Goal: Information Seeking & Learning: Learn about a topic

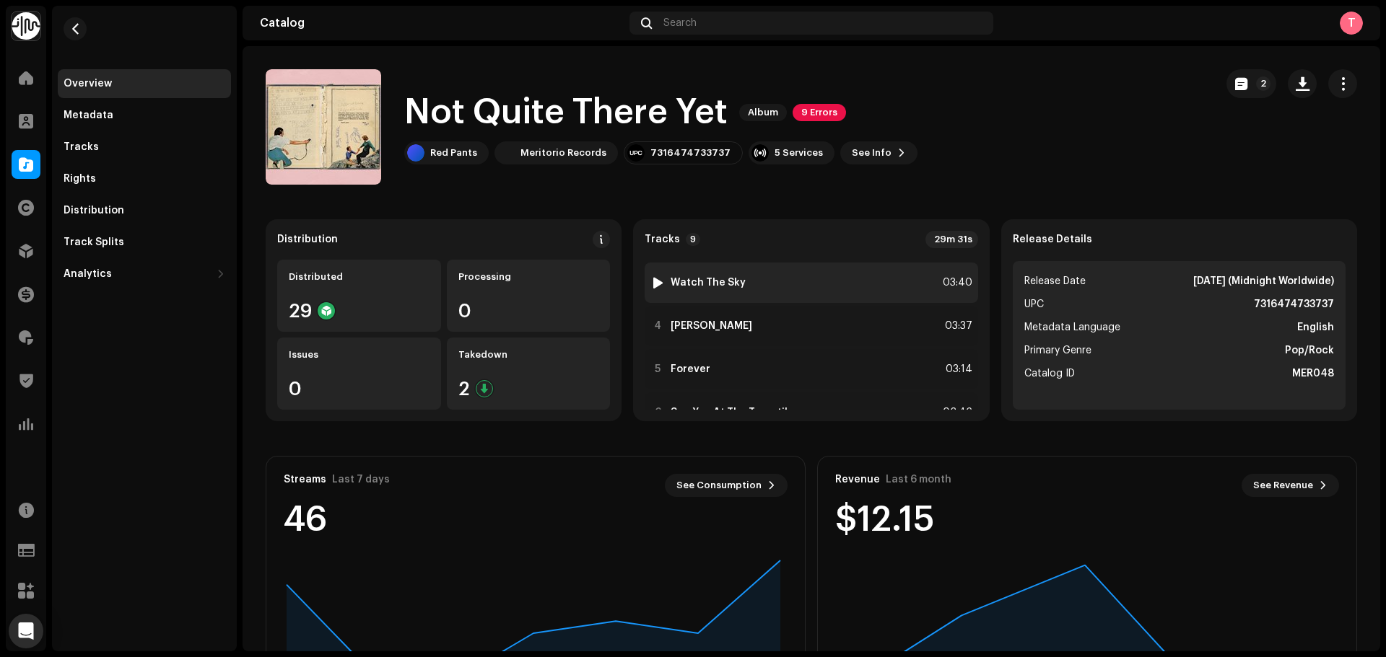
scroll to position [217, 0]
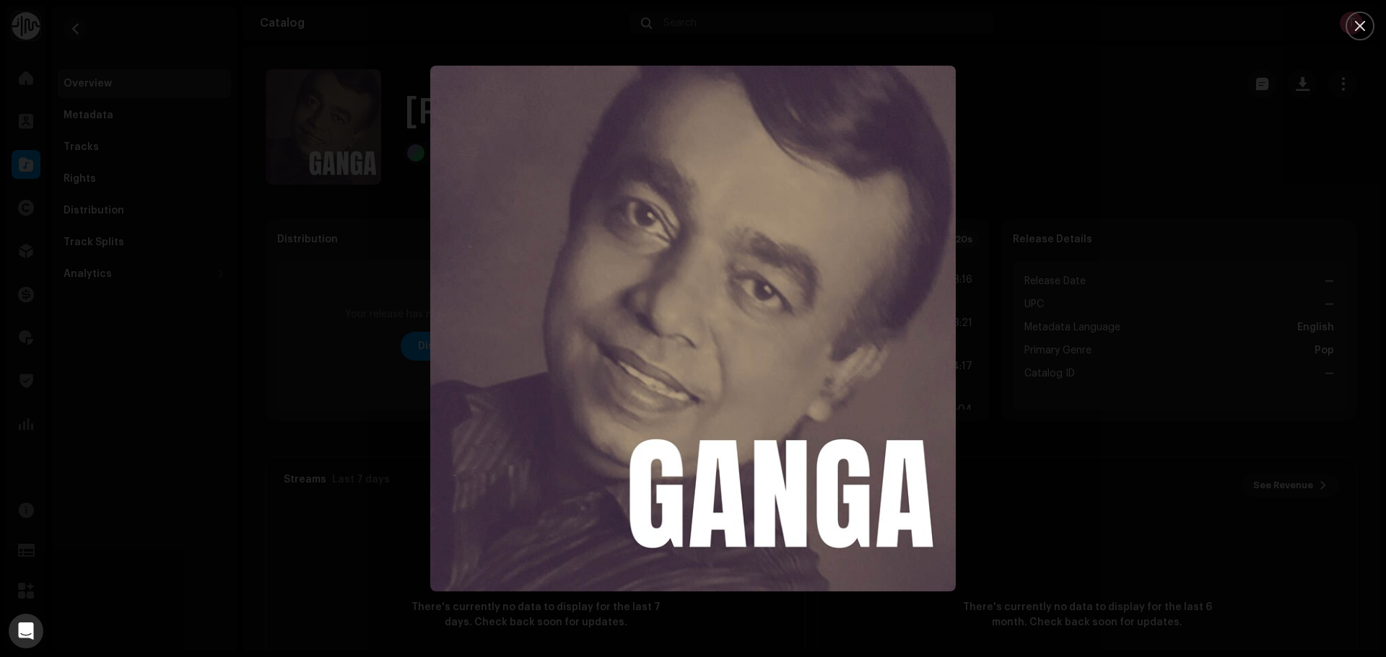
click at [1005, 193] on div at bounding box center [693, 328] width 1386 height 657
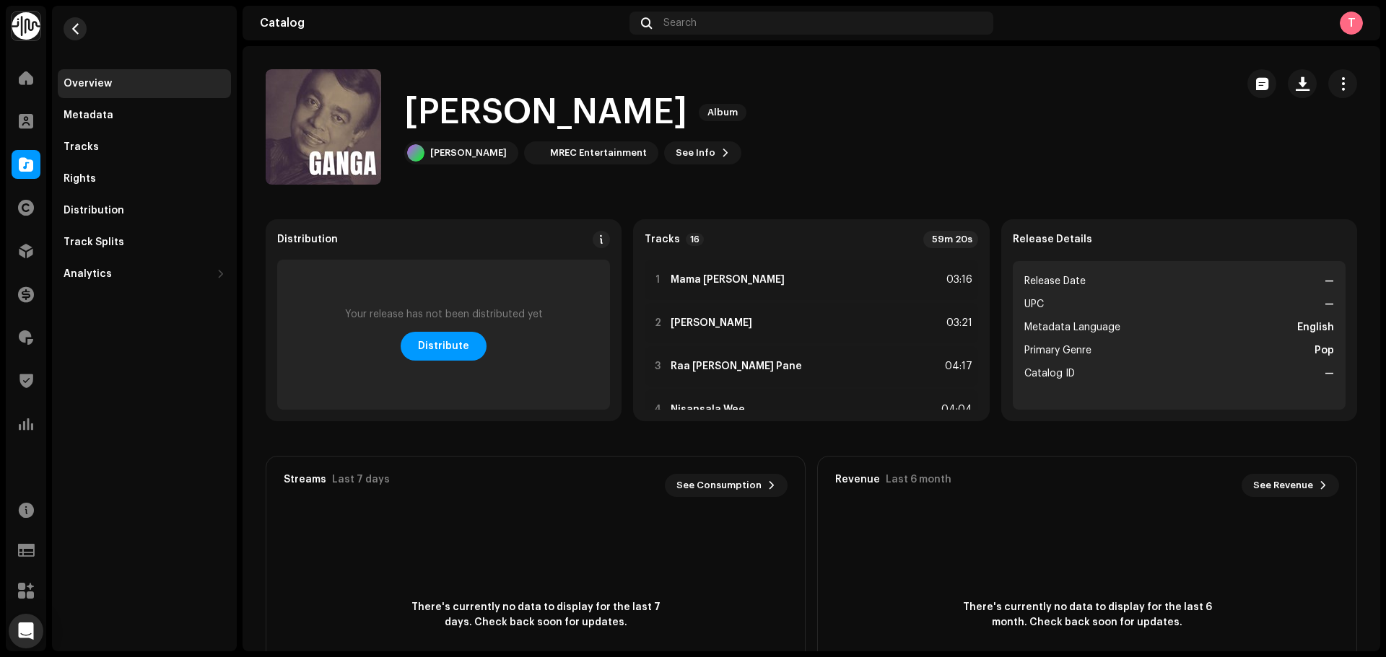
click at [66, 30] on button "button" at bounding box center [75, 28] width 23 height 23
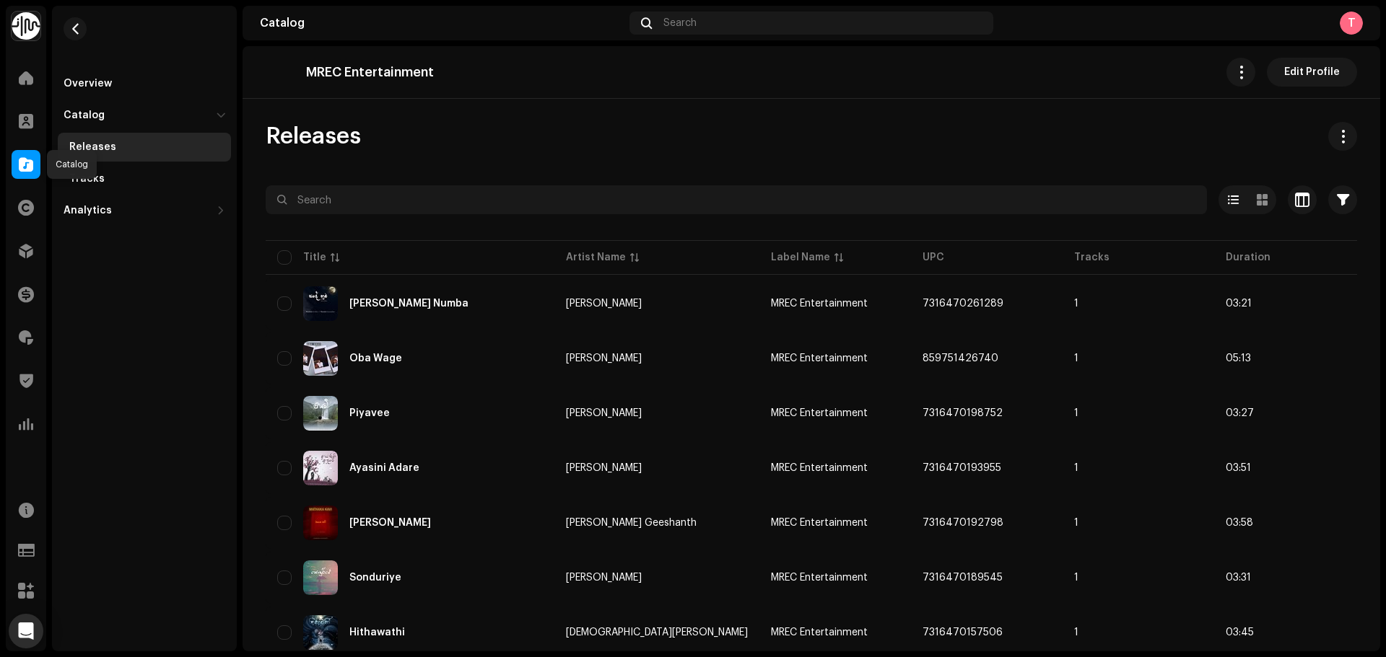
click at [24, 159] on span at bounding box center [26, 165] width 14 height 12
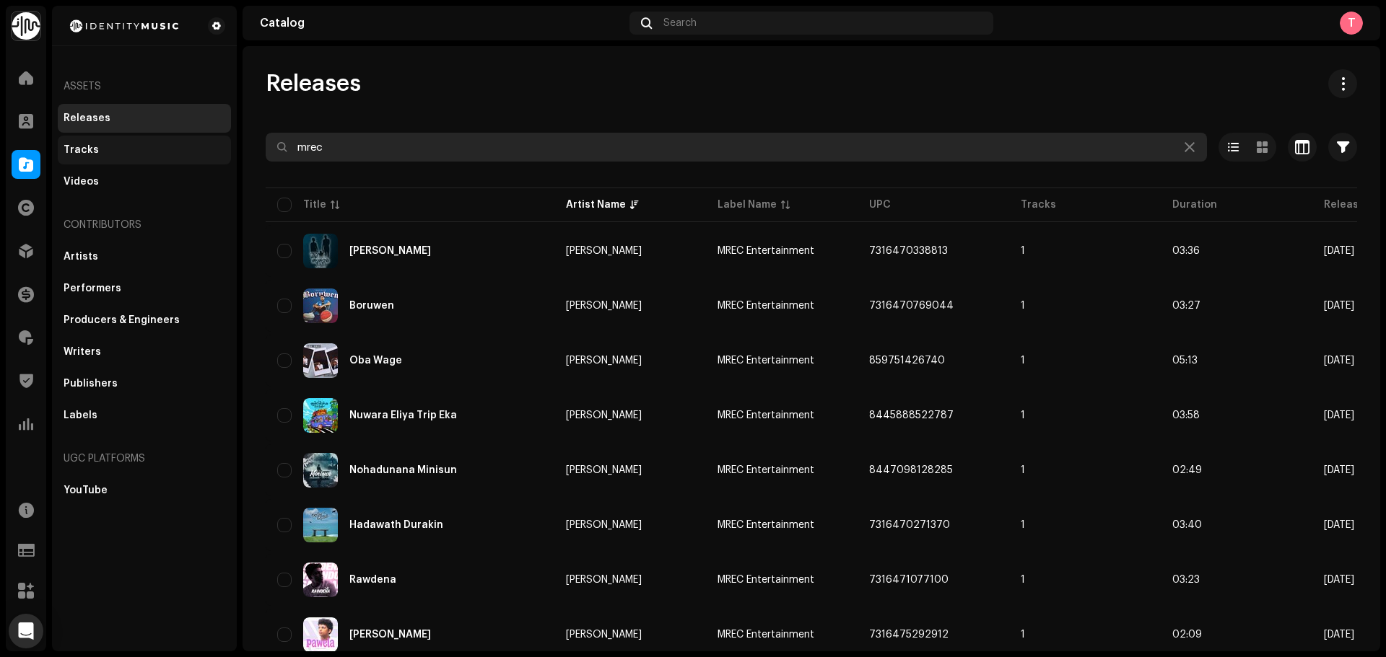
drag, startPoint x: 344, startPoint y: 150, endPoint x: 152, endPoint y: 146, distance: 191.3
click at [154, 147] on div "Identity Music Home Clients Catalog Rights Distribution Finance Royalties Trust…" at bounding box center [693, 328] width 1386 height 657
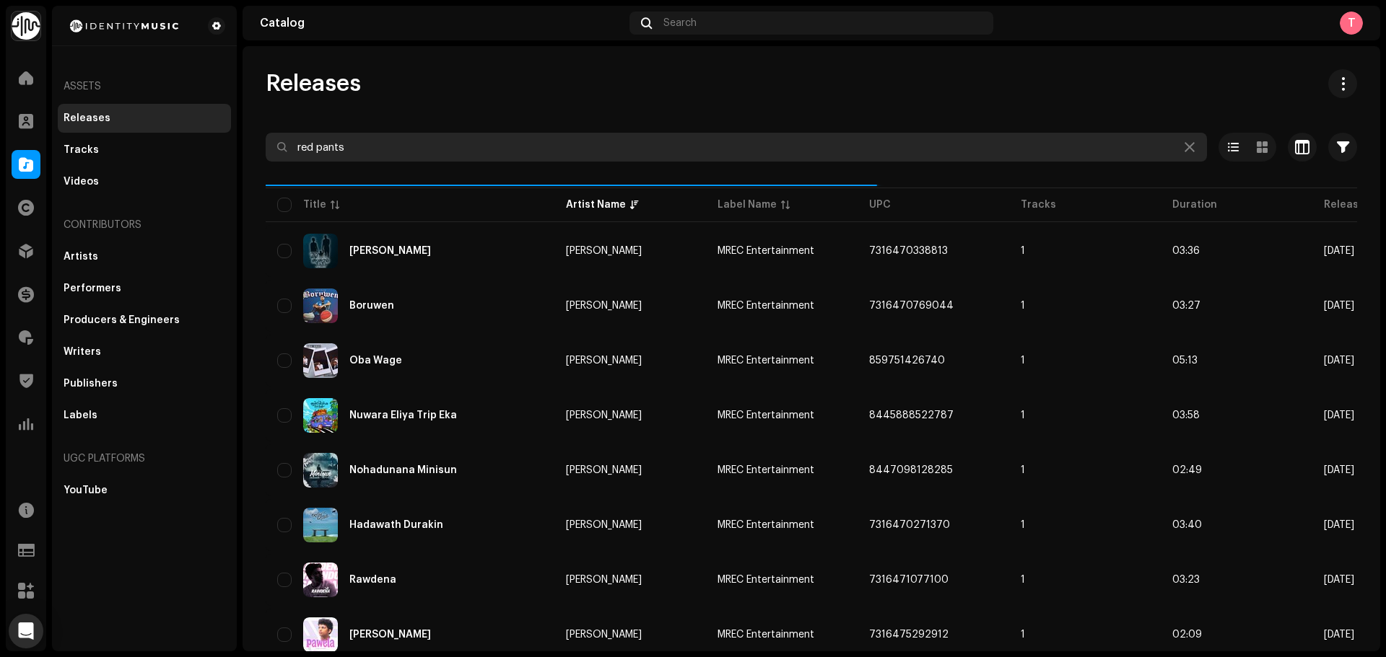
type input "red pants"
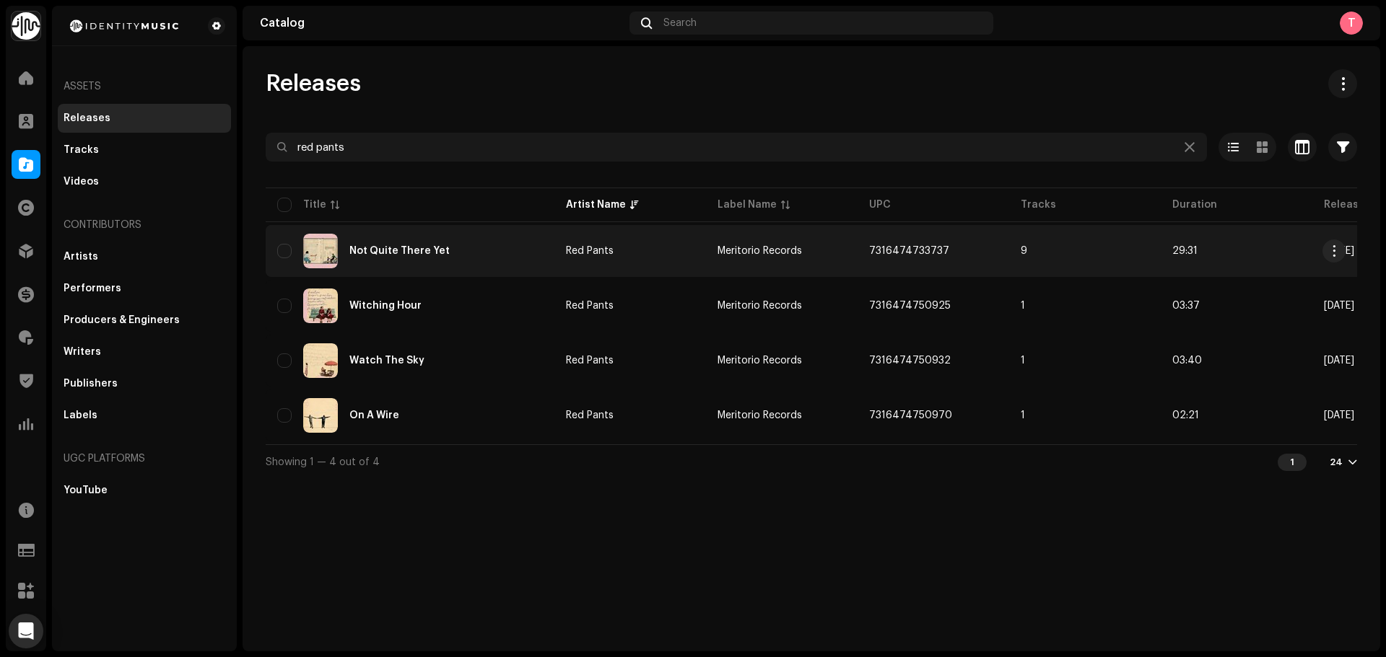
click at [502, 266] on div "Not Quite There Yet" at bounding box center [410, 251] width 266 height 35
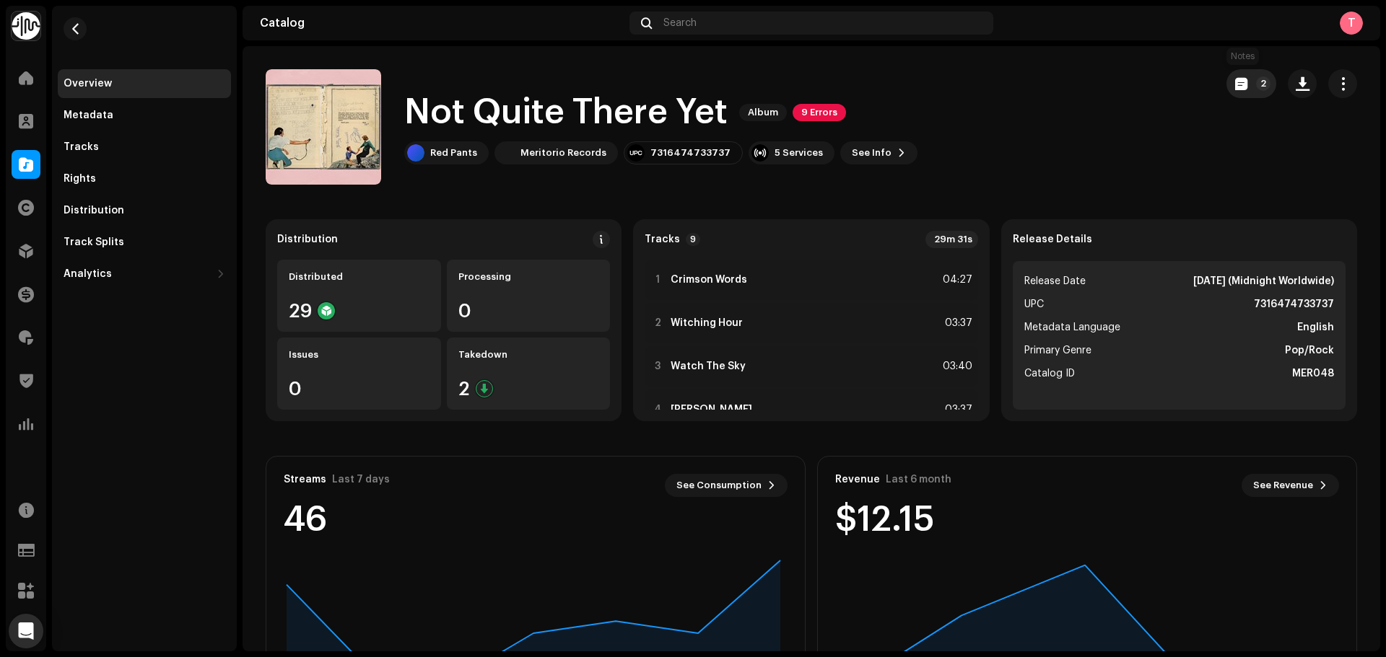
click at [1233, 92] on button "2" at bounding box center [1251, 83] width 50 height 29
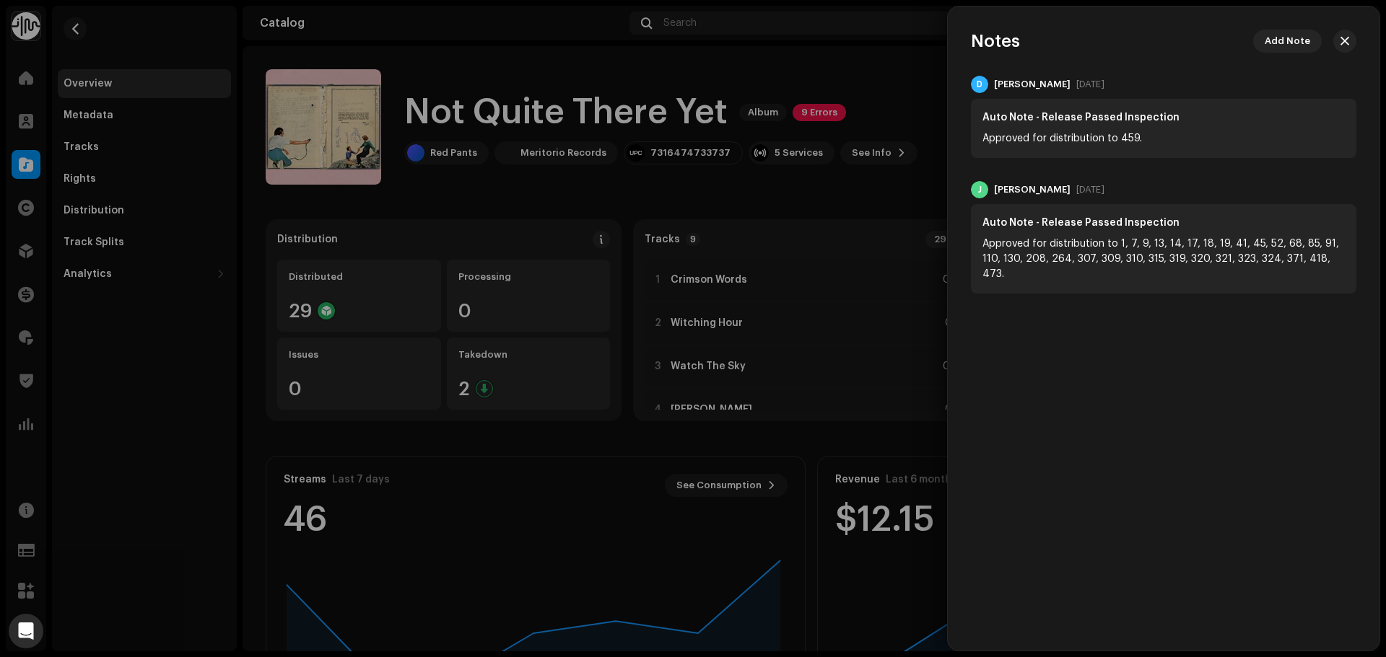
click at [867, 85] on div at bounding box center [693, 328] width 1386 height 657
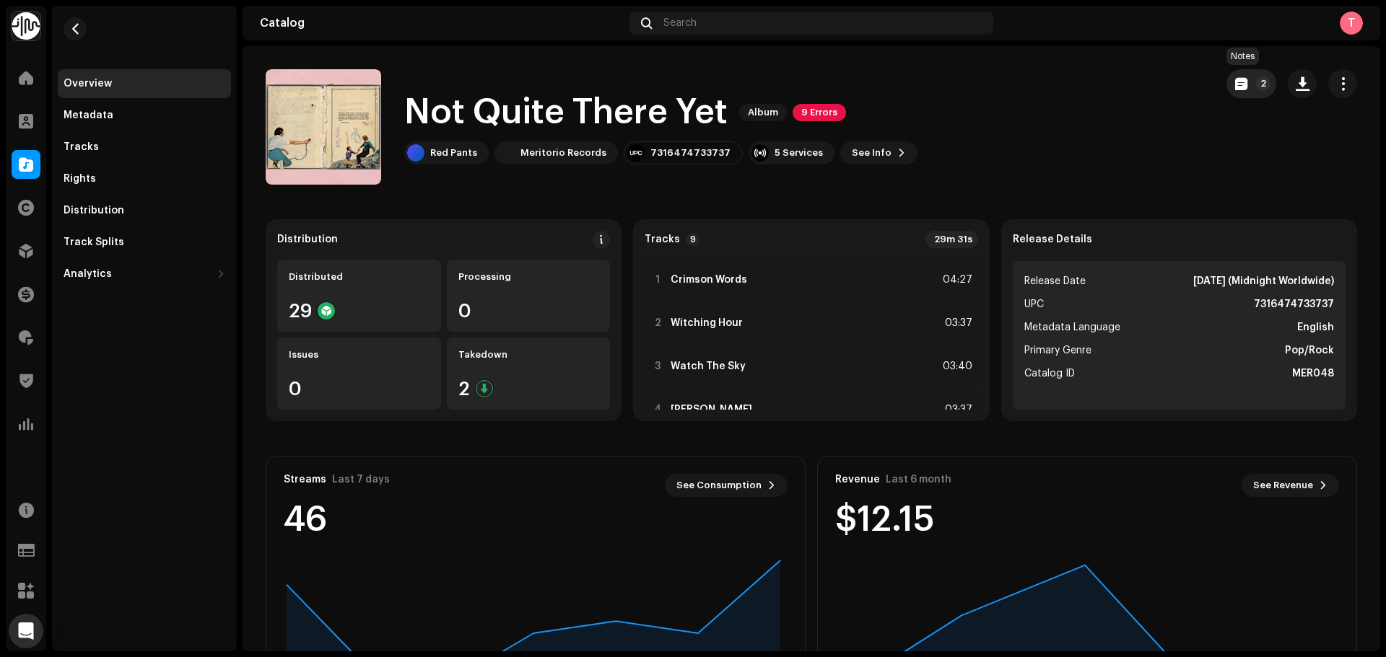
click at [1235, 80] on span "button" at bounding box center [1241, 84] width 12 height 12
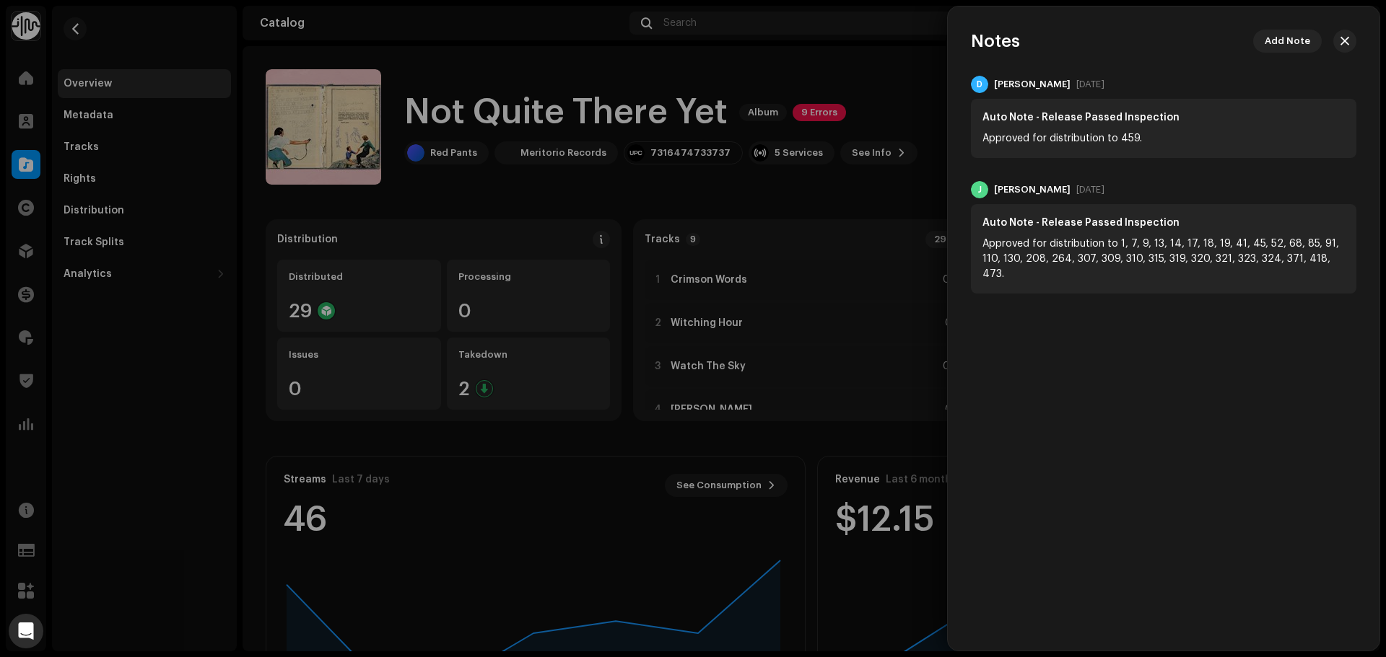
click at [913, 58] on div at bounding box center [693, 328] width 1386 height 657
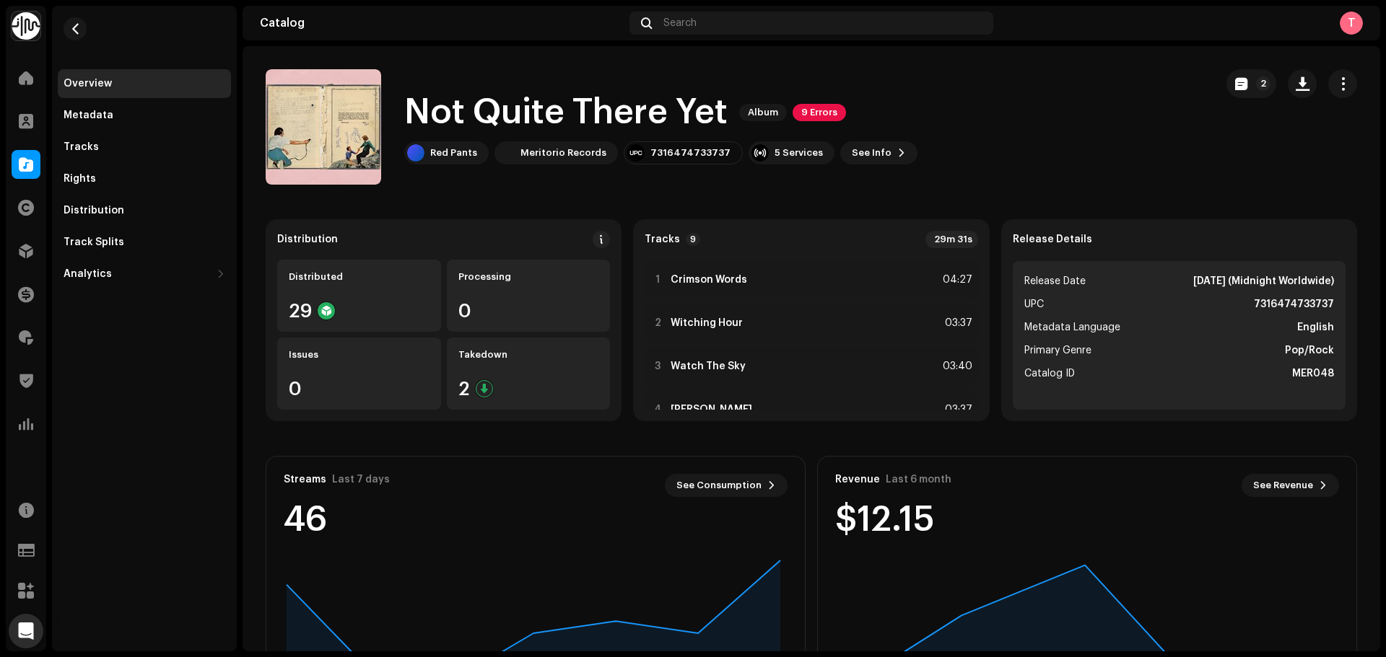
click at [1226, 105] on div "2" at bounding box center [1291, 126] width 131 height 115
click at [1226, 89] on button "2" at bounding box center [1251, 83] width 50 height 29
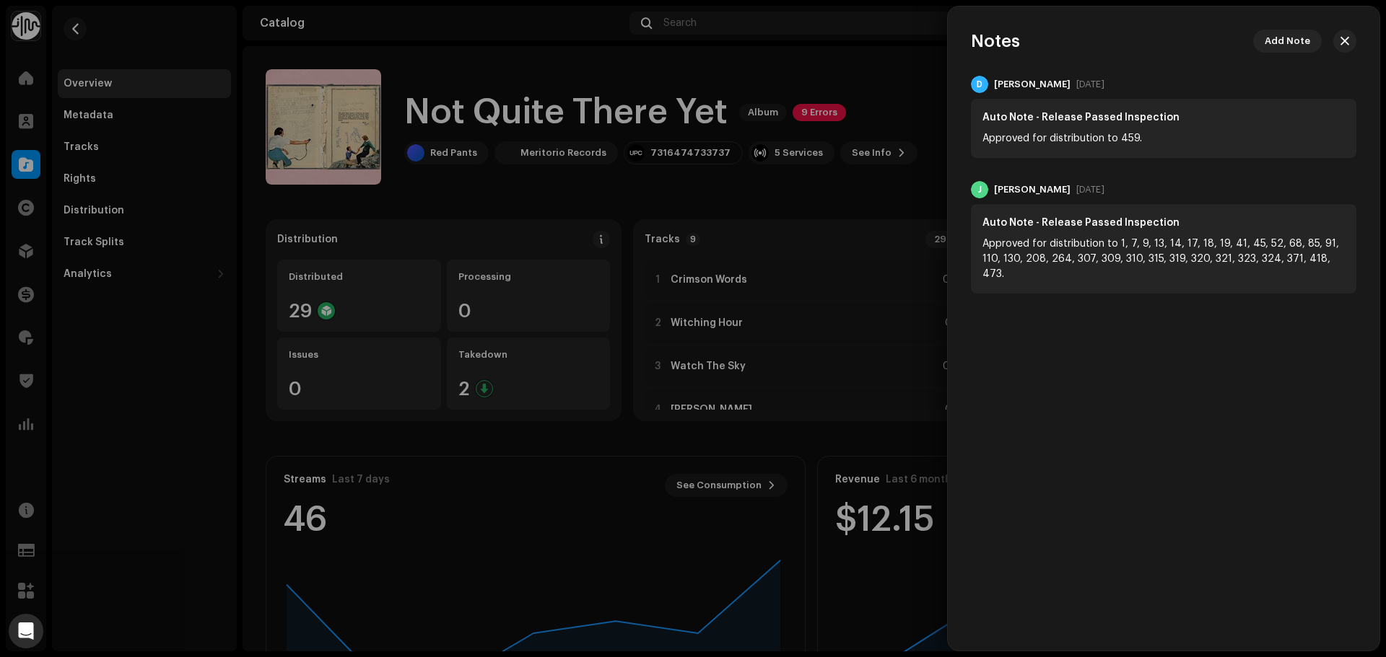
click at [933, 60] on div at bounding box center [693, 328] width 1386 height 657
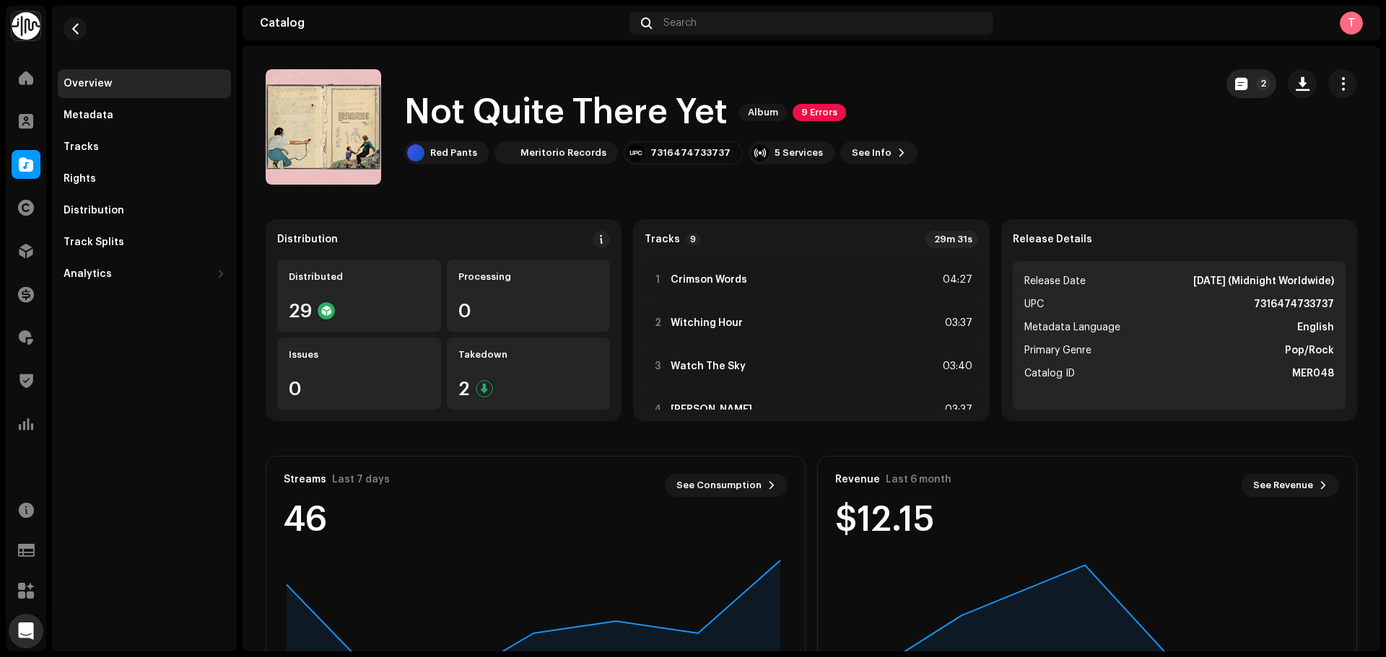
click at [1234, 96] on button "2" at bounding box center [1251, 83] width 50 height 29
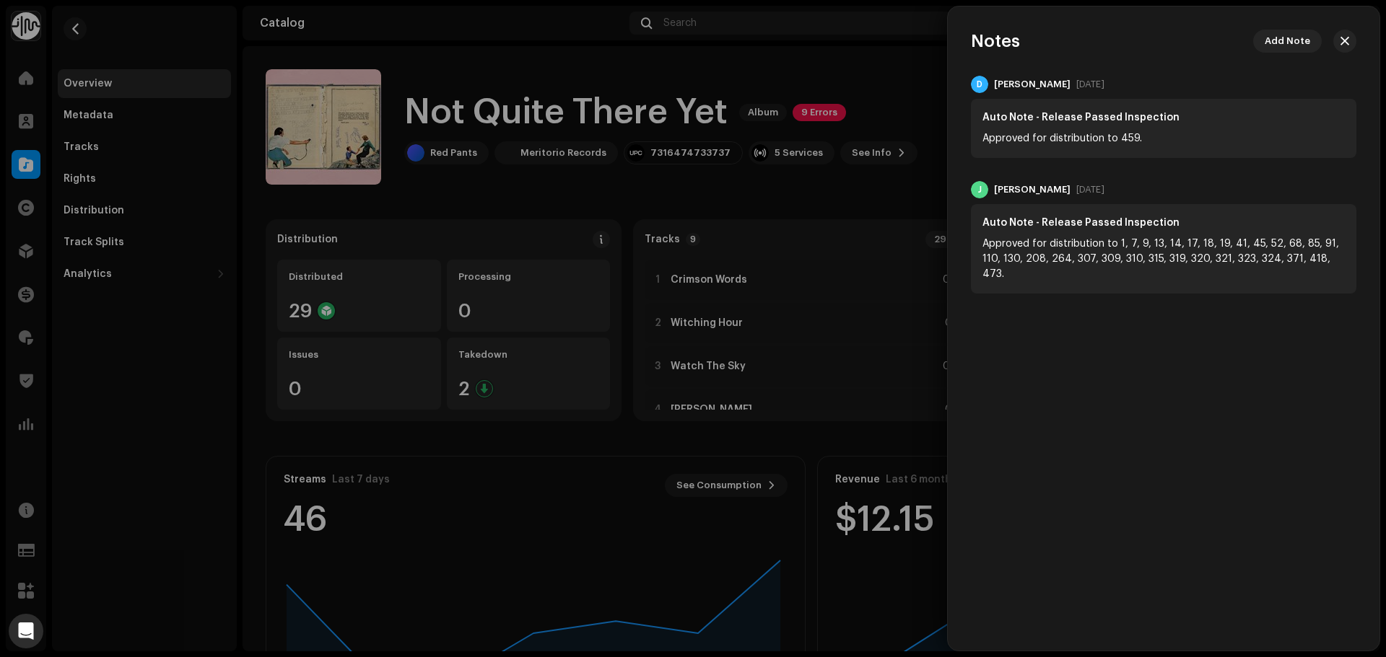
click at [845, 71] on div at bounding box center [693, 328] width 1386 height 657
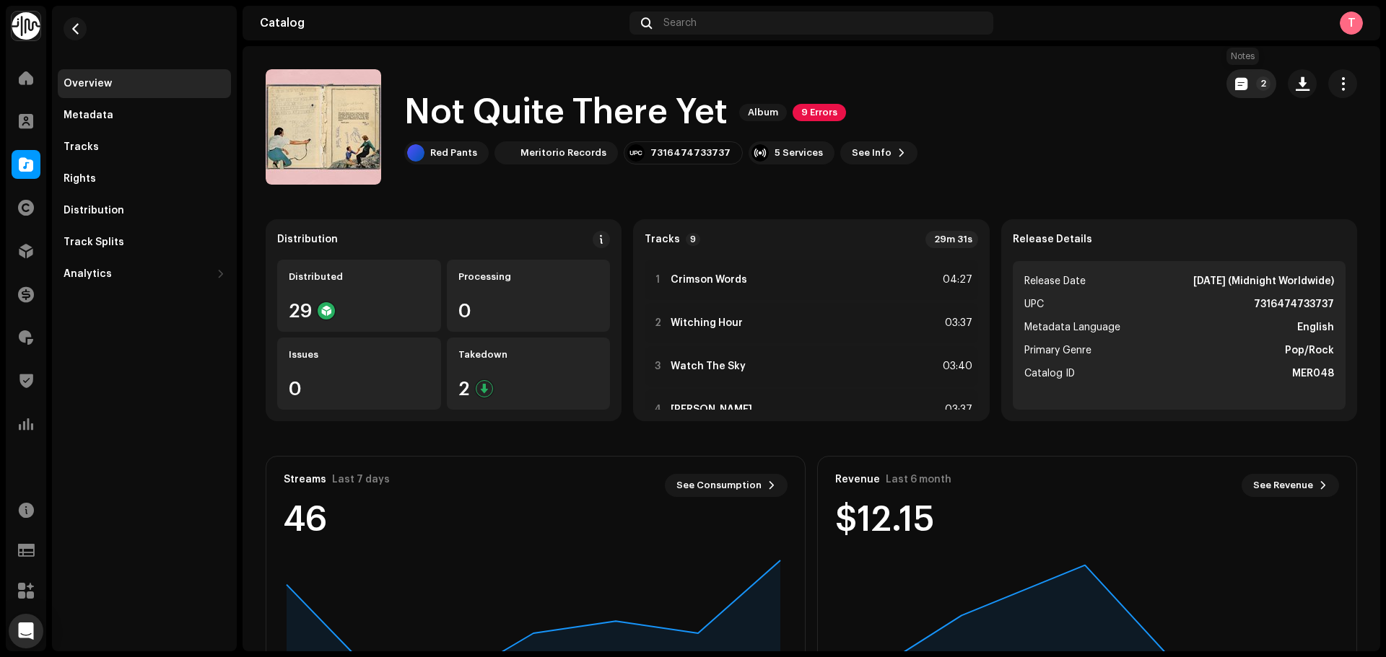
click at [1235, 88] on span "button" at bounding box center [1241, 84] width 12 height 12
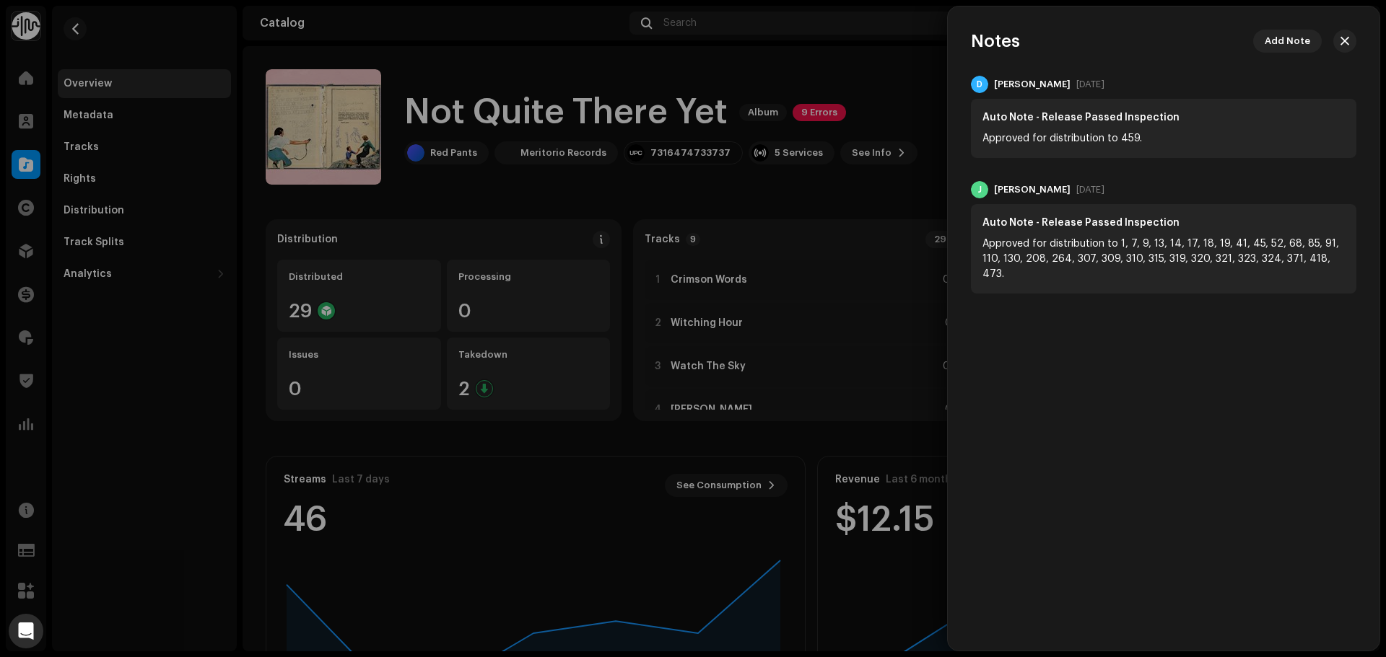
click at [616, 277] on div at bounding box center [693, 328] width 1386 height 657
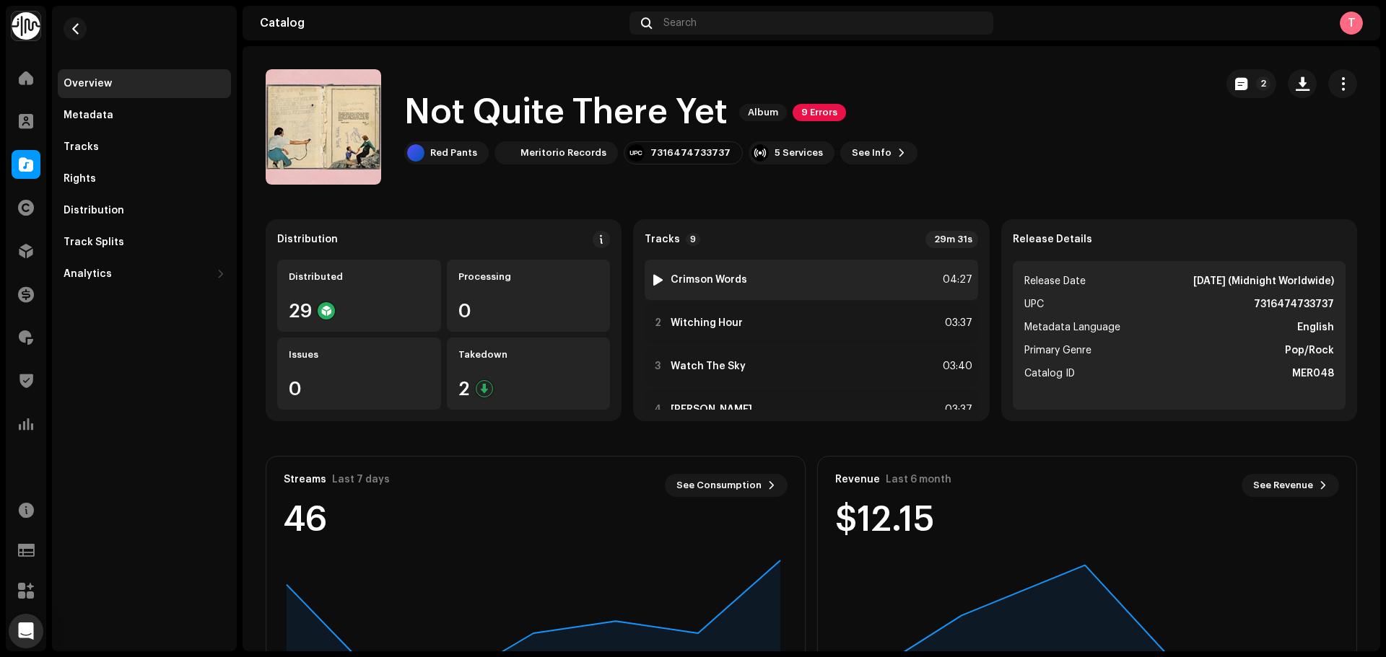
click at [657, 280] on div at bounding box center [657, 280] width 11 height 12
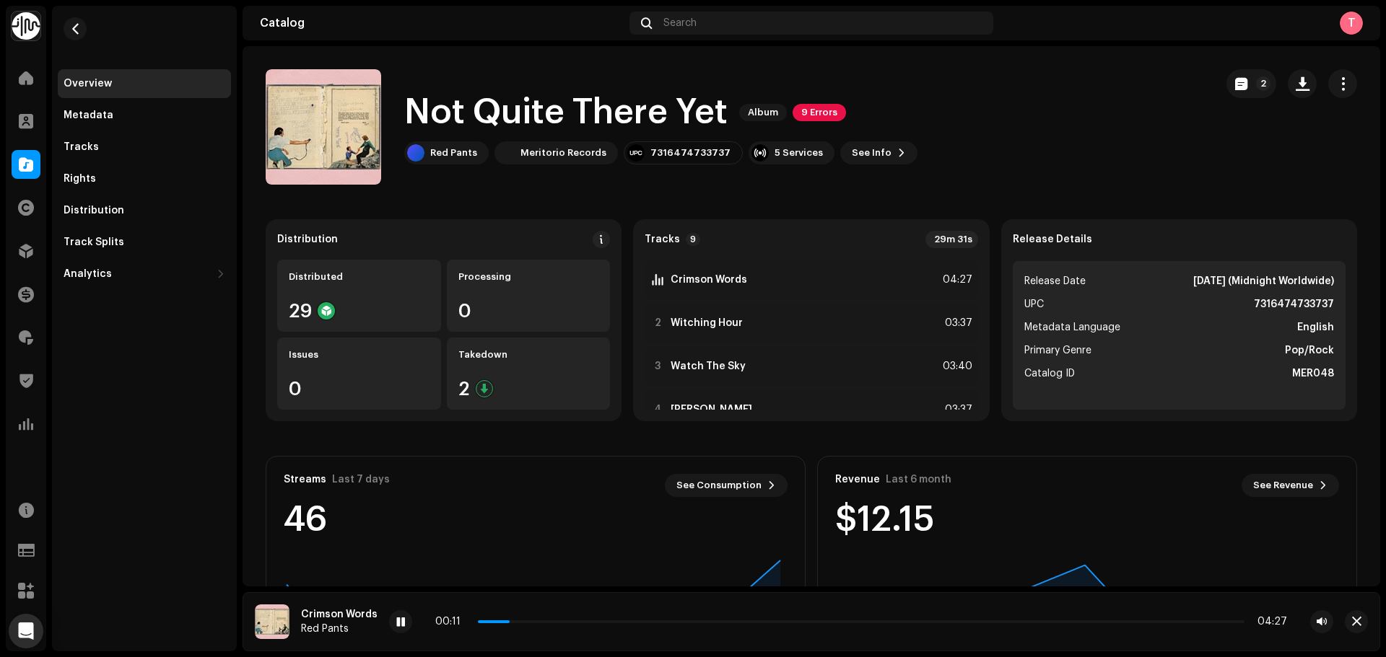
click at [561, 625] on div "00:11 04:27" at bounding box center [861, 622] width 852 height 12
click at [558, 618] on div "00:12 04:27" at bounding box center [861, 622] width 852 height 12
click at [560, 621] on p-slider at bounding box center [861, 622] width 766 height 3
click at [613, 623] on p-slider at bounding box center [861, 622] width 766 height 3
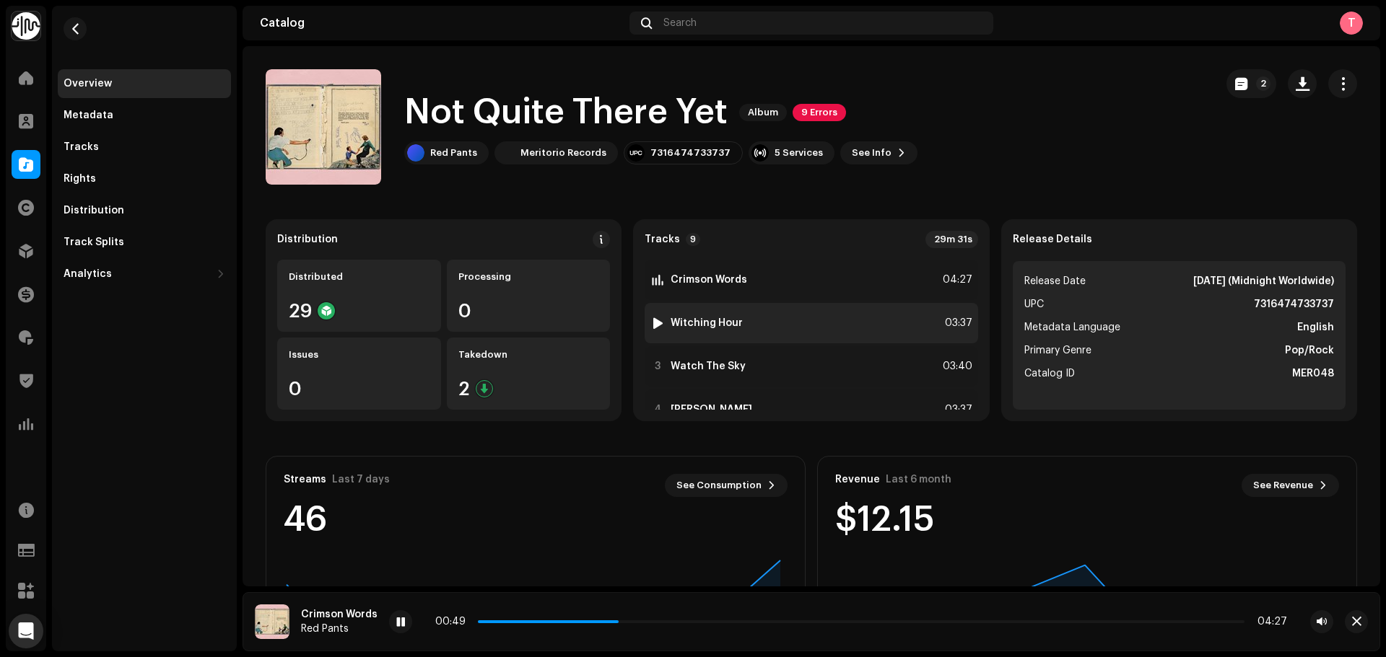
click at [655, 325] on div at bounding box center [657, 324] width 11 height 12
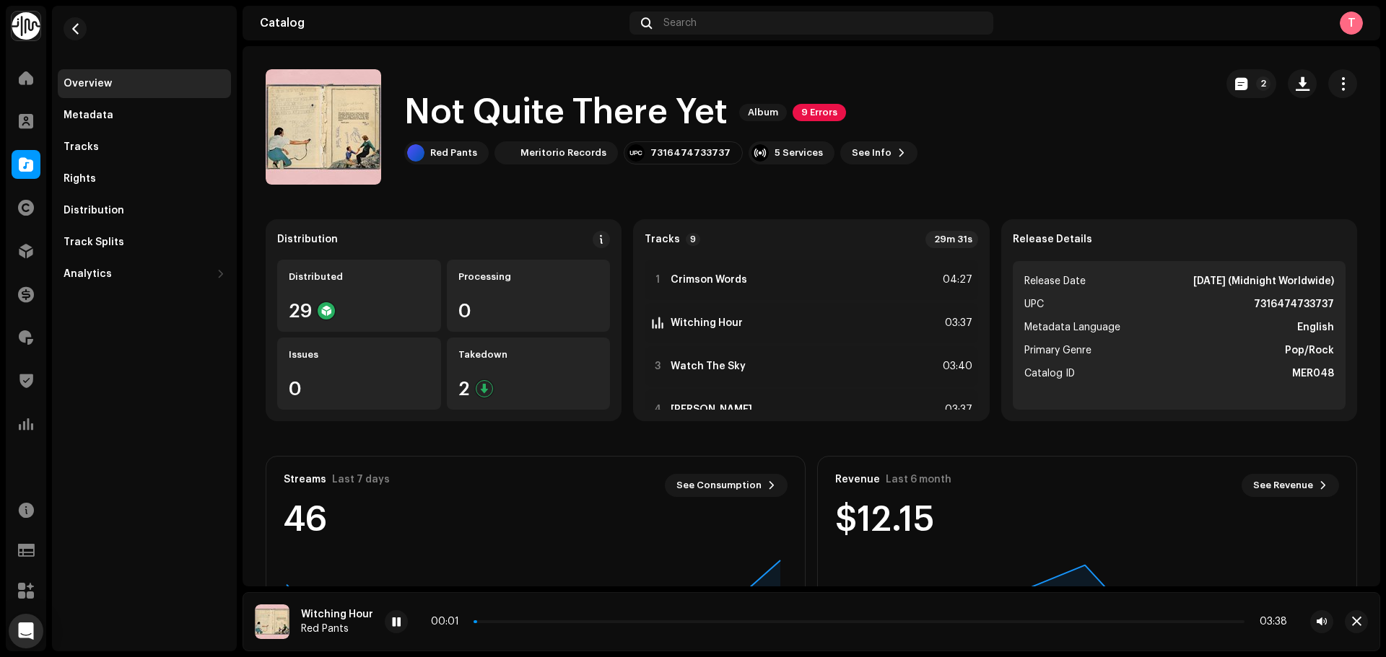
click at [567, 624] on div "00:01 03:38" at bounding box center [859, 622] width 856 height 12
click at [570, 618] on div "00:02 03:38" at bounding box center [859, 622] width 856 height 12
click at [571, 624] on div "00:02 03:38" at bounding box center [859, 622] width 856 height 12
click at [572, 622] on p-slider at bounding box center [858, 622] width 771 height 3
click at [649, 621] on p-slider at bounding box center [858, 622] width 771 height 3
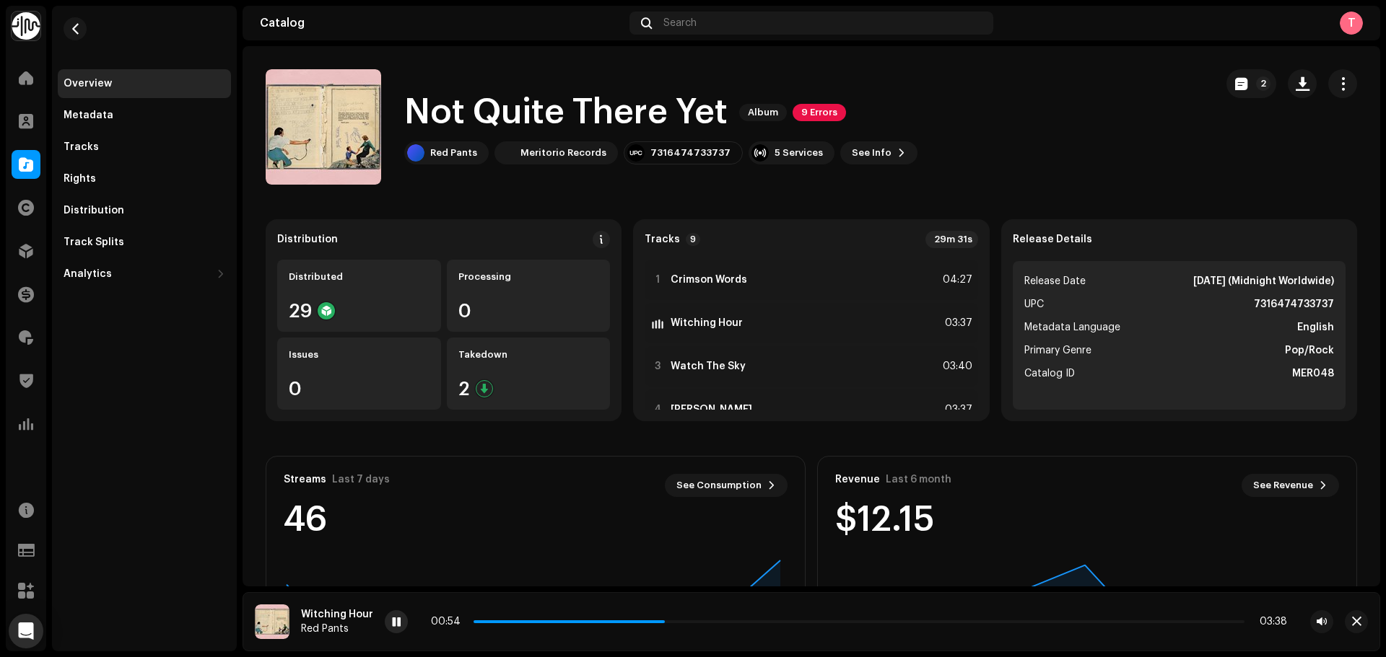
click at [395, 628] on span at bounding box center [396, 623] width 9 height 12
drag, startPoint x: 1172, startPoint y: 285, endPoint x: 1217, endPoint y: 284, distance: 45.5
click at [1217, 284] on strong "Oct 27, 2023 (Midnight Worldwide)" at bounding box center [1263, 281] width 141 height 17
click at [1228, 96] on button "2" at bounding box center [1251, 83] width 50 height 29
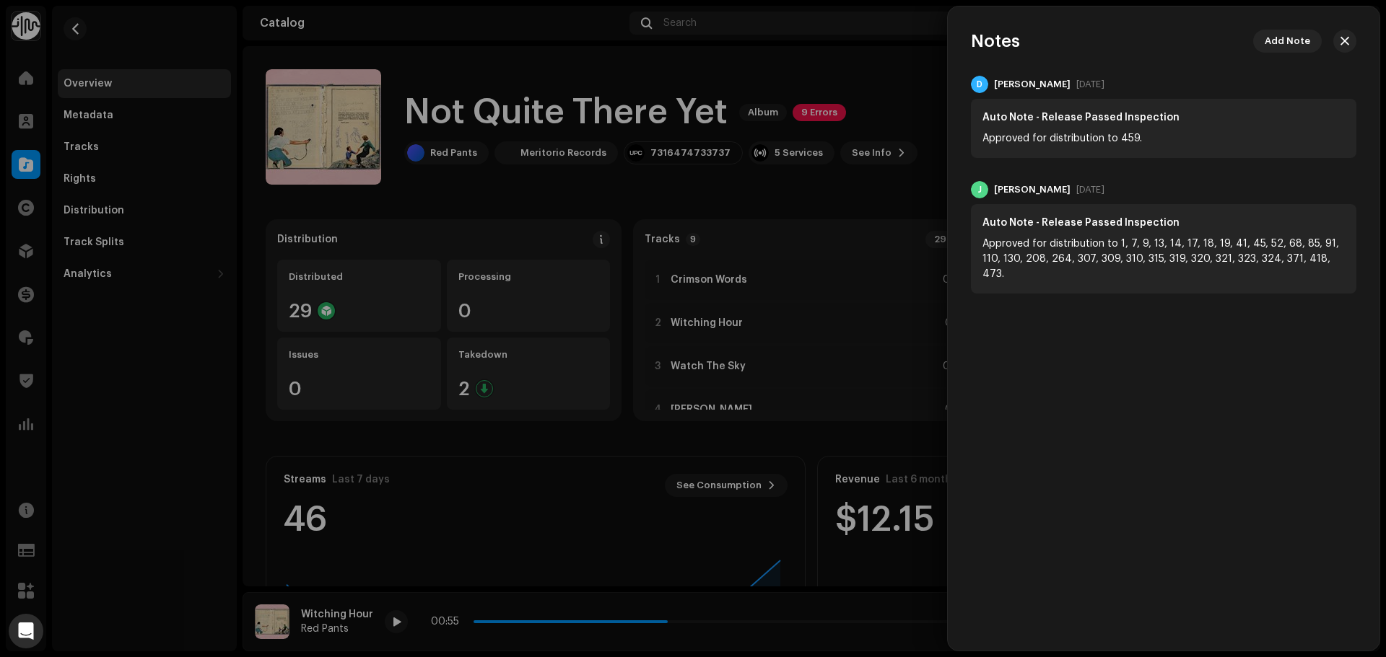
click at [910, 120] on div at bounding box center [693, 328] width 1386 height 657
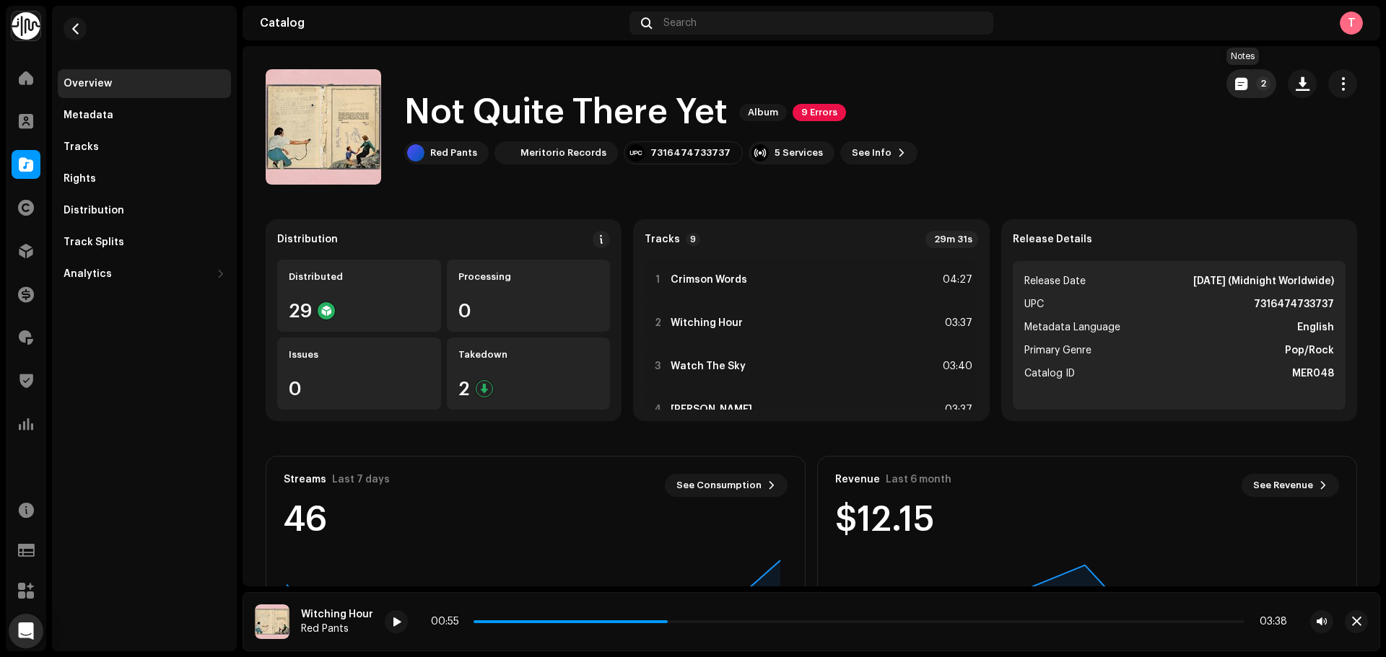
click at [1235, 84] on span "button" at bounding box center [1241, 84] width 12 height 12
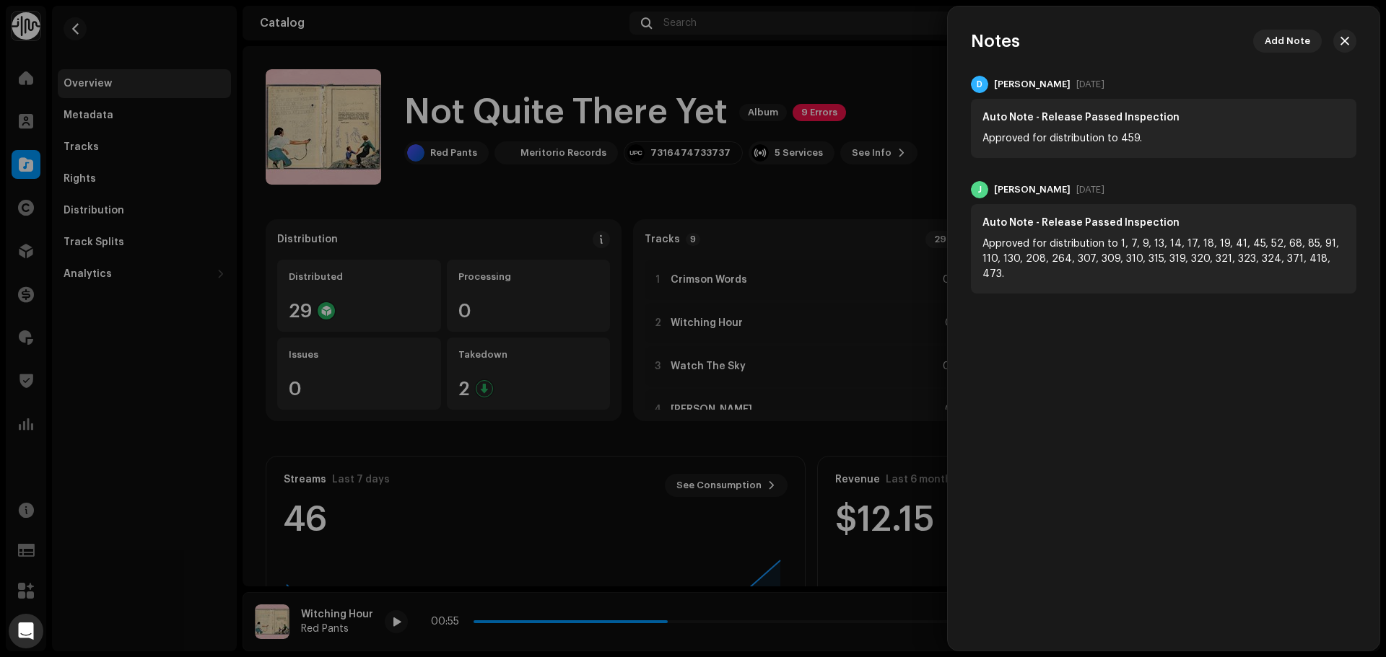
click at [927, 112] on div at bounding box center [693, 328] width 1386 height 657
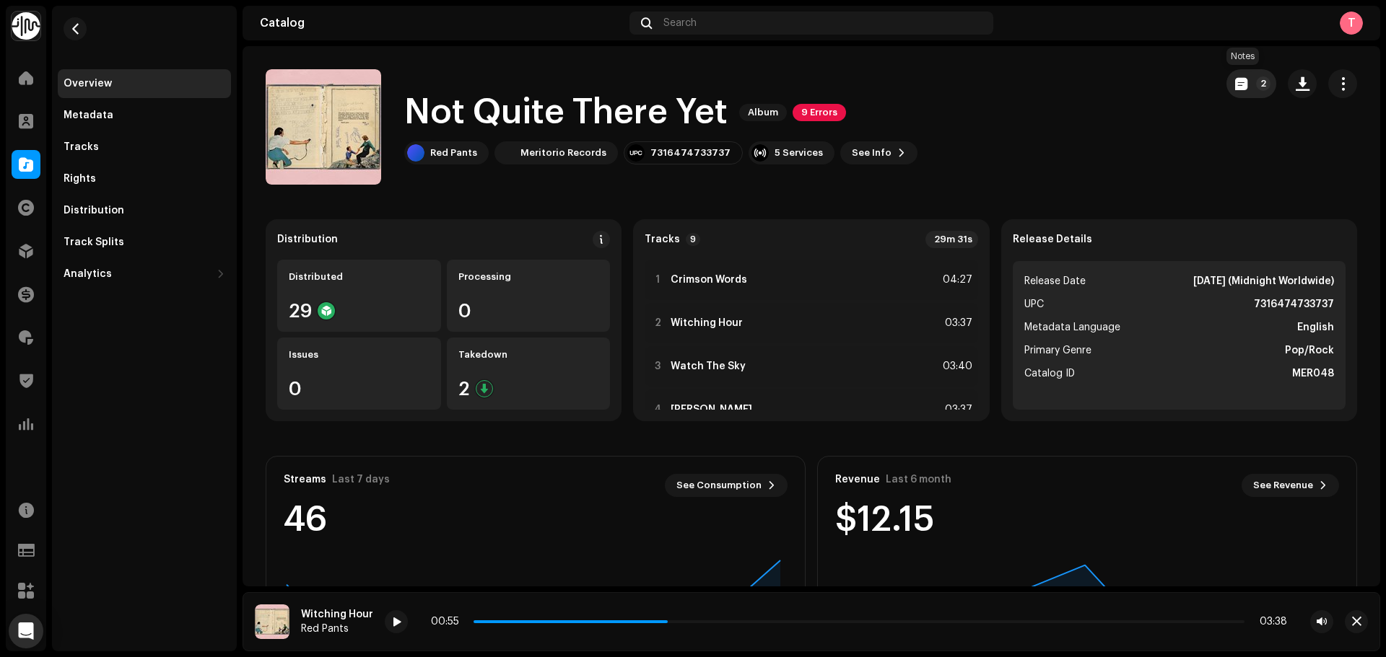
click at [1256, 79] on p-badge "2" at bounding box center [1263, 83] width 14 height 14
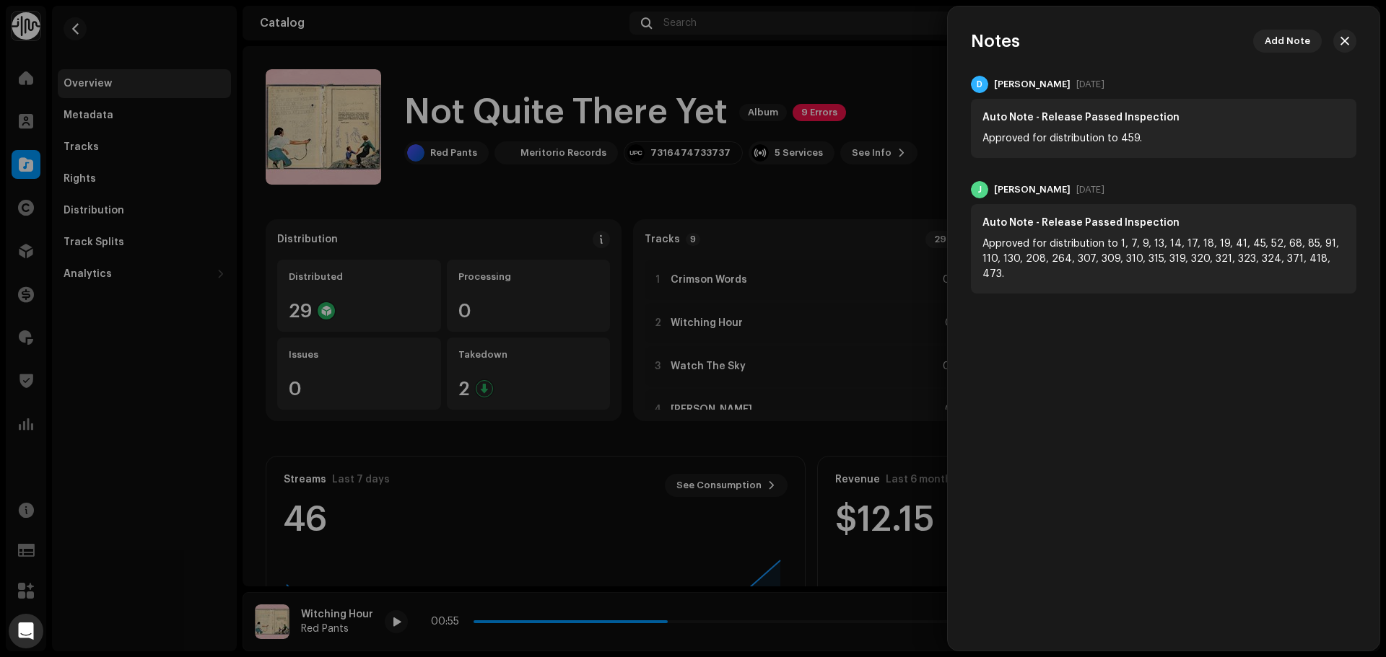
drag, startPoint x: 1051, startPoint y: 188, endPoint x: 1107, endPoint y: 198, distance: 57.2
click at [1107, 198] on div "J Jessica Cox Jul 17, 2023 Auto Note - Release Passed Inspection Approved for d…" at bounding box center [1163, 237] width 385 height 113
click at [888, 94] on div at bounding box center [693, 328] width 1386 height 657
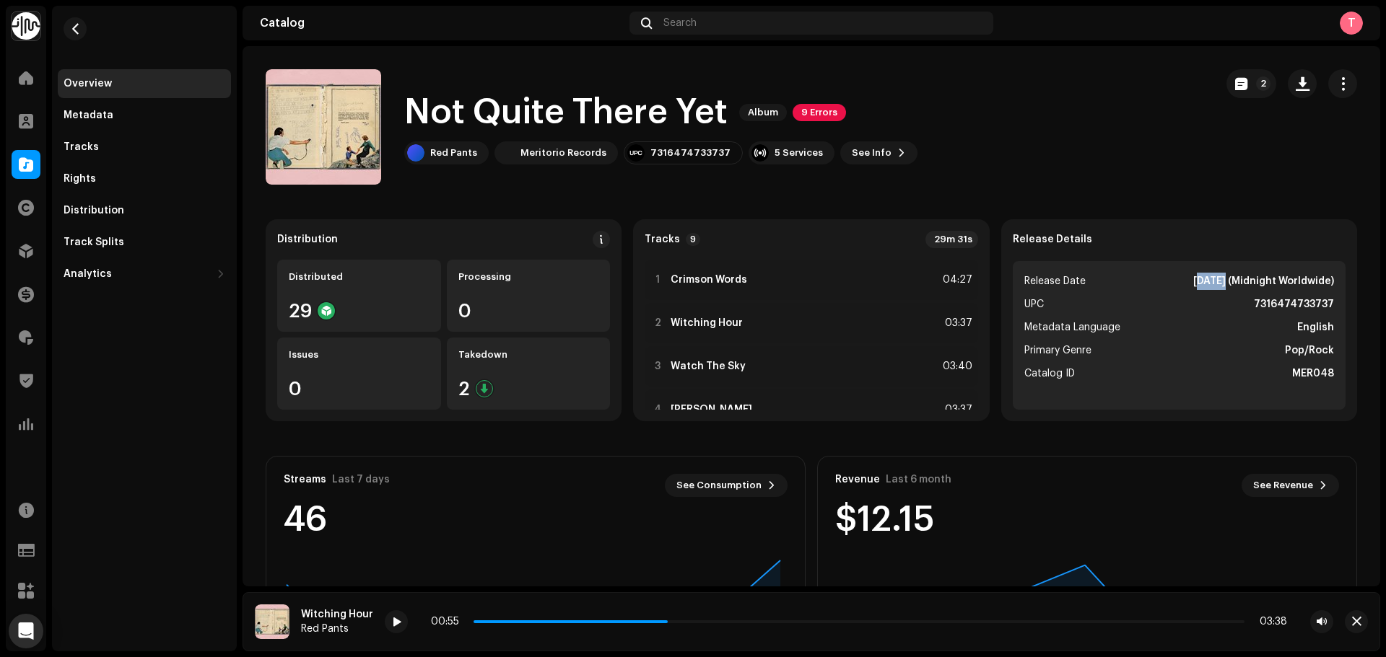
drag, startPoint x: 1157, startPoint y: 280, endPoint x: 1185, endPoint y: 285, distance: 28.6
click at [1185, 285] on li "Release Date Oct 27, 2023 (Midnight Worldwide)" at bounding box center [1179, 281] width 310 height 17
click at [1226, 78] on button "2" at bounding box center [1251, 83] width 50 height 29
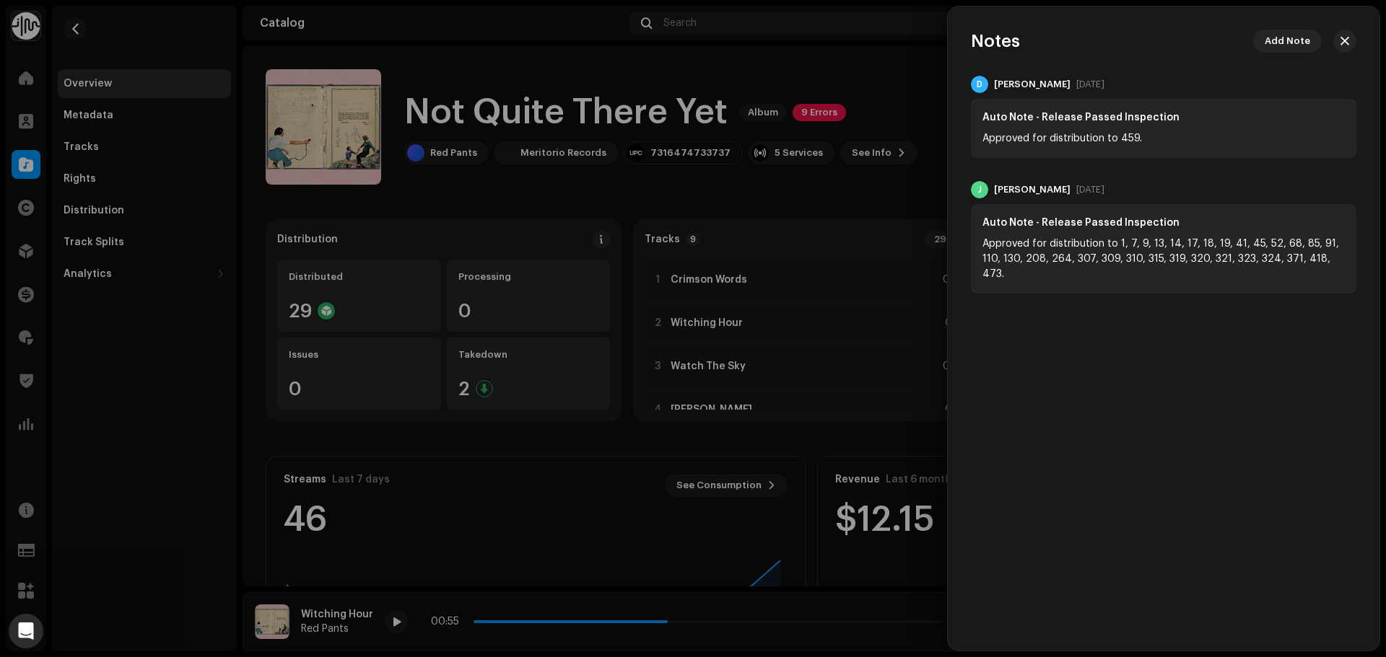
click at [927, 118] on div at bounding box center [693, 328] width 1386 height 657
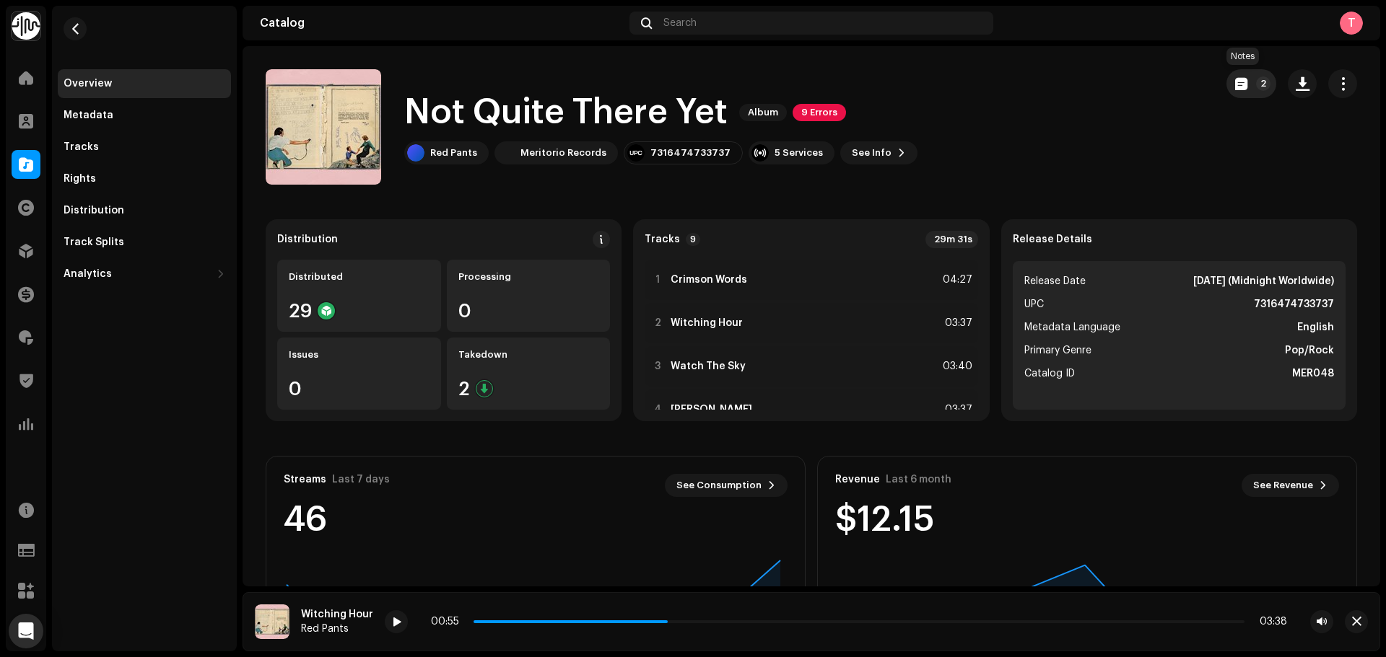
click at [1236, 91] on button "2" at bounding box center [1251, 83] width 50 height 29
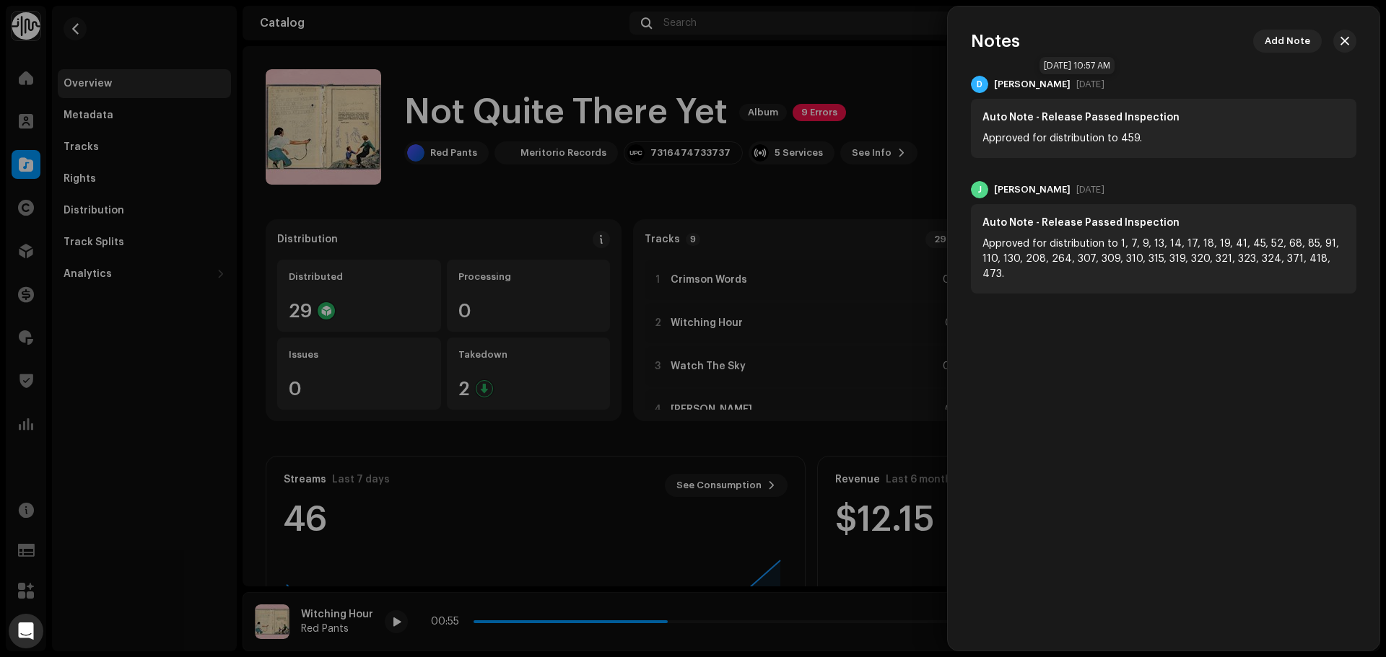
drag, startPoint x: 1083, startPoint y: 80, endPoint x: 1122, endPoint y: 81, distance: 39.7
click at [1122, 81] on div "D Daniel Warren Apr 12, 2024" at bounding box center [1163, 84] width 385 height 17
click at [1116, 139] on div "Approved for distribution to 459." at bounding box center [1163, 138] width 362 height 15
click at [873, 69] on div at bounding box center [693, 328] width 1386 height 657
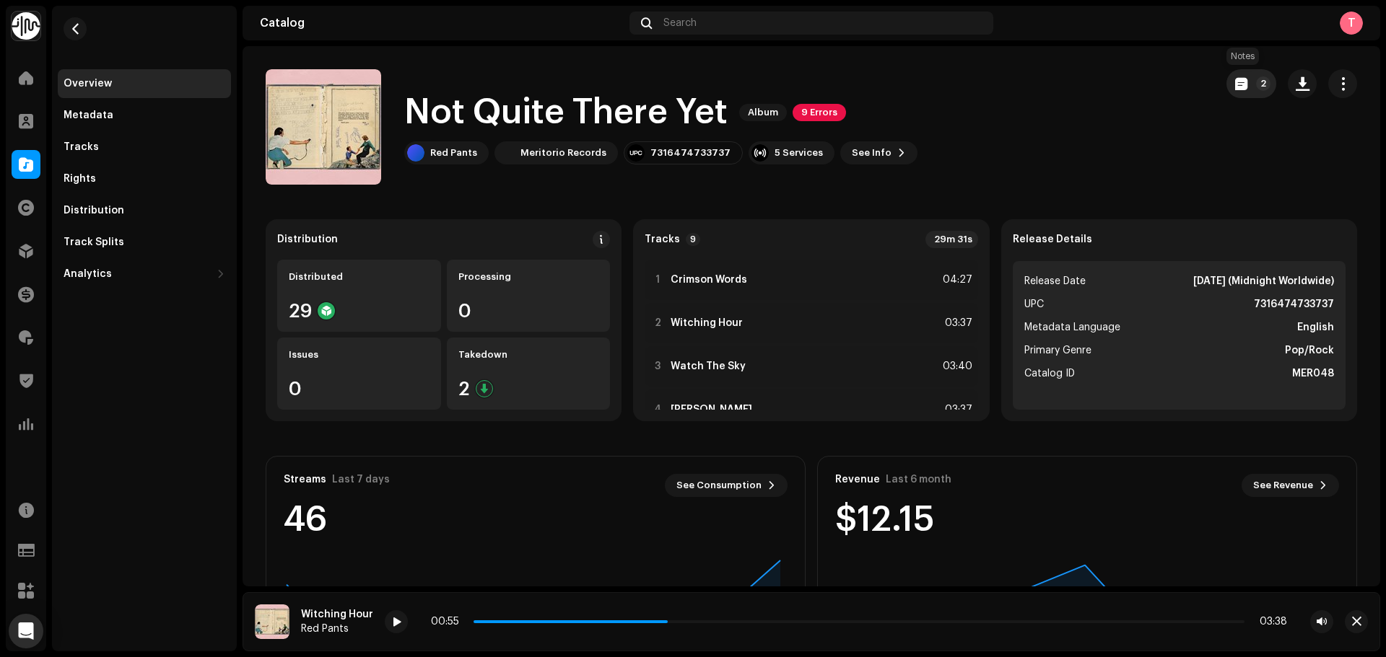
click at [1228, 76] on button "2" at bounding box center [1251, 83] width 50 height 29
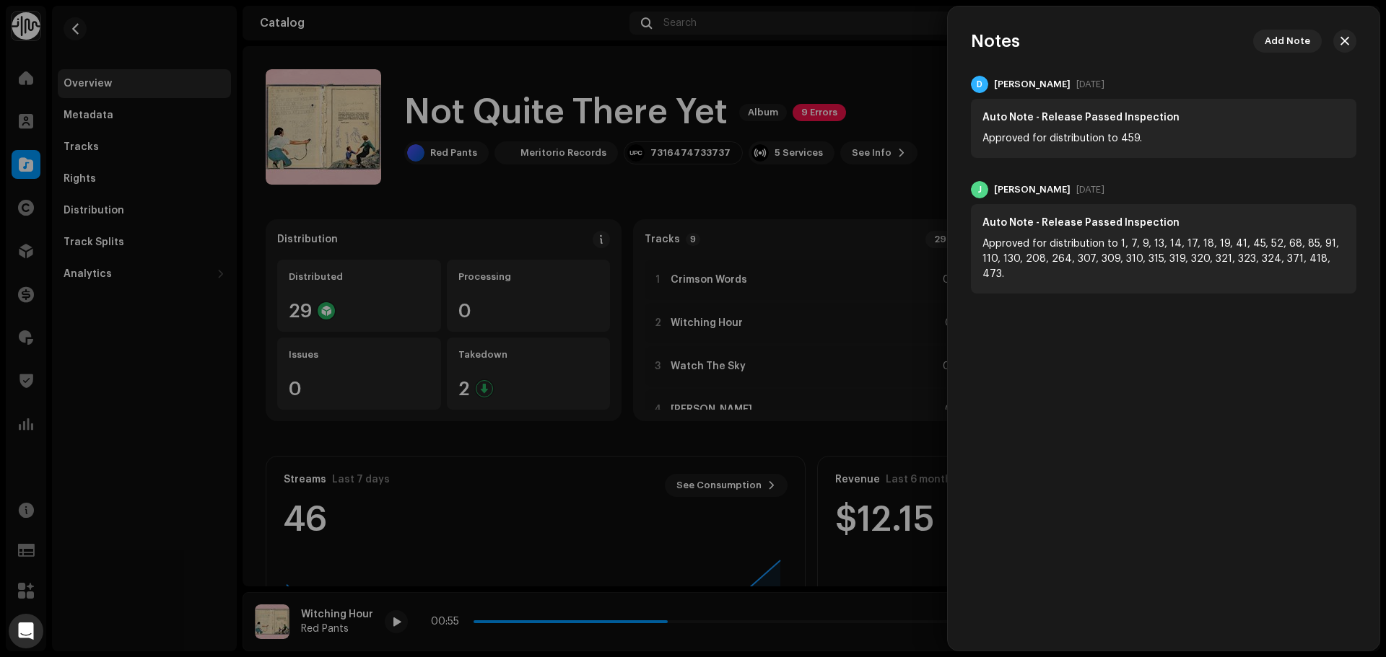
click at [904, 82] on div at bounding box center [693, 328] width 1386 height 657
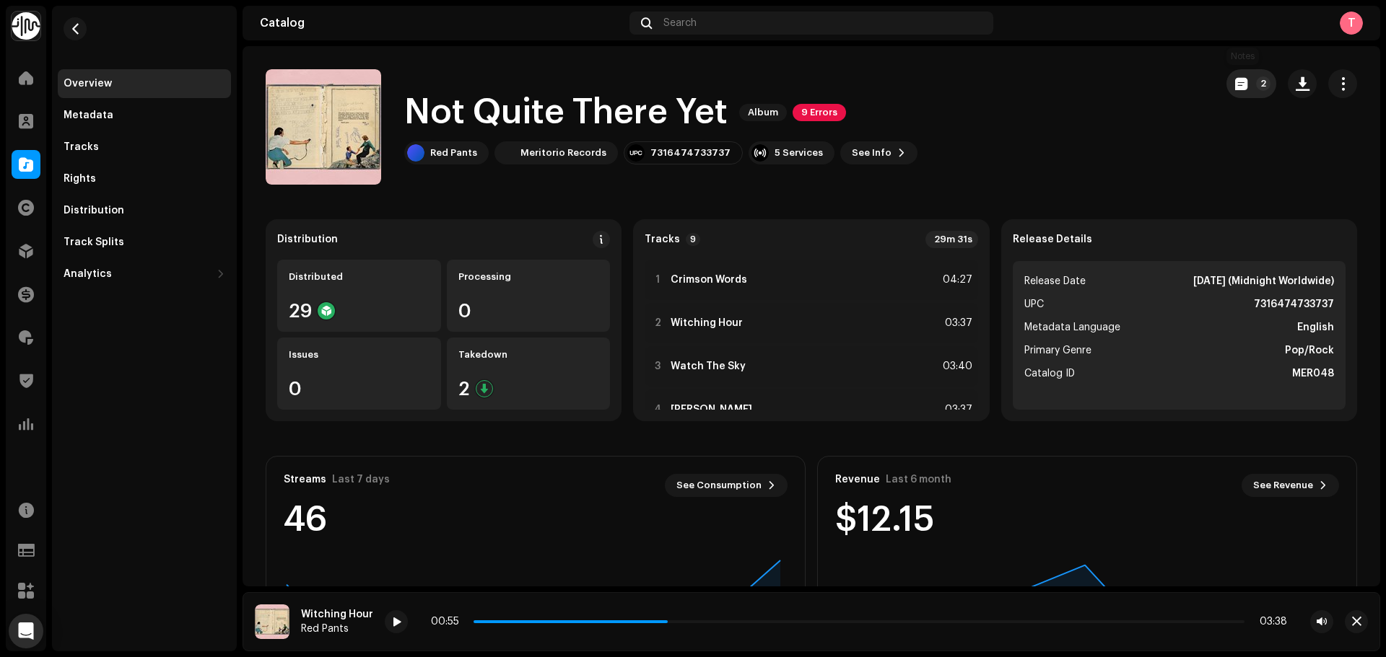
click at [1226, 82] on button "2" at bounding box center [1251, 83] width 50 height 29
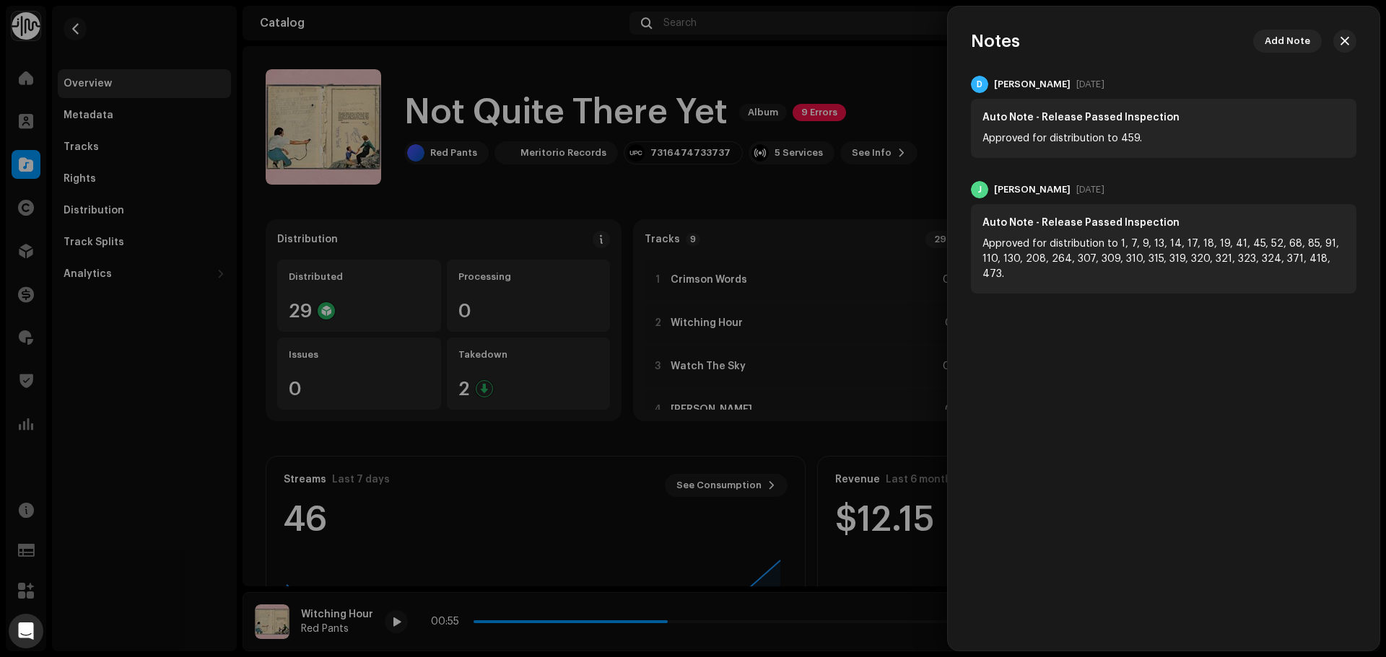
click at [886, 81] on div at bounding box center [693, 328] width 1386 height 657
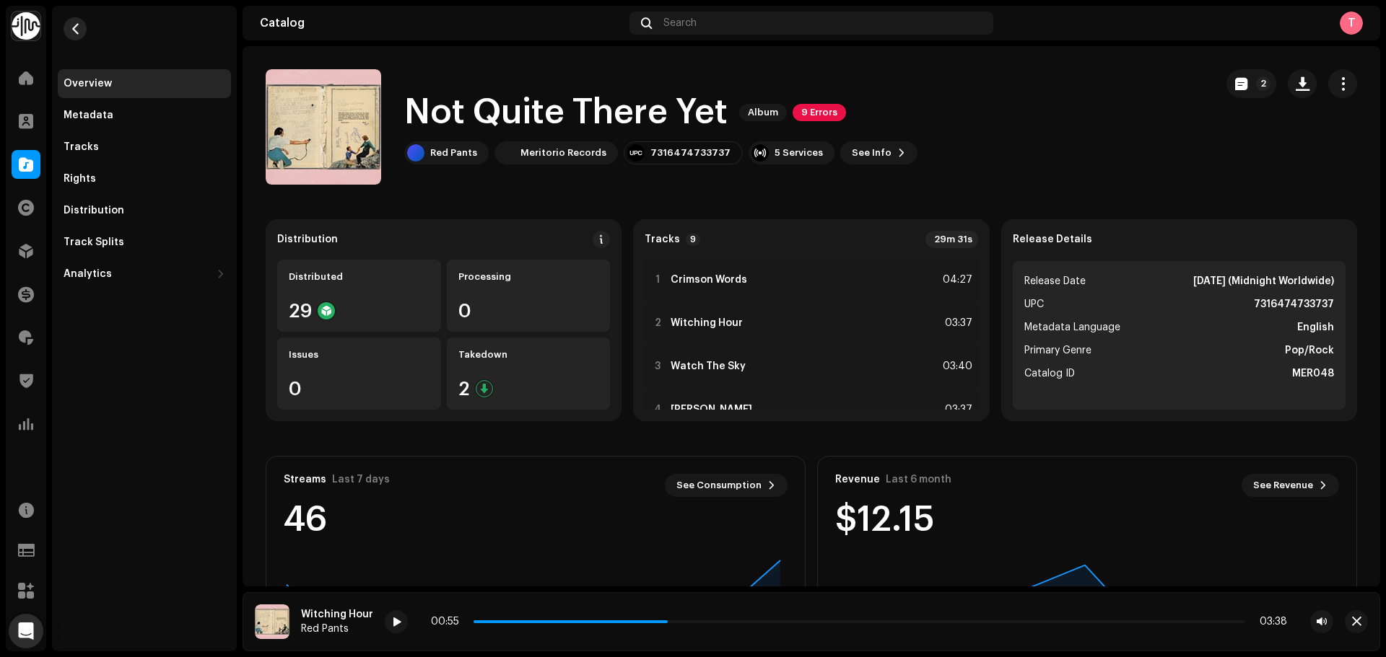
click at [84, 25] on button "button" at bounding box center [75, 28] width 23 height 23
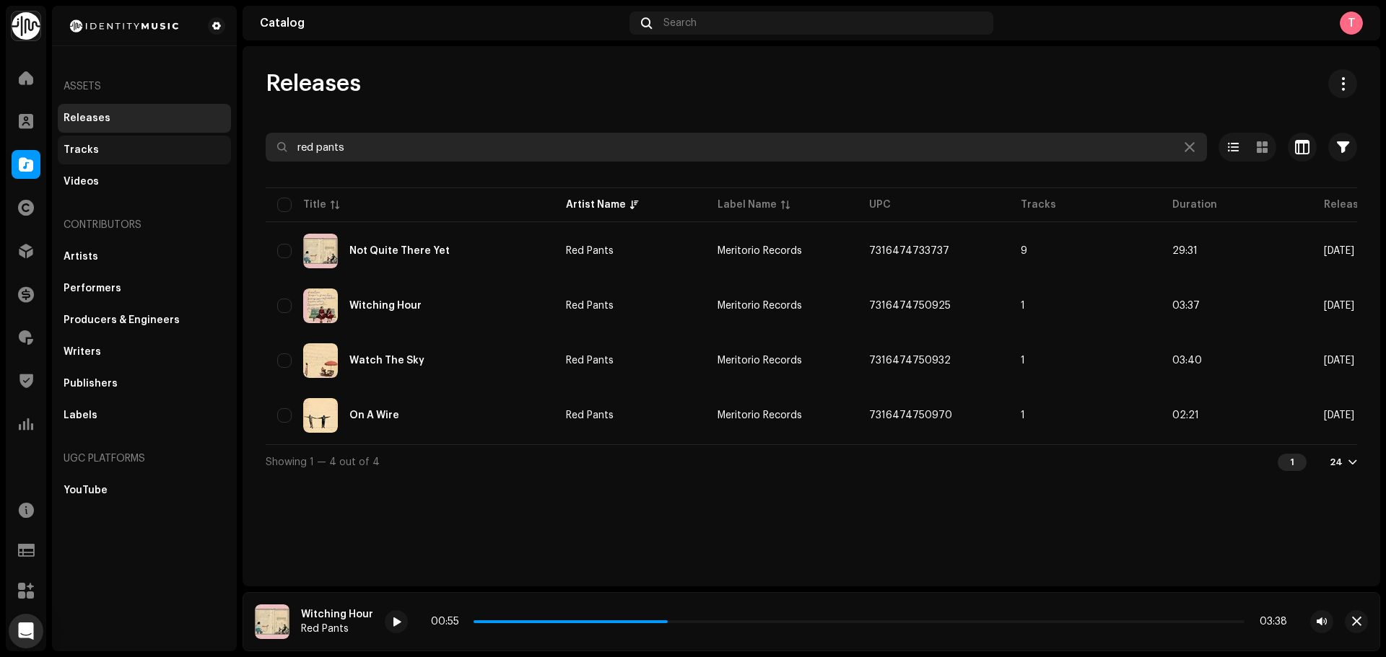
drag, startPoint x: 336, startPoint y: 141, endPoint x: 219, endPoint y: 145, distance: 117.0
click at [231, 144] on div "Identity Music Home Clients Catalog Rights Distribution Finance Royalties Trust…" at bounding box center [693, 328] width 1386 height 657
paste input "7316478803962"
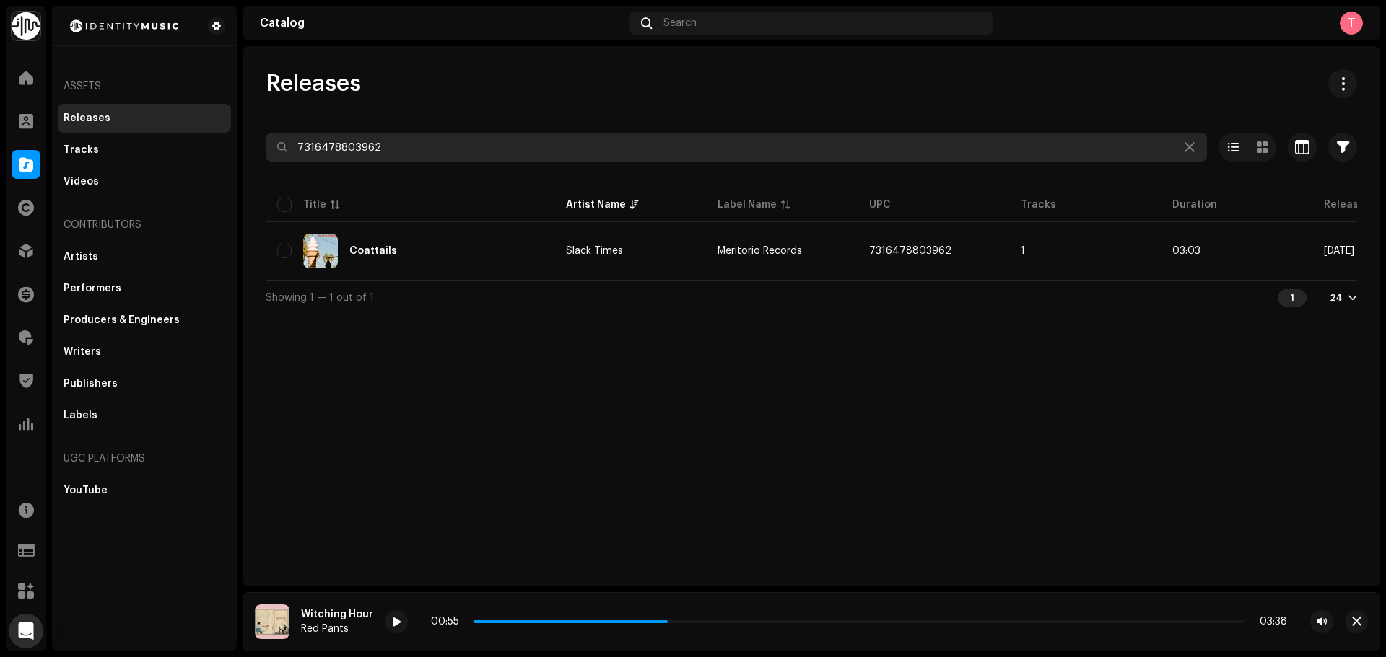
drag, startPoint x: 398, startPoint y: 146, endPoint x: -52, endPoint y: 110, distance: 451.0
click at [0, 110] on html "Identity Music Home Clients Catalog Rights Distribution Finance Royalties Trust…" at bounding box center [693, 328] width 1386 height 657
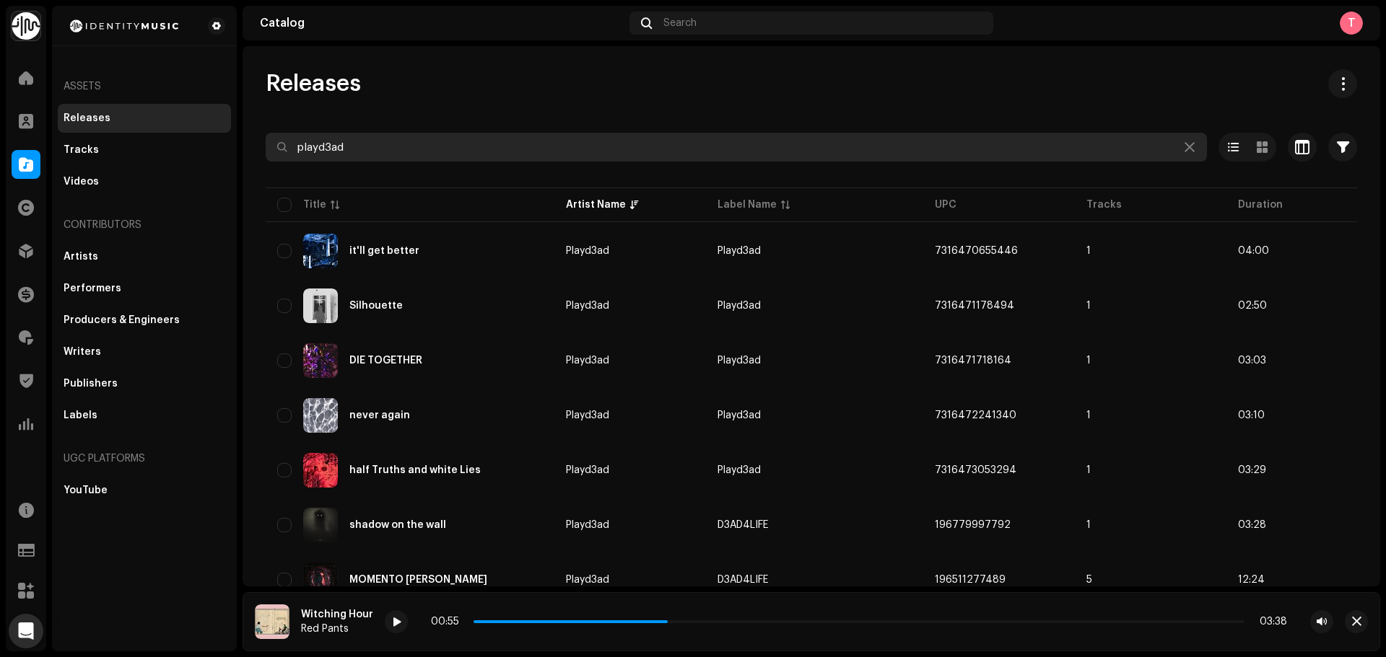
drag, startPoint x: 502, startPoint y: 149, endPoint x: 209, endPoint y: 135, distance: 293.3
click at [211, 136] on div "Identity Music Home Clients Catalog Rights Distribution Finance Royalties Trust…" at bounding box center [693, 328] width 1386 height 657
paste input "UKZGC2407628"
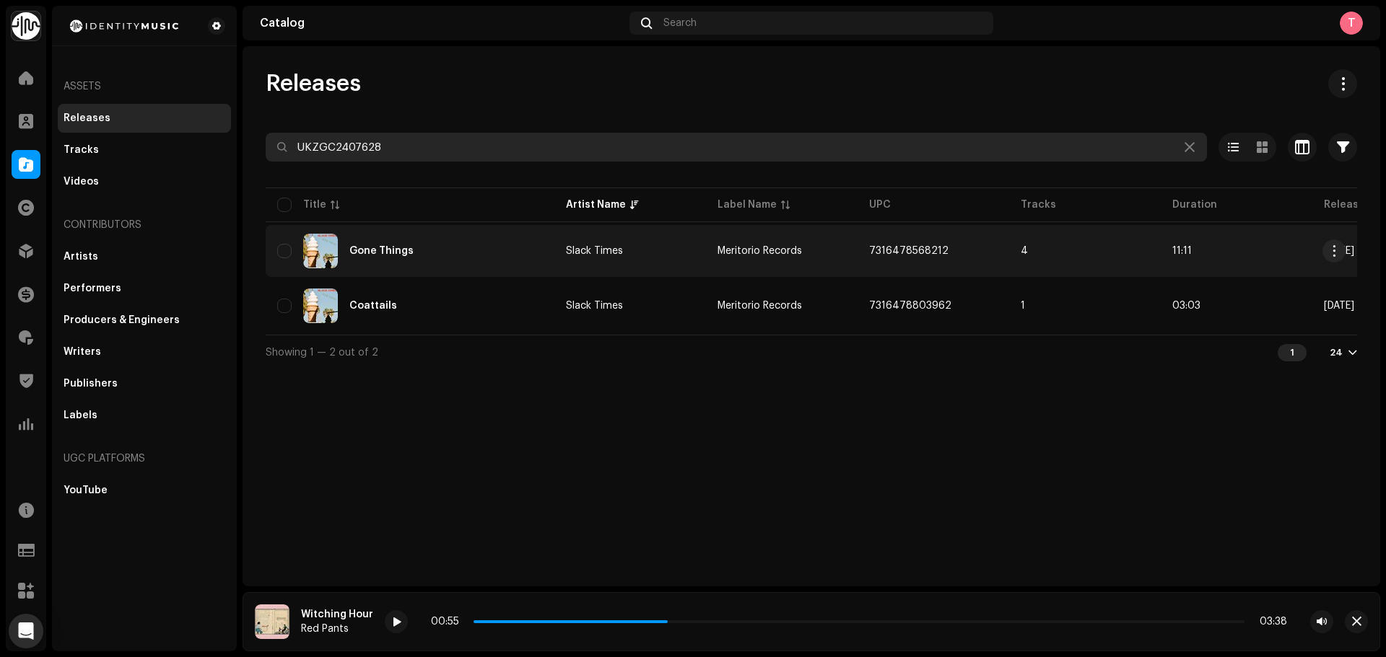
type input "UKZGC2407628"
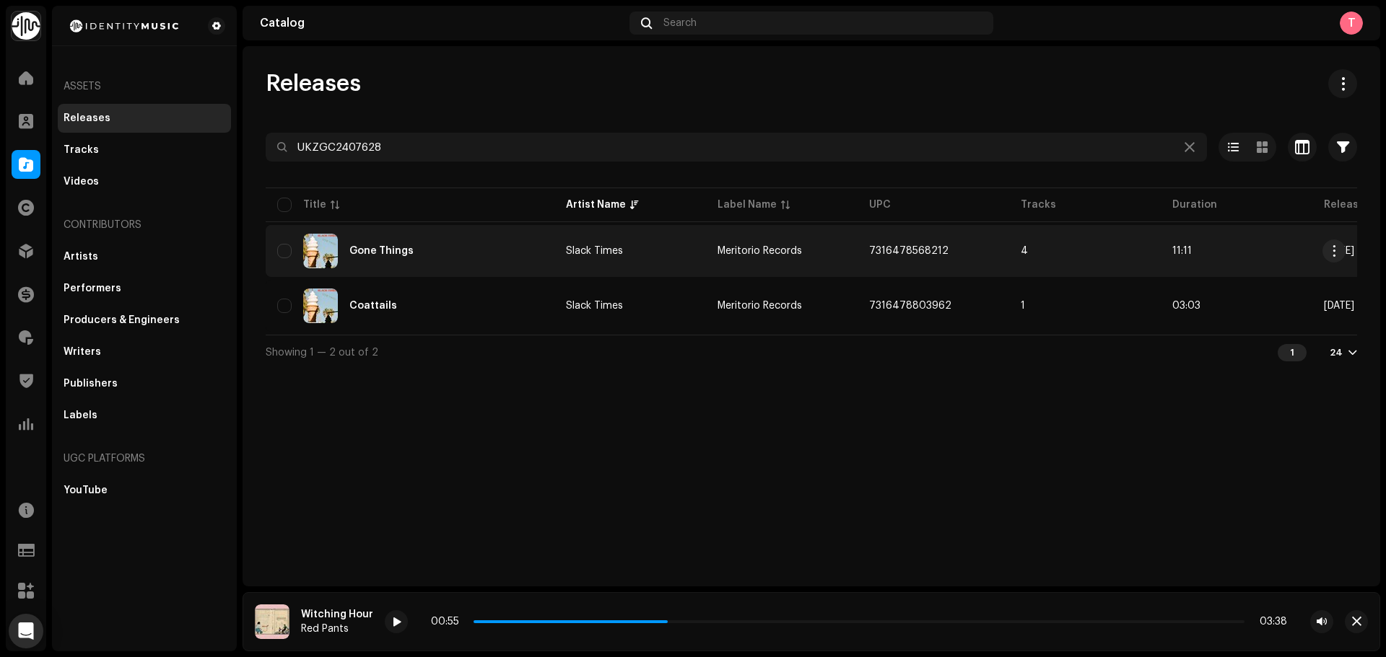
click at [742, 255] on span "Meritorio Records" at bounding box center [759, 251] width 84 height 10
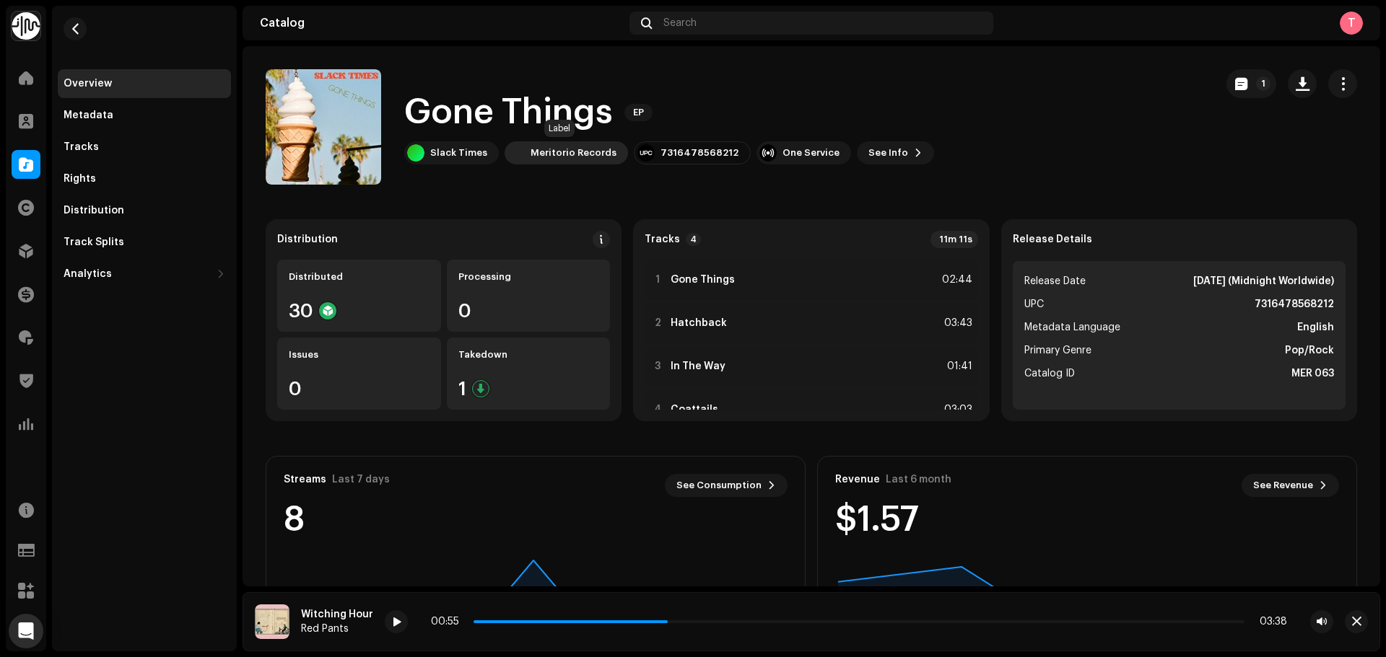
click at [539, 147] on div "Meritorio Records" at bounding box center [573, 153] width 86 height 12
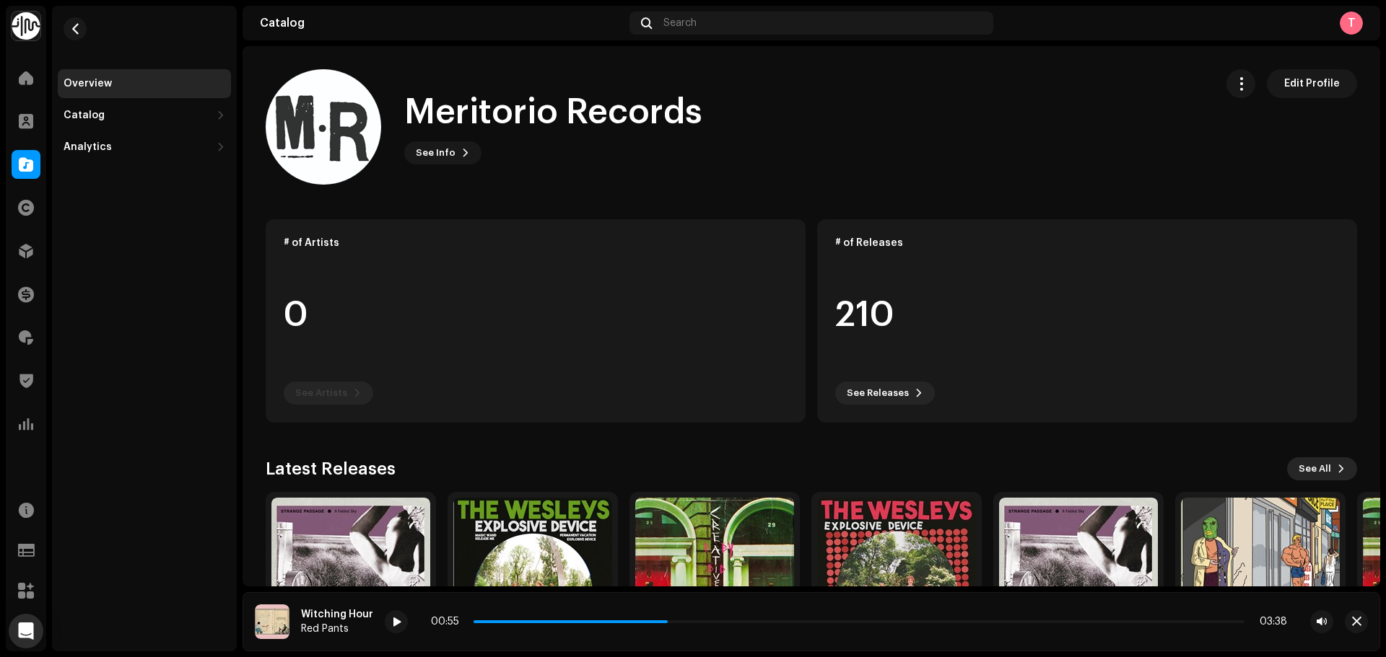
click at [1329, 479] on button "See All" at bounding box center [1322, 469] width 70 height 23
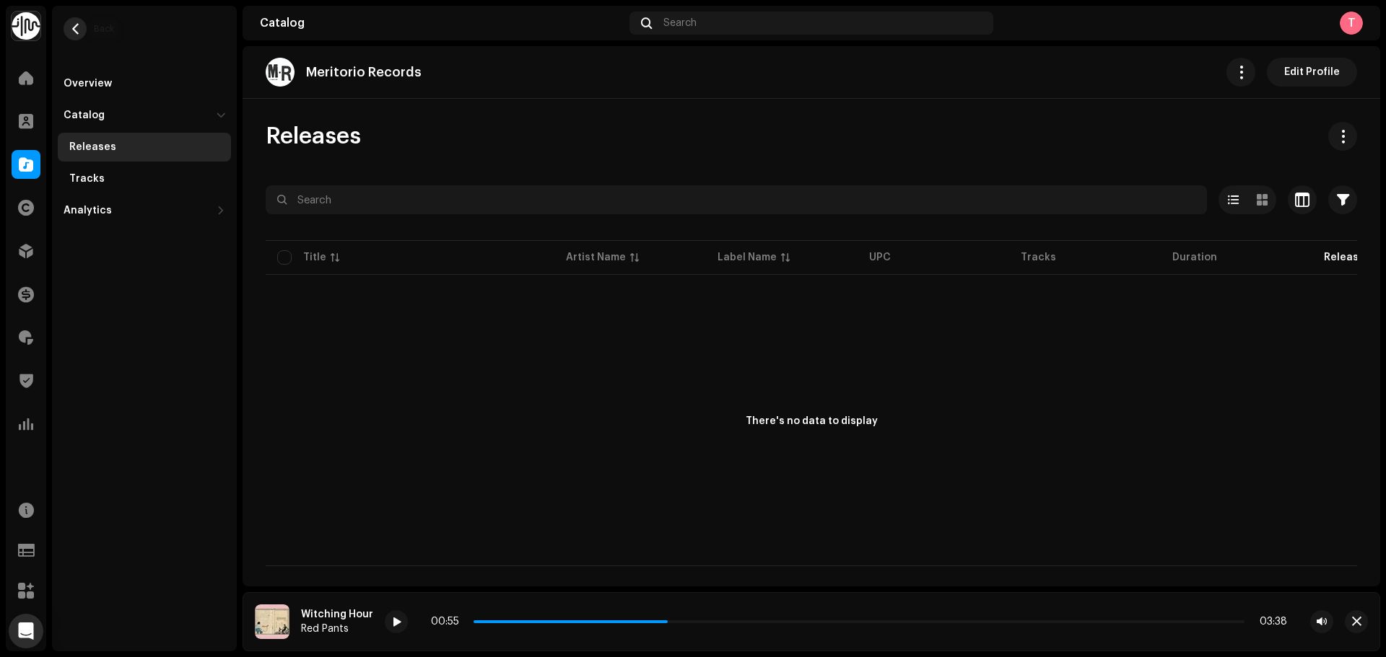
click at [74, 28] on span "button" at bounding box center [75, 29] width 11 height 12
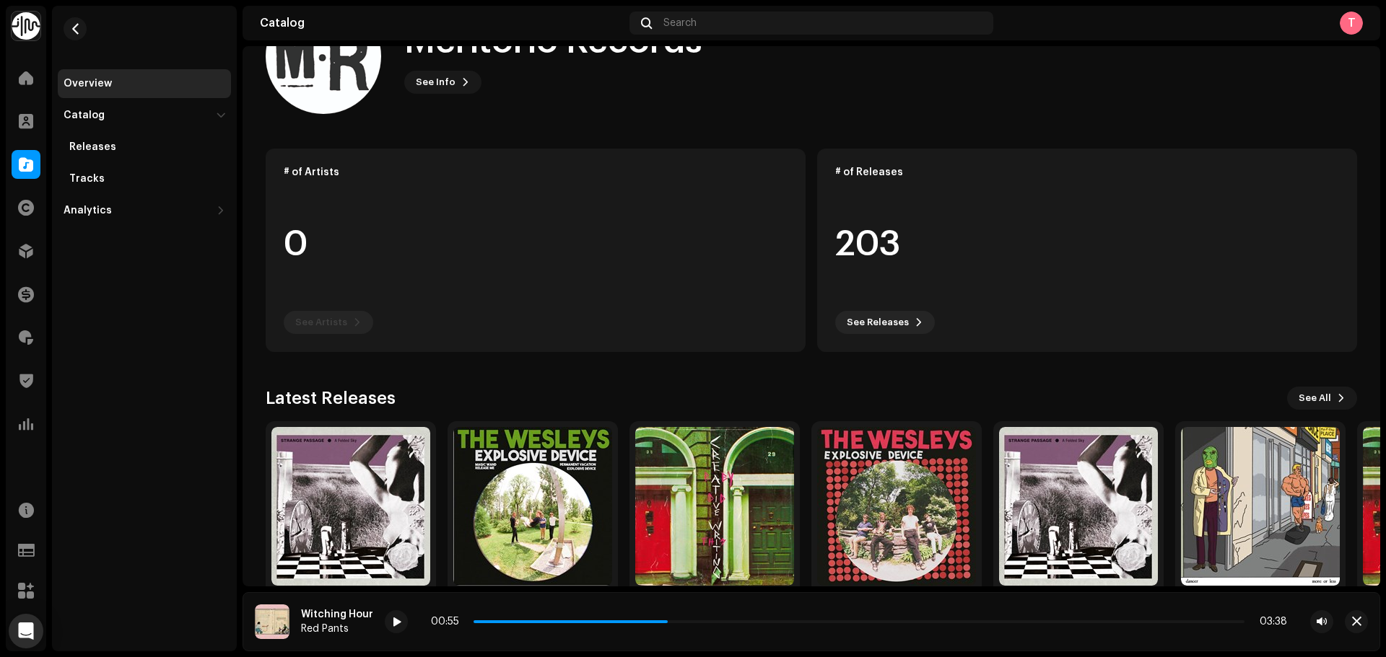
scroll to position [136, 0]
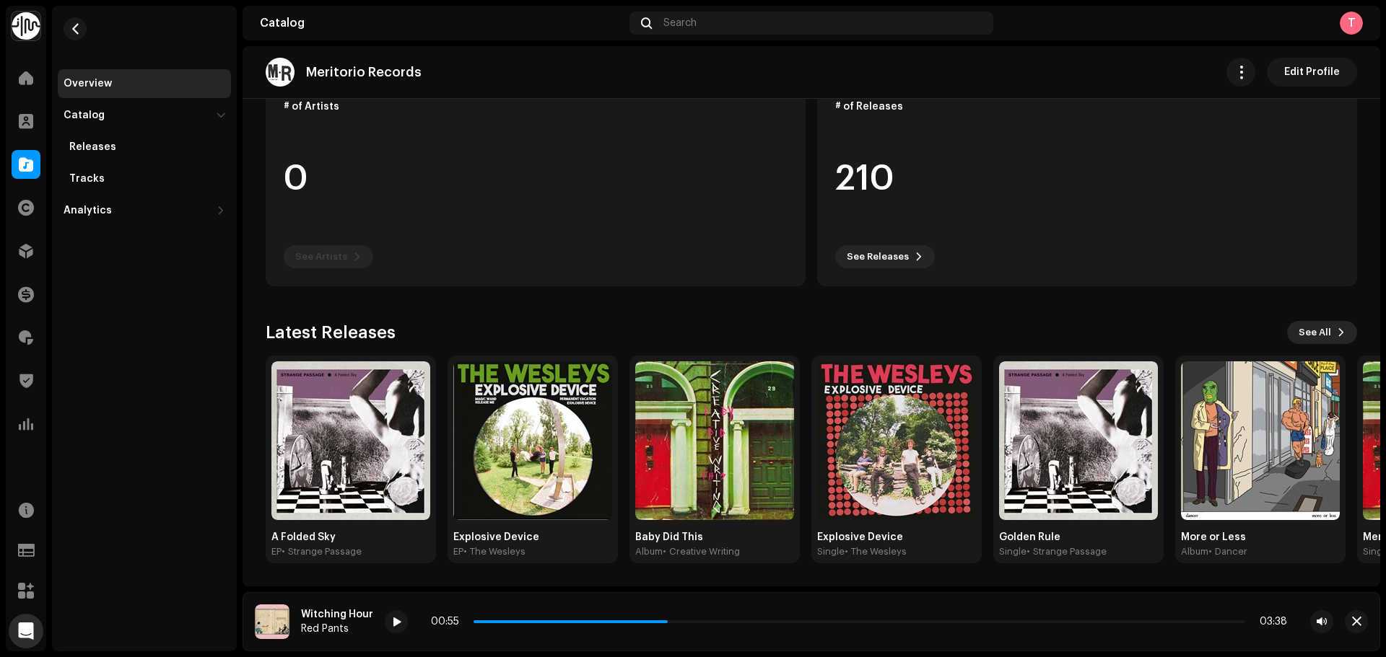
click at [1316, 335] on span "See All" at bounding box center [1314, 332] width 32 height 29
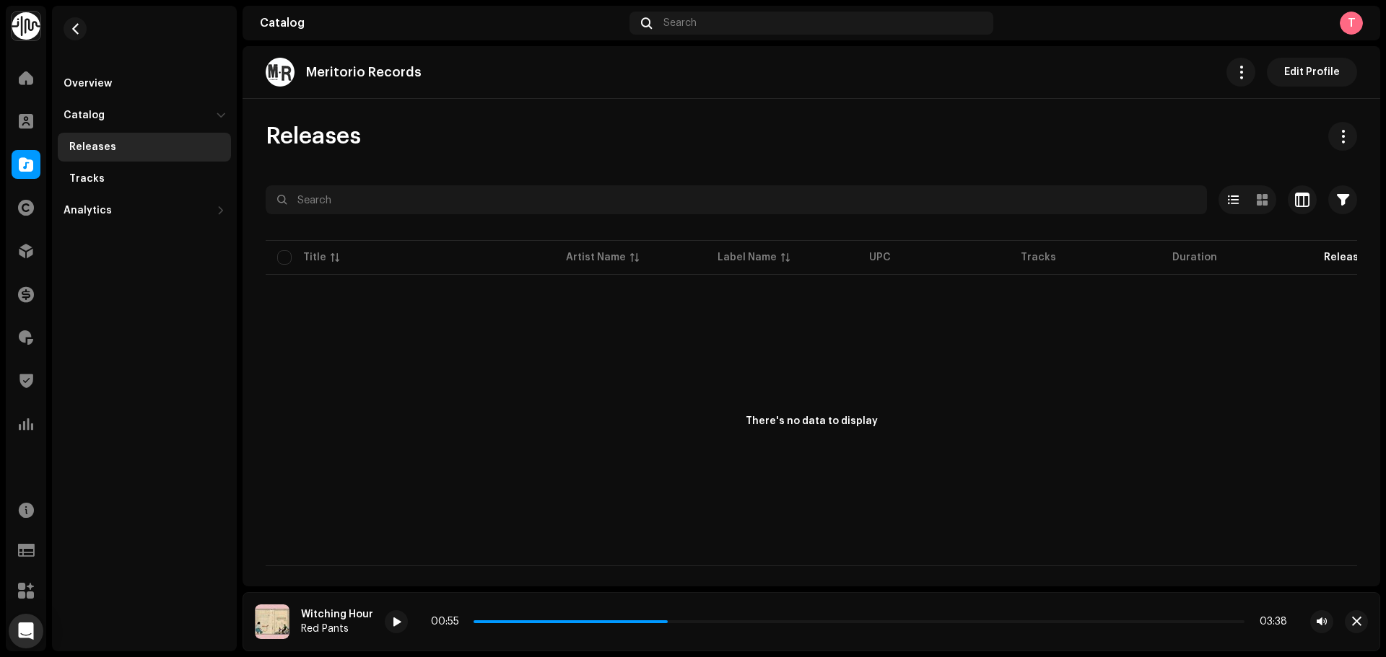
click at [84, 20] on re-m-nav-back at bounding box center [75, 38] width 35 height 64
click at [71, 29] on span "button" at bounding box center [75, 29] width 11 height 12
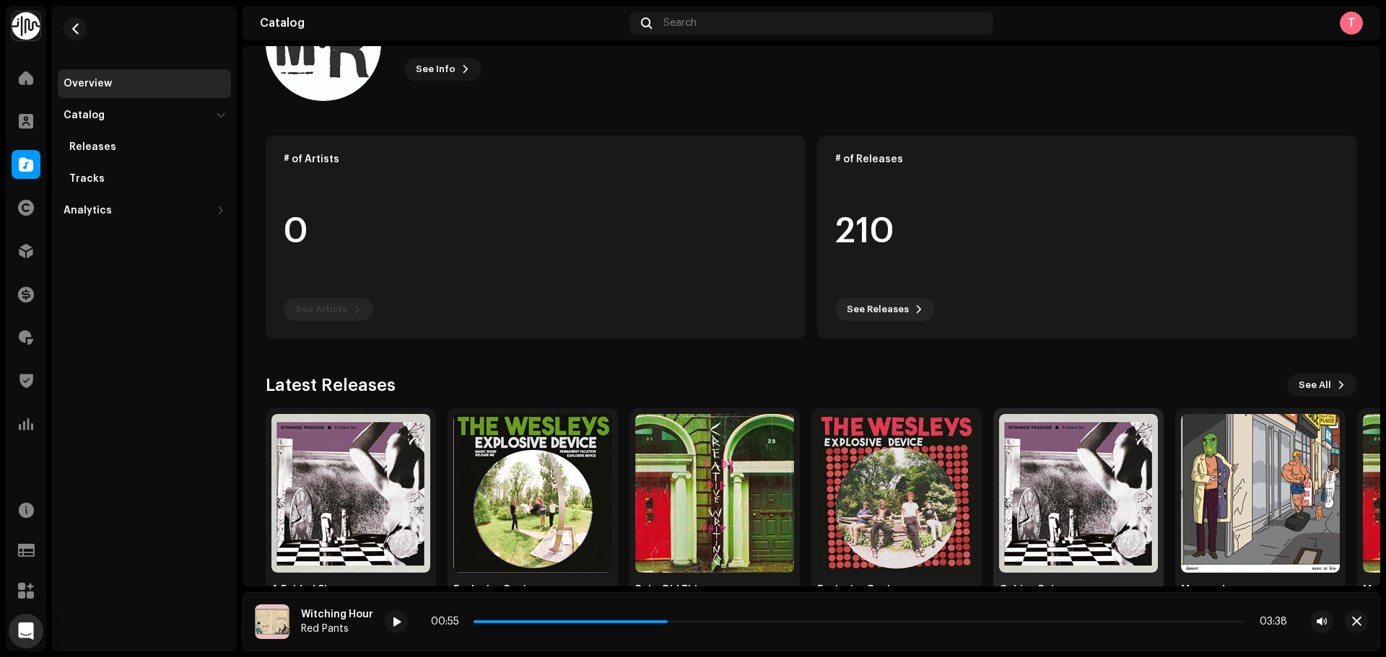
scroll to position [136, 0]
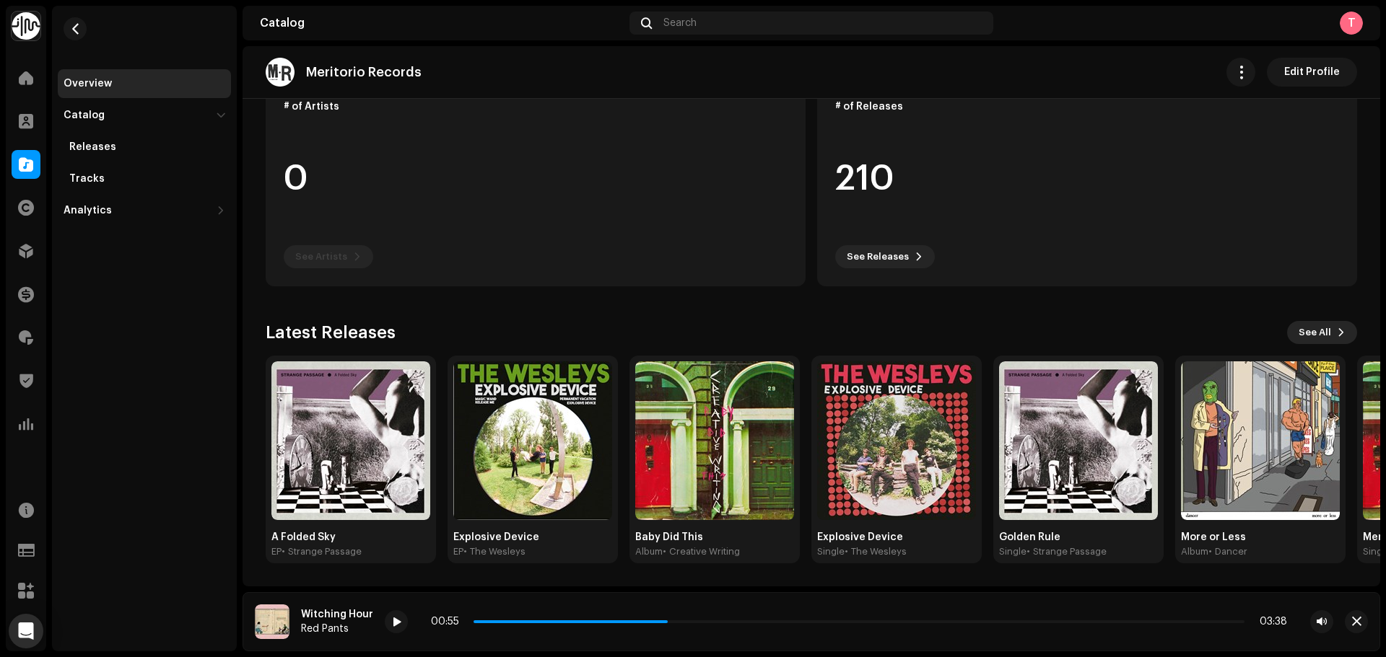
click at [1320, 341] on span "See All" at bounding box center [1314, 332] width 32 height 29
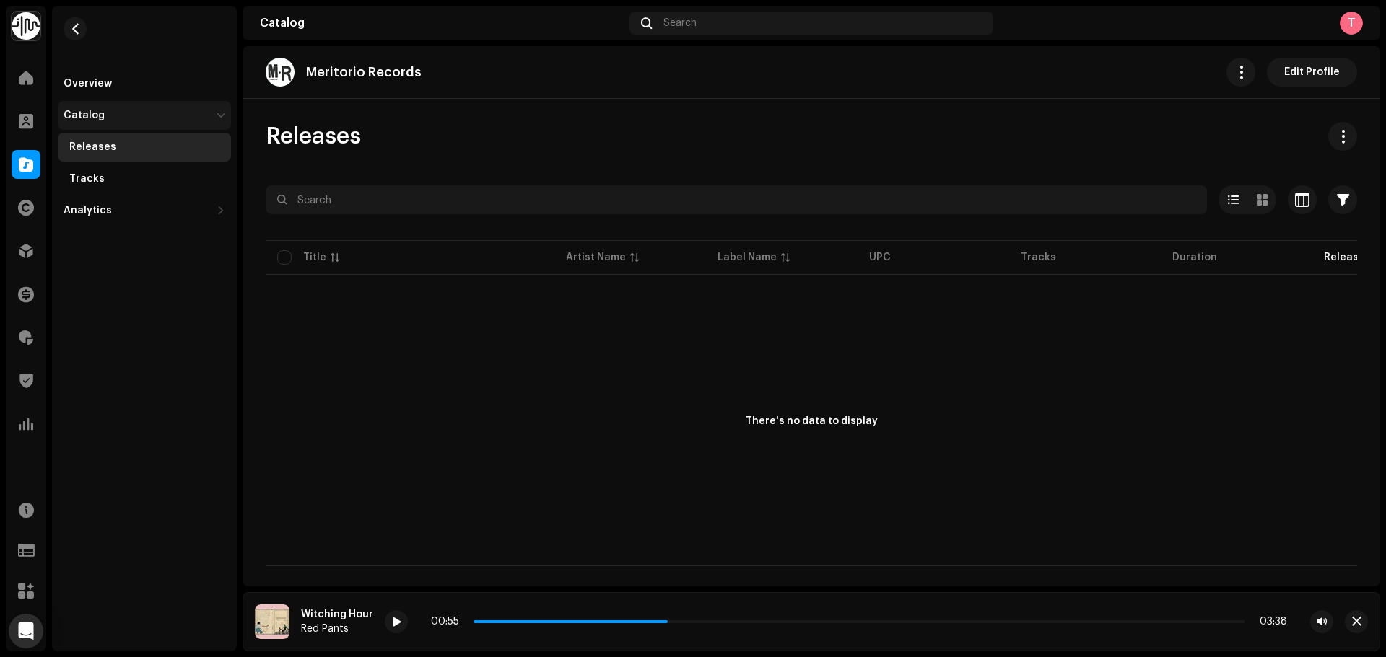
click at [103, 104] on div "Catalog" at bounding box center [144, 115] width 173 height 29
click at [100, 117] on div "Catalog" at bounding box center [84, 116] width 41 height 12
click at [102, 170] on div "Tracks" at bounding box center [144, 179] width 173 height 29
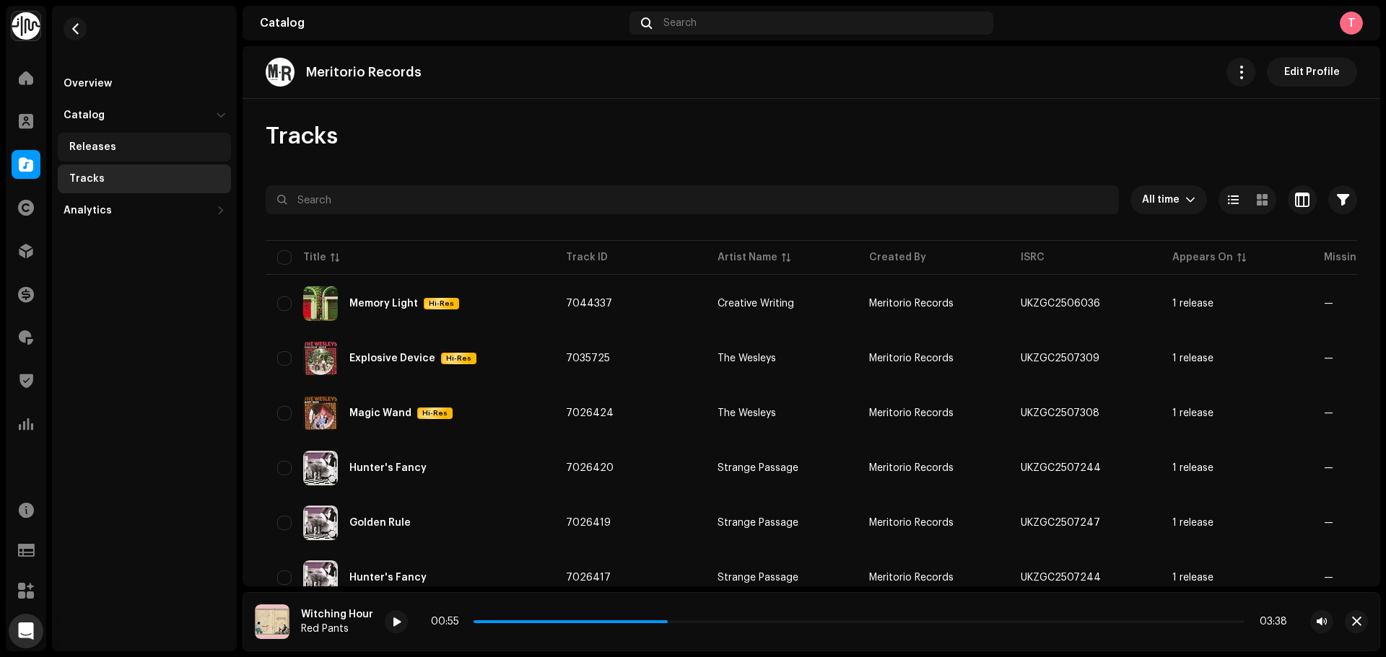
click at [125, 147] on div "Releases" at bounding box center [147, 147] width 156 height 12
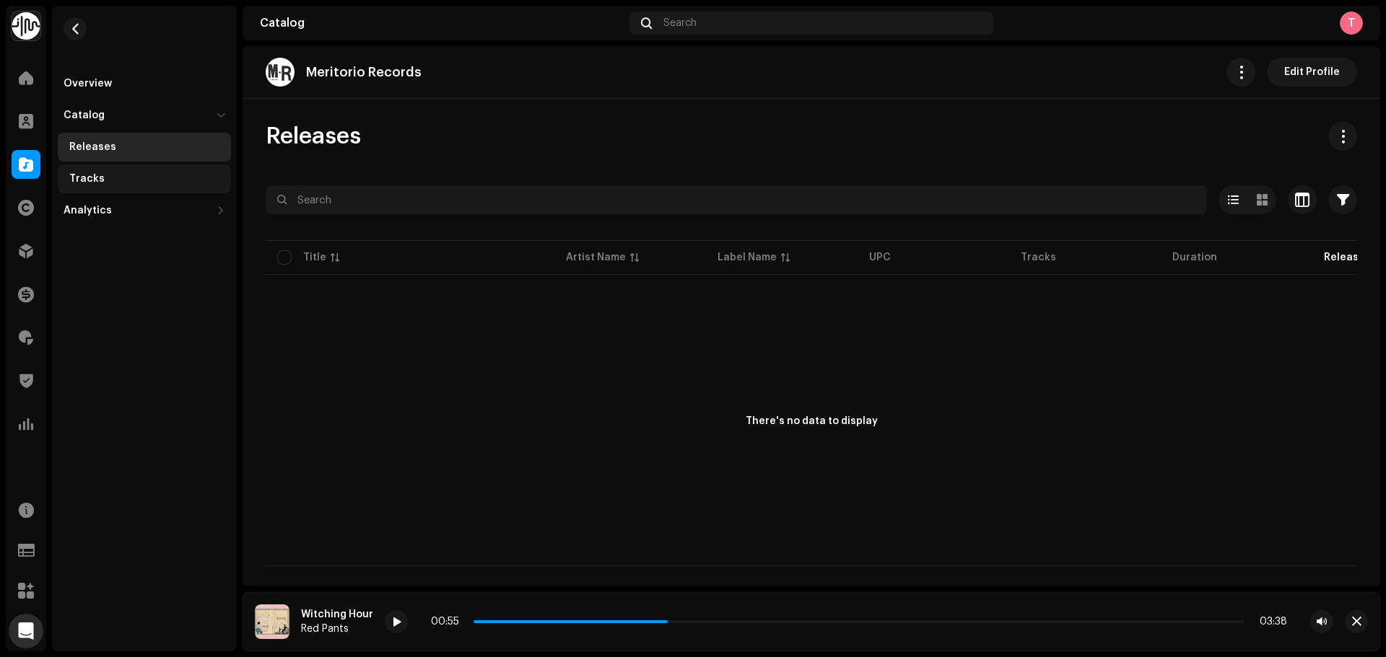
click at [160, 169] on div "Tracks" at bounding box center [144, 179] width 173 height 29
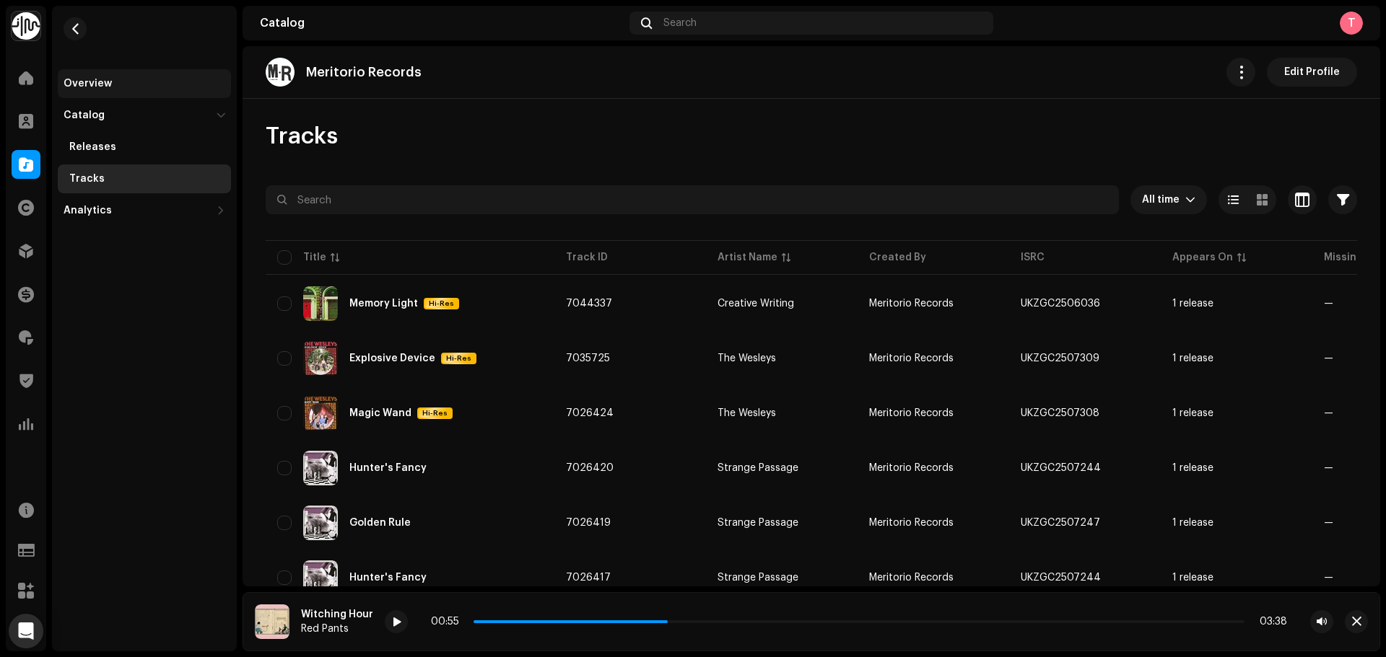
click at [95, 87] on div "Overview" at bounding box center [88, 84] width 48 height 12
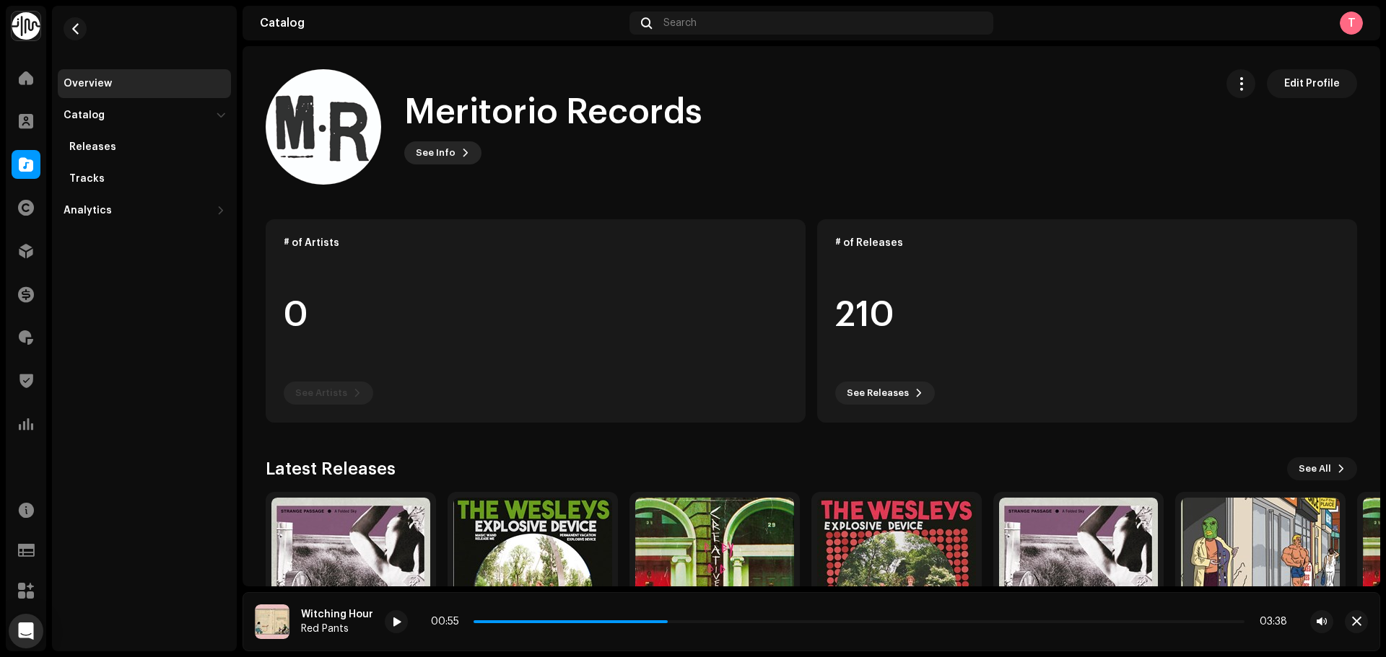
click at [426, 155] on span "See Info" at bounding box center [436, 153] width 40 height 29
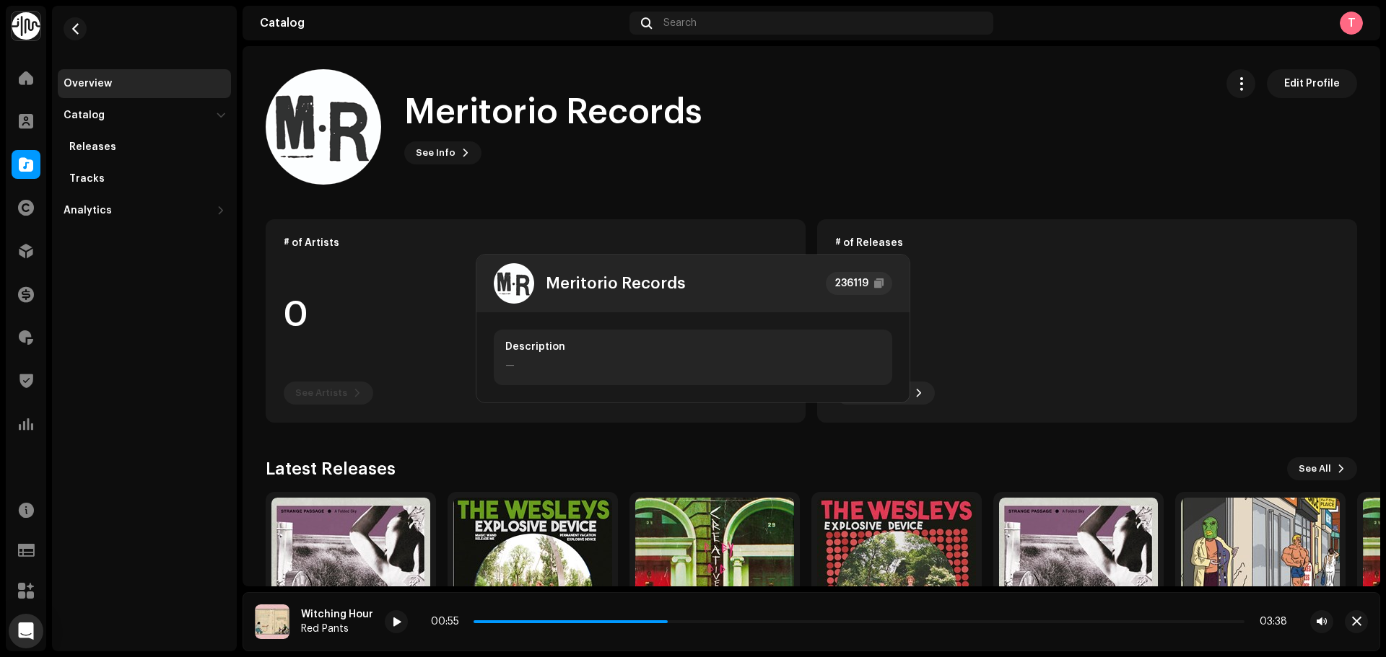
click at [539, 157] on div "Meritorio Records 236119 Description —" at bounding box center [693, 328] width 1386 height 657
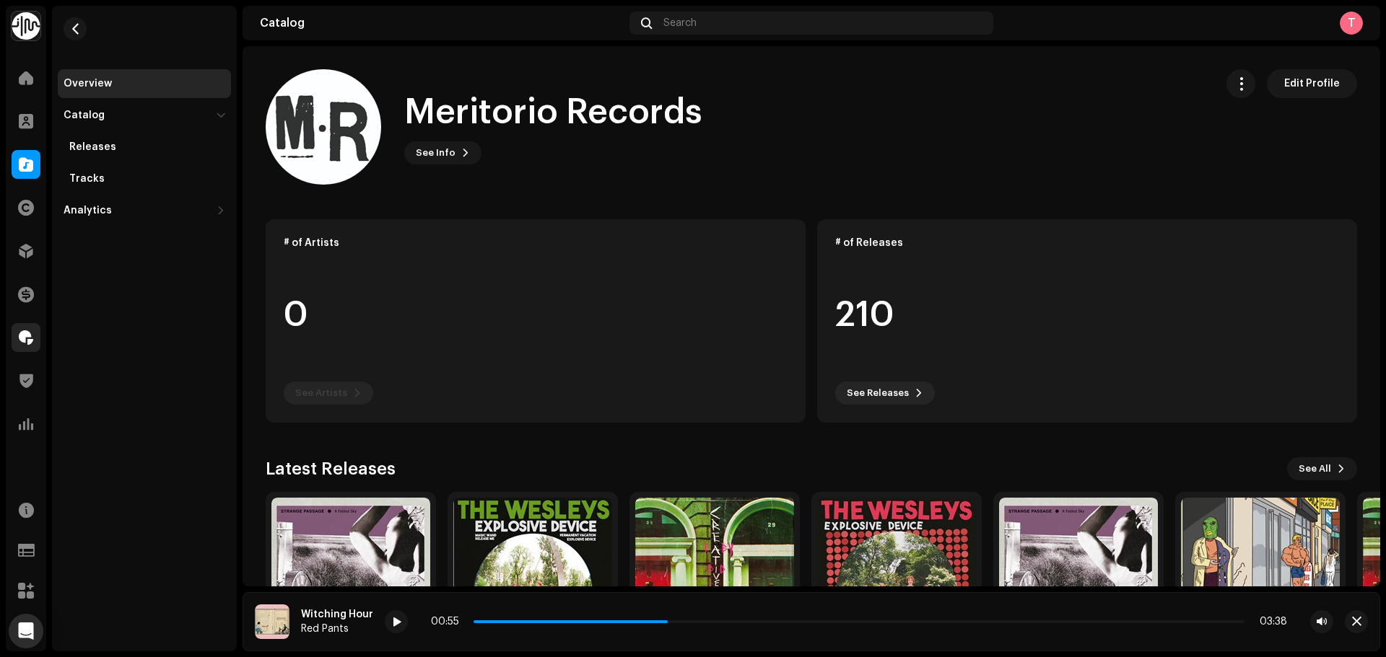
click at [39, 339] on div at bounding box center [26, 337] width 29 height 29
click at [25, 332] on span at bounding box center [26, 338] width 14 height 12
click at [22, 336] on span at bounding box center [26, 338] width 14 height 12
click at [14, 328] on div at bounding box center [26, 337] width 29 height 29
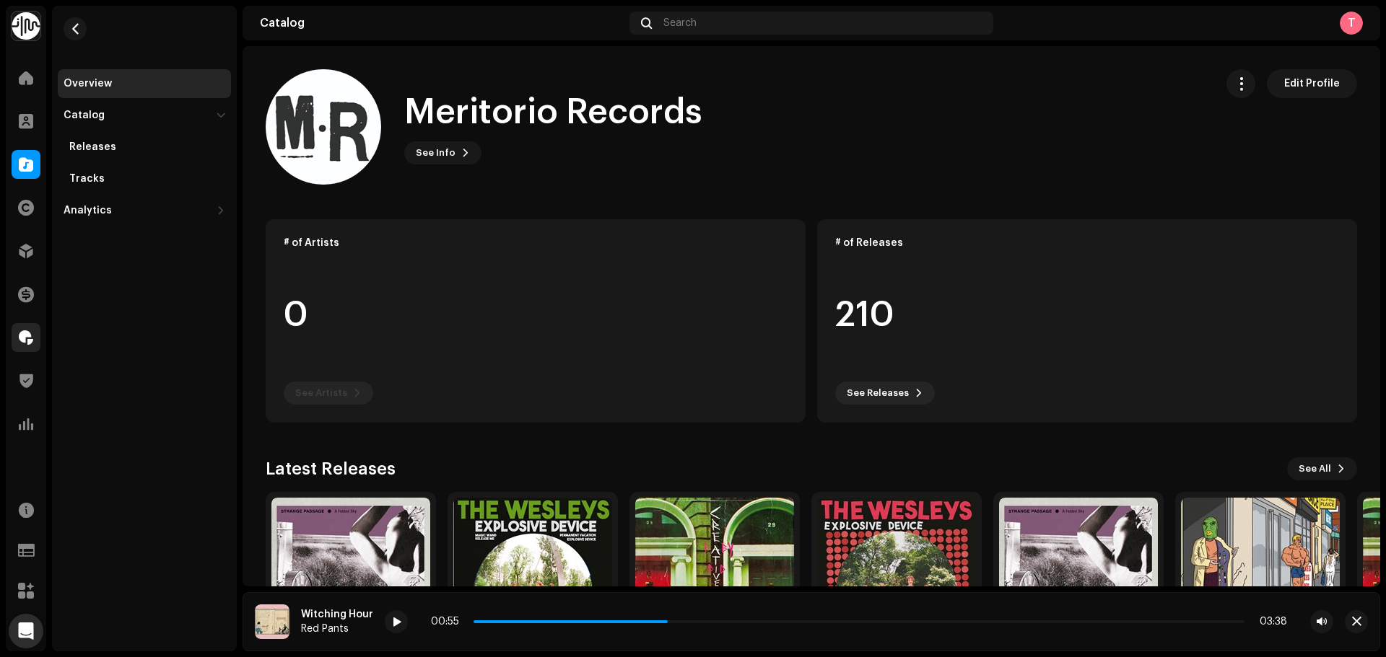
click at [19, 332] on span at bounding box center [26, 338] width 14 height 12
drag, startPoint x: 393, startPoint y: 117, endPoint x: 1049, endPoint y: 141, distance: 655.7
click at [1049, 141] on div "Meritorio Records See Info Edit Profile" at bounding box center [734, 126] width 937 height 115
click at [963, 172] on div "Meritorio Records See Info Edit Profile" at bounding box center [734, 126] width 937 height 115
click at [39, 340] on div at bounding box center [26, 337] width 29 height 29
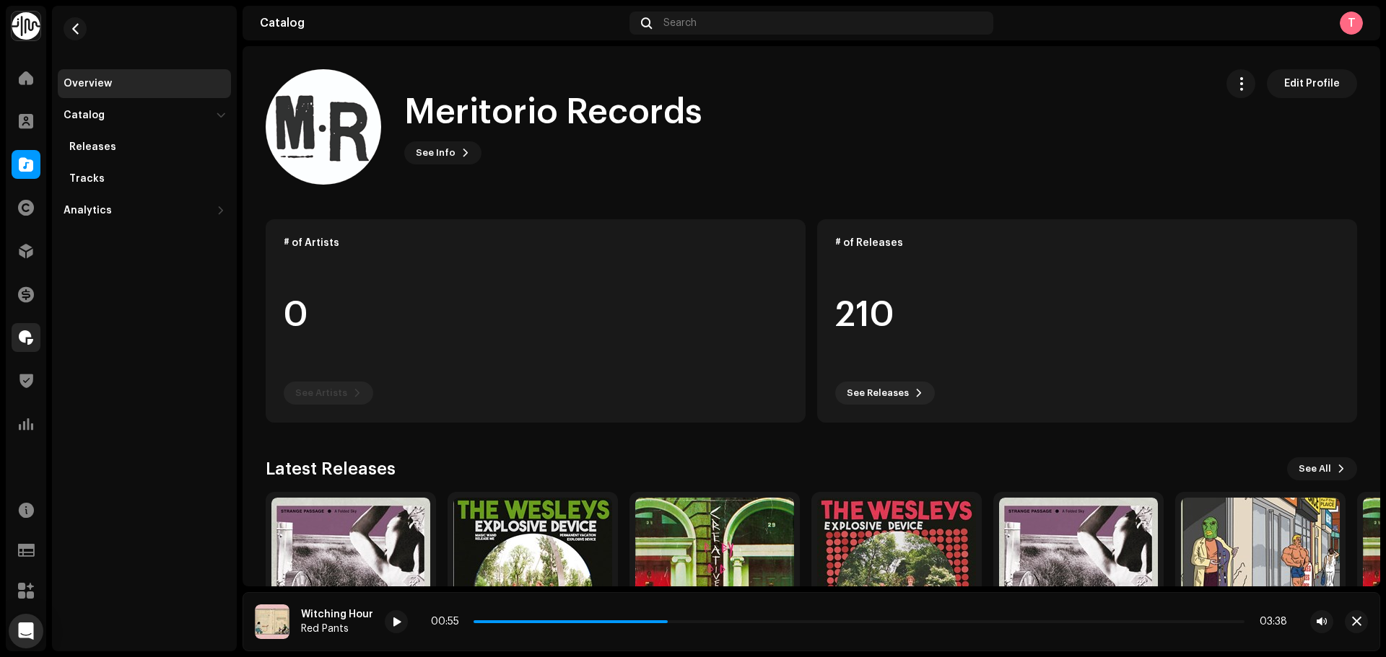
click at [31, 343] on span at bounding box center [26, 338] width 14 height 12
click at [67, 30] on button "button" at bounding box center [75, 28] width 23 height 23
click at [74, 22] on button "button" at bounding box center [75, 28] width 23 height 23
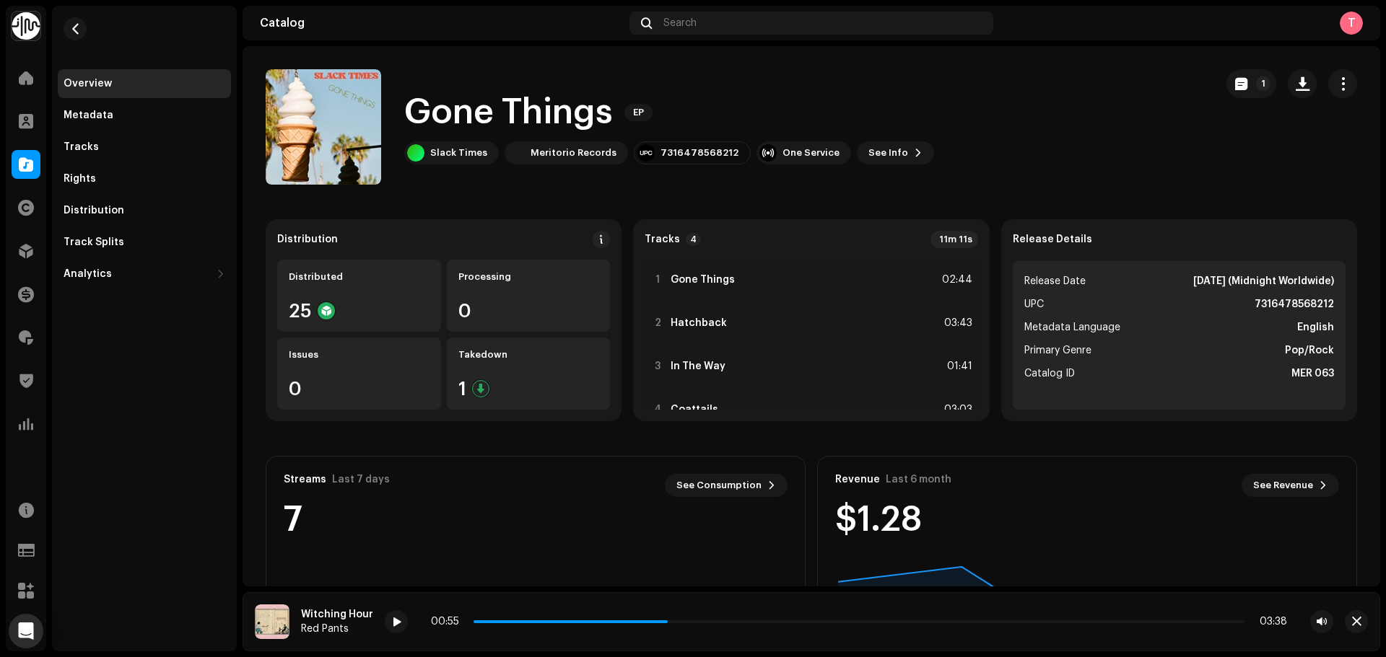
click at [28, 165] on span at bounding box center [26, 165] width 14 height 12
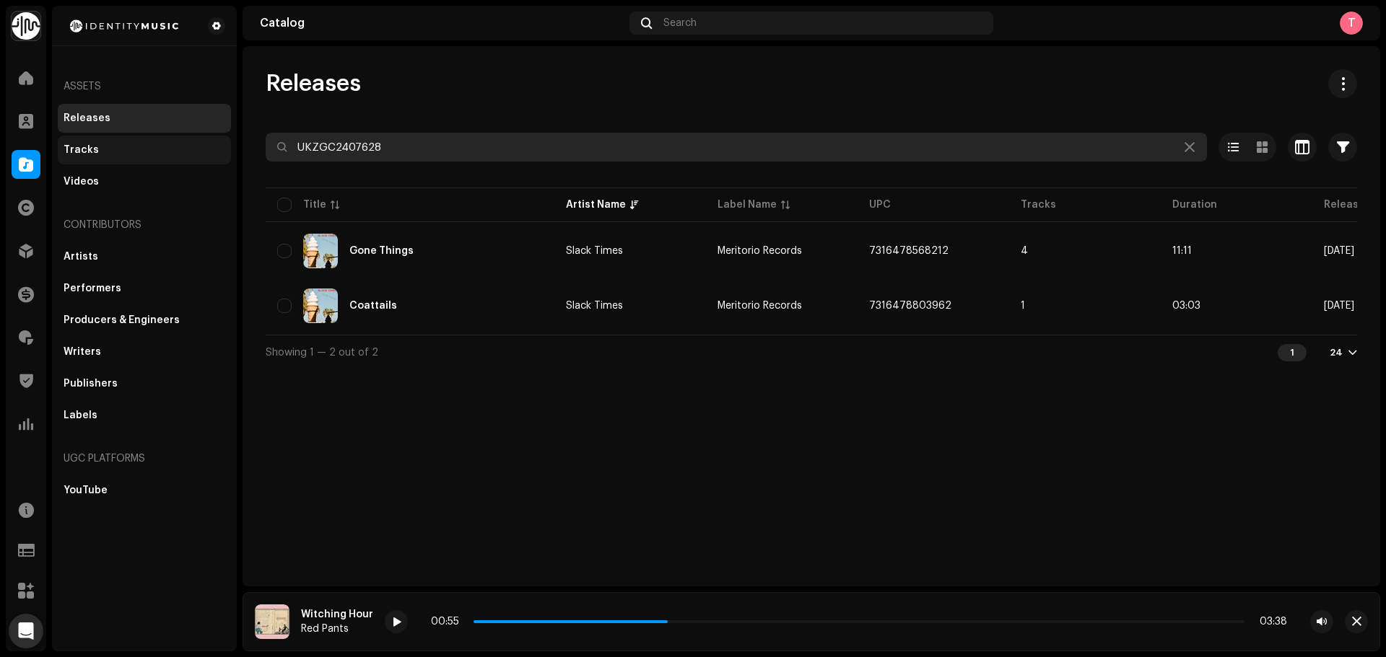
drag, startPoint x: 421, startPoint y: 149, endPoint x: 101, endPoint y: 146, distance: 320.4
click at [115, 147] on div "Identity Music Home Clients Catalog Rights Distribution Finance Royalties Trust…" at bounding box center [693, 328] width 1386 height 657
paste input "7316479019041"
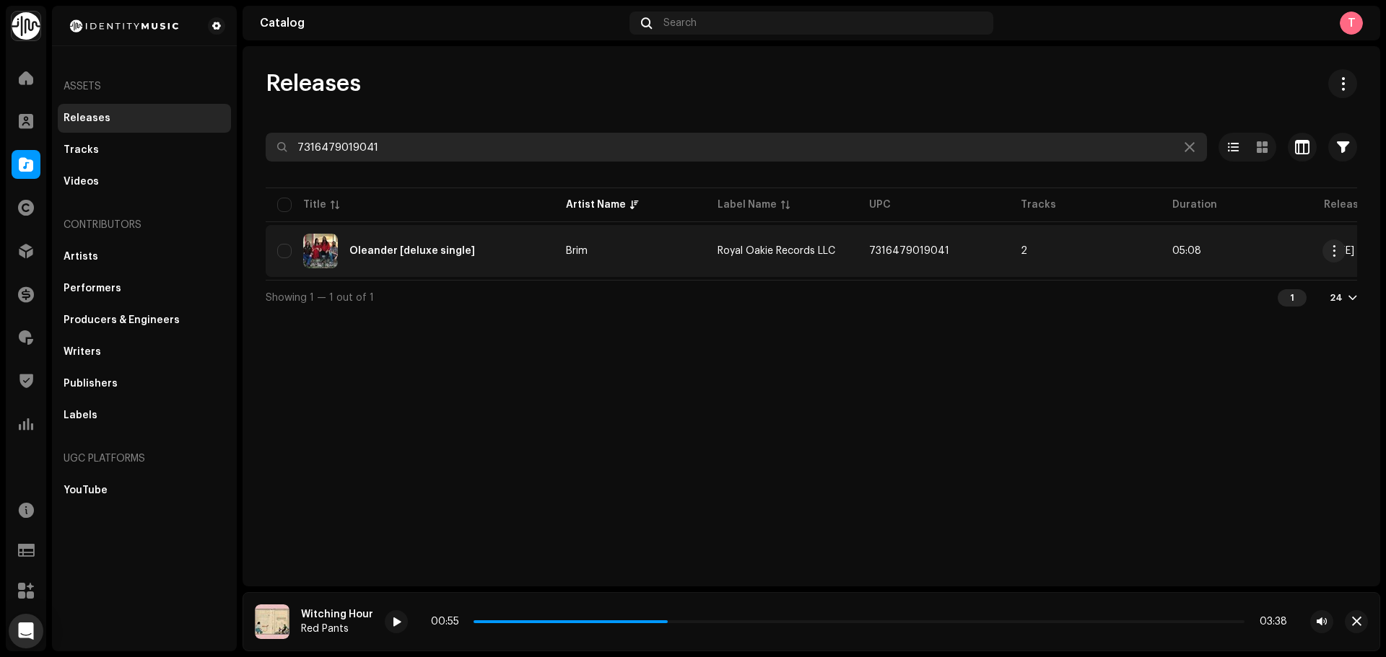
type input "7316479019041"
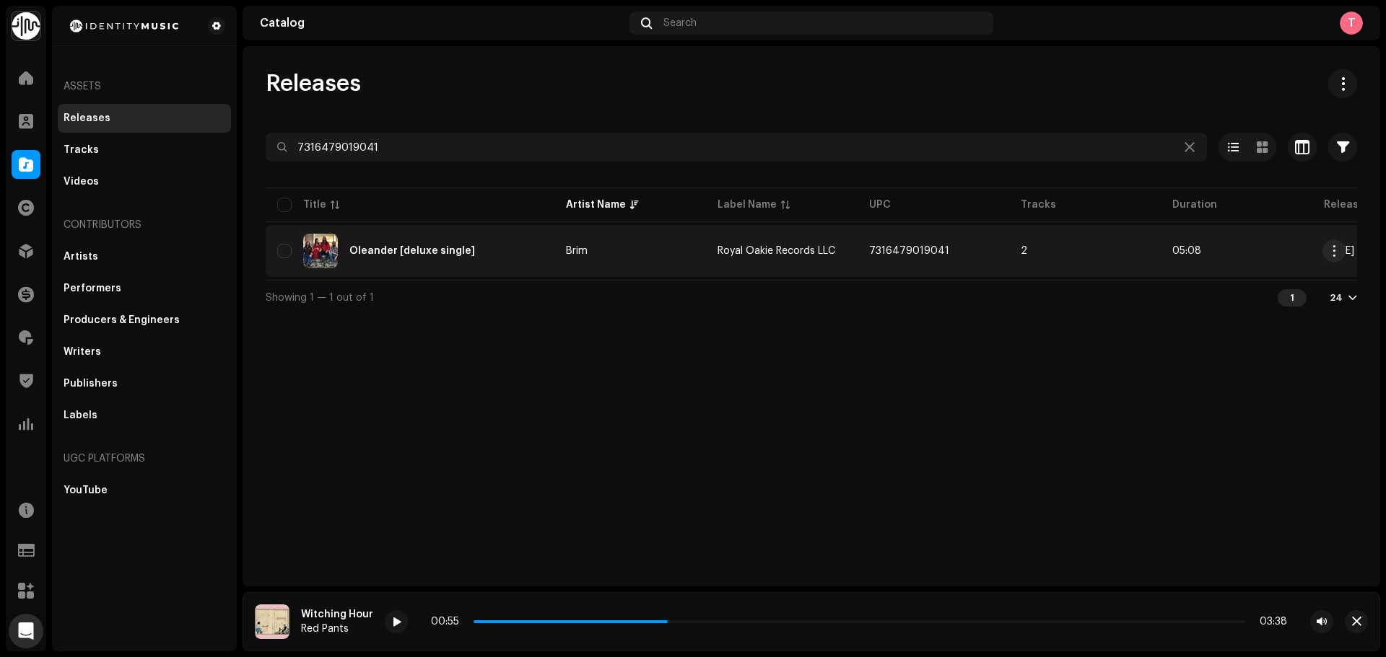
click at [449, 241] on div "Oleander [deluxe single]" at bounding box center [410, 251] width 266 height 35
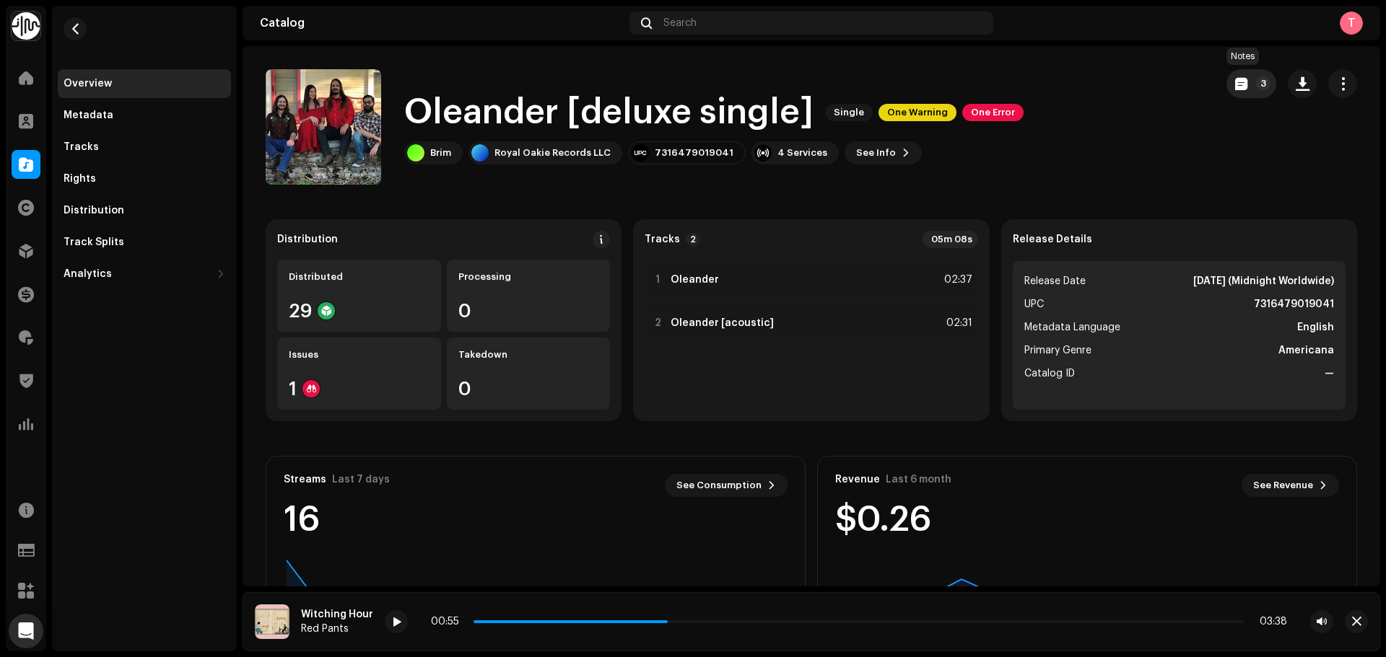
click at [1235, 92] on button "3" at bounding box center [1251, 83] width 50 height 29
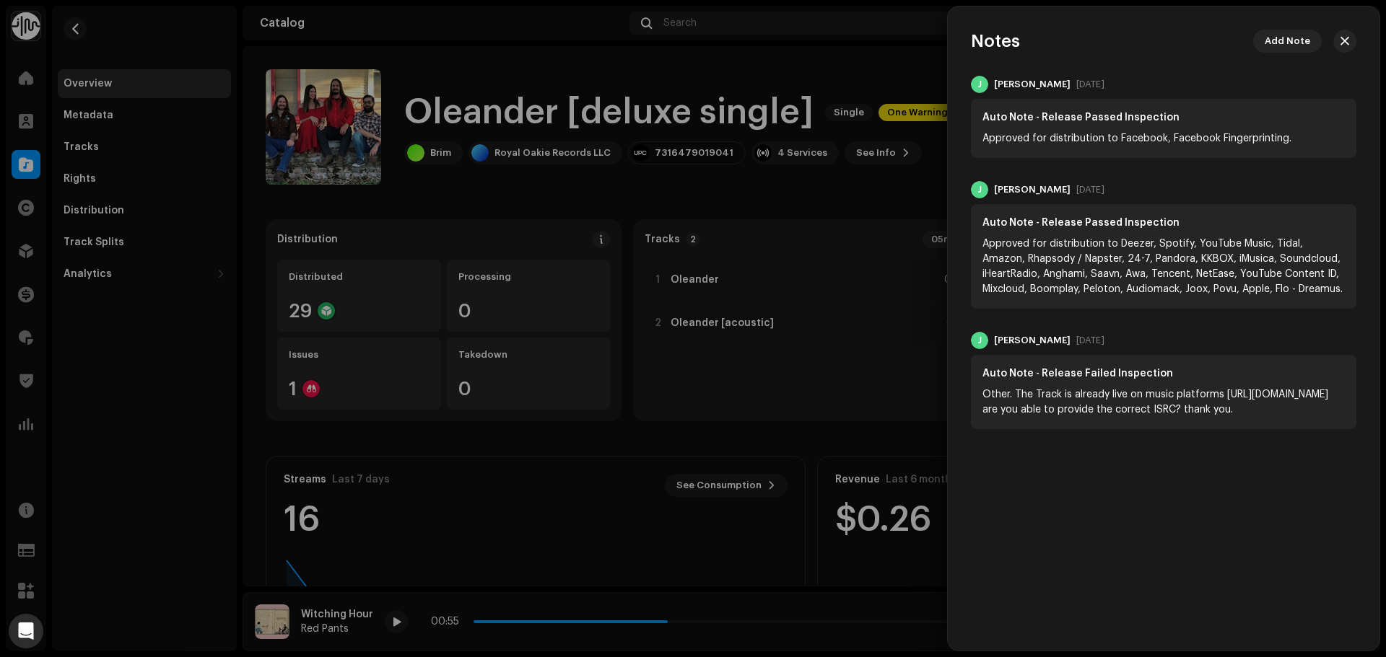
click at [841, 23] on div at bounding box center [693, 328] width 1386 height 657
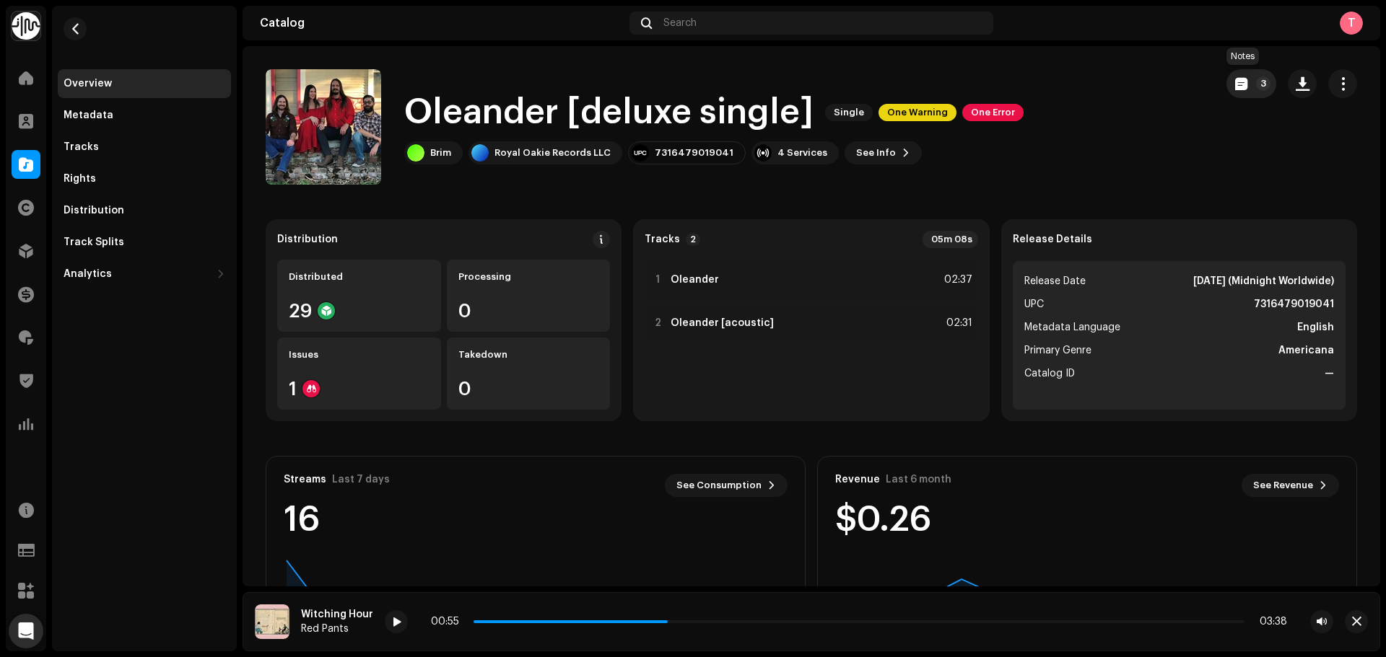
click at [1240, 96] on button "3" at bounding box center [1251, 83] width 50 height 29
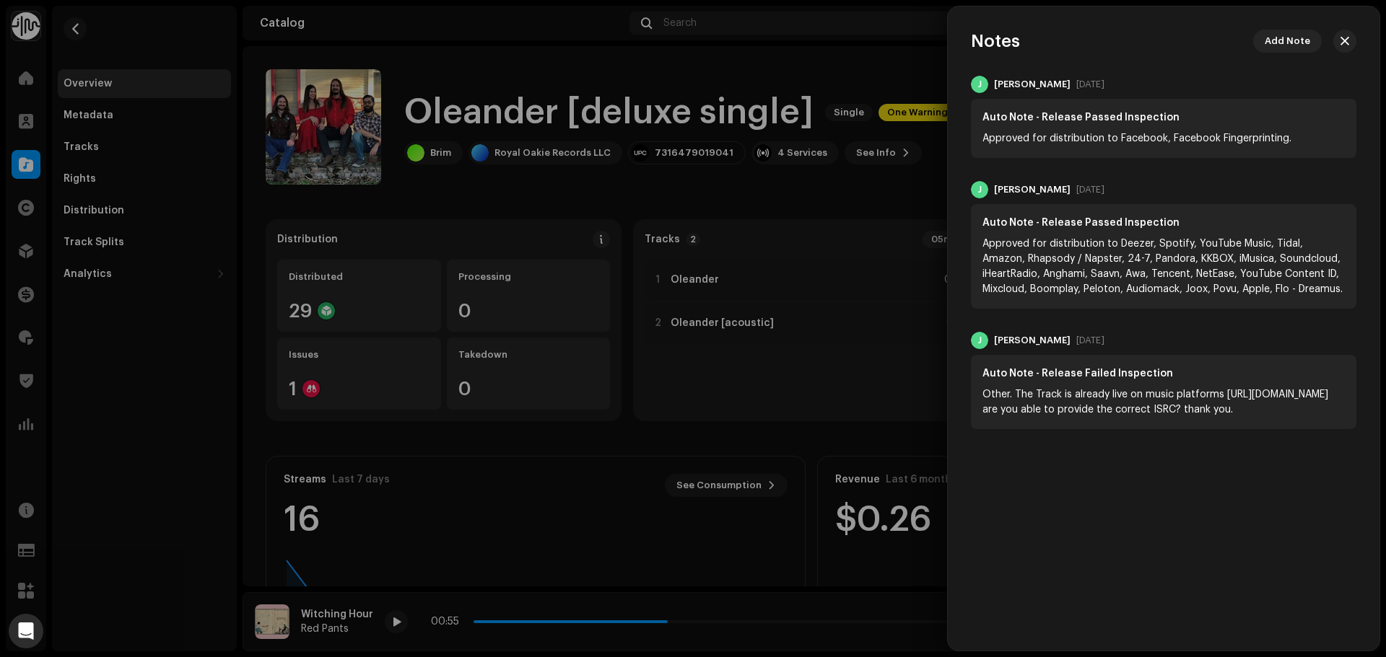
click at [807, 53] on div at bounding box center [693, 328] width 1386 height 657
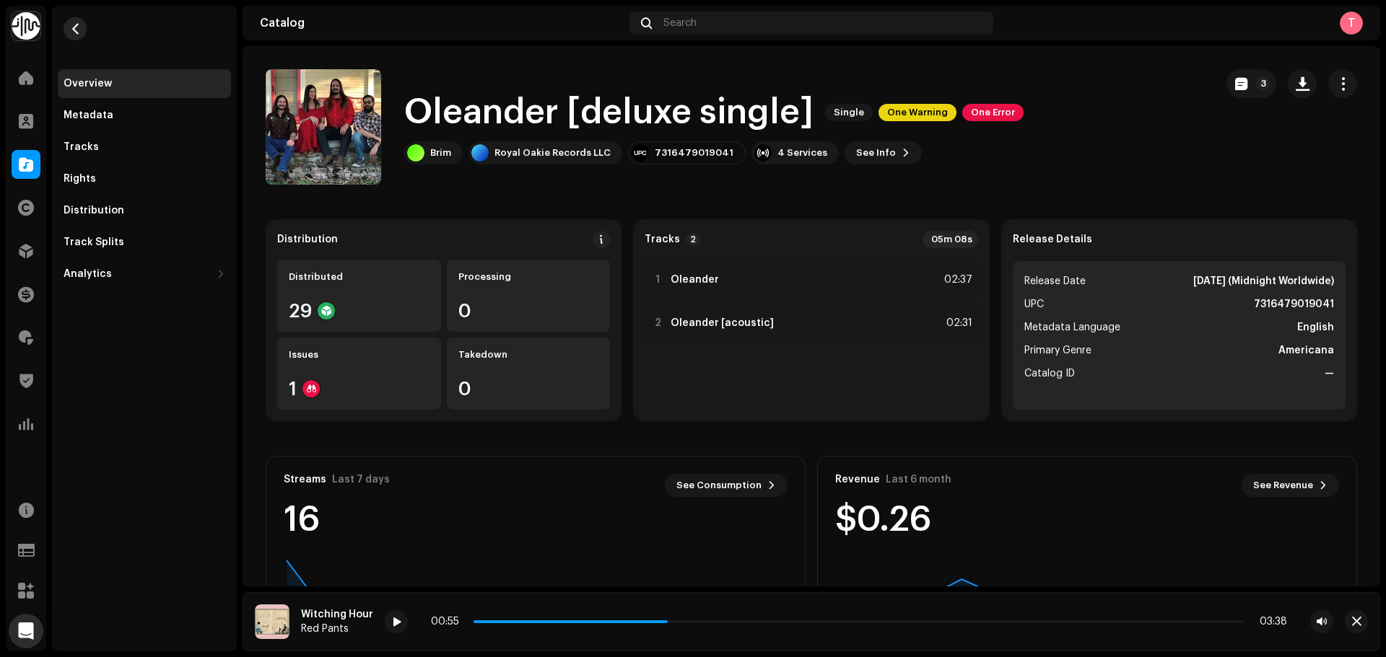
click at [77, 36] on button "button" at bounding box center [75, 28] width 23 height 23
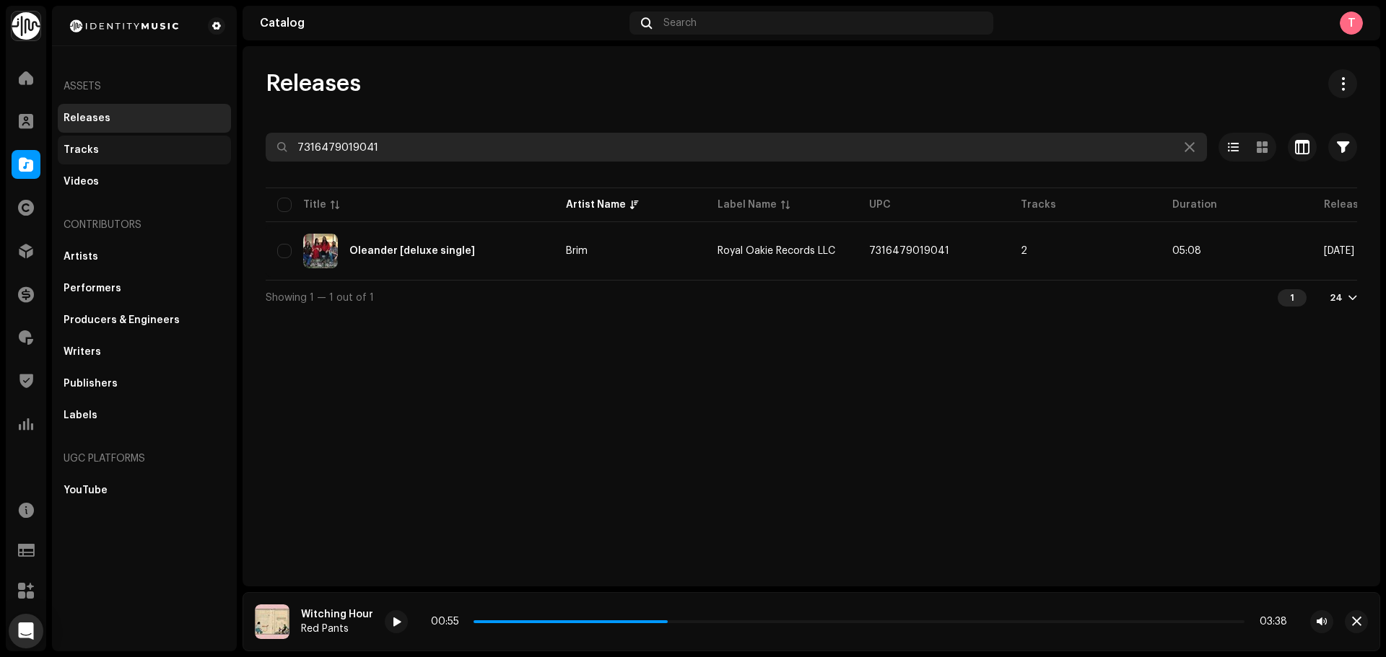
drag, startPoint x: 421, startPoint y: 157, endPoint x: 118, endPoint y: 164, distance: 303.2
click at [119, 165] on div "Identity Music Home Clients Catalog Rights Distribution Finance Royalties Trust…" at bounding box center [693, 328] width 1386 height 657
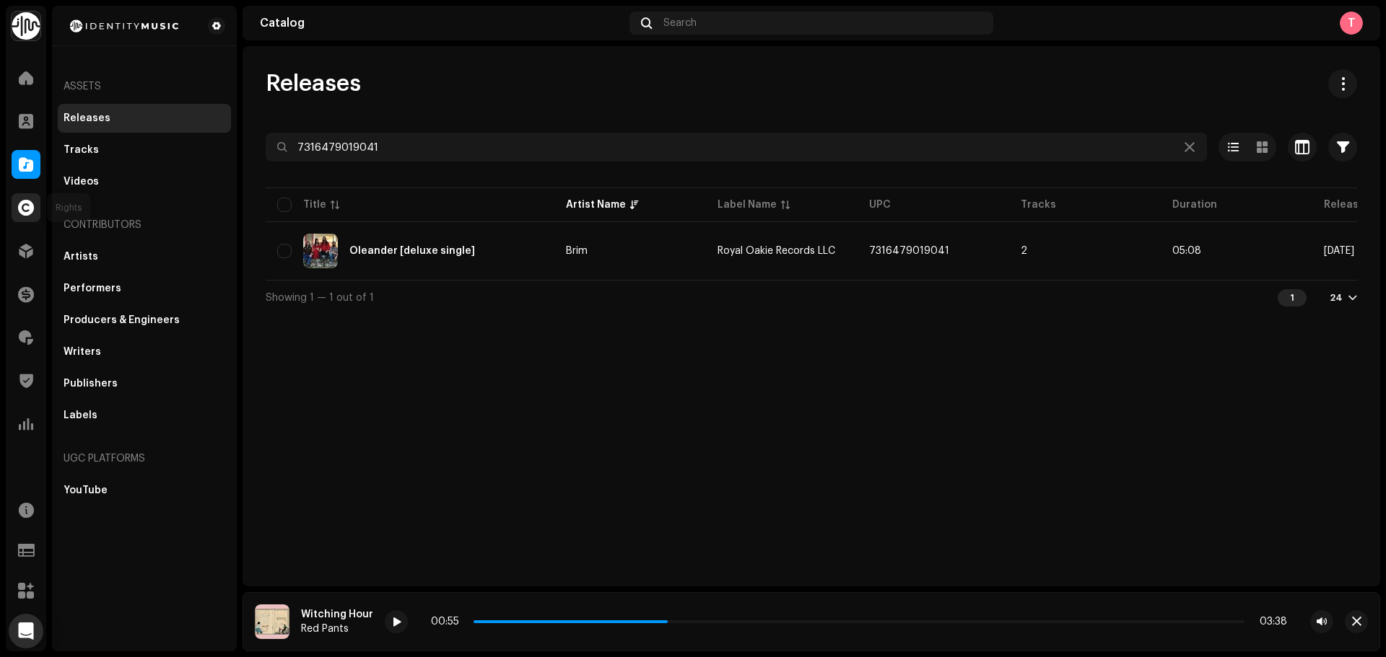
click at [38, 216] on div at bounding box center [26, 207] width 29 height 29
click at [36, 275] on div "Finance" at bounding box center [26, 294] width 40 height 40
click at [8, 328] on div "Royalties" at bounding box center [26, 338] width 40 height 40
click at [12, 335] on div at bounding box center [26, 337] width 29 height 29
click at [17, 336] on div at bounding box center [26, 337] width 29 height 29
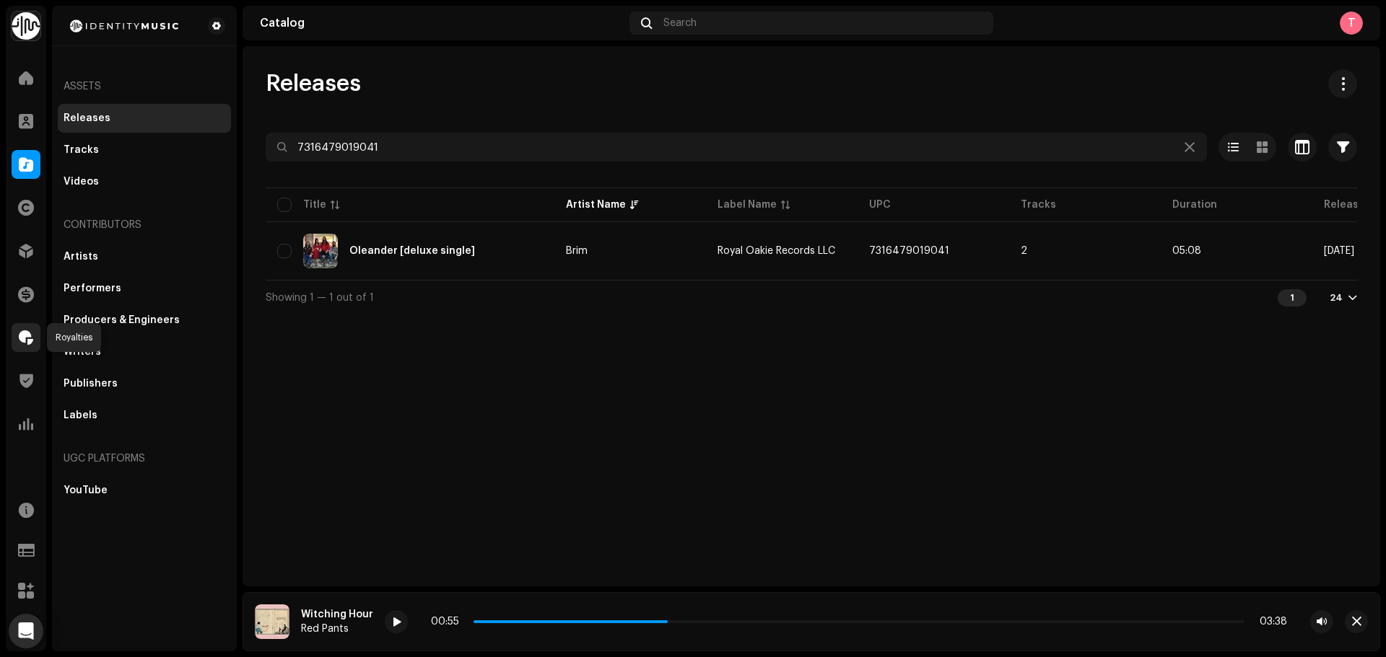
click at [32, 338] on span at bounding box center [26, 338] width 14 height 12
click at [13, 334] on div at bounding box center [26, 337] width 29 height 29
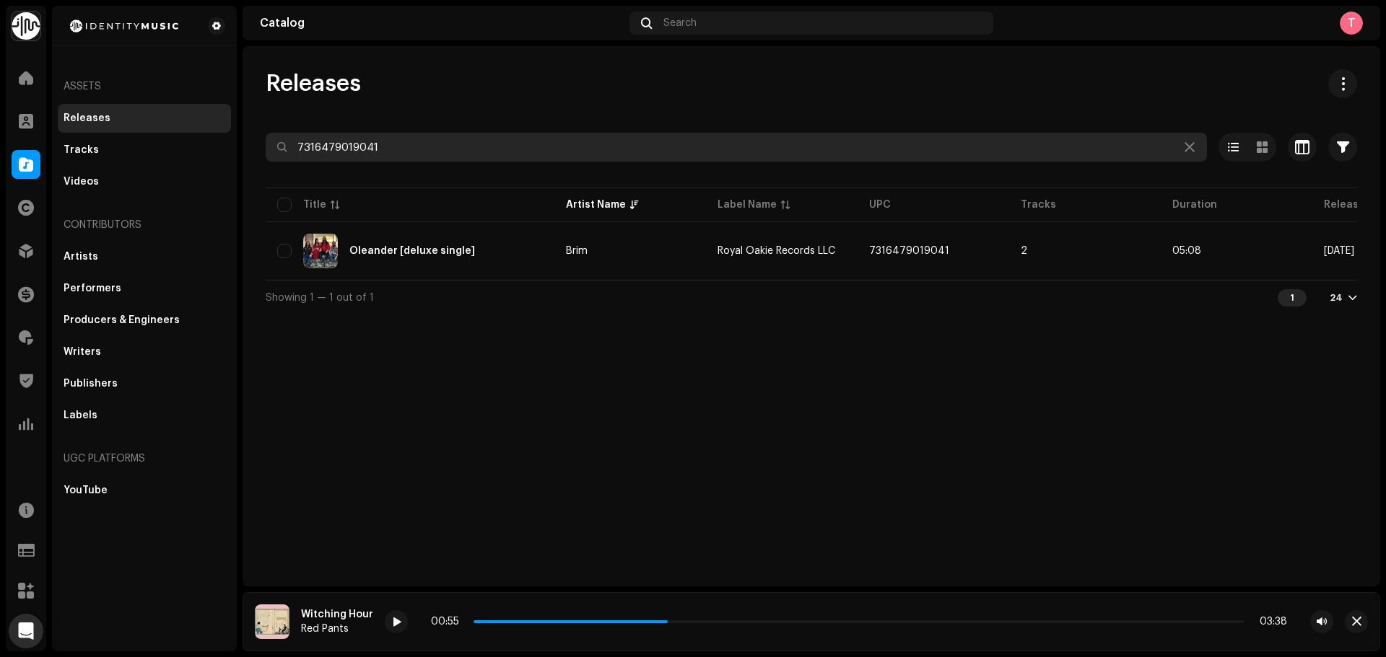
drag, startPoint x: 401, startPoint y: 139, endPoint x: 245, endPoint y: 152, distance: 157.2
click at [263, 149] on div "Releases 7316479019041 Selected 0 Options Filters Distribution status Never Dis…" at bounding box center [810, 191] width 1137 height 245
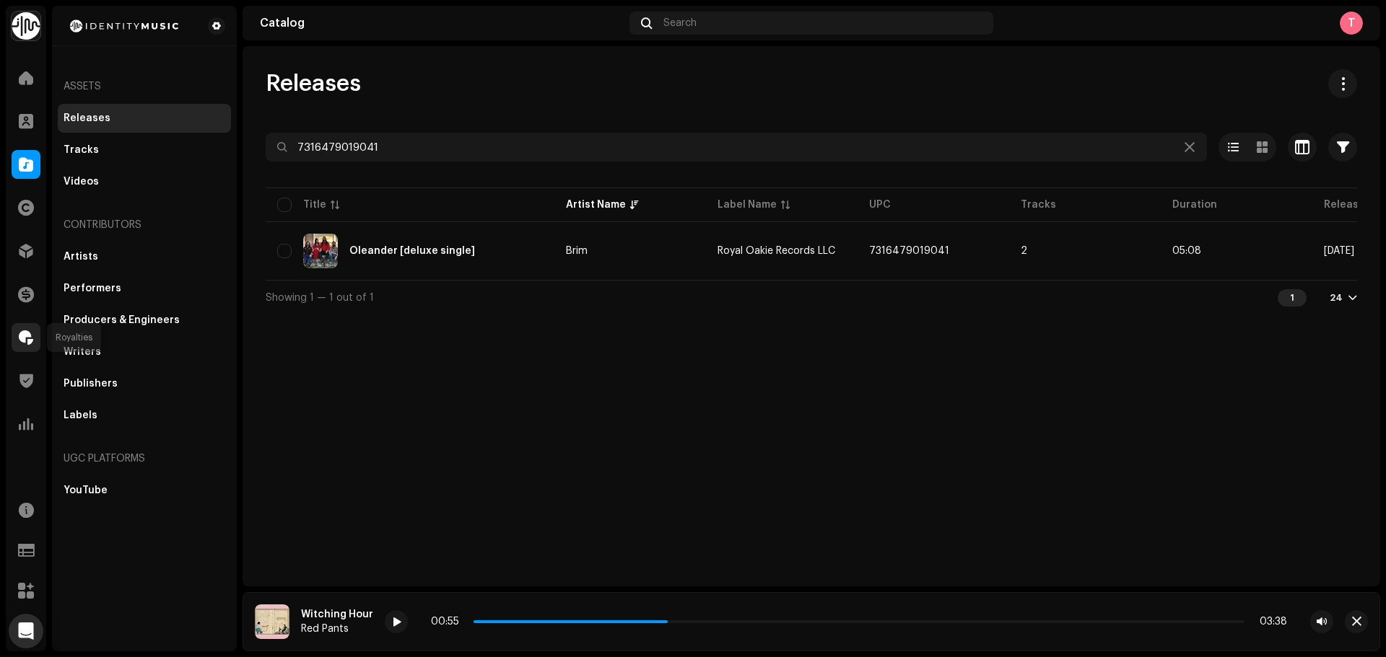
click at [20, 338] on span at bounding box center [26, 338] width 14 height 12
click at [27, 342] on span at bounding box center [26, 338] width 14 height 12
click at [32, 332] on span at bounding box center [26, 338] width 14 height 12
click at [35, 354] on div "Royalties" at bounding box center [26, 338] width 40 height 40
click at [32, 351] on div at bounding box center [26, 337] width 29 height 29
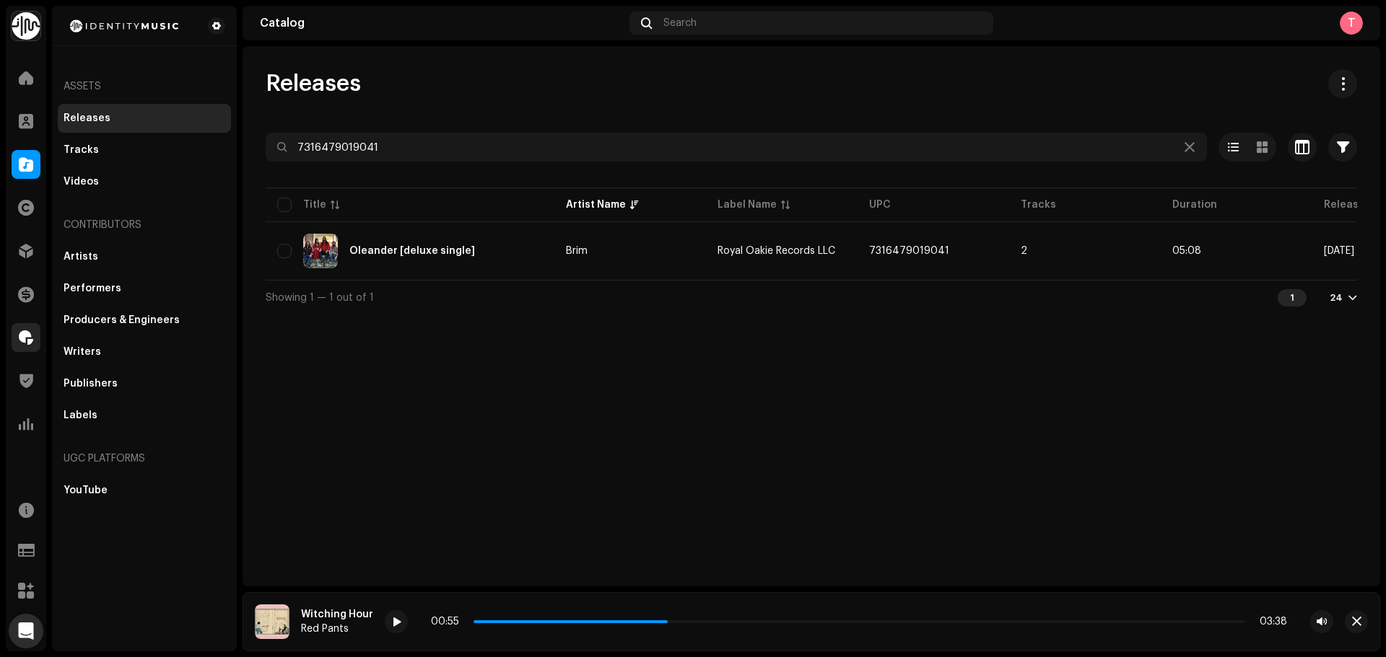
click at [32, 351] on div at bounding box center [26, 337] width 29 height 29
click at [344, 454] on div "Releases 7316479019041 Selected 0 Options Filters Distribution status Never Dis…" at bounding box center [810, 316] width 1137 height 541
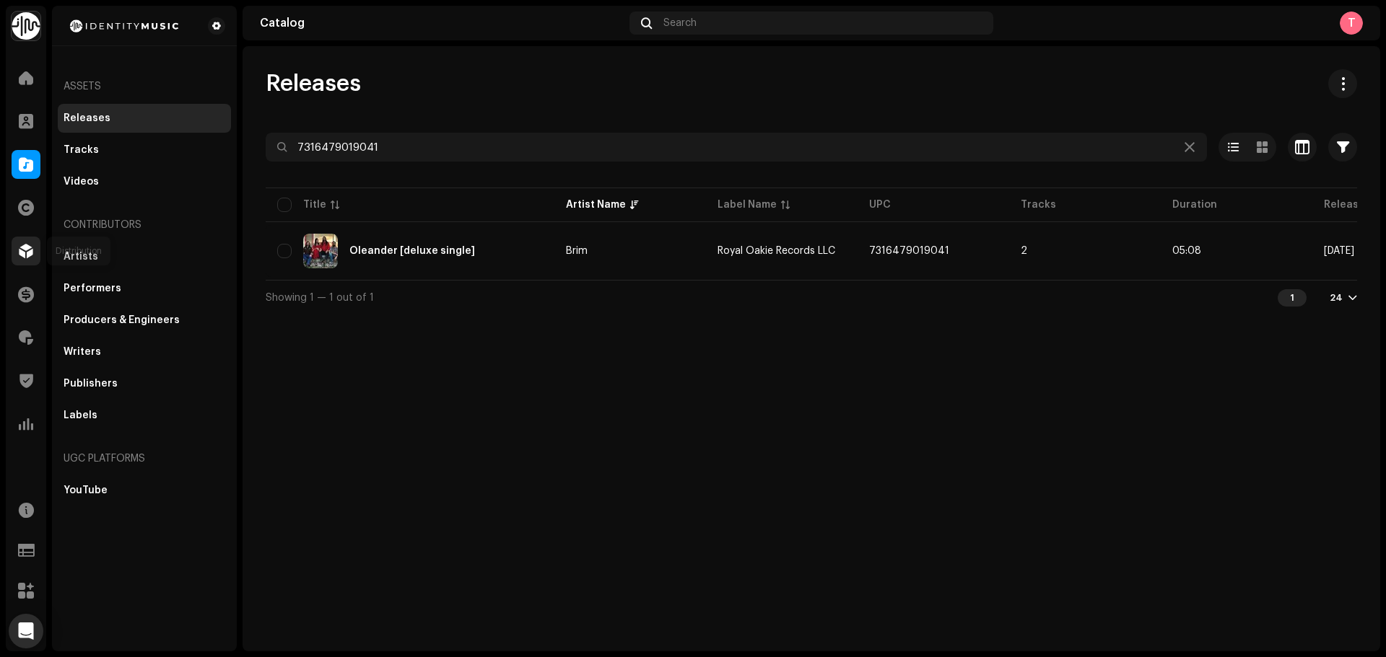
click at [20, 242] on div at bounding box center [26, 251] width 29 height 29
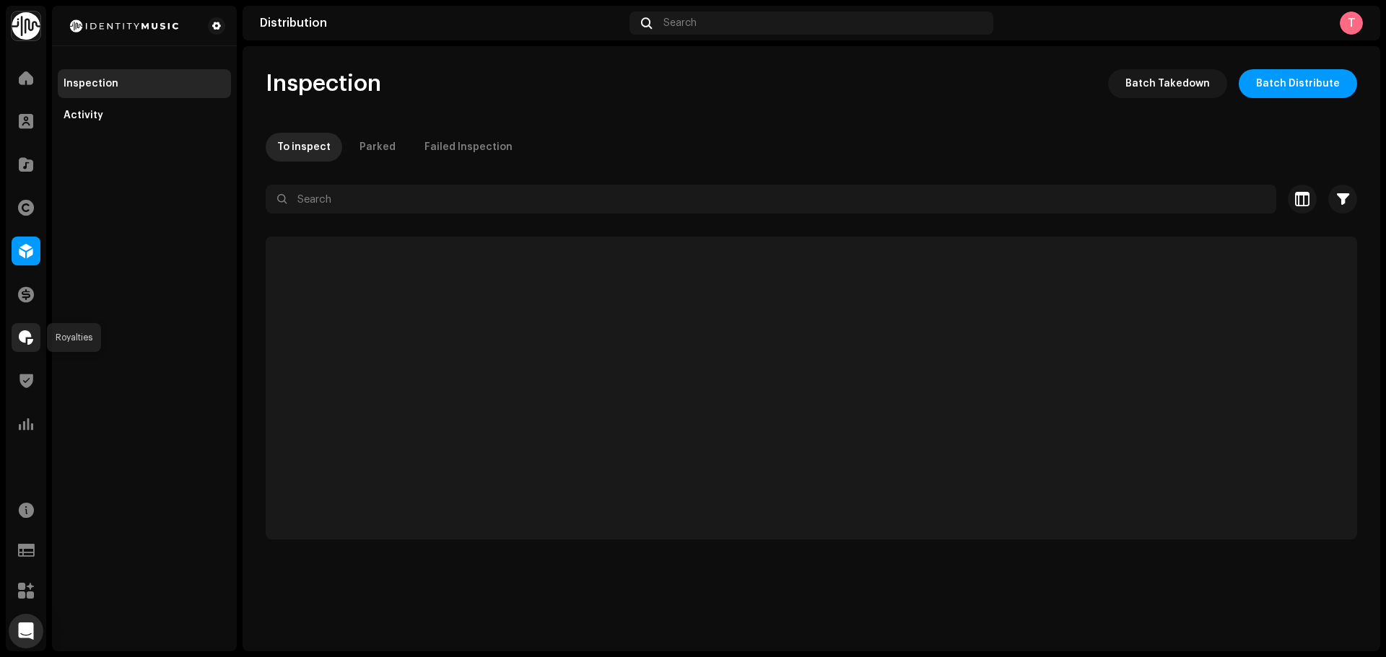
click at [22, 337] on span at bounding box center [26, 338] width 14 height 12
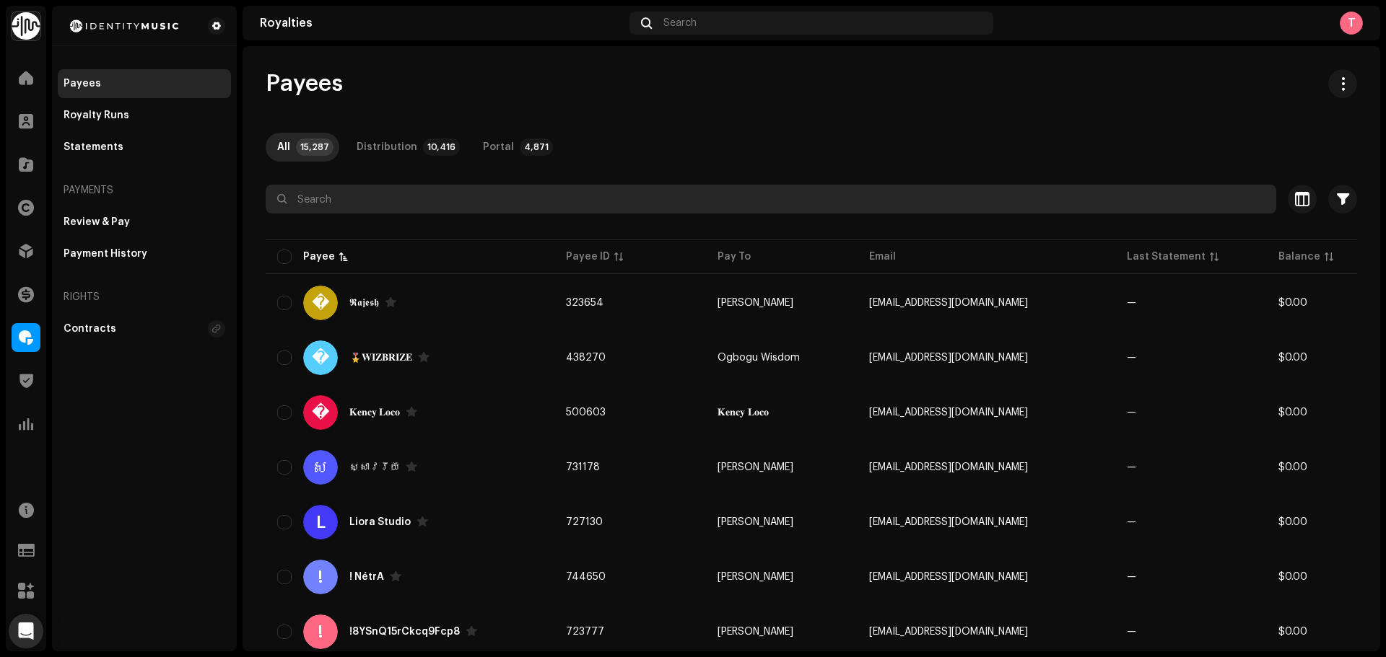
click at [379, 201] on input "text" at bounding box center [771, 199] width 1010 height 29
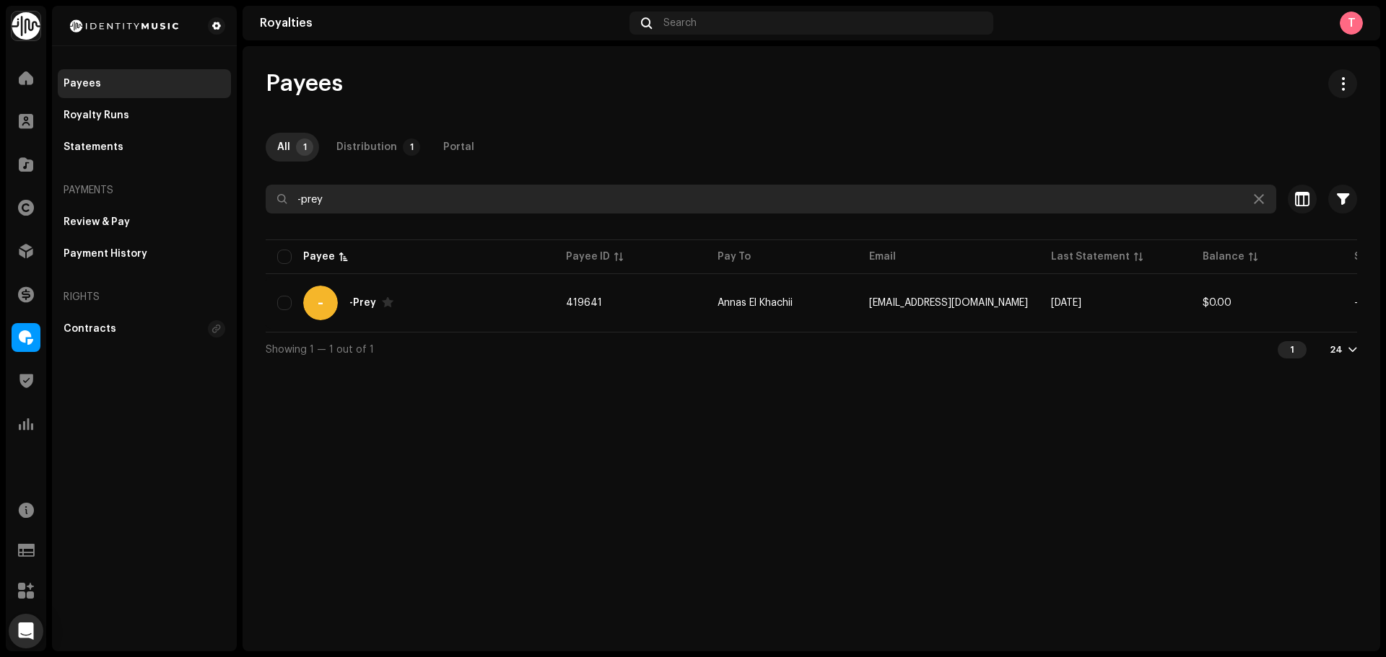
type input "-prey"
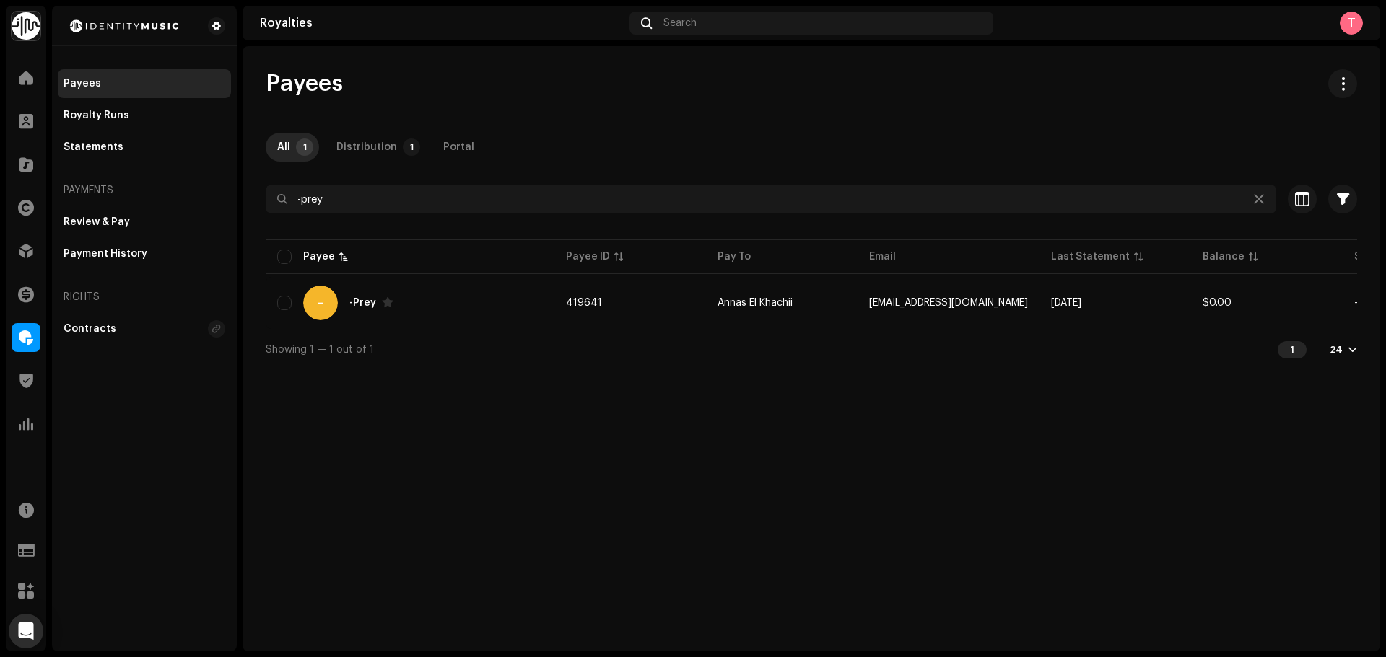
click at [735, 156] on div "All 1 Distribution 1 Portal" at bounding box center [811, 147] width 1091 height 29
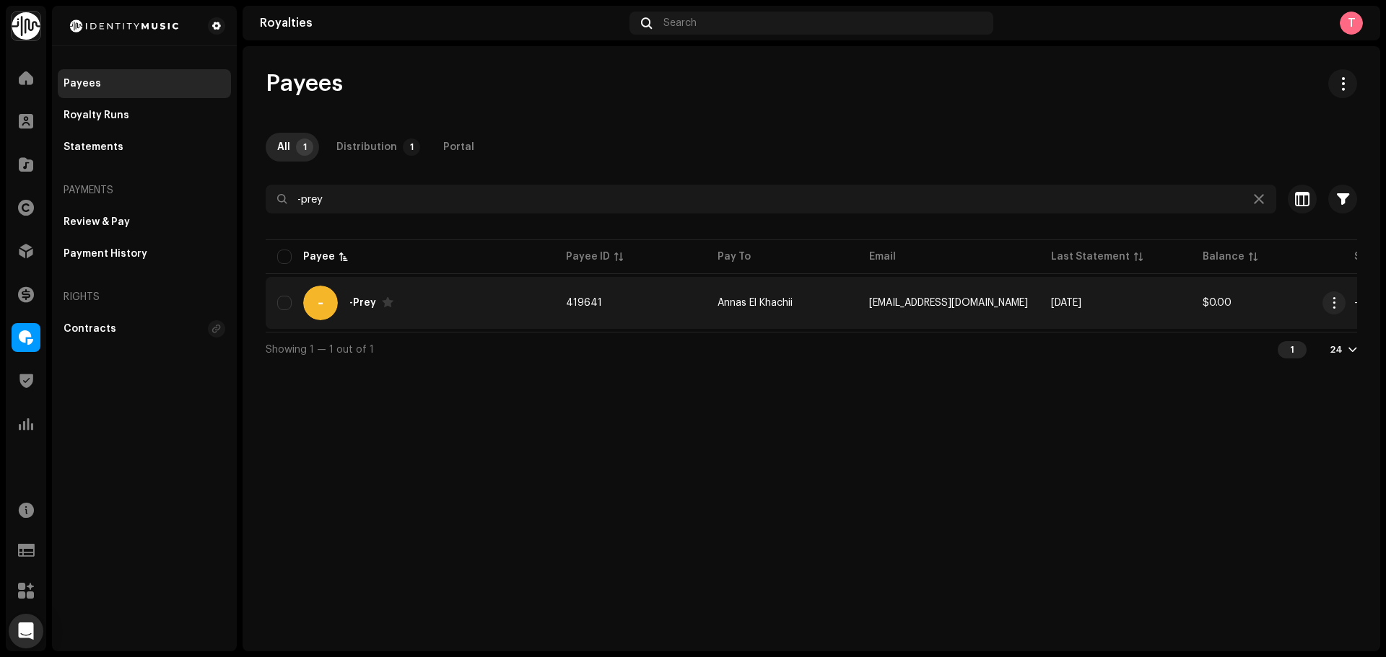
click at [451, 310] on div "- -Prey" at bounding box center [410, 303] width 266 height 35
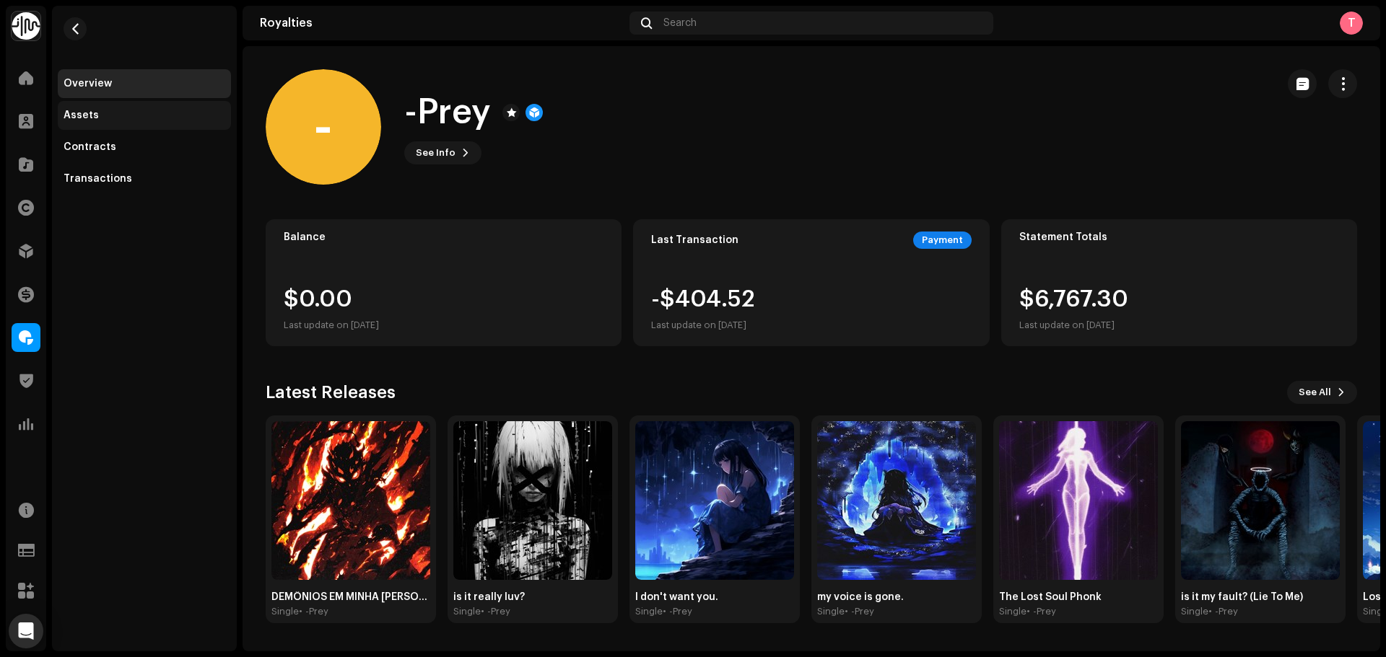
click at [118, 118] on div "Assets" at bounding box center [145, 116] width 162 height 12
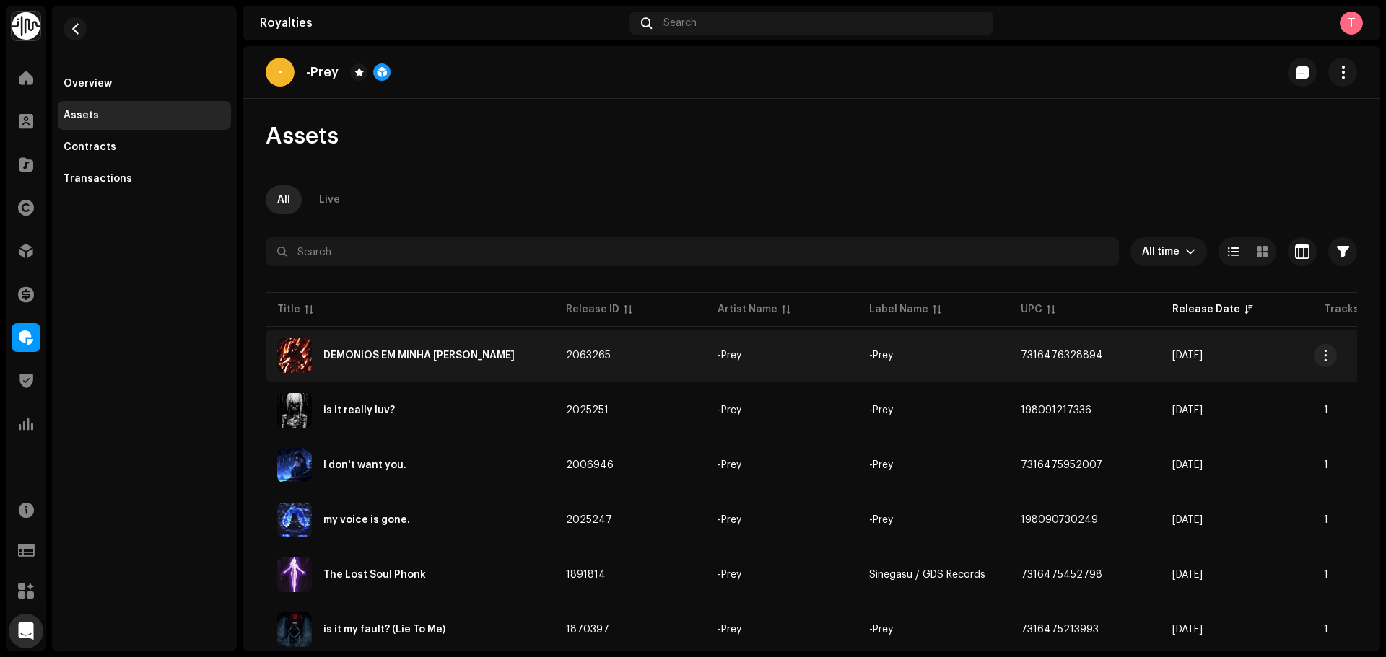
click at [512, 338] on td "DEMÔNIOS EM MINHA [PERSON_NAME]" at bounding box center [410, 356] width 289 height 52
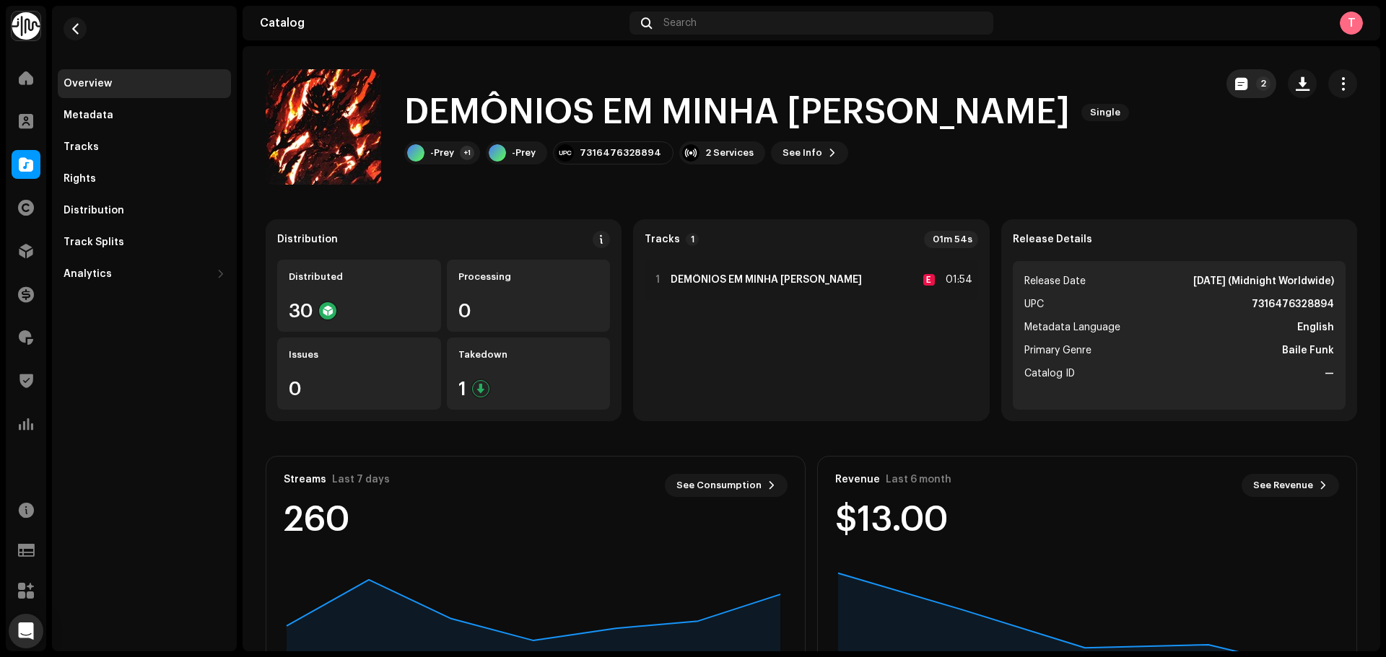
click at [1235, 82] on span "button" at bounding box center [1241, 84] width 12 height 12
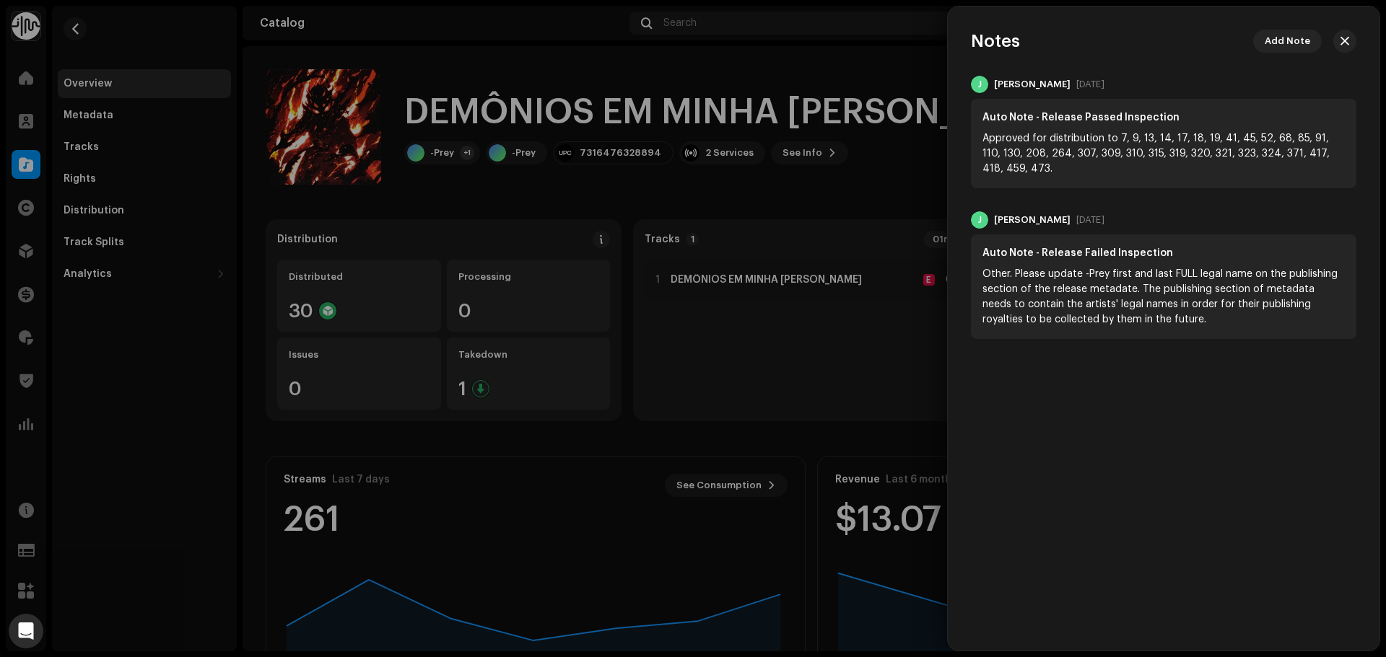
click at [719, 74] on div at bounding box center [693, 328] width 1386 height 657
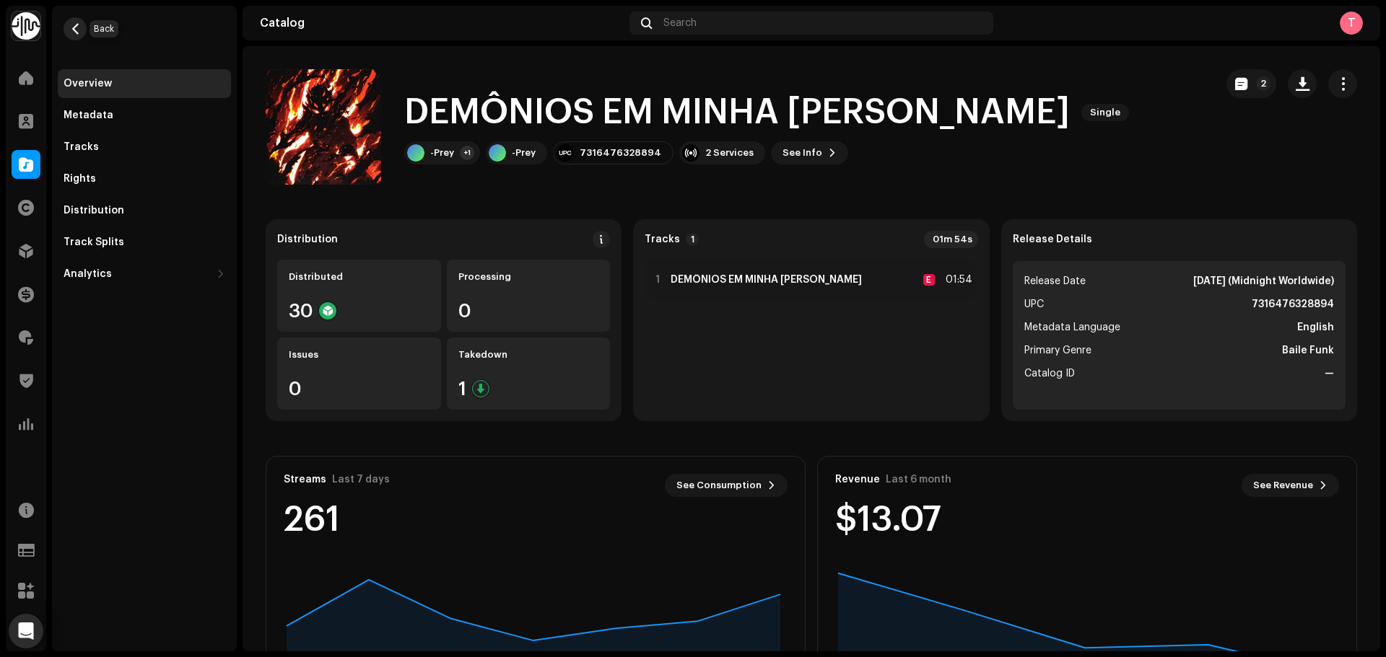
click at [82, 26] on button "button" at bounding box center [75, 28] width 23 height 23
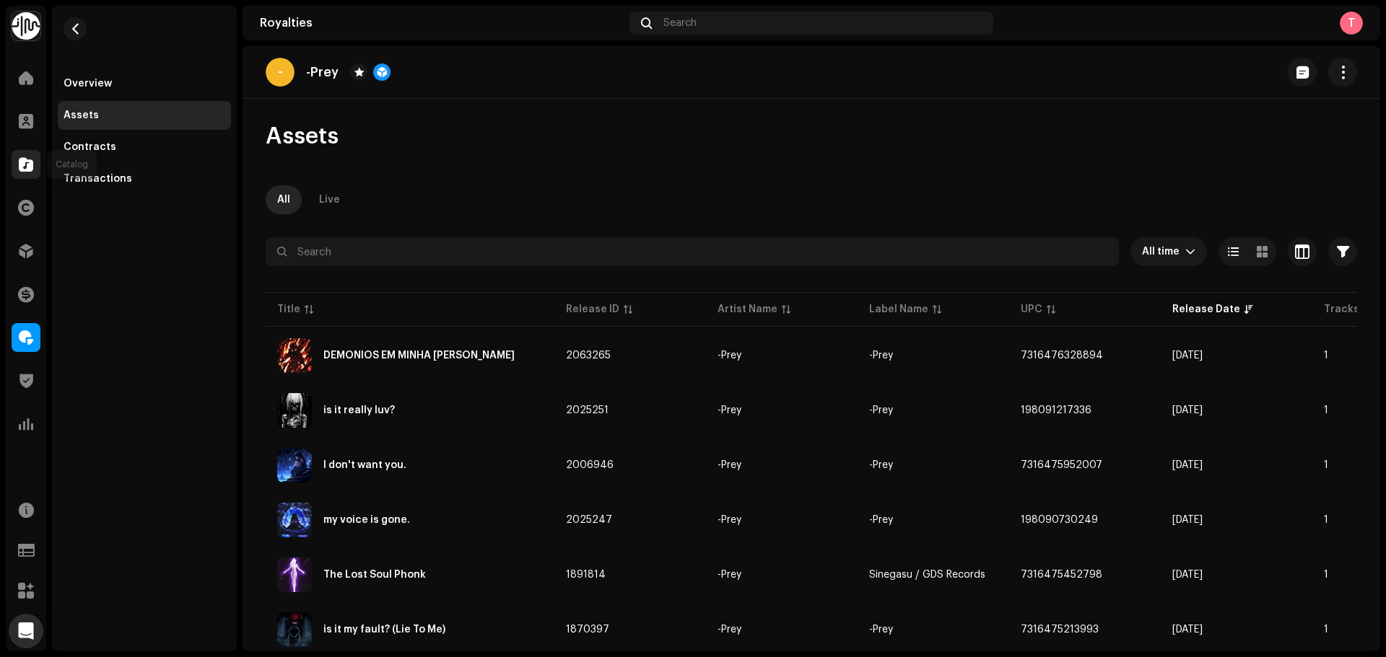
click at [27, 167] on span at bounding box center [26, 165] width 14 height 12
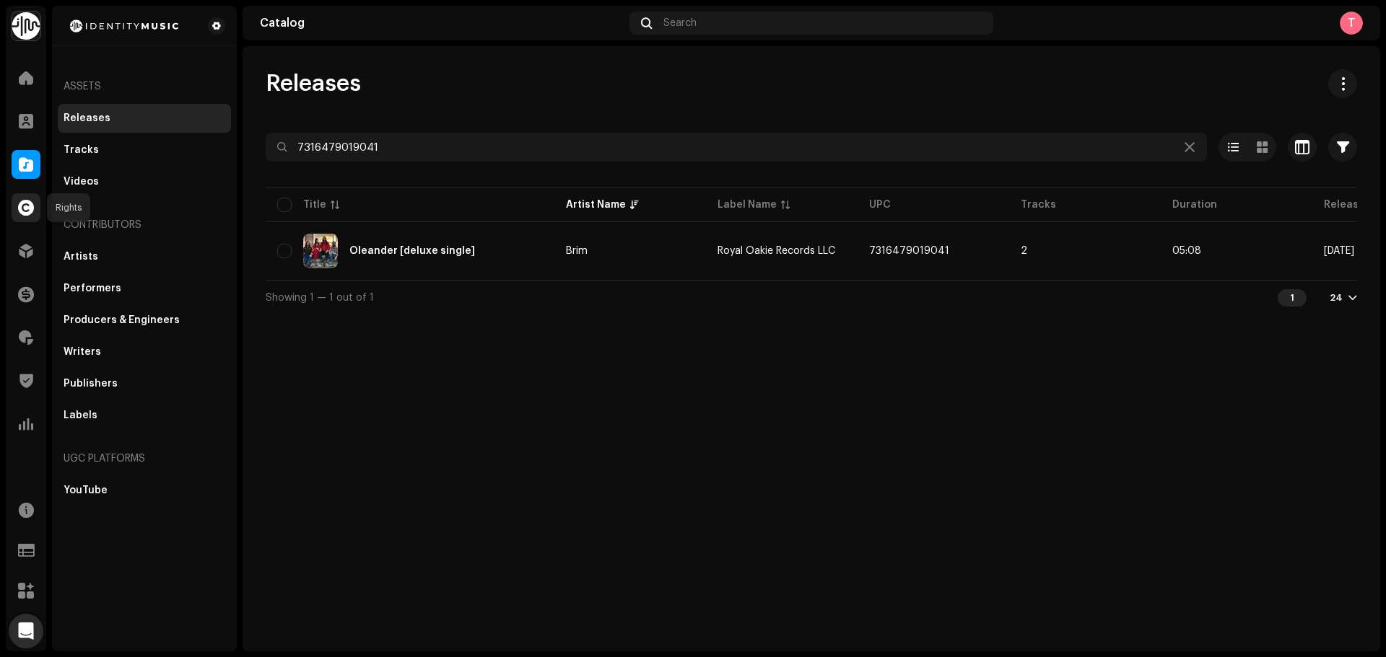
click at [32, 198] on div at bounding box center [26, 207] width 29 height 29
click at [31, 250] on span at bounding box center [26, 251] width 14 height 12
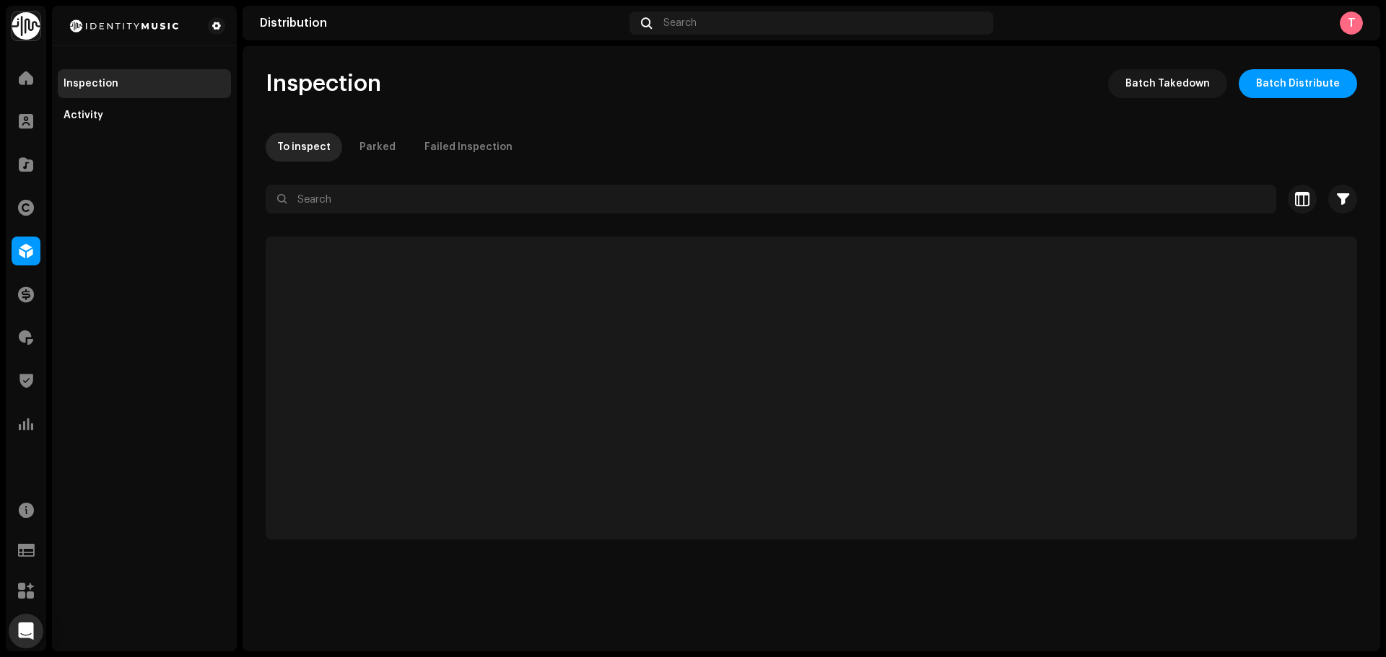
click at [31, 143] on div "Home Clients Catalog Rights Distribution Finance Royalties Trust & Safety Analy…" at bounding box center [26, 251] width 40 height 387
click at [27, 167] on span at bounding box center [26, 165] width 14 height 12
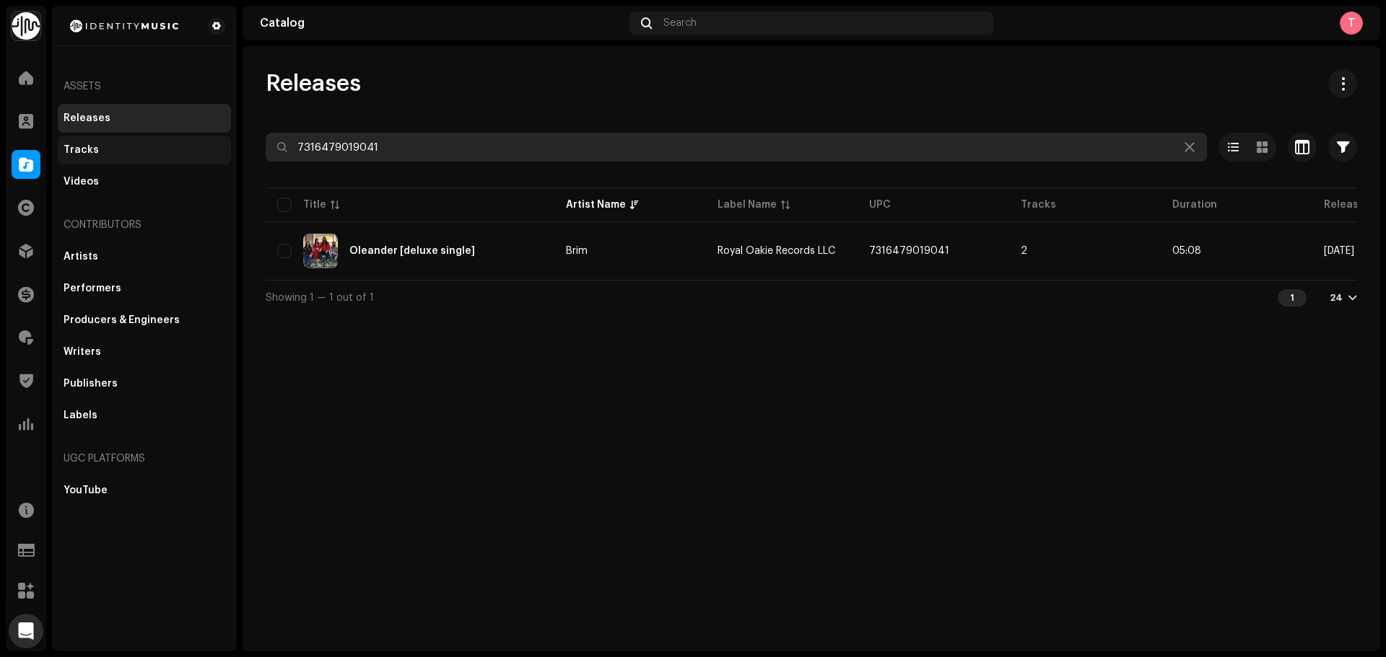
drag, startPoint x: 455, startPoint y: 157, endPoint x: 105, endPoint y: 142, distance: 350.3
click at [105, 142] on div "Identity Music Home Clients Catalog Rights Distribution Finance Royalties Trust…" at bounding box center [693, 328] width 1386 height 657
drag, startPoint x: 421, startPoint y: 157, endPoint x: 201, endPoint y: 149, distance: 220.2
click at [201, 149] on div "Identity Music Home Clients Catalog Rights Distribution Finance Royalties Trust…" at bounding box center [693, 328] width 1386 height 657
paste input "4167864365"
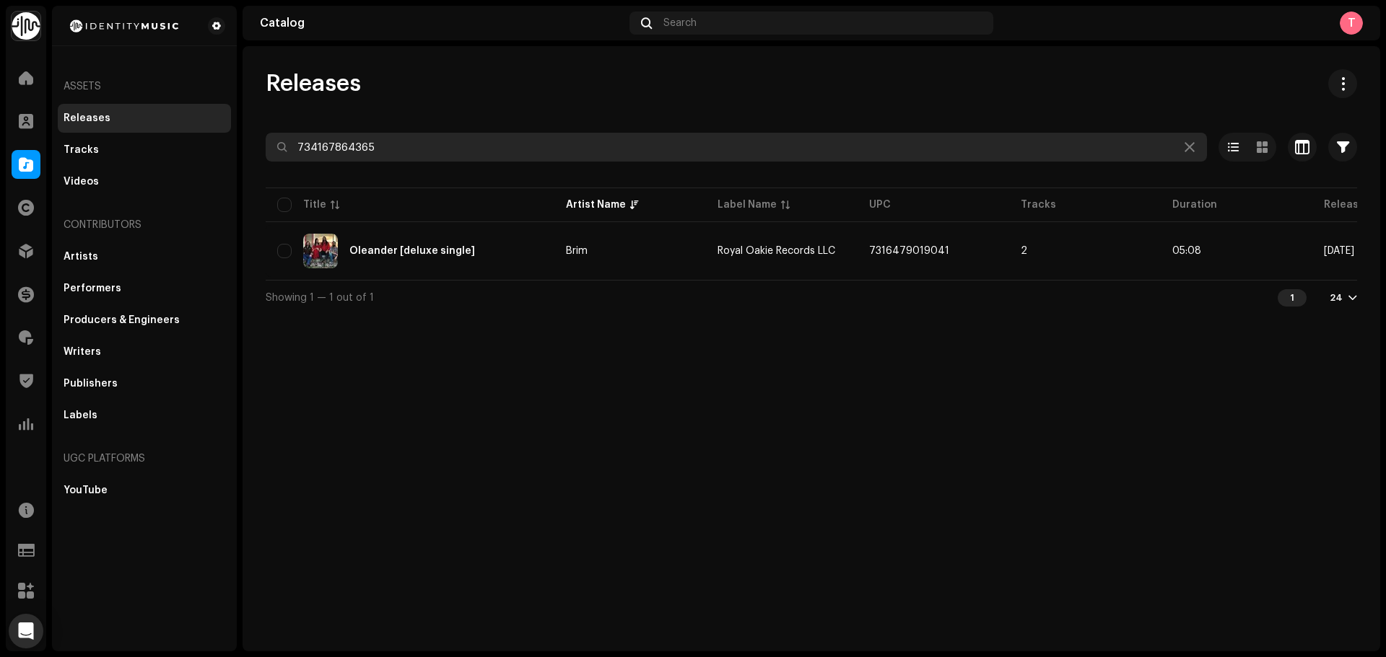
type input "734167864365"
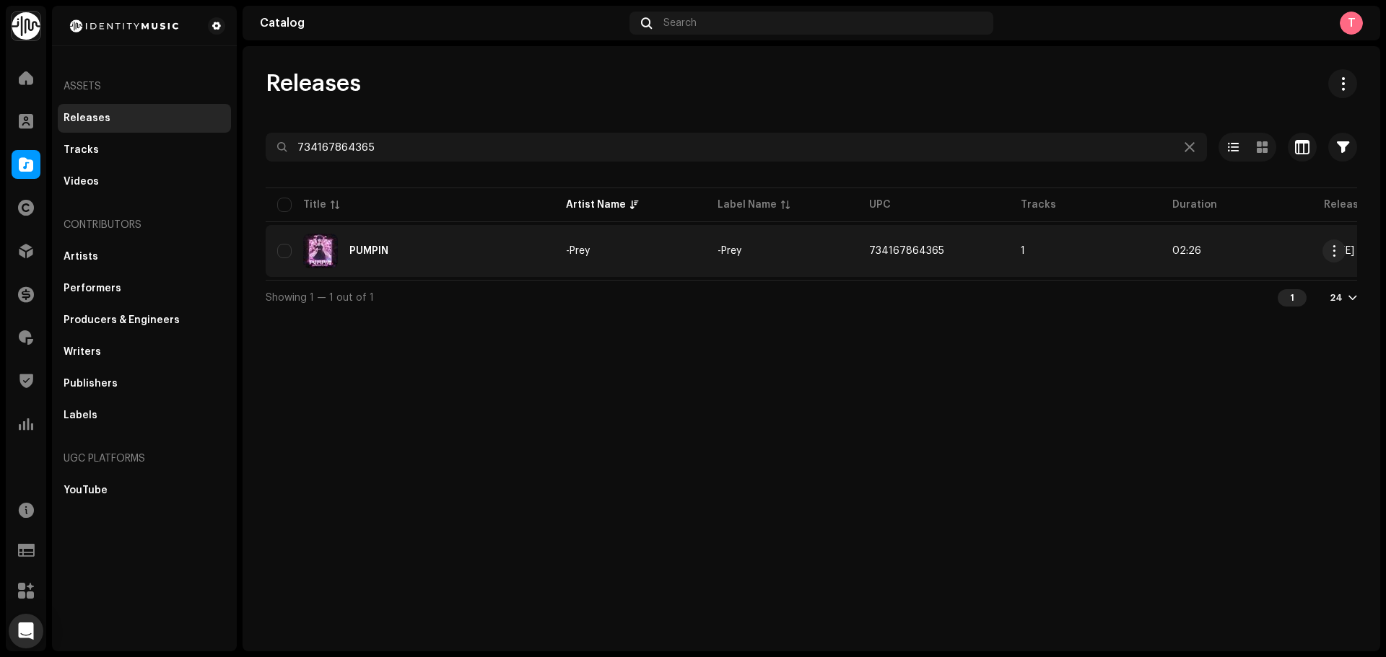
click at [439, 267] on div "PUMPIN" at bounding box center [410, 251] width 266 height 35
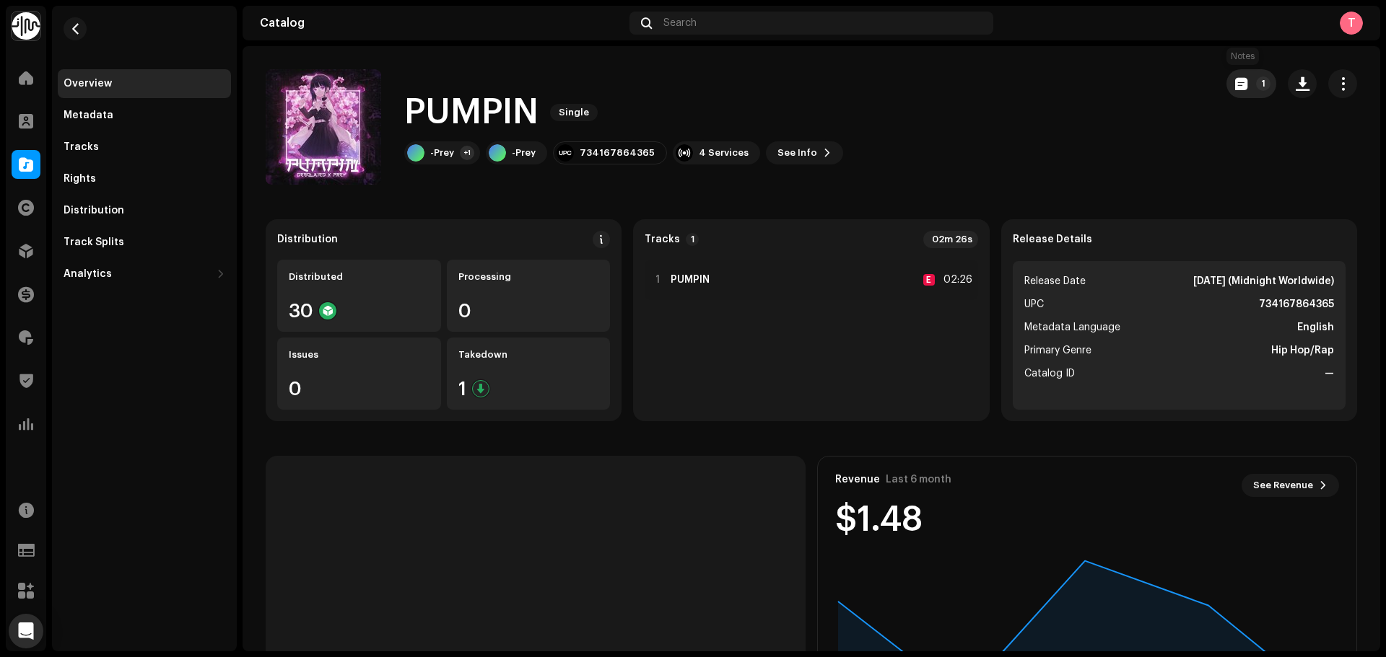
click at [1246, 79] on button "1" at bounding box center [1251, 83] width 50 height 29
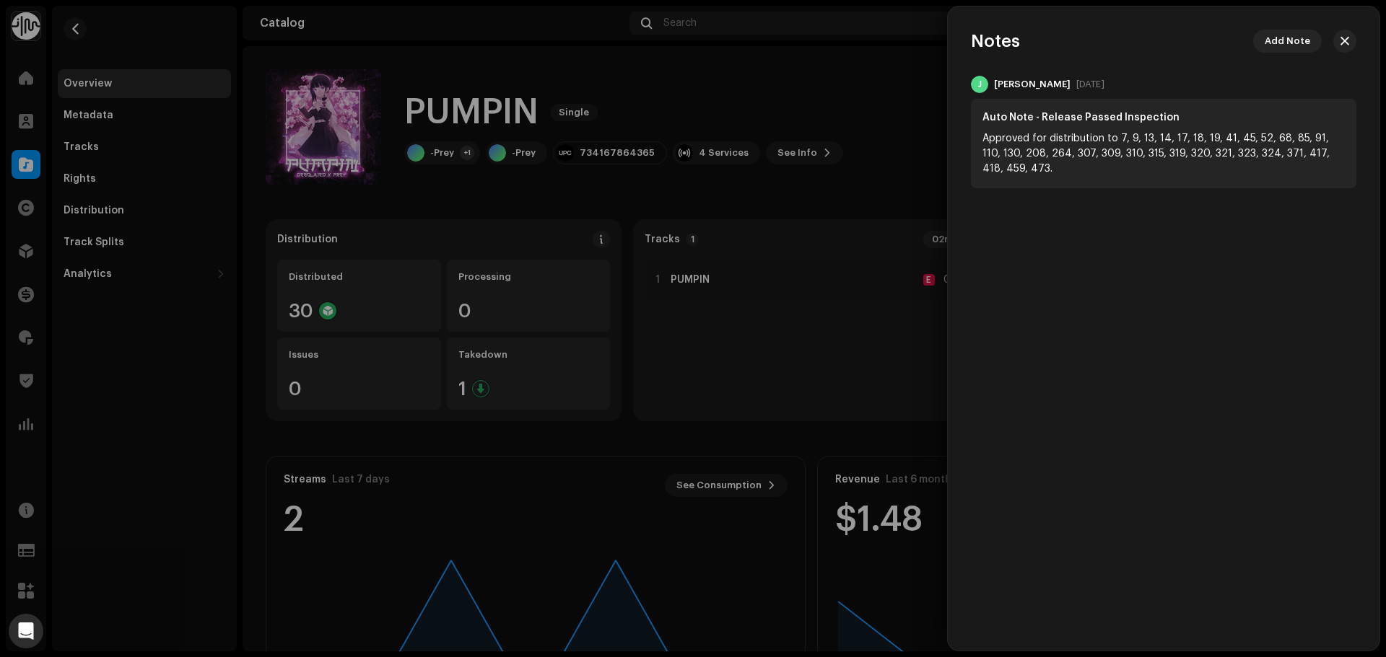
click at [948, 113] on div "J [PERSON_NAME] [DATE] Auto Note - Release Passed Inspection Approved for distr…" at bounding box center [1164, 132] width 432 height 113
click at [841, 121] on div at bounding box center [693, 328] width 1386 height 657
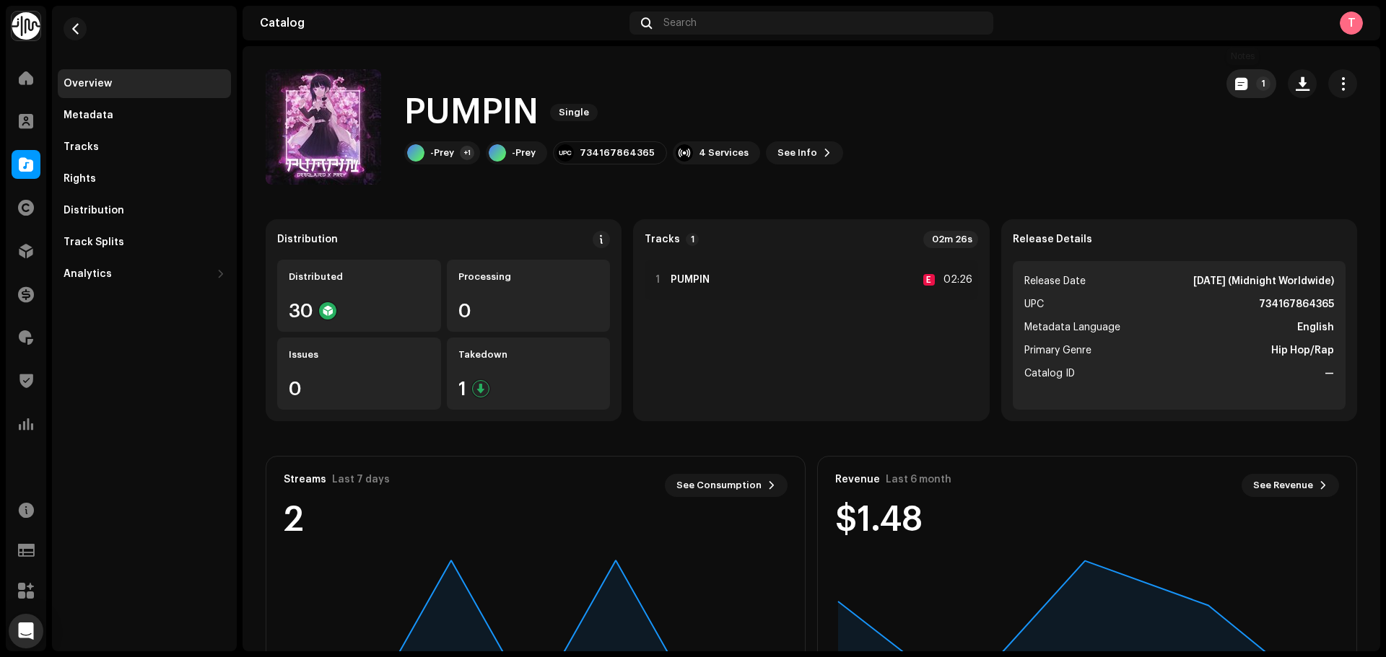
click at [1235, 84] on span "button" at bounding box center [1241, 84] width 12 height 12
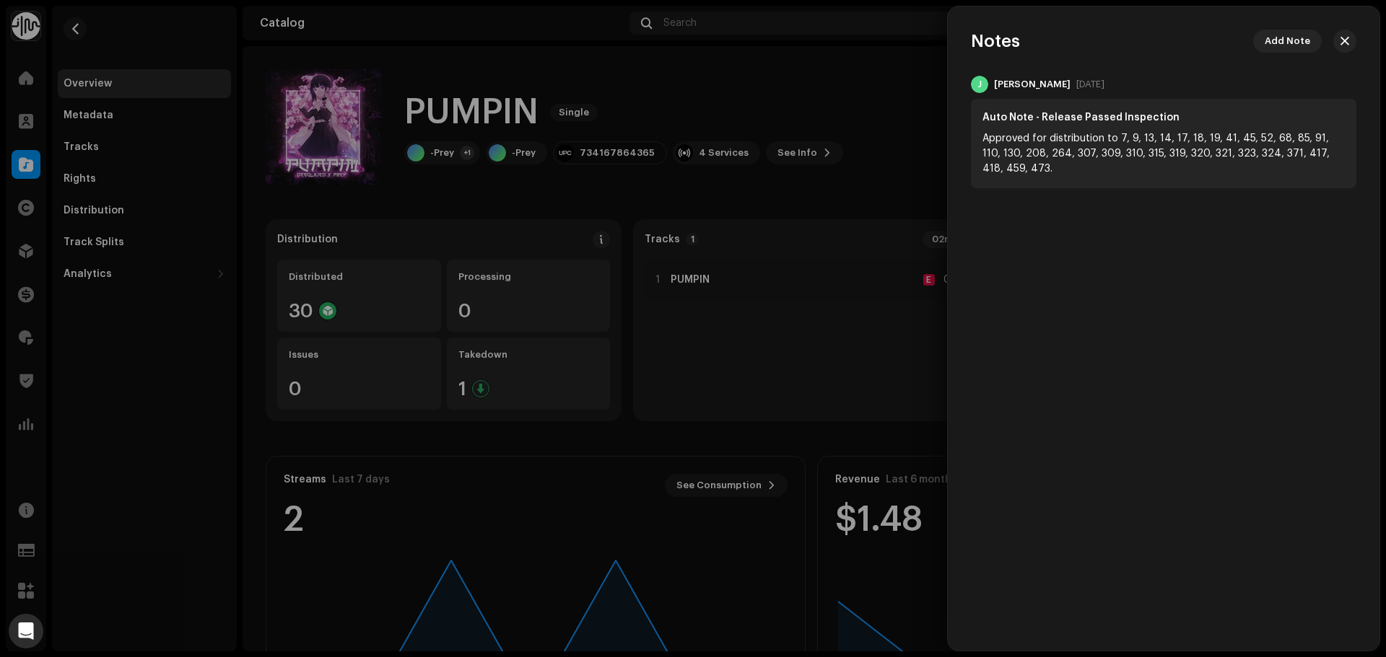
click at [827, 90] on div at bounding box center [693, 328] width 1386 height 657
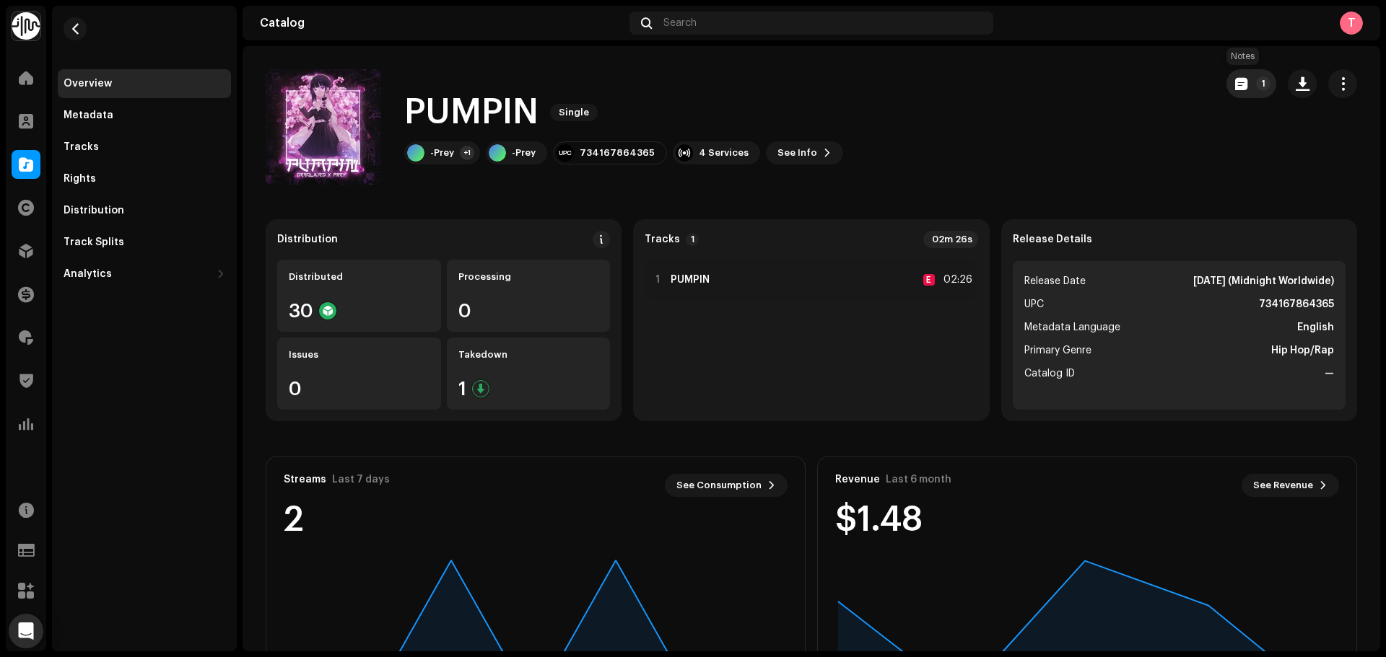
click at [1237, 71] on button "1" at bounding box center [1251, 83] width 50 height 29
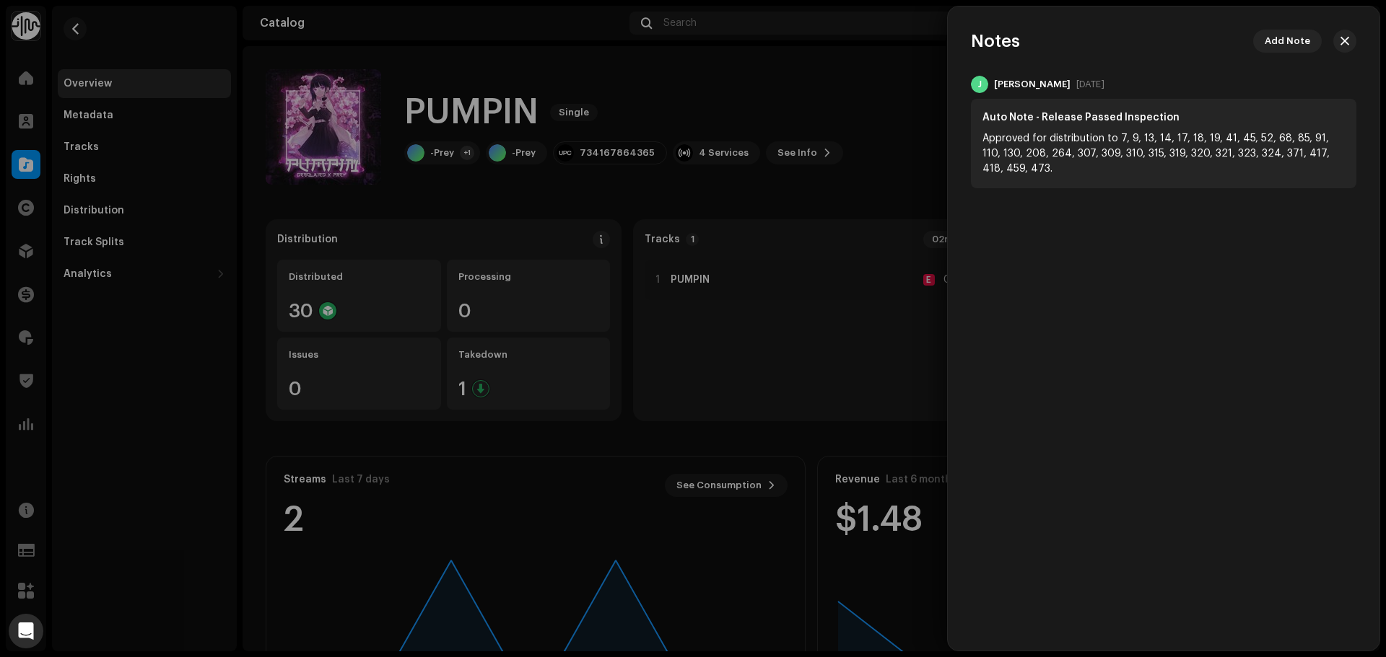
click at [735, 143] on div at bounding box center [693, 328] width 1386 height 657
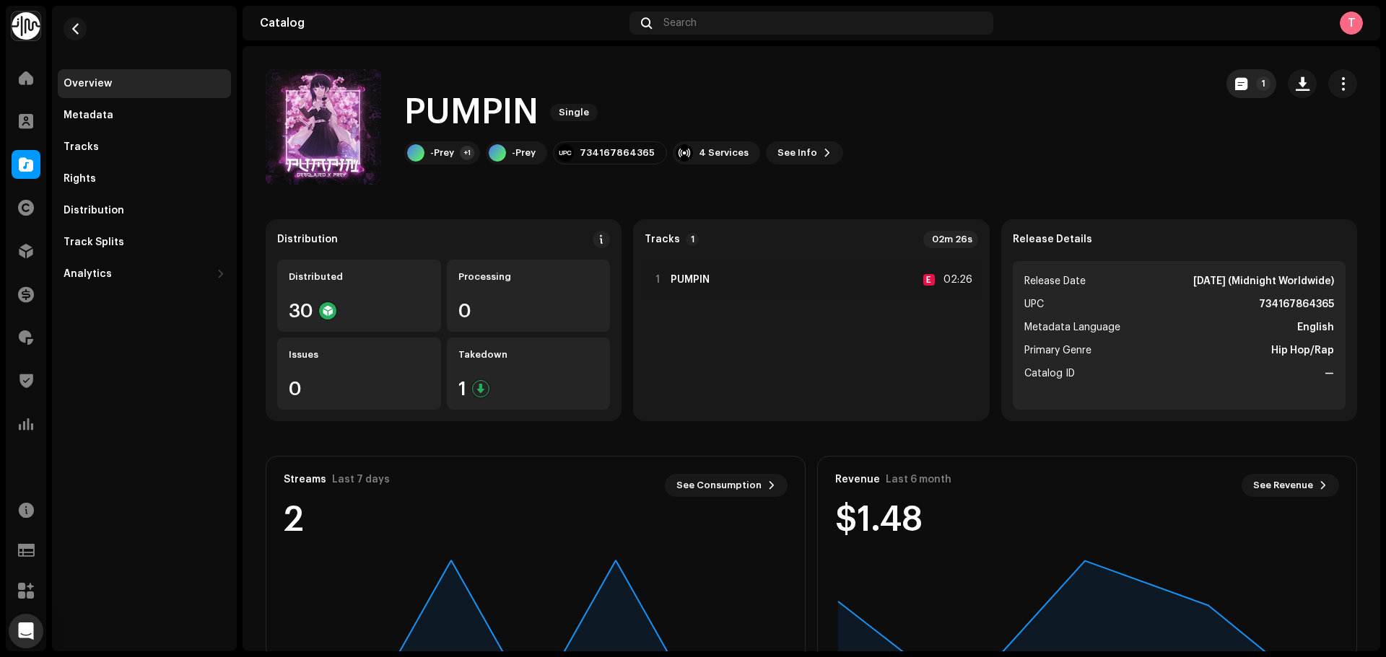
click at [1226, 78] on button "1" at bounding box center [1251, 83] width 50 height 29
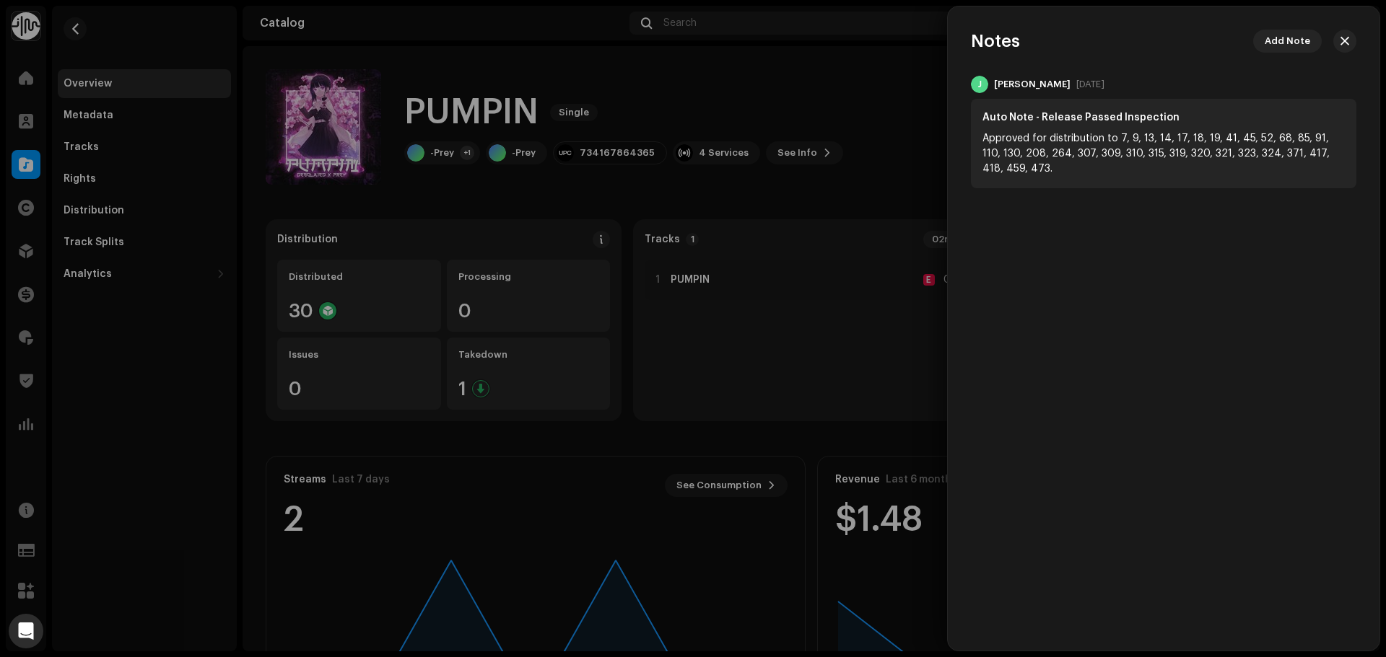
click at [867, 89] on div at bounding box center [693, 328] width 1386 height 657
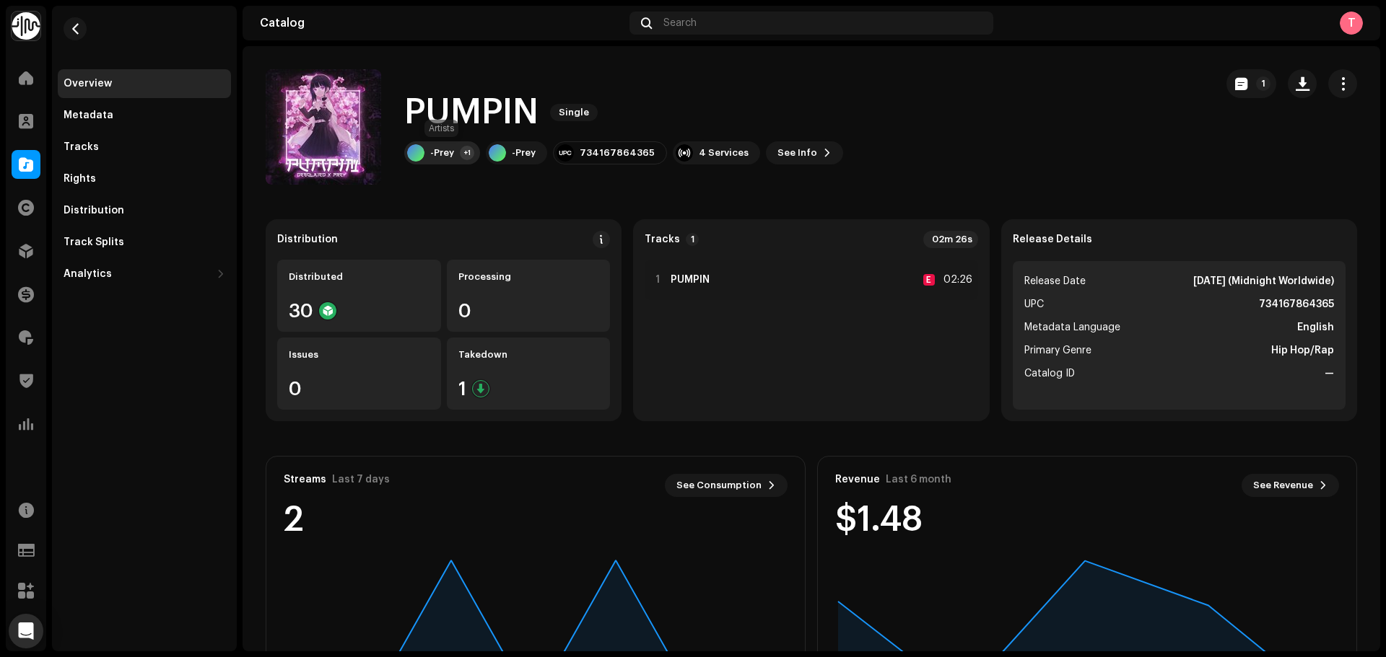
click at [453, 151] on div "-Prey" at bounding box center [442, 153] width 24 height 12
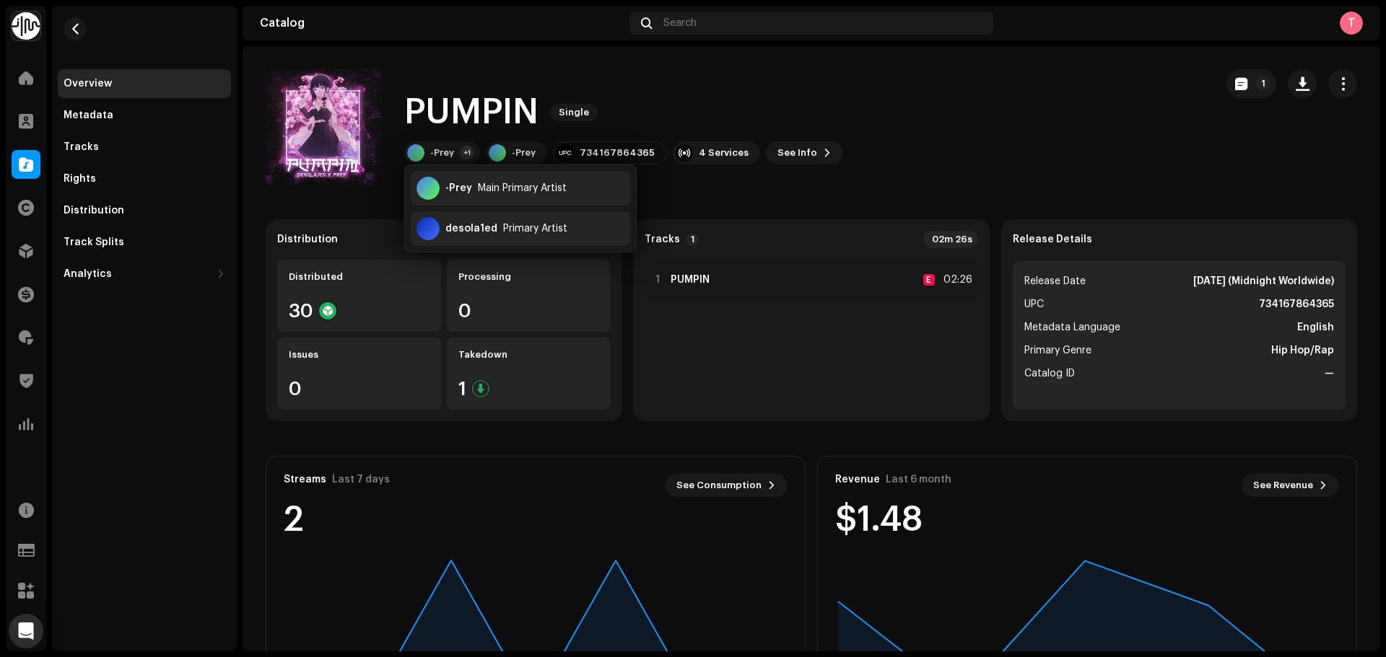
click at [939, 106] on div "PUMPIN Single -Prey +1 -Prey 734167864365 4 Services See Info 1" at bounding box center [734, 126] width 937 height 115
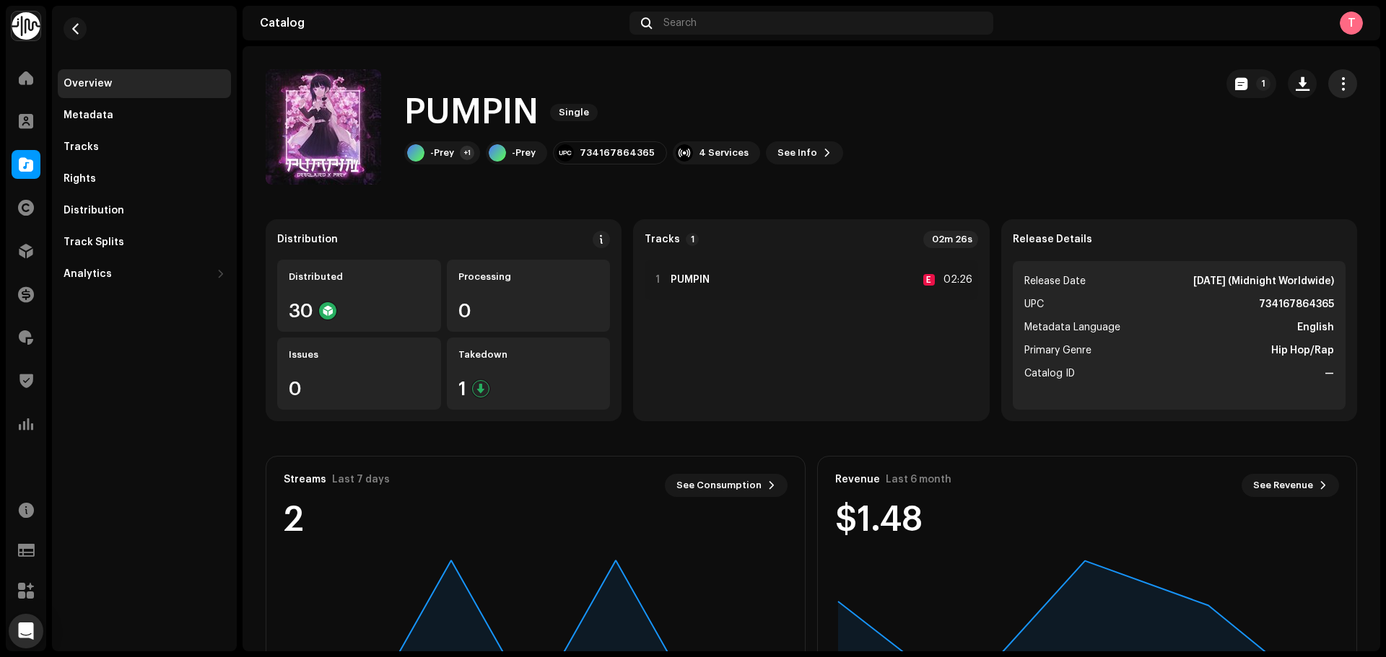
click at [1328, 85] on button "button" at bounding box center [1342, 83] width 29 height 29
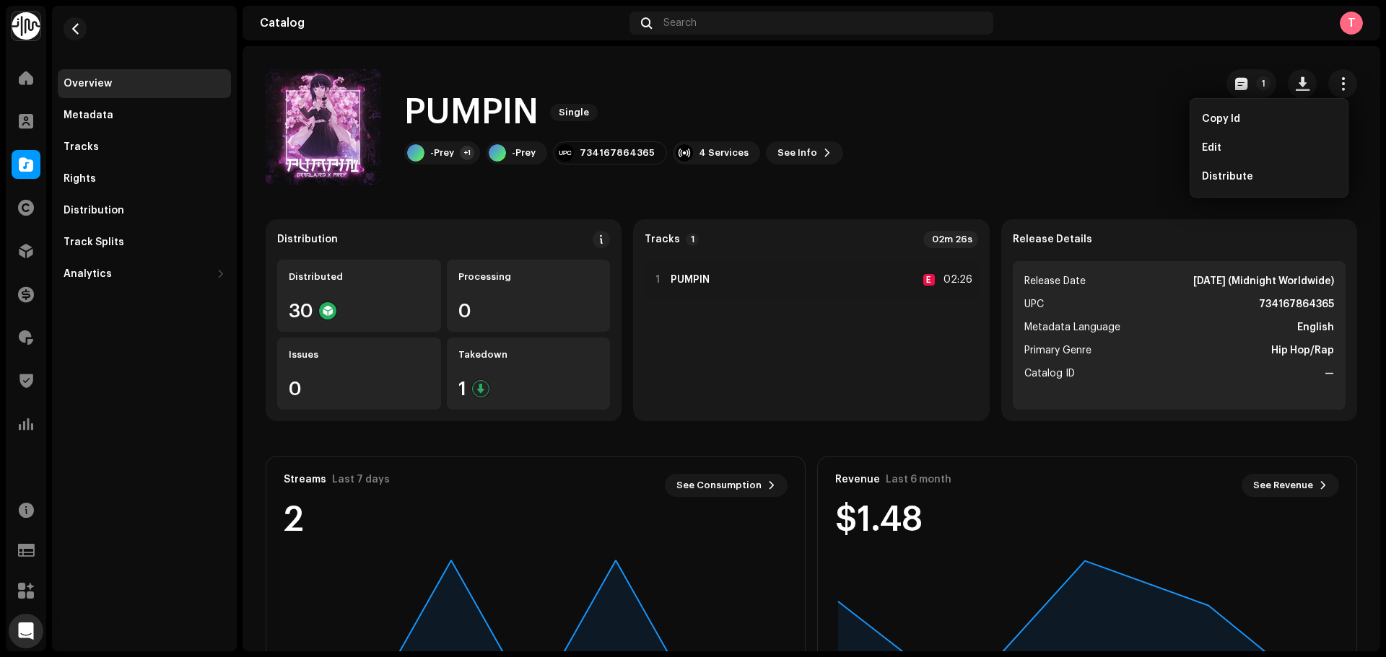
click at [1031, 138] on div "PUMPIN Single -Prey +1 -Prey 734167864365 4 Services See Info 1" at bounding box center [734, 126] width 937 height 115
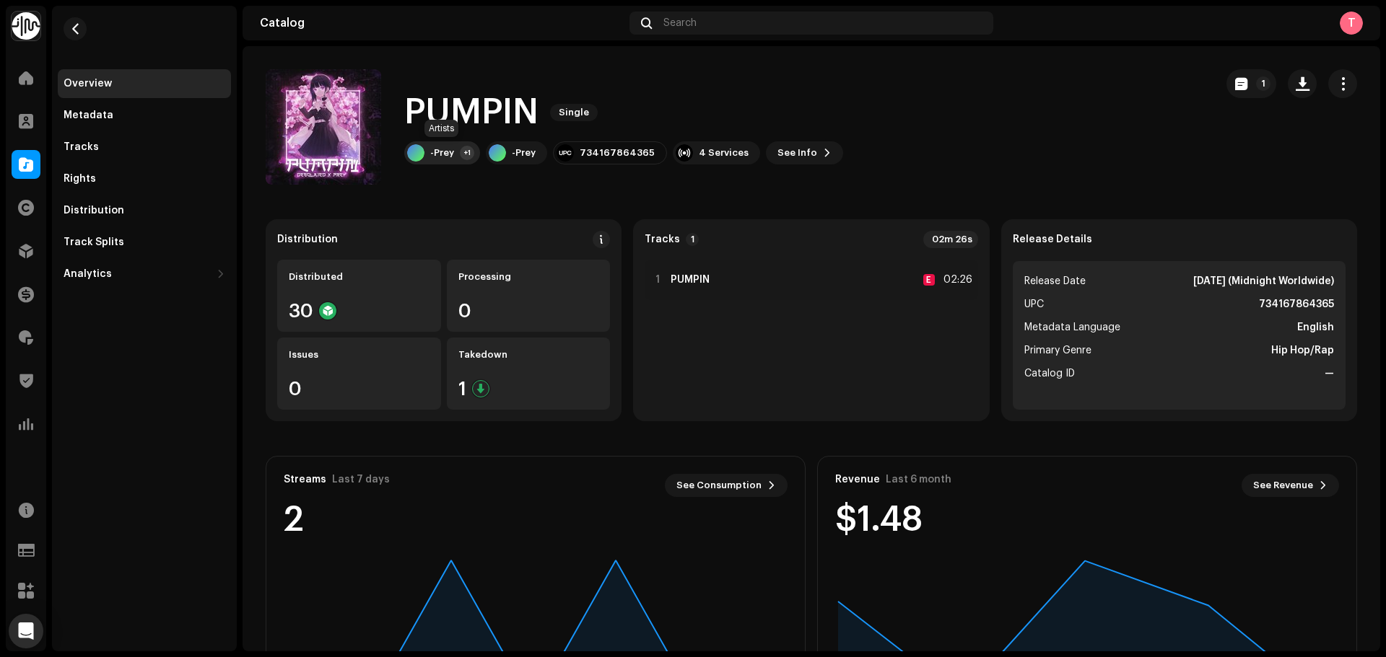
click at [440, 150] on div "-Prey" at bounding box center [442, 153] width 24 height 12
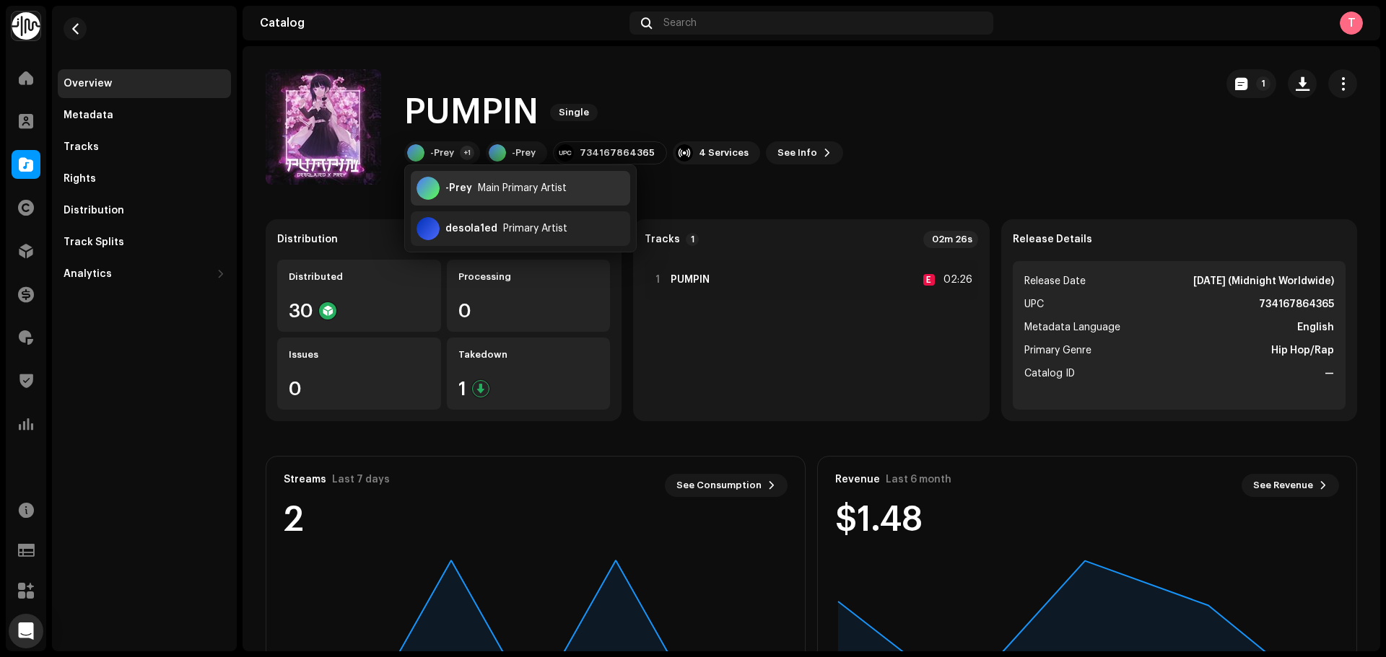
click at [455, 186] on div "-Prey" at bounding box center [458, 189] width 27 height 12
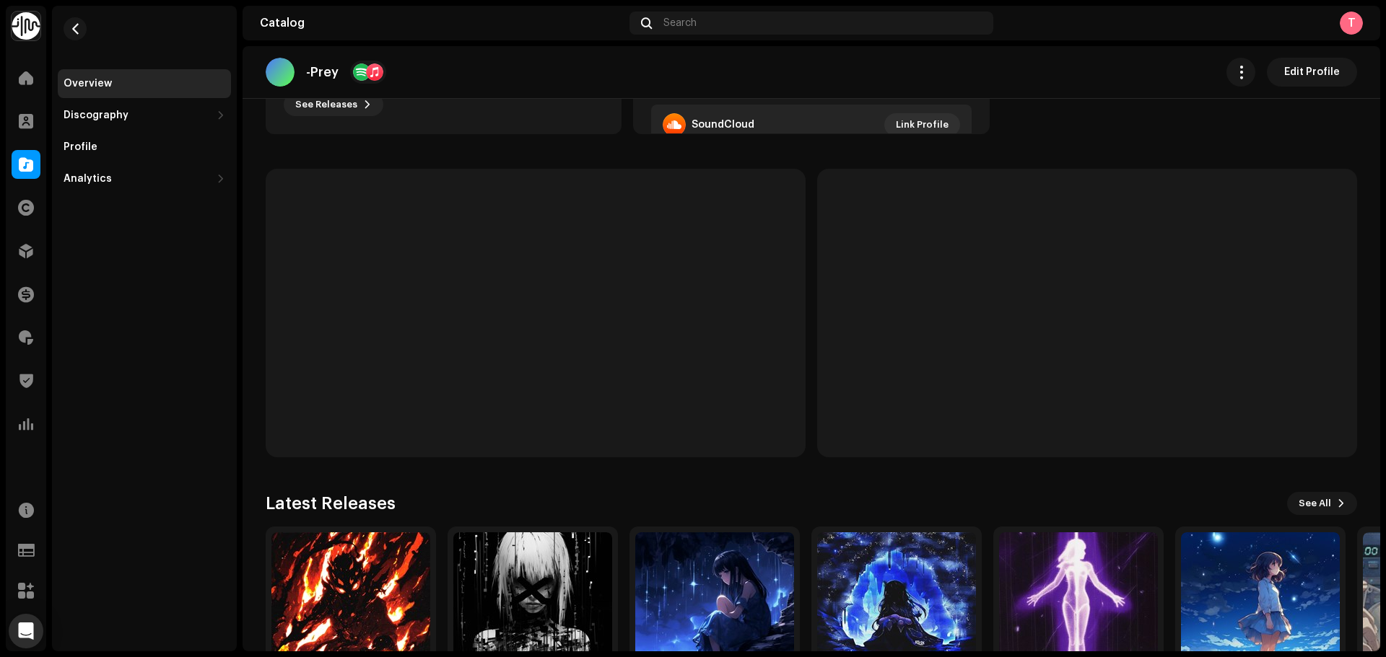
scroll to position [395, 0]
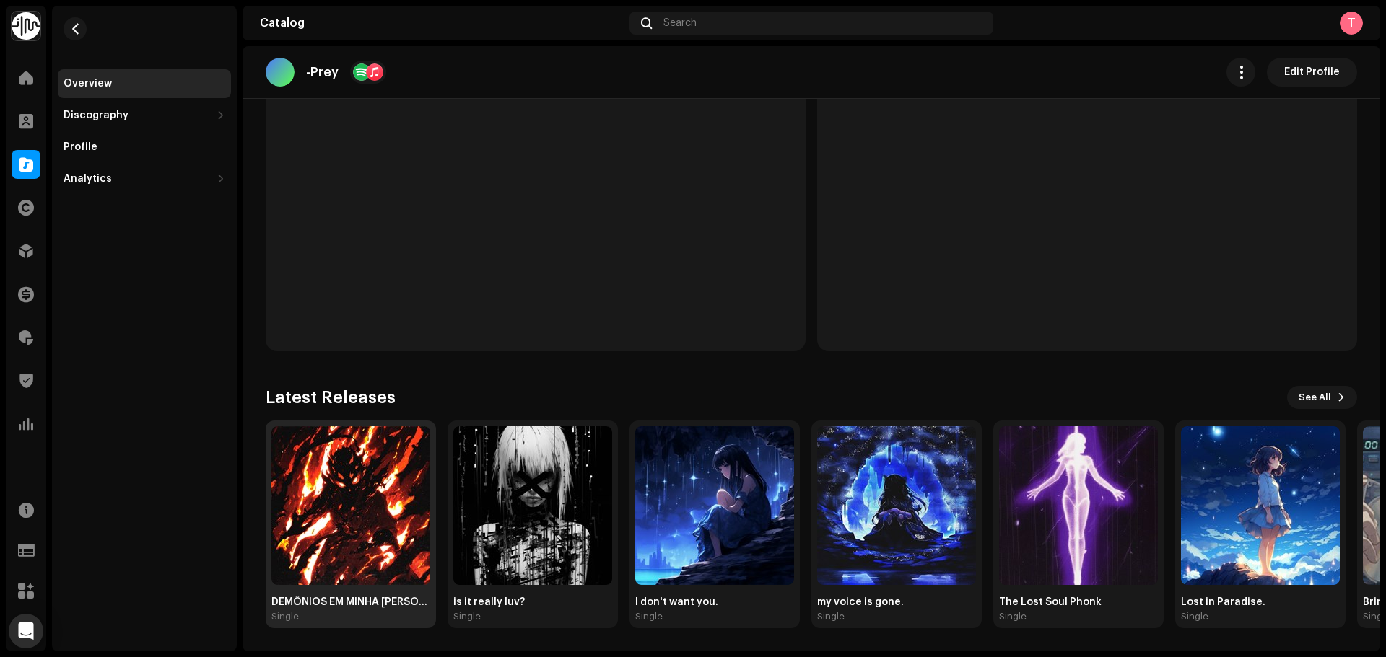
click at [339, 612] on div "Single" at bounding box center [350, 617] width 159 height 12
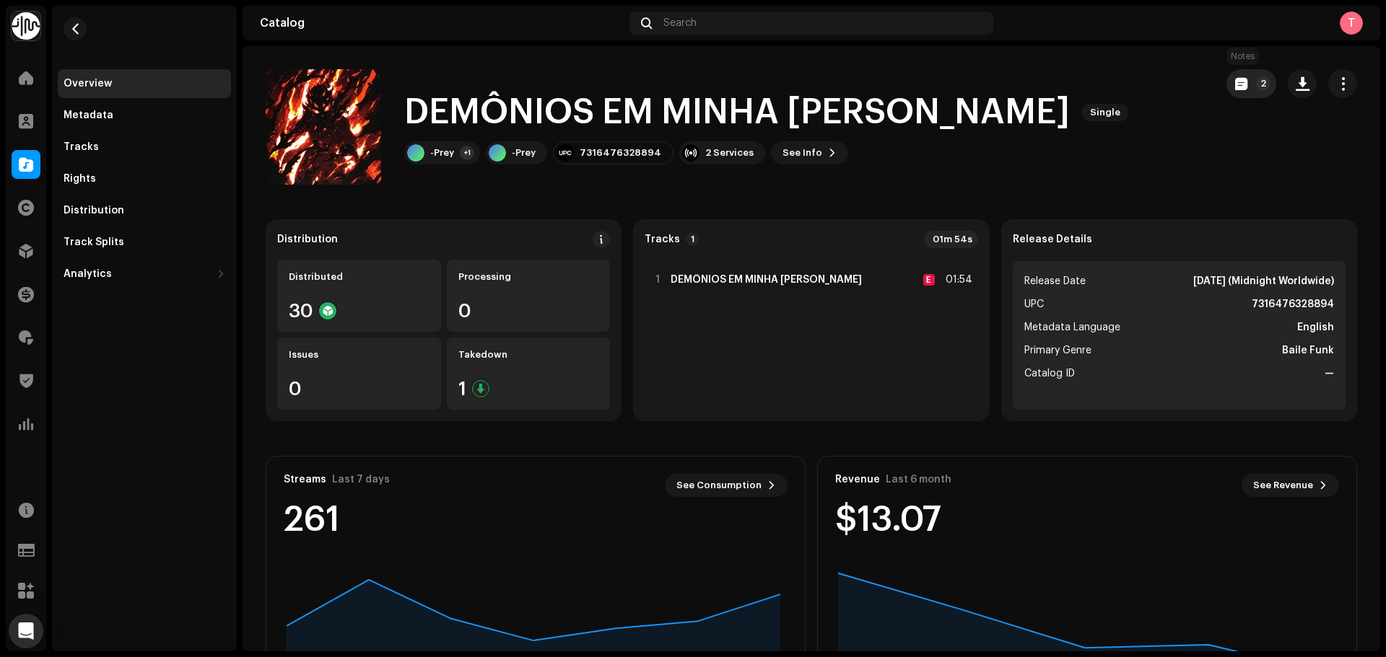
click at [1227, 76] on button "2" at bounding box center [1251, 83] width 50 height 29
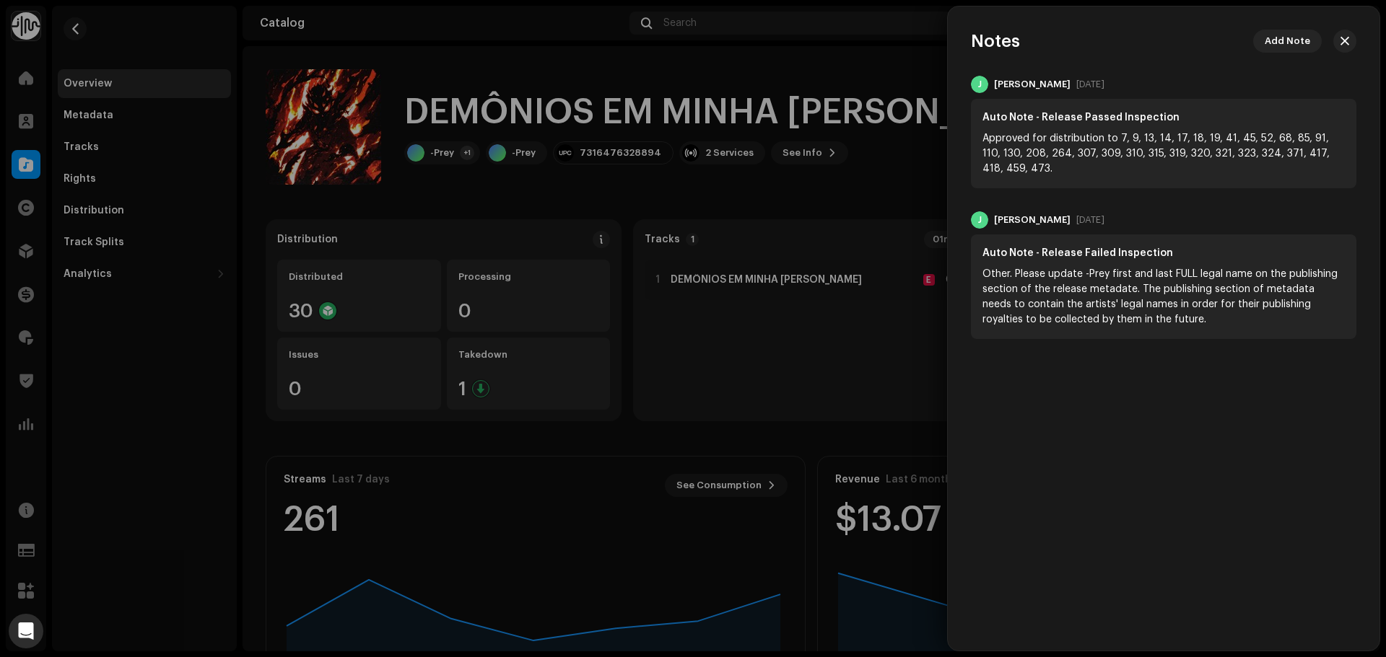
click at [722, 65] on div at bounding box center [693, 328] width 1386 height 657
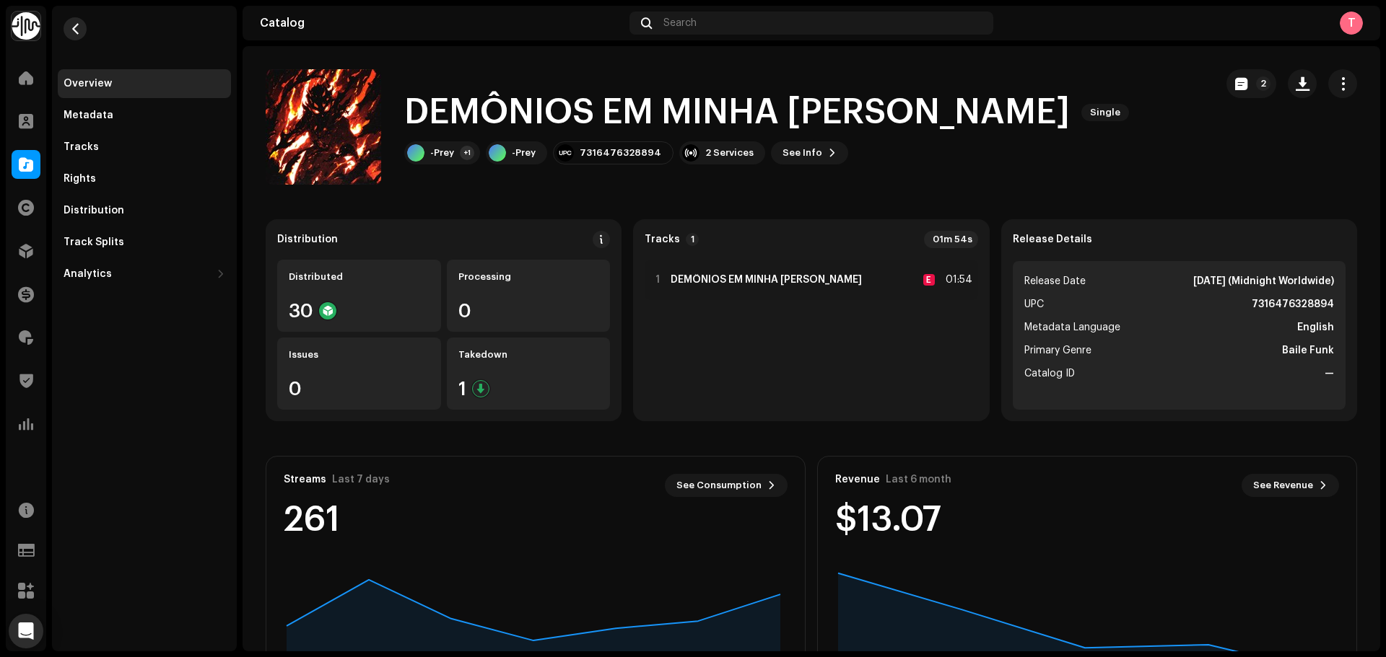
click at [75, 27] on span "button" at bounding box center [75, 29] width 11 height 12
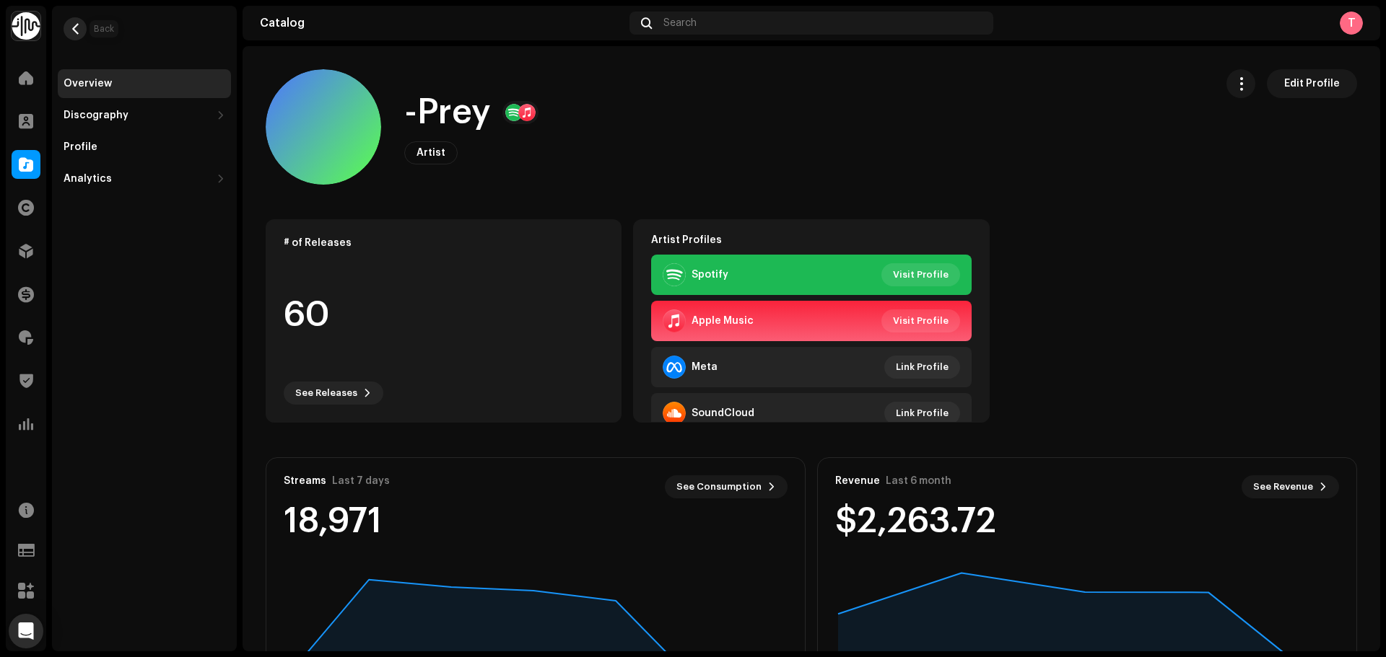
click at [77, 27] on span "button" at bounding box center [75, 29] width 11 height 12
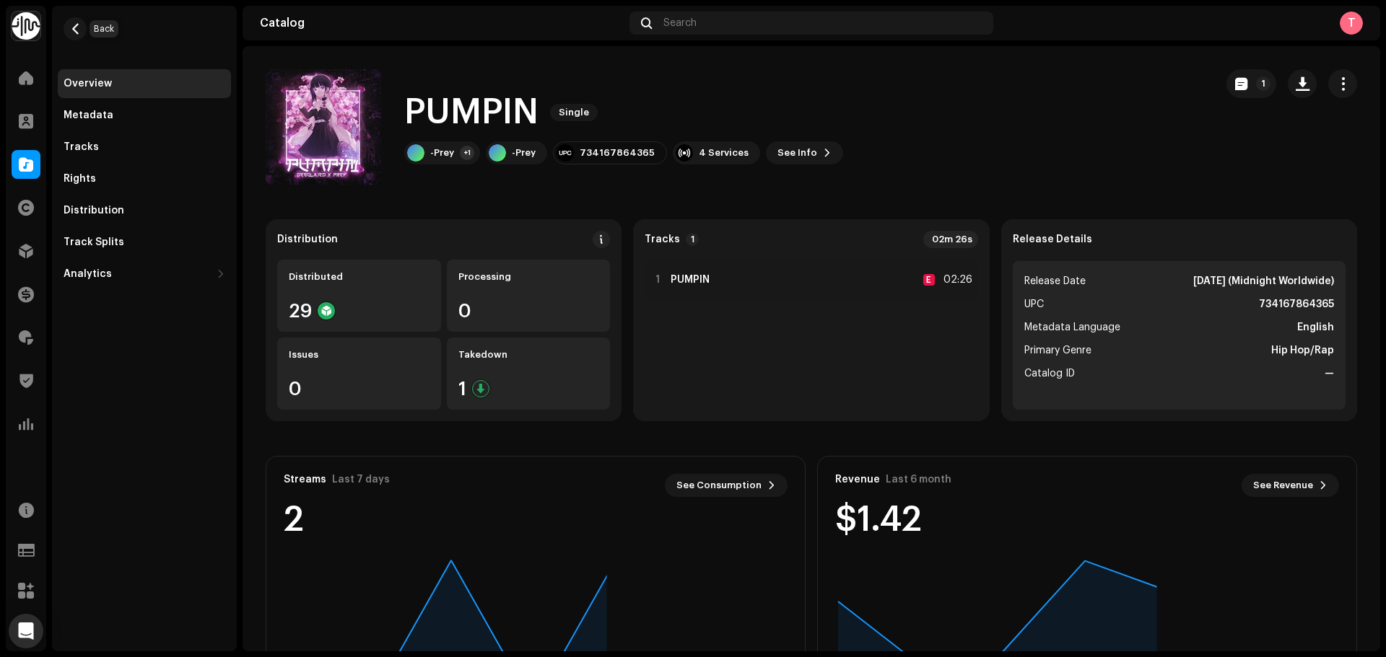
click at [77, 27] on span "button" at bounding box center [75, 29] width 11 height 12
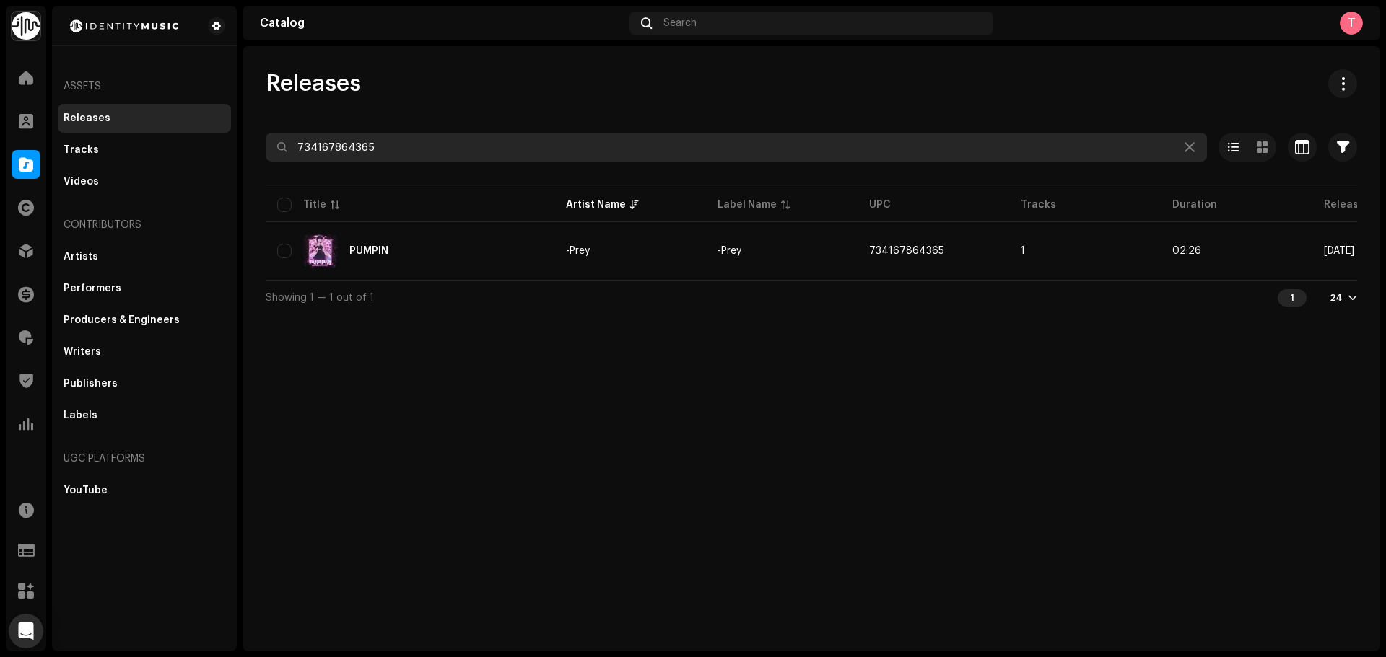
drag, startPoint x: 446, startPoint y: 144, endPoint x: 232, endPoint y: 142, distance: 214.3
click at [232, 142] on div "Identity Music Home Clients Catalog Rights Distribution Finance Royalties Trust…" at bounding box center [693, 328] width 1386 height 657
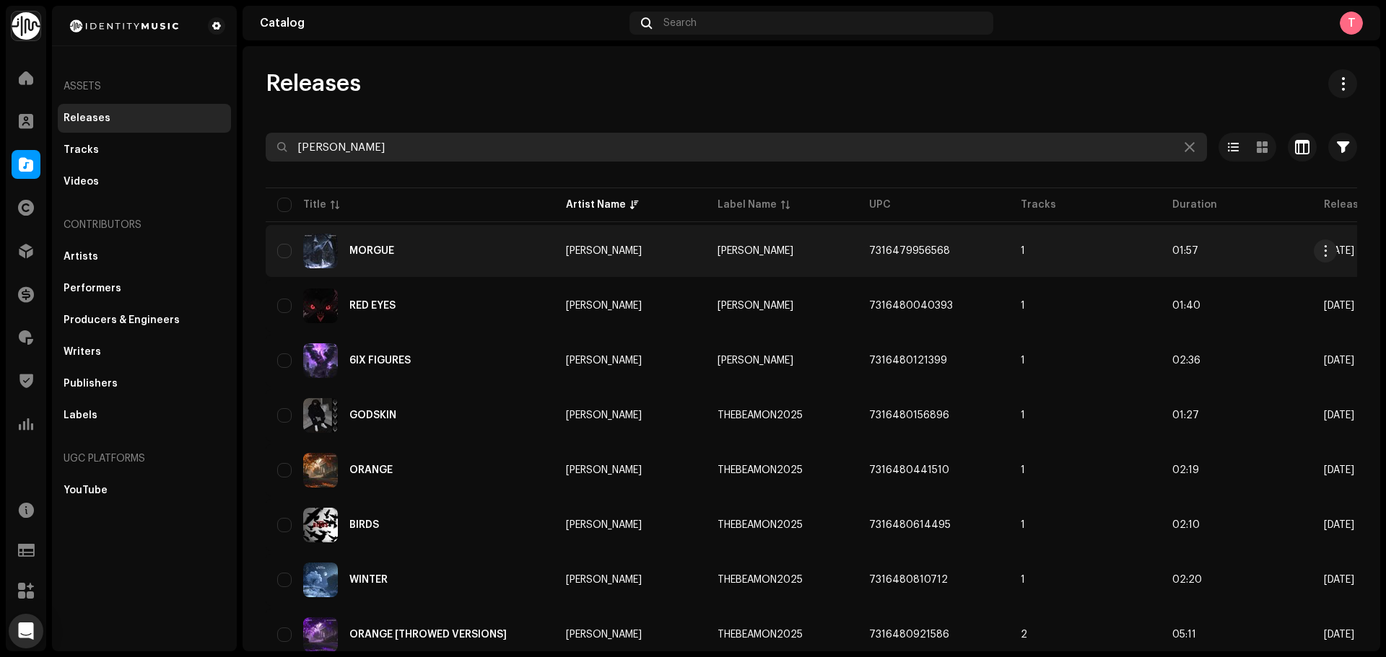
type input "[PERSON_NAME]"
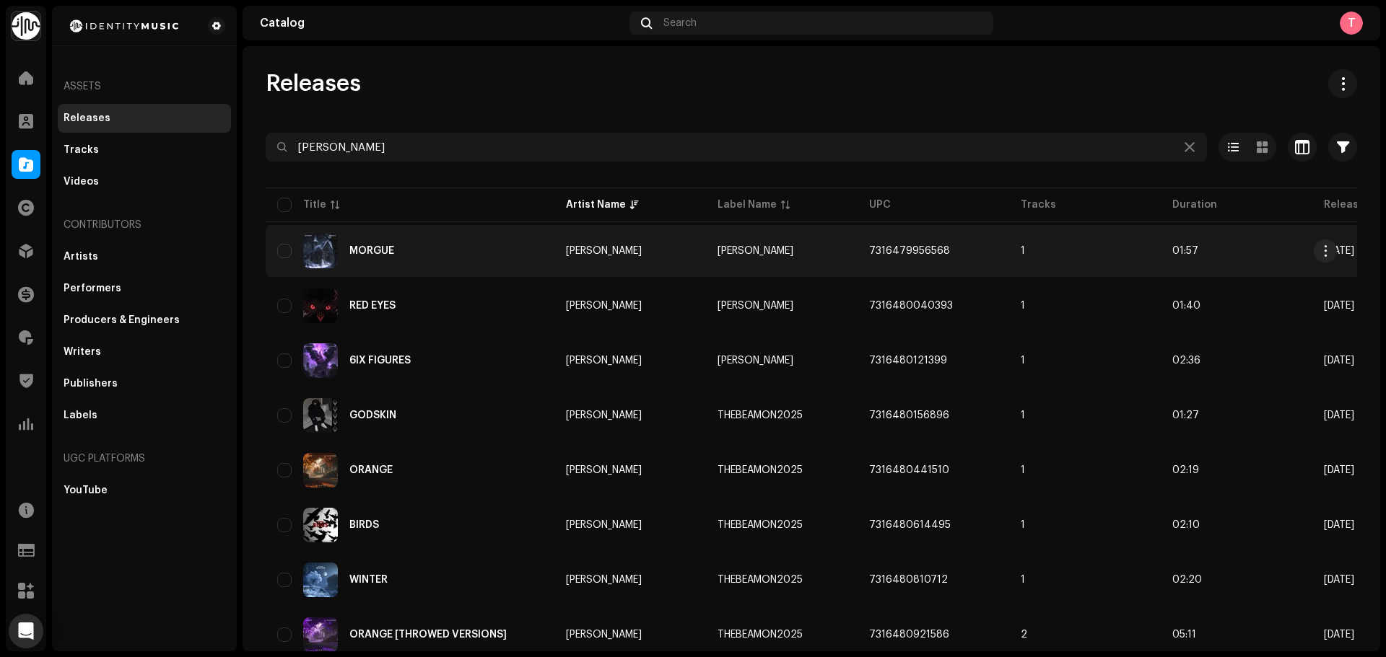
click at [457, 245] on div "MORGUE" at bounding box center [410, 251] width 266 height 35
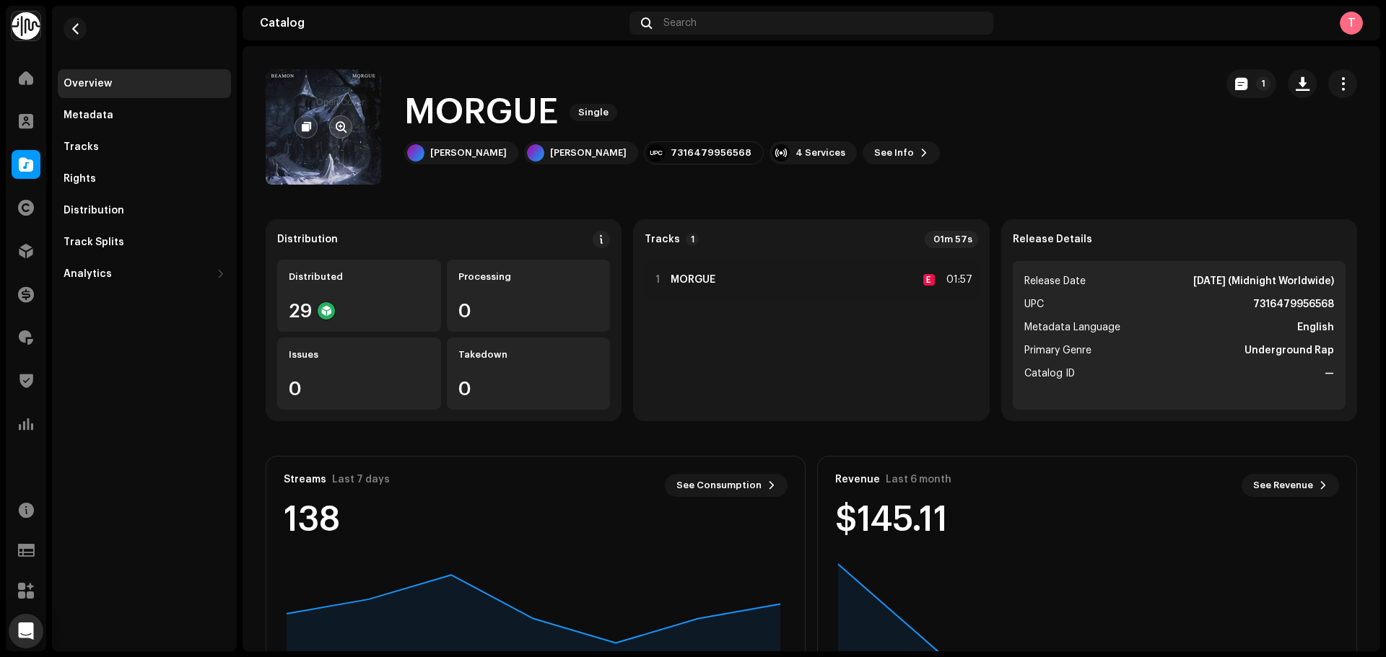
click at [337, 128] on span "button" at bounding box center [341, 127] width 11 height 12
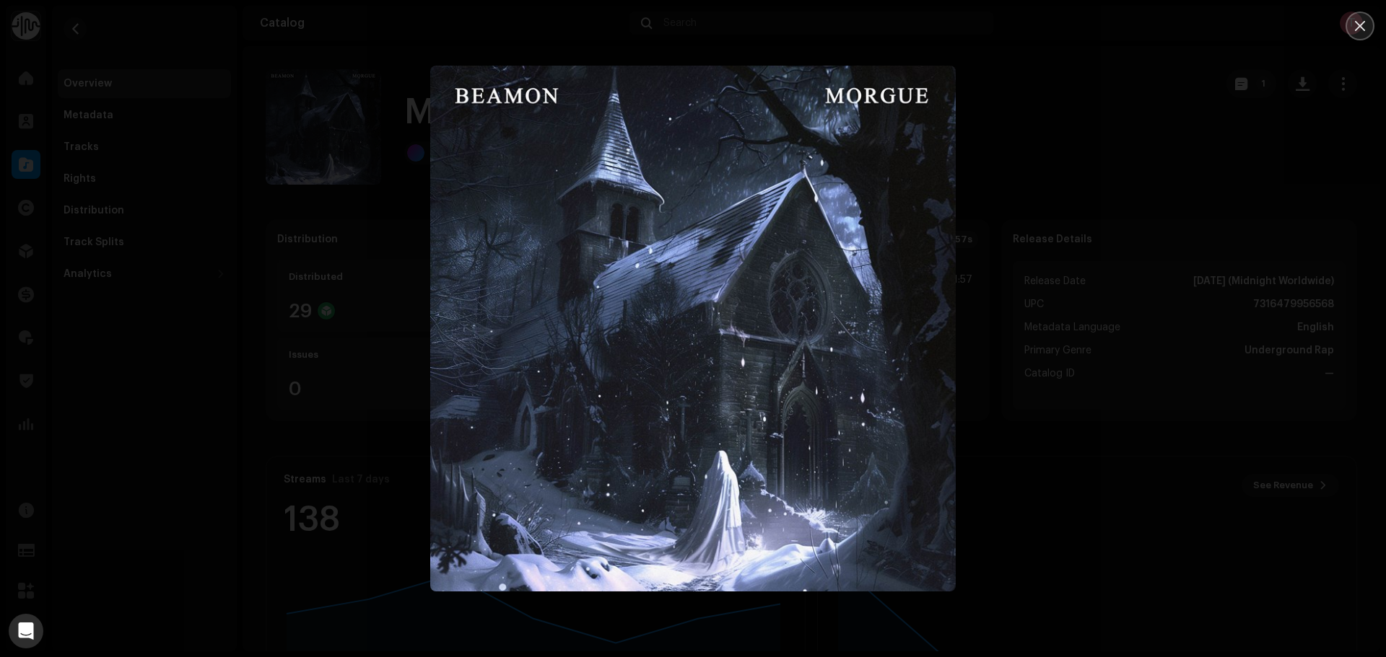
click at [1350, 21] on button "Close" at bounding box center [1359, 26] width 29 height 29
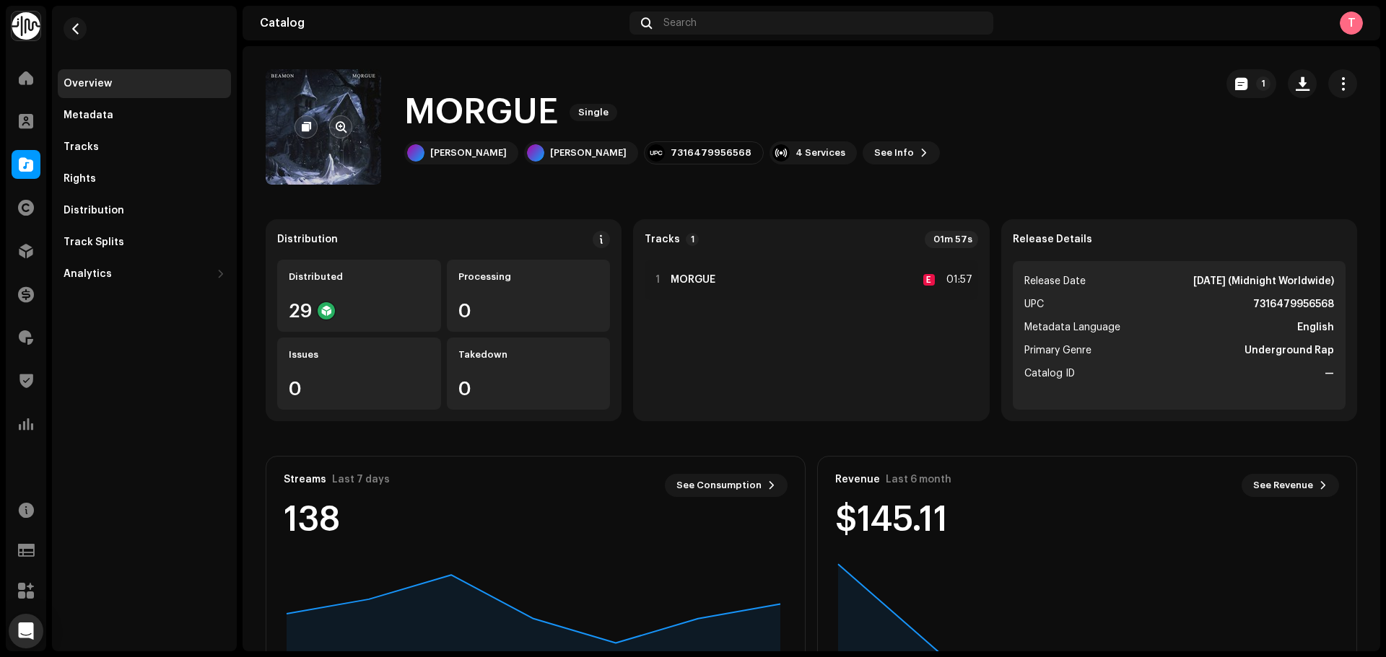
click at [329, 140] on re-a-cover at bounding box center [323, 126] width 115 height 115
click at [342, 128] on span "button" at bounding box center [341, 127] width 11 height 12
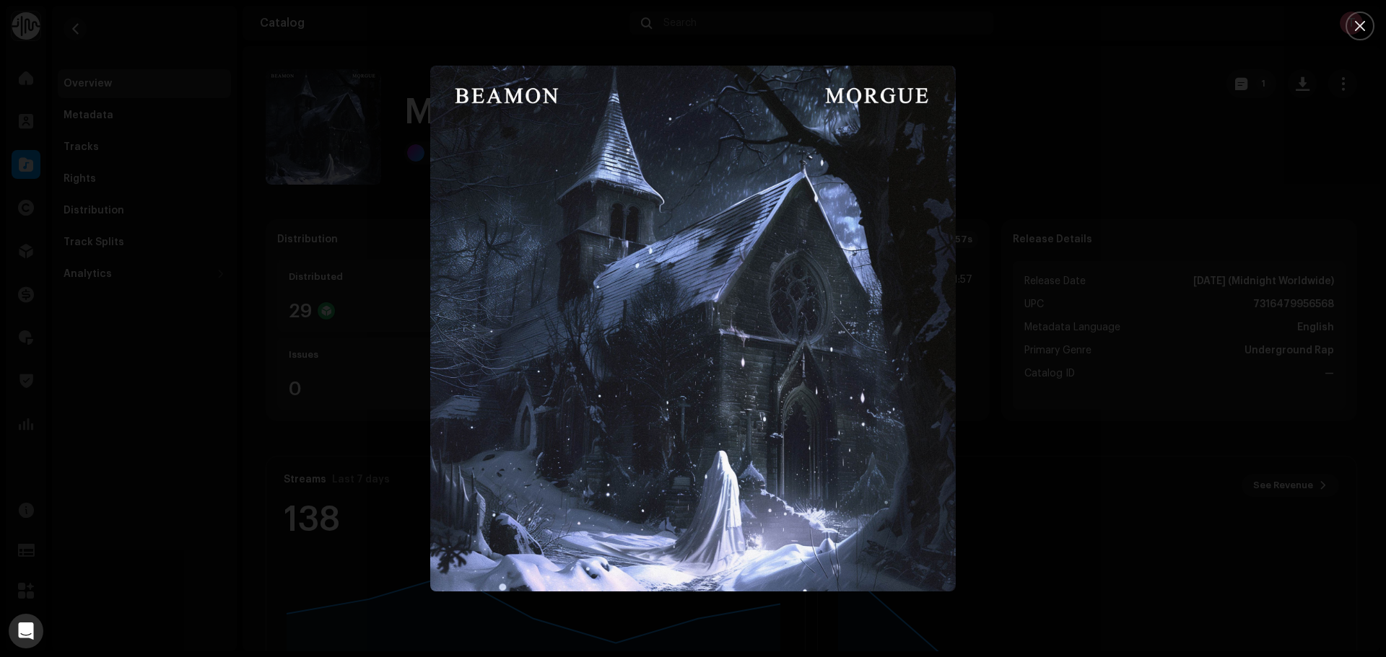
click at [1155, 142] on div at bounding box center [693, 328] width 1386 height 657
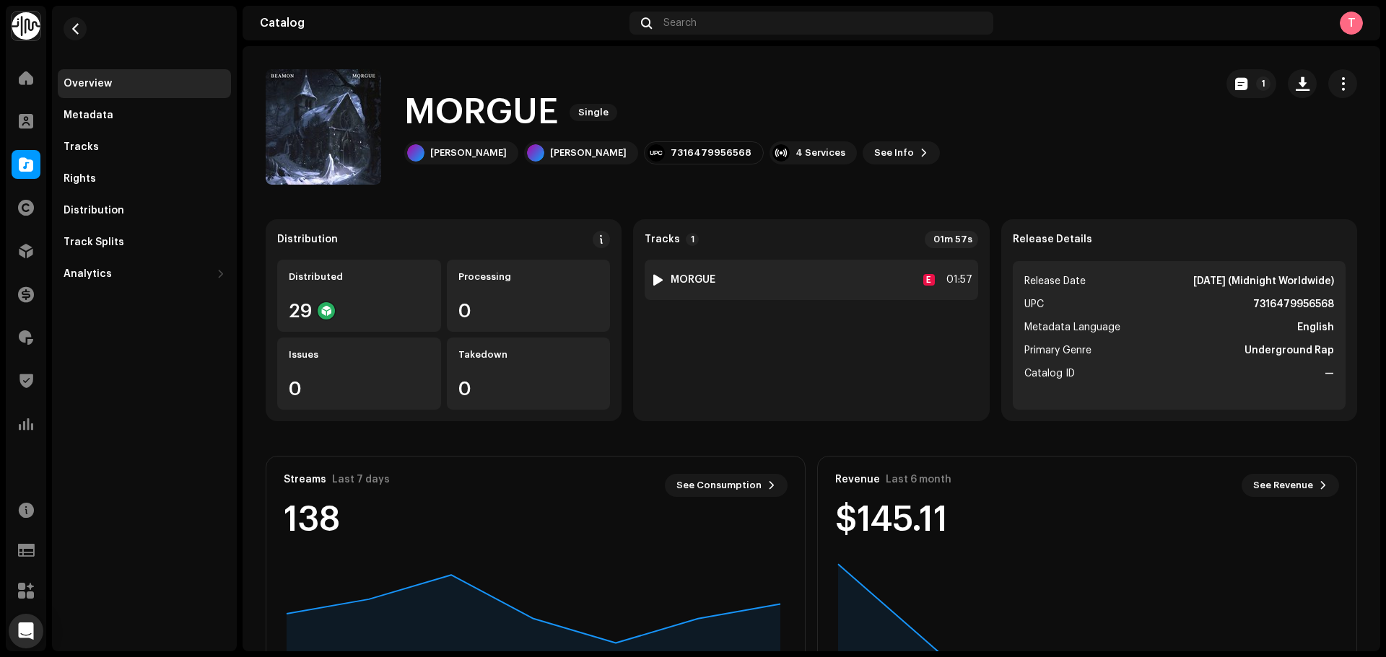
click at [649, 277] on div "1 MORGUE E 01:57" at bounding box center [810, 280] width 333 height 40
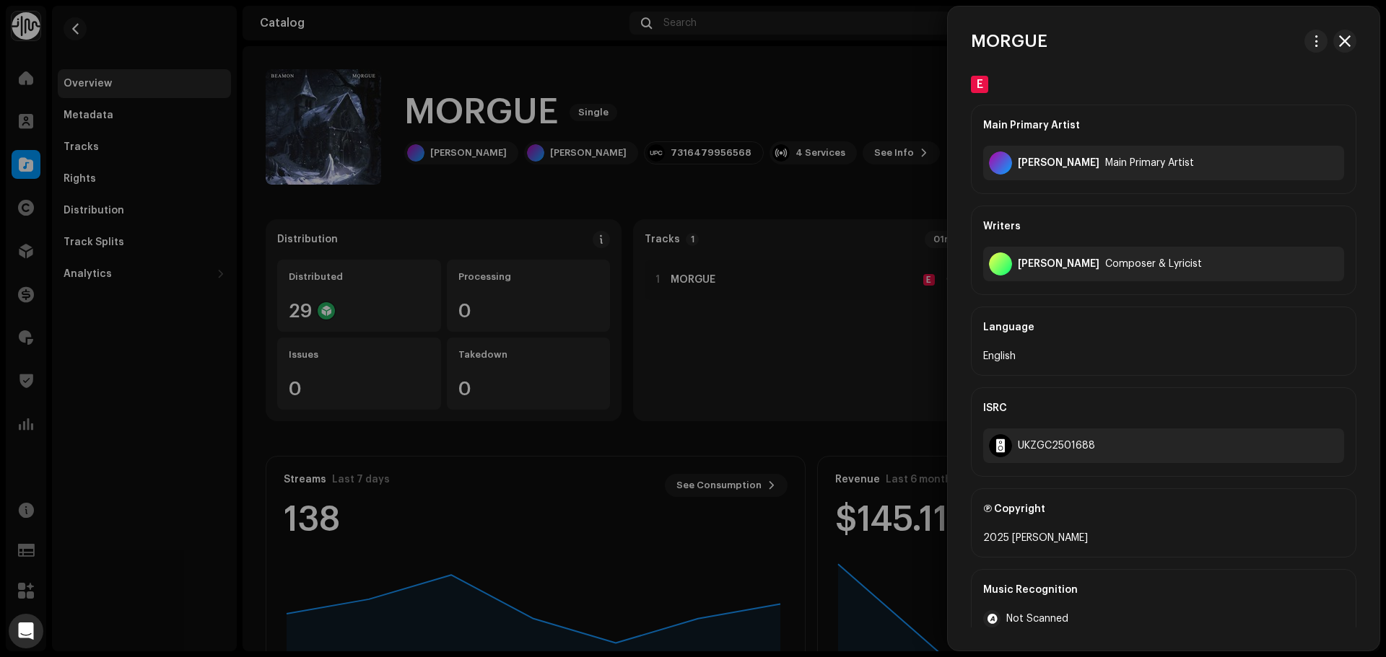
click at [804, 237] on div at bounding box center [693, 328] width 1386 height 657
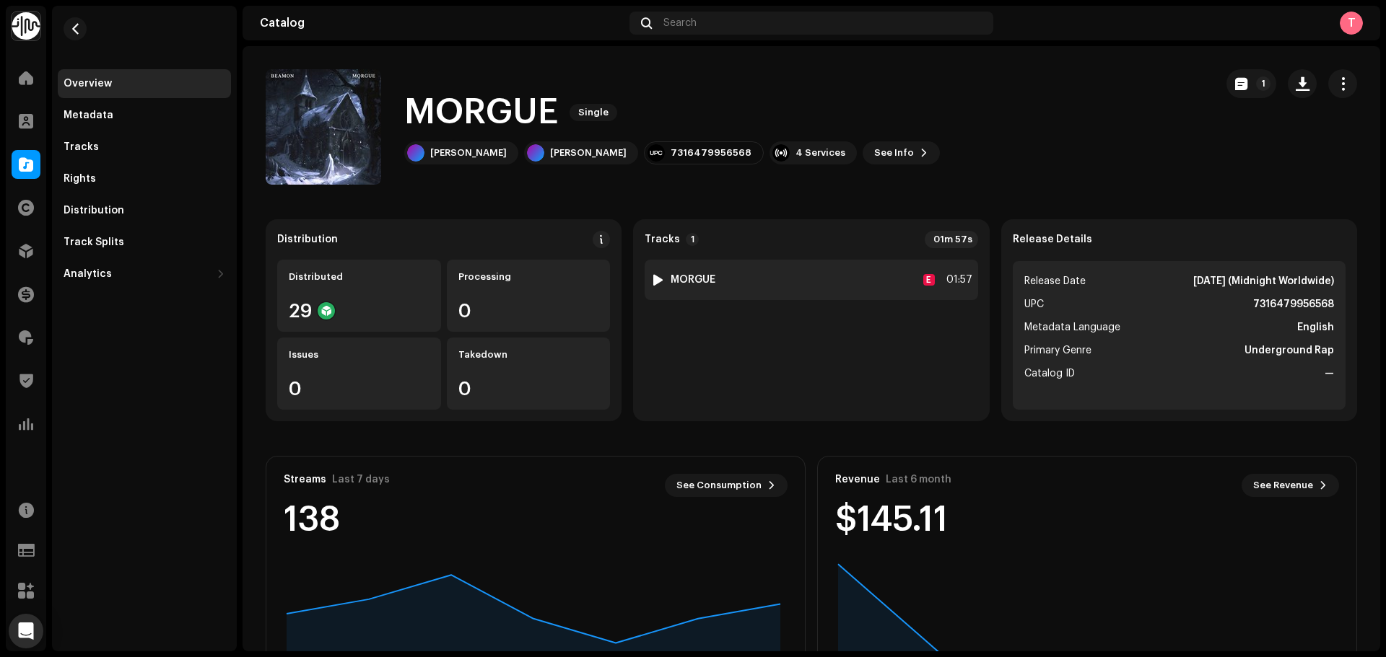
click at [656, 276] on div at bounding box center [657, 280] width 11 height 12
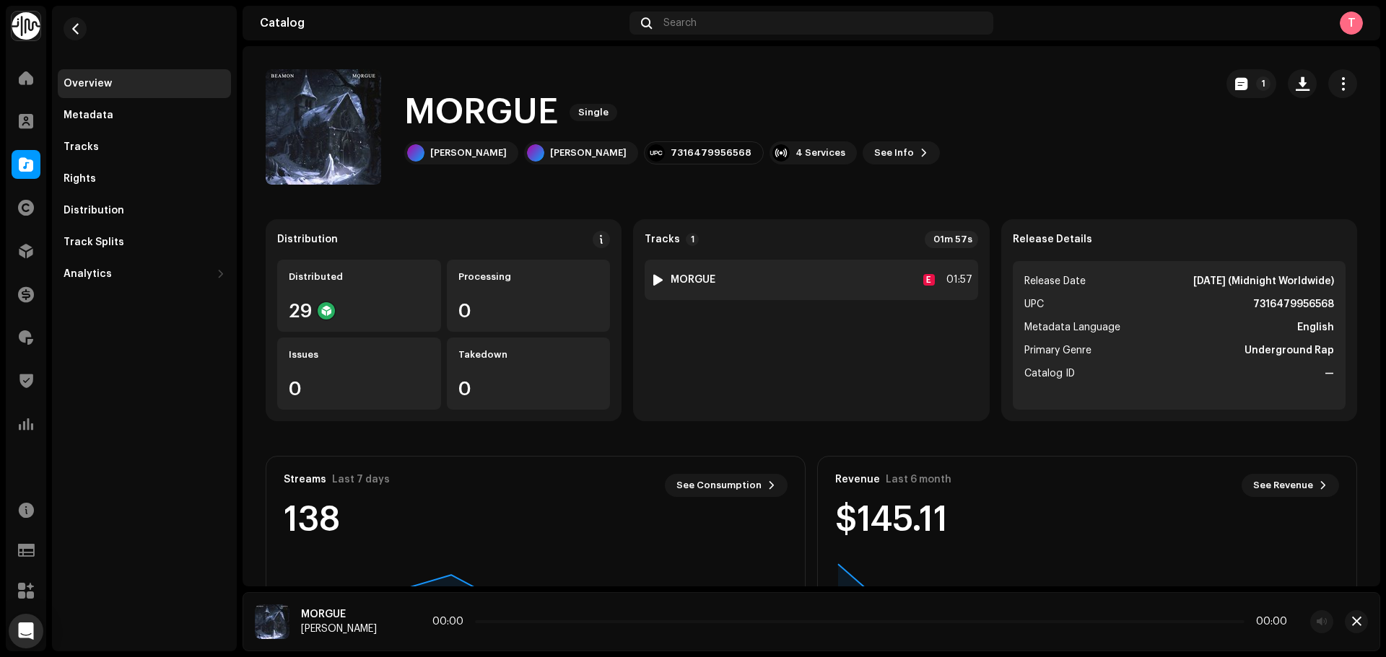
click at [720, 283] on div "1 MORGUE E 01:57" at bounding box center [810, 280] width 333 height 40
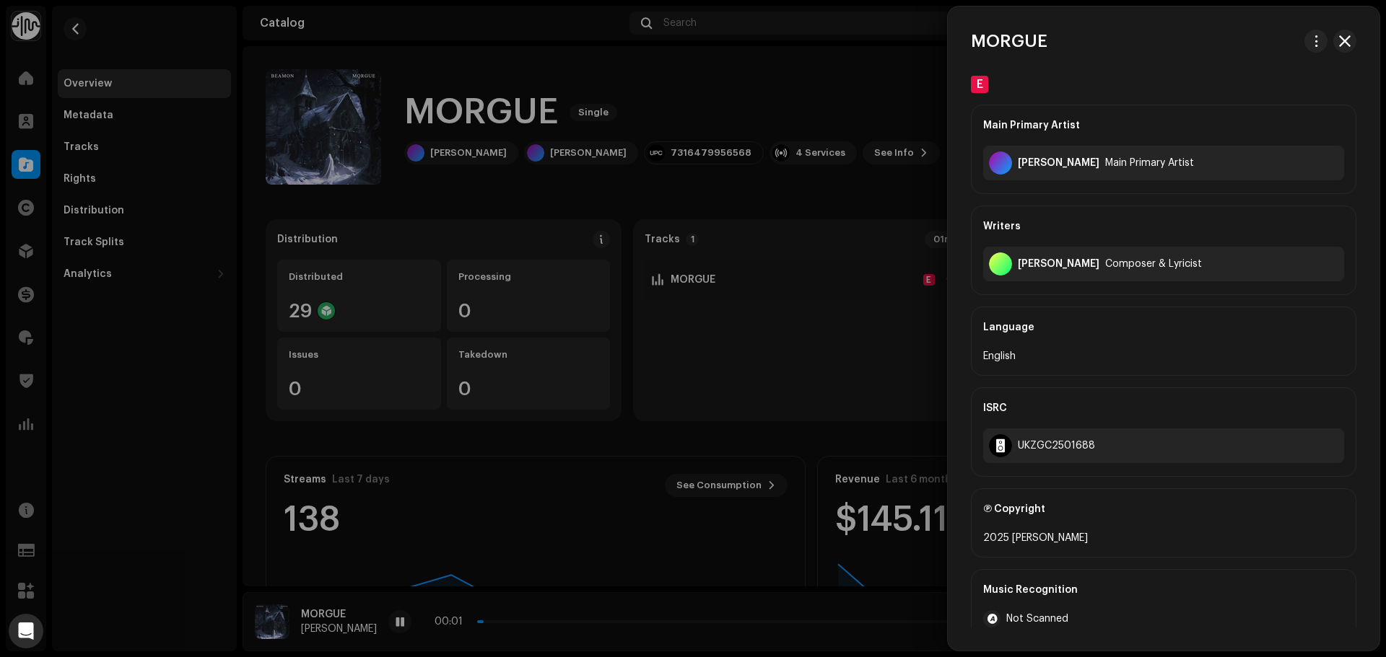
click at [764, 211] on div at bounding box center [693, 328] width 1386 height 657
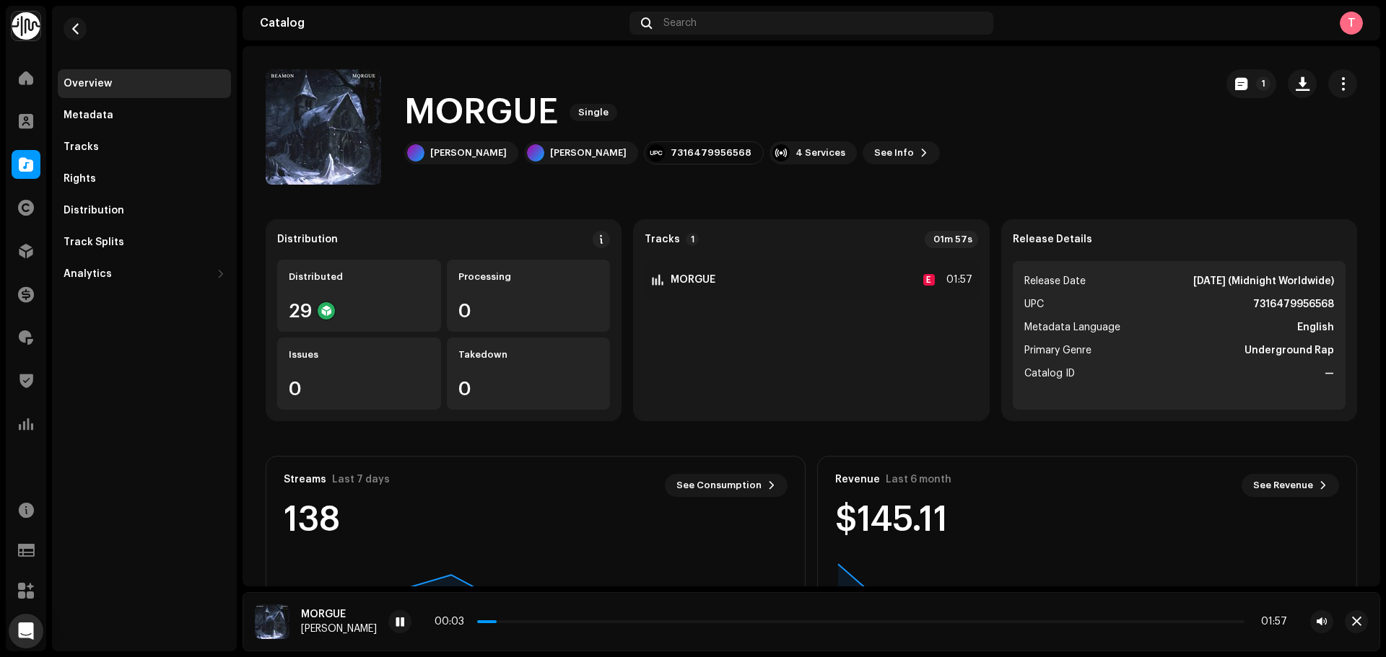
drag, startPoint x: 456, startPoint y: 623, endPoint x: 492, endPoint y: 620, distance: 36.2
click at [493, 620] on div "00:03 01:57" at bounding box center [860, 622] width 852 height 12
drag, startPoint x: 479, startPoint y: 624, endPoint x: 621, endPoint y: 625, distance: 142.2
click at [557, 625] on span at bounding box center [553, 621] width 7 height 7
click at [395, 626] on span at bounding box center [399, 623] width 9 height 12
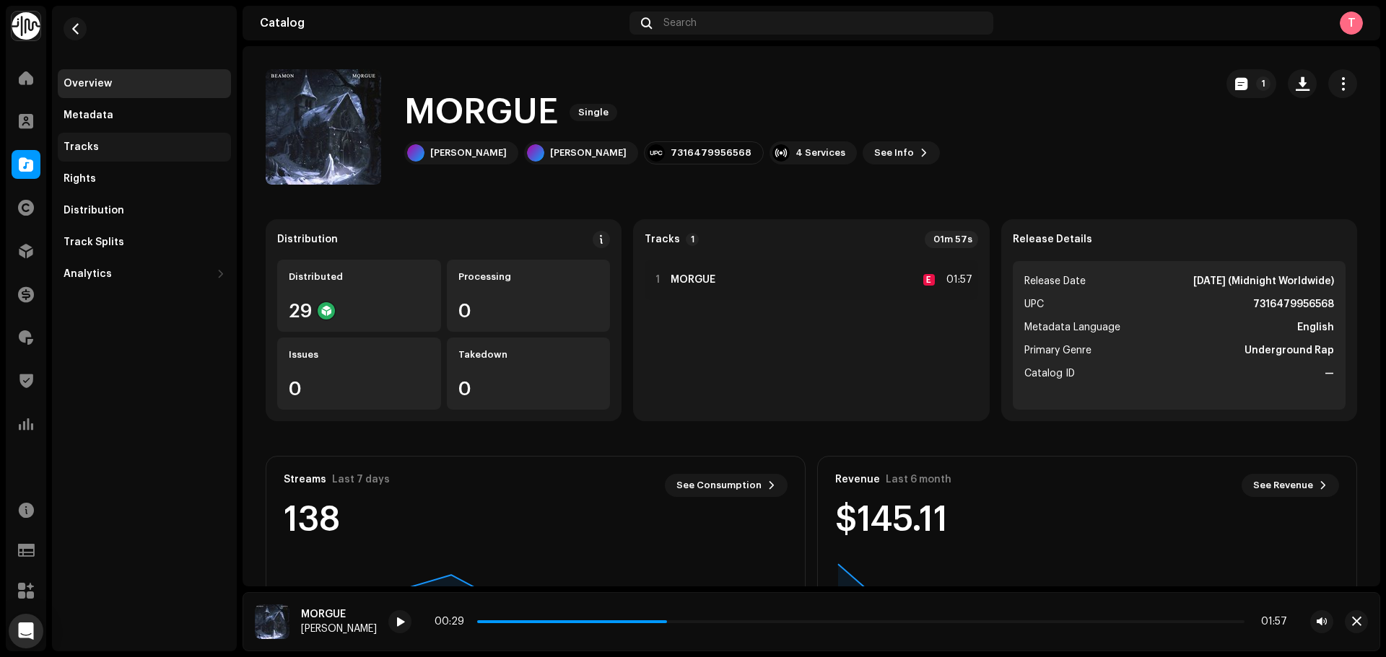
click at [98, 146] on div "Tracks" at bounding box center [145, 147] width 162 height 12
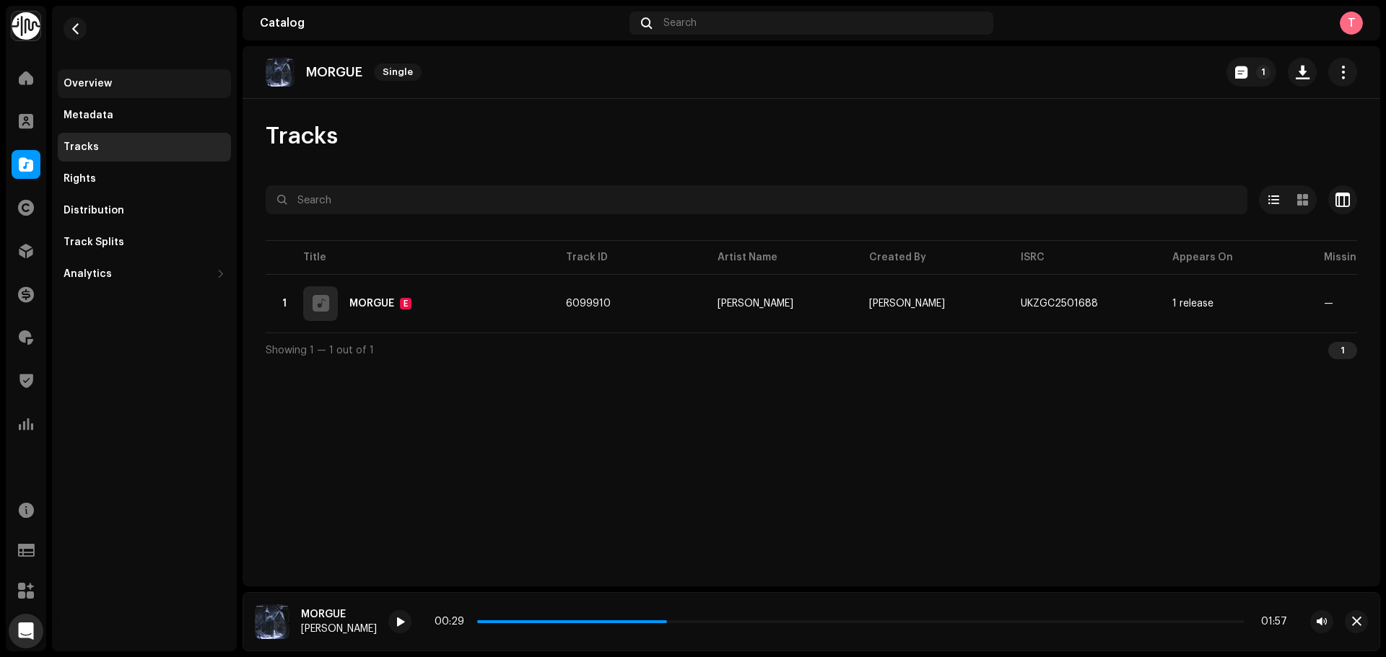
click at [86, 90] on div "Overview" at bounding box center [144, 83] width 173 height 29
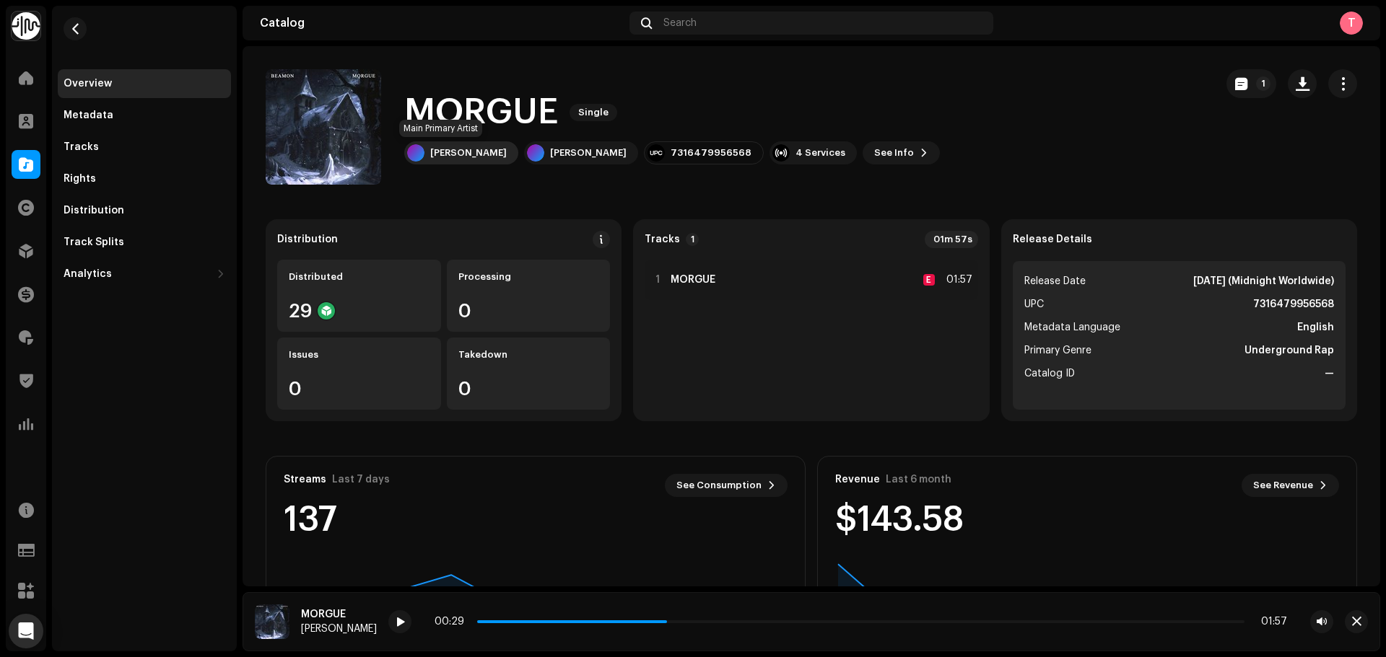
click at [446, 149] on div "[PERSON_NAME]" at bounding box center [468, 153] width 76 height 12
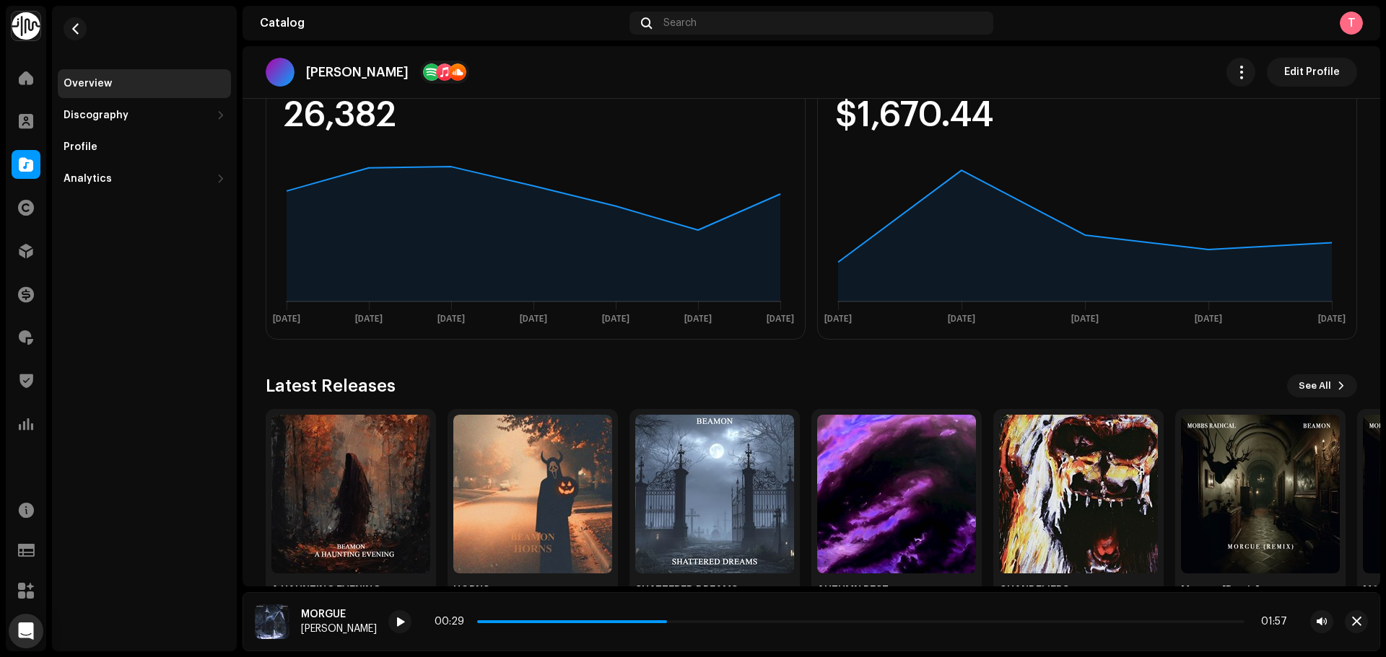
scroll to position [460, 0]
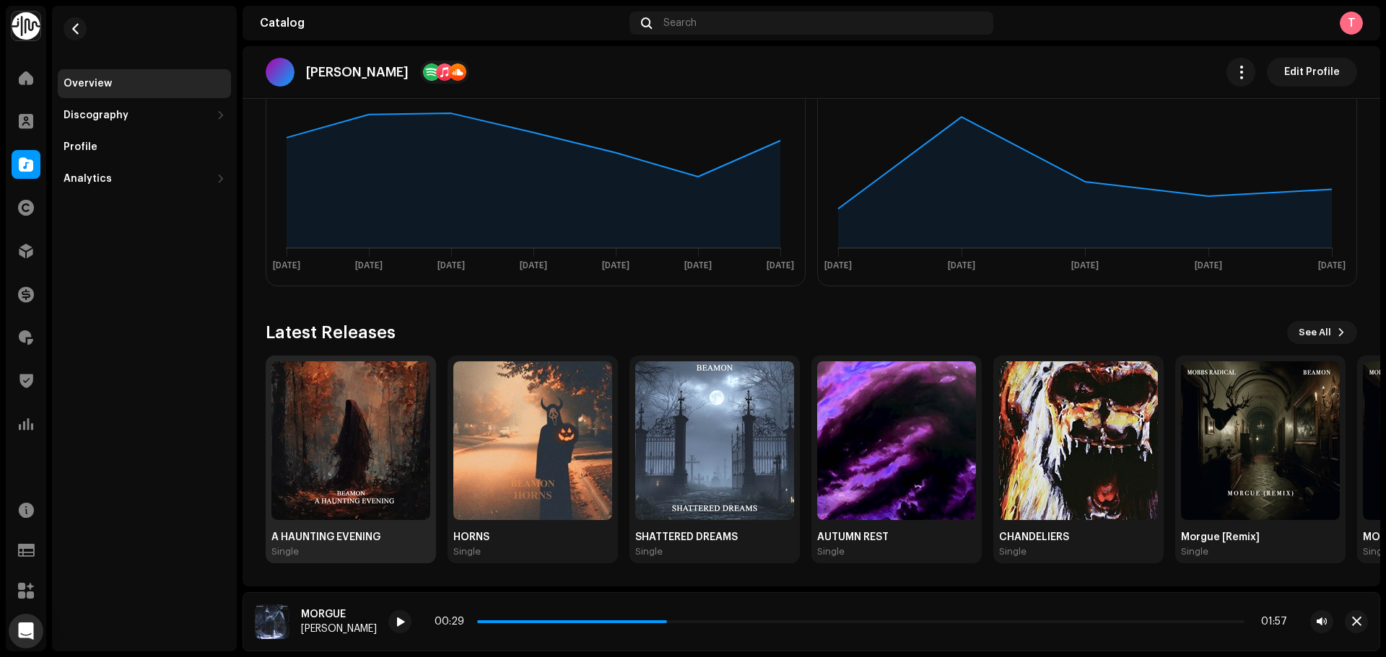
click at [367, 556] on div "Single" at bounding box center [350, 552] width 159 height 12
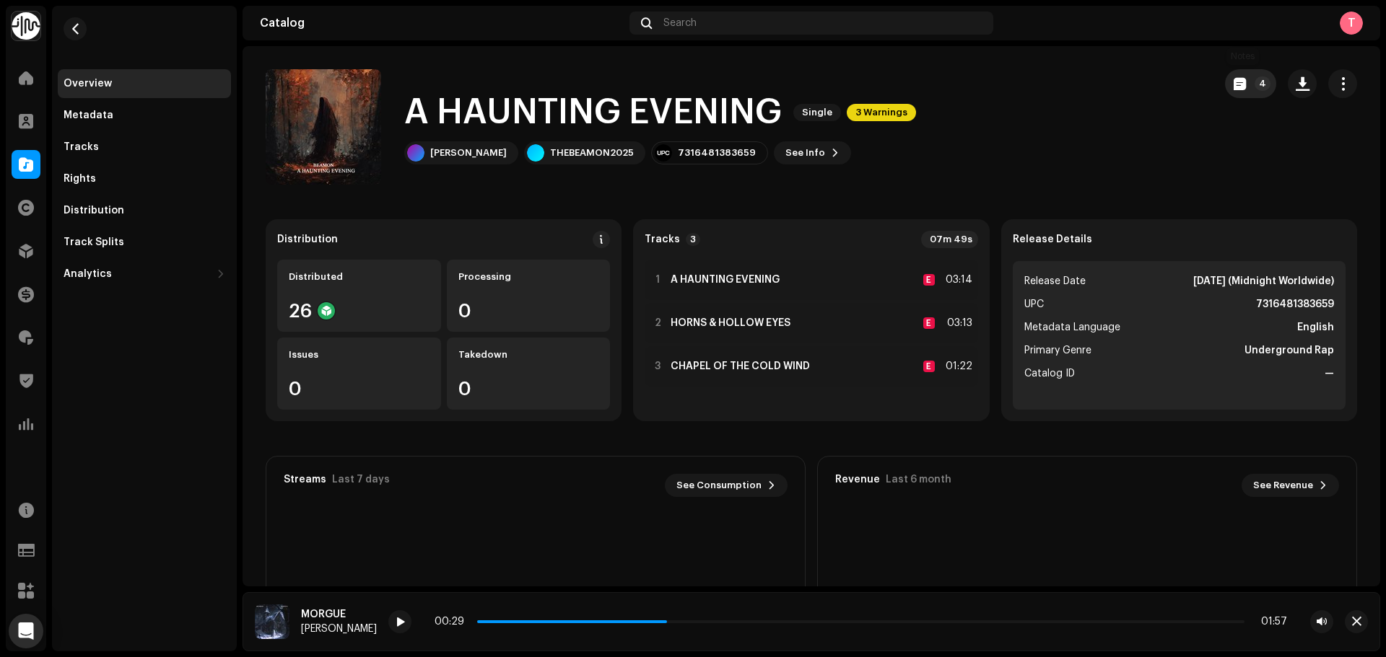
click at [1226, 71] on button "4" at bounding box center [1250, 83] width 51 height 29
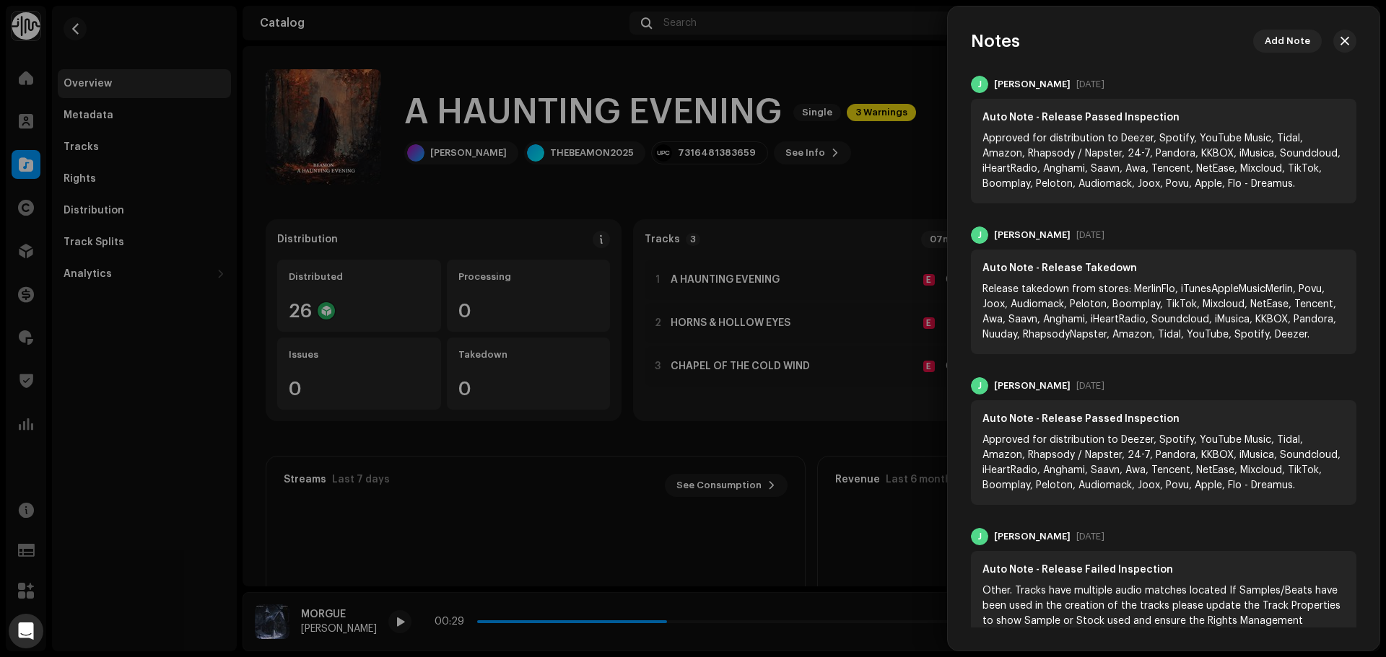
click at [795, 74] on div at bounding box center [693, 328] width 1386 height 657
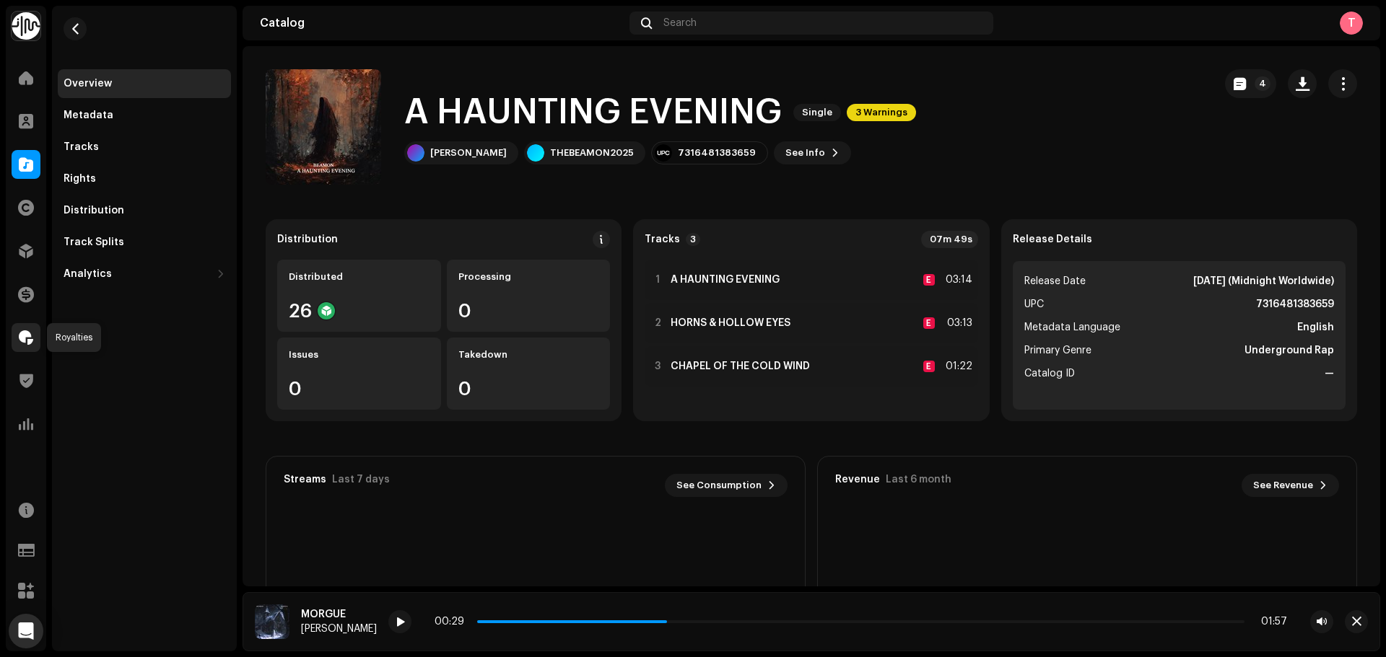
click at [35, 343] on div at bounding box center [26, 337] width 29 height 29
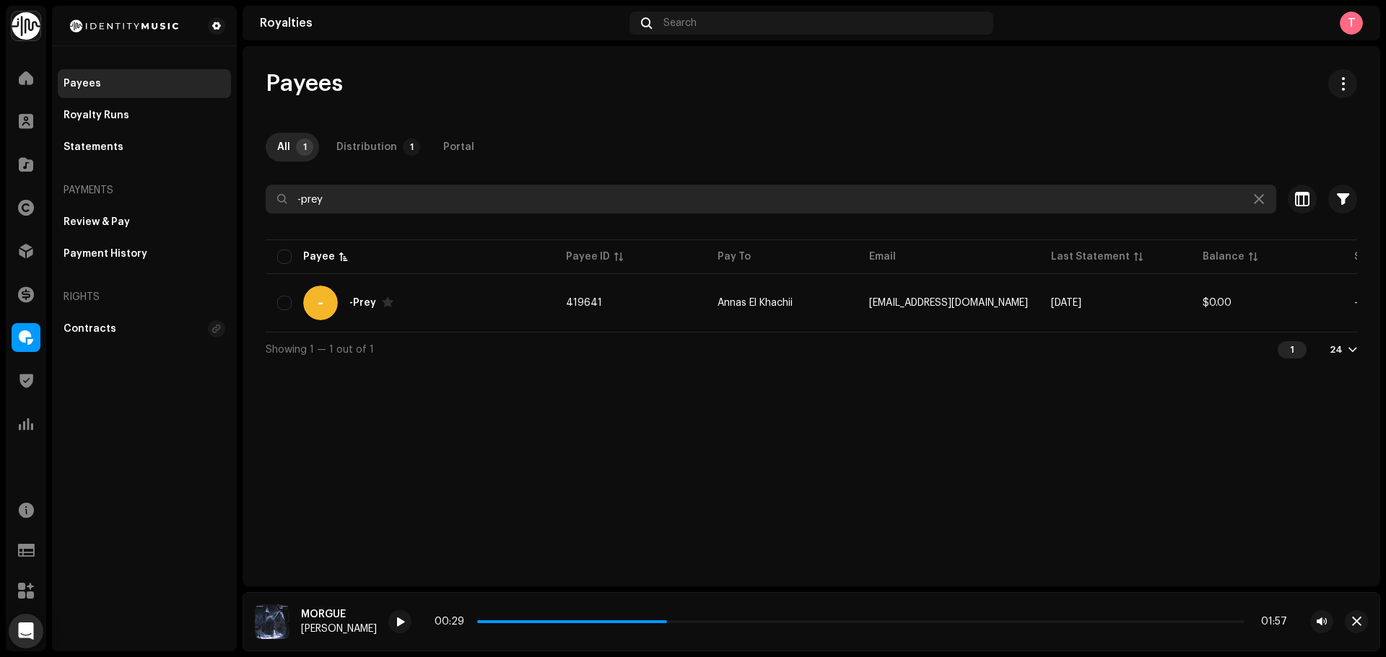
drag, startPoint x: 410, startPoint y: 193, endPoint x: 241, endPoint y: 178, distance: 169.6
click at [242, 178] on div "Payees All 1 Distribution 1 Portal -prey Selected 0 Select all 1 Options Filter…" at bounding box center [810, 217] width 1137 height 297
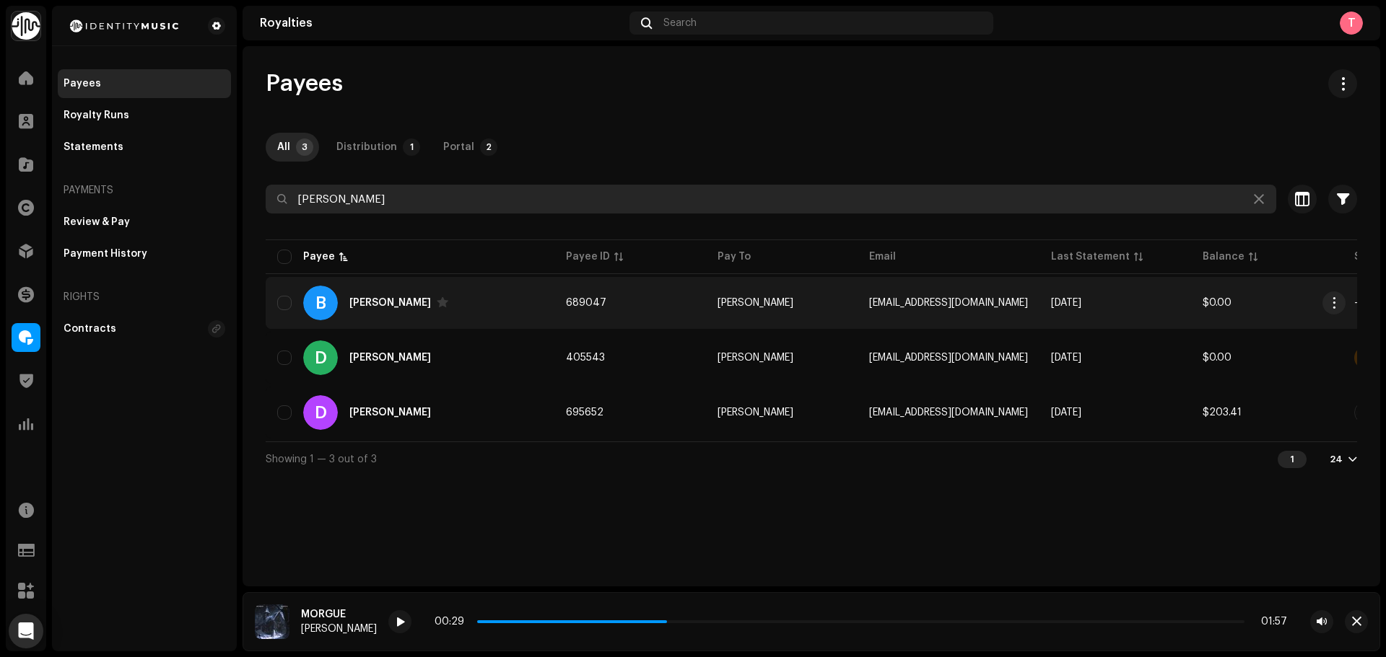
type input "[PERSON_NAME]"
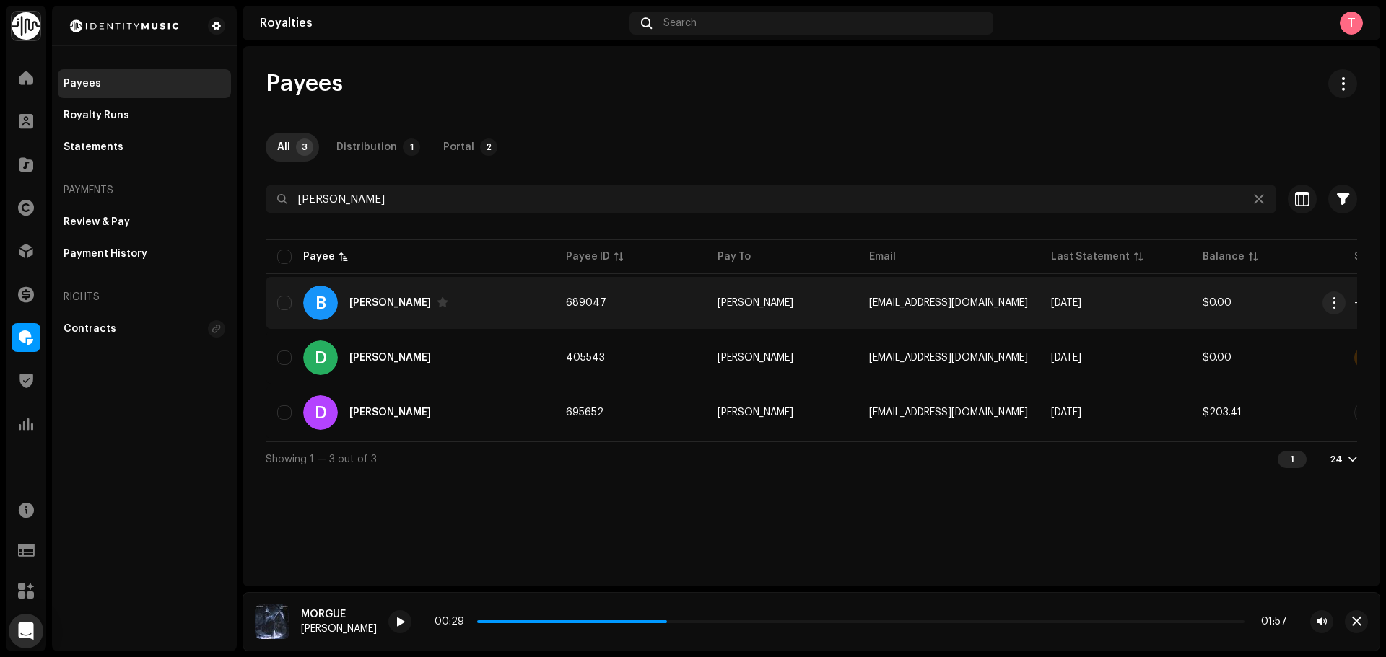
click at [523, 283] on td "B [PERSON_NAME]" at bounding box center [410, 303] width 289 height 52
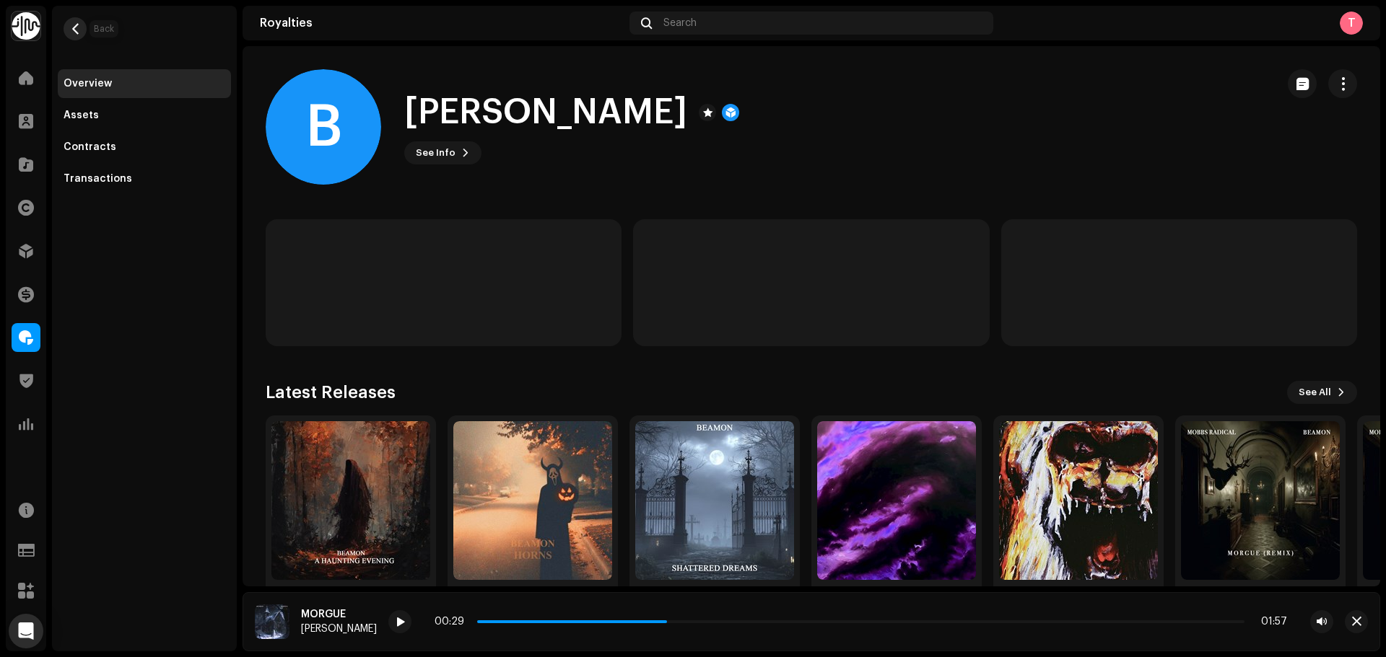
click at [84, 25] on button "button" at bounding box center [75, 28] width 23 height 23
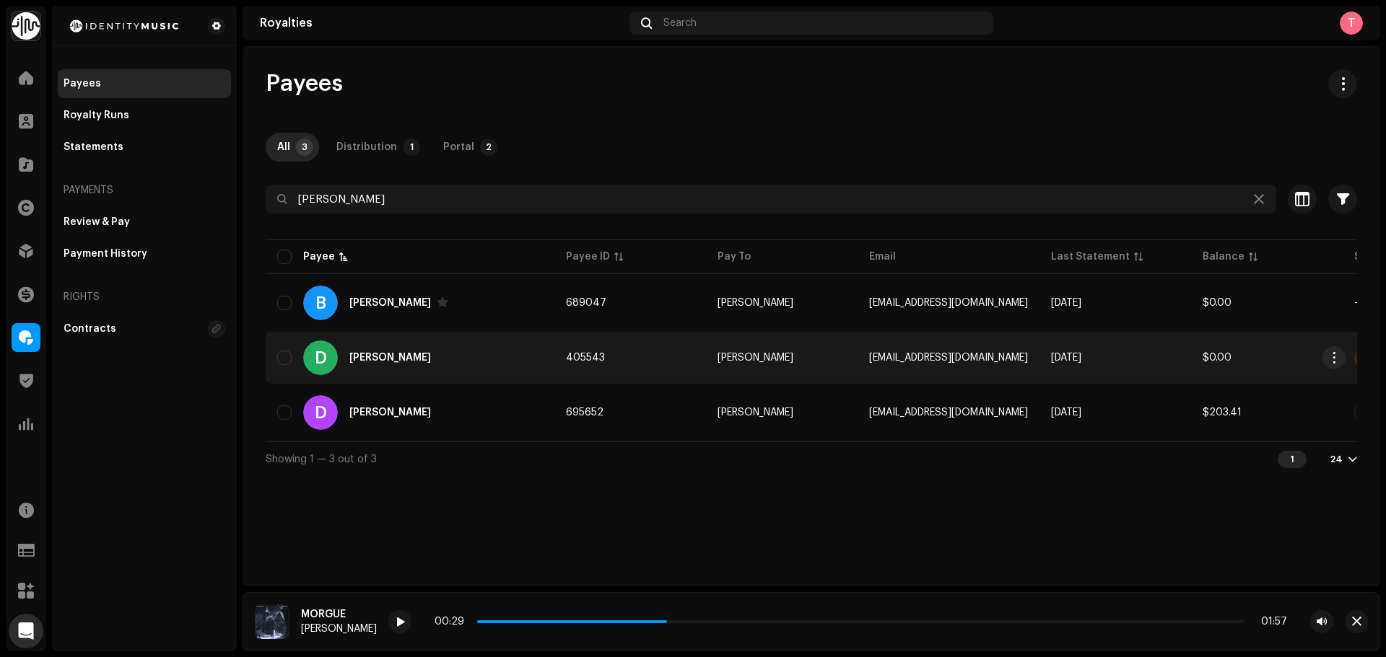
click at [414, 356] on div "[PERSON_NAME]" at bounding box center [390, 358] width 82 height 10
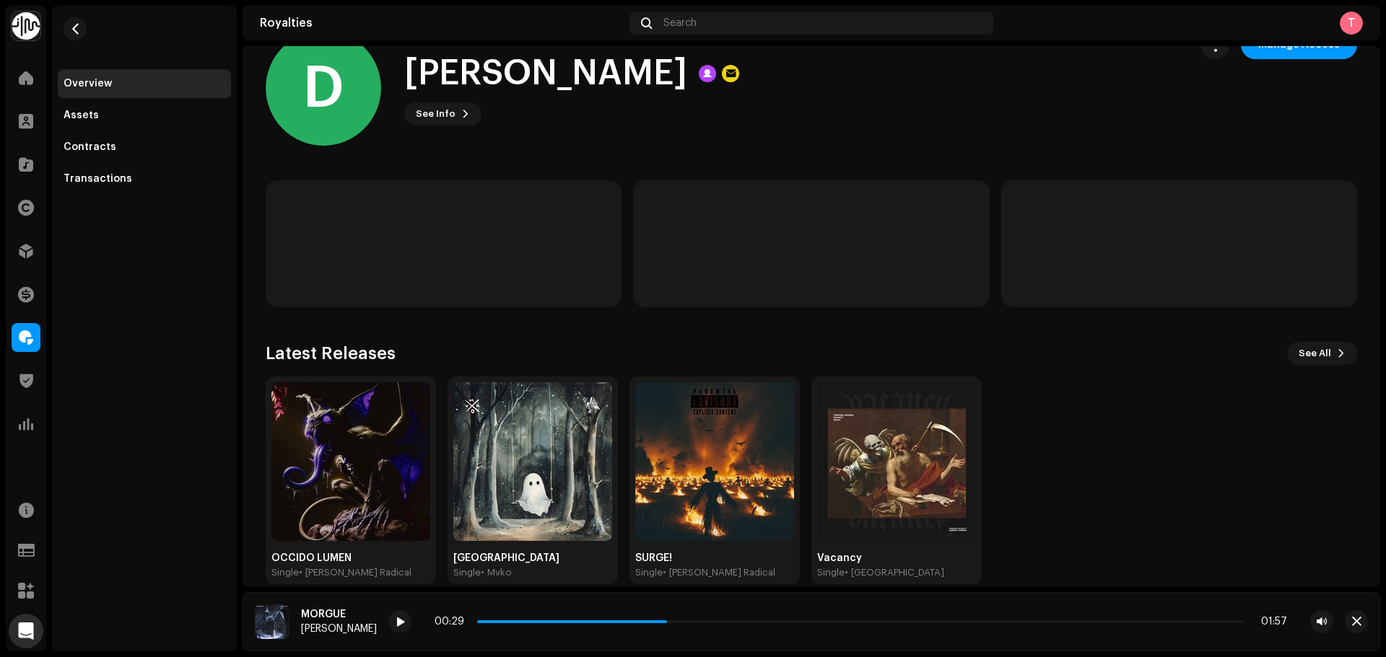
scroll to position [60, 0]
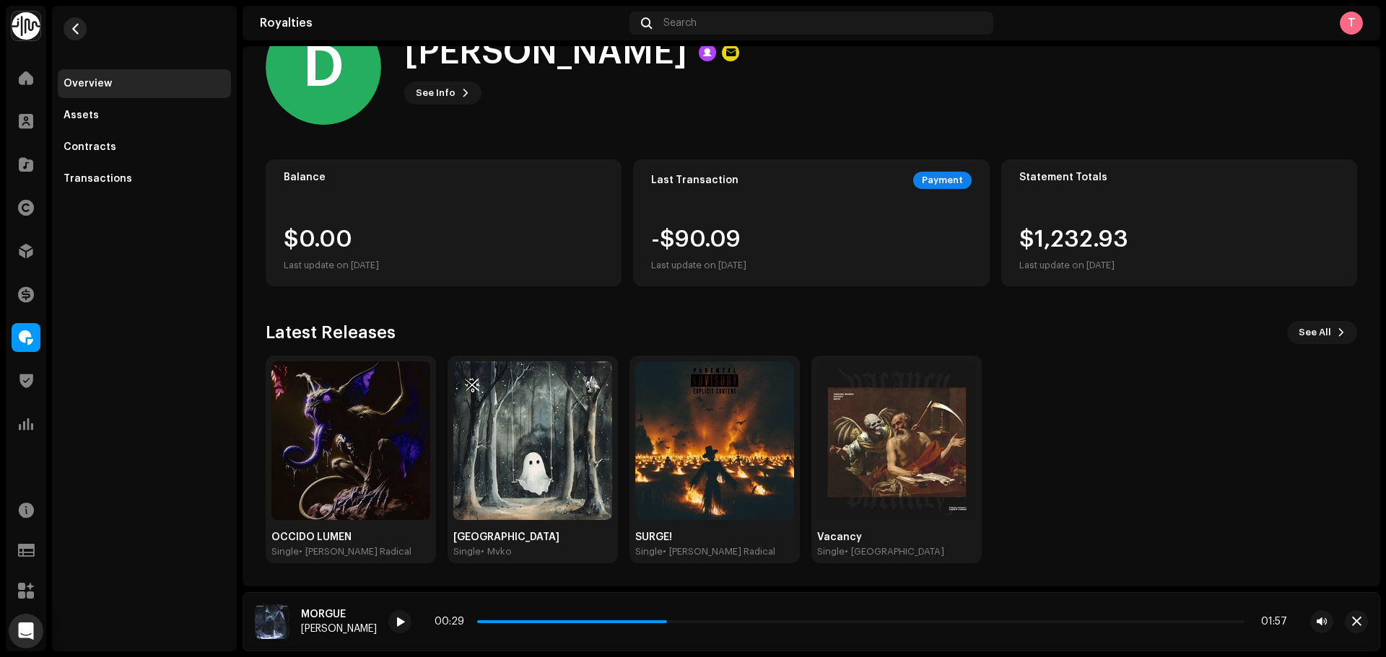
click at [74, 25] on span "button" at bounding box center [75, 29] width 11 height 12
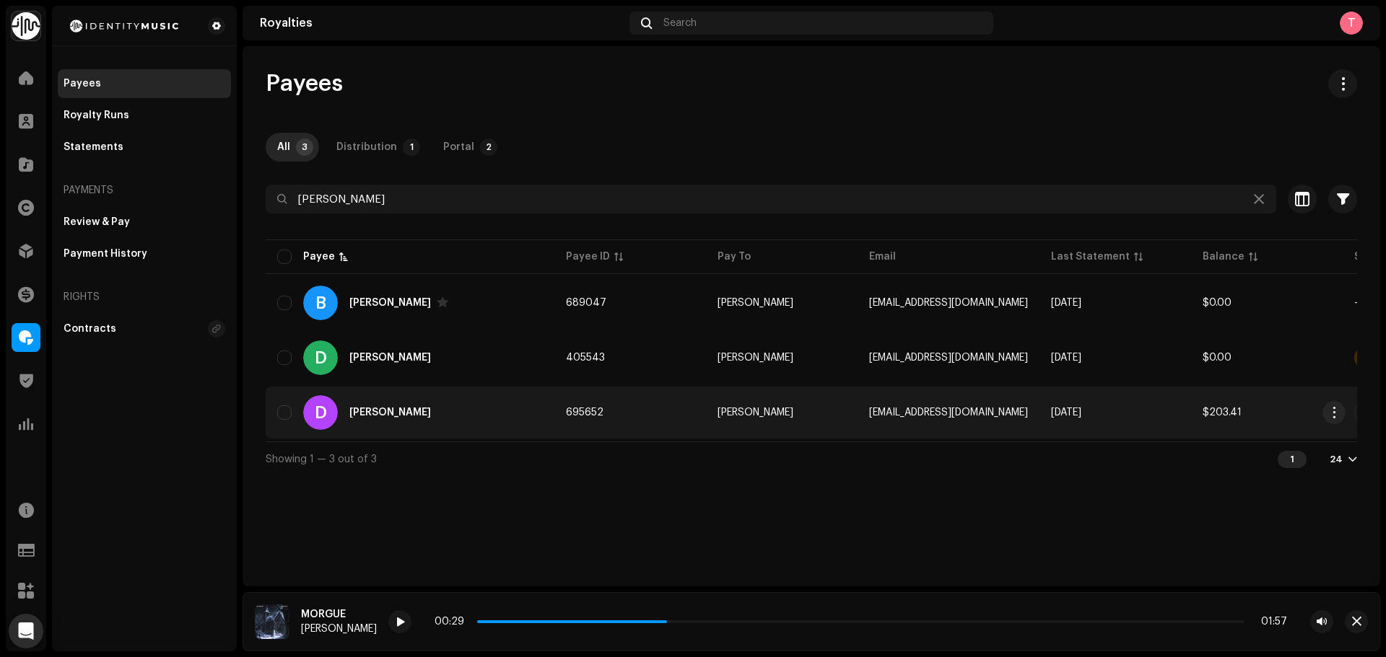
click at [471, 419] on div "D [PERSON_NAME]" at bounding box center [410, 412] width 266 height 35
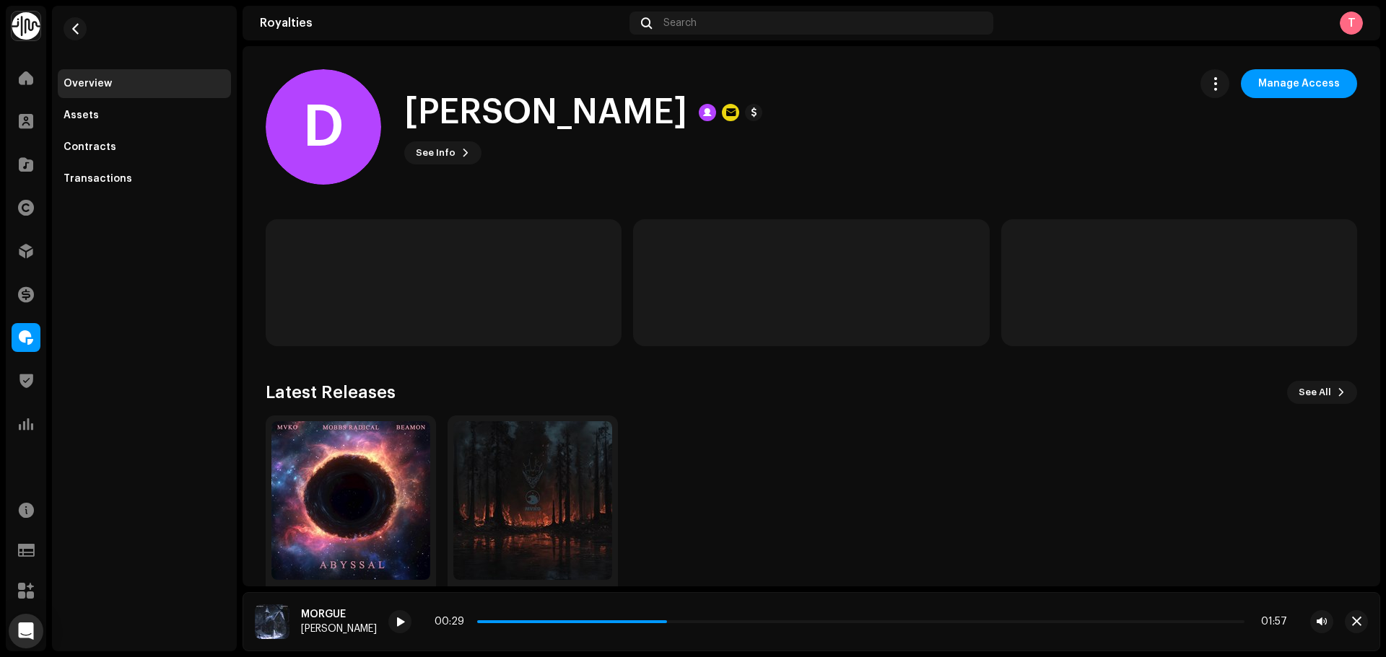
scroll to position [60, 0]
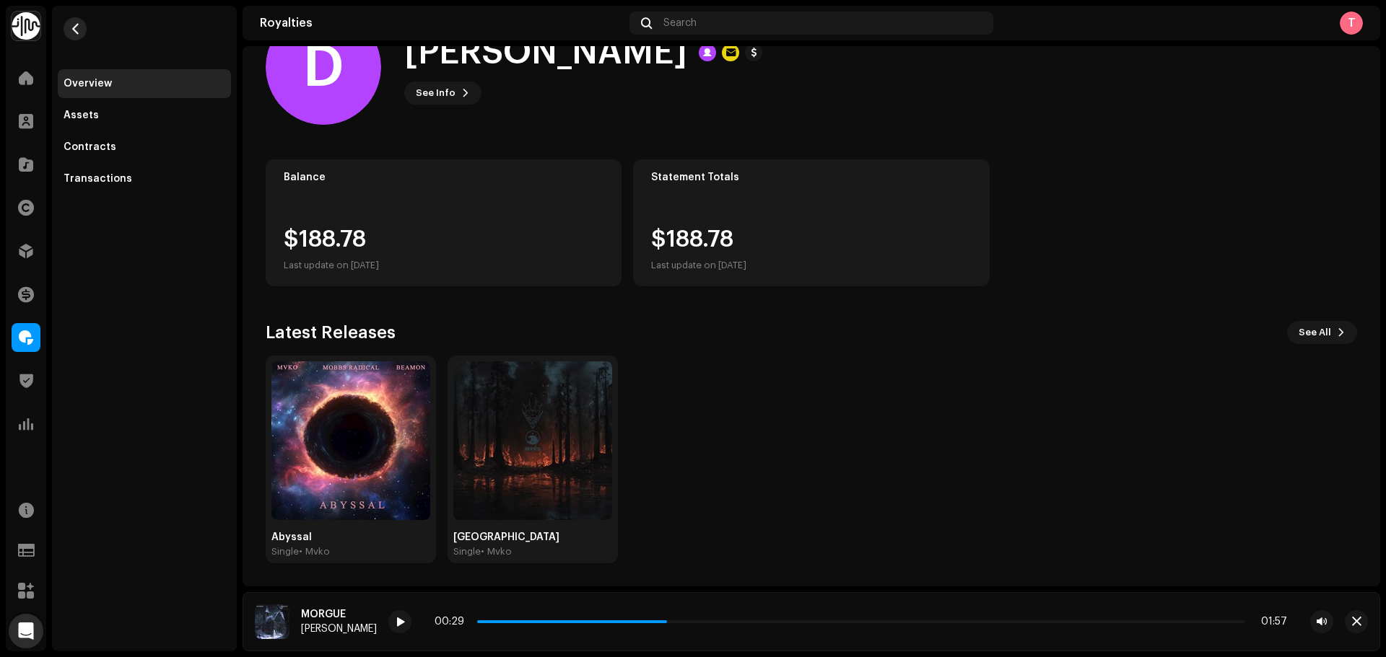
click at [76, 26] on span "button" at bounding box center [75, 29] width 11 height 12
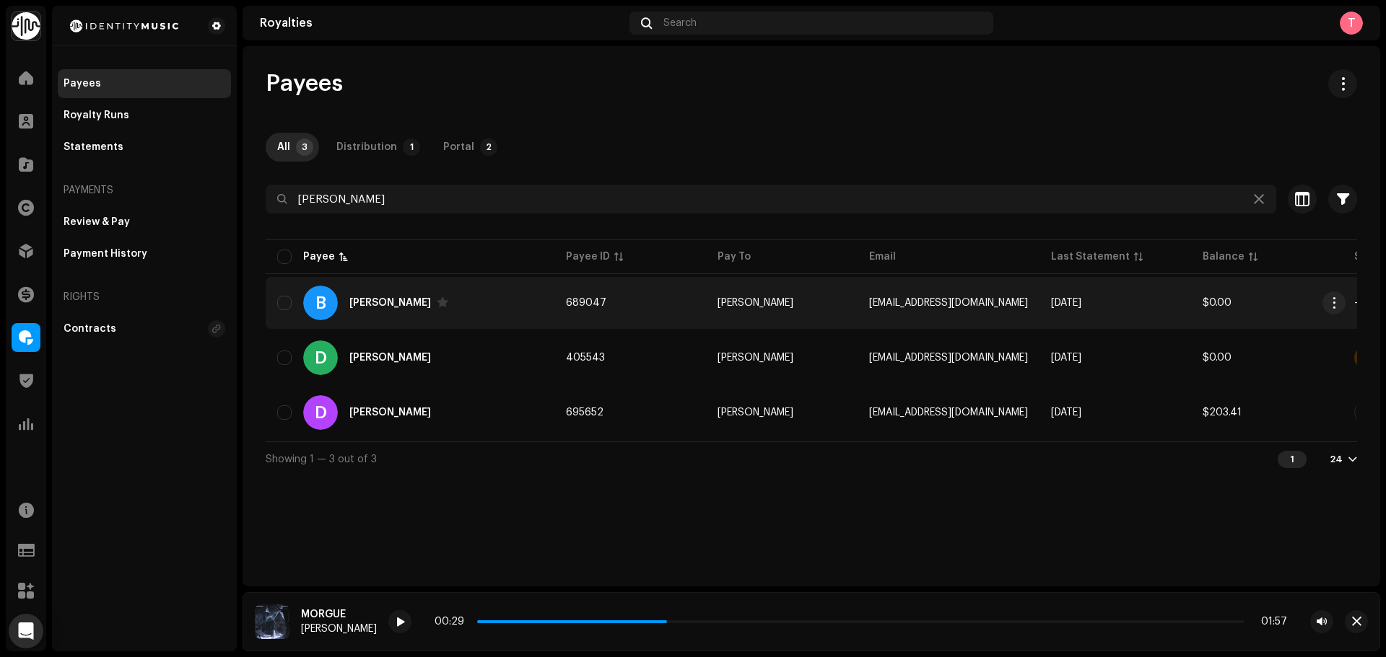
click at [453, 289] on div "B [PERSON_NAME]" at bounding box center [410, 303] width 266 height 35
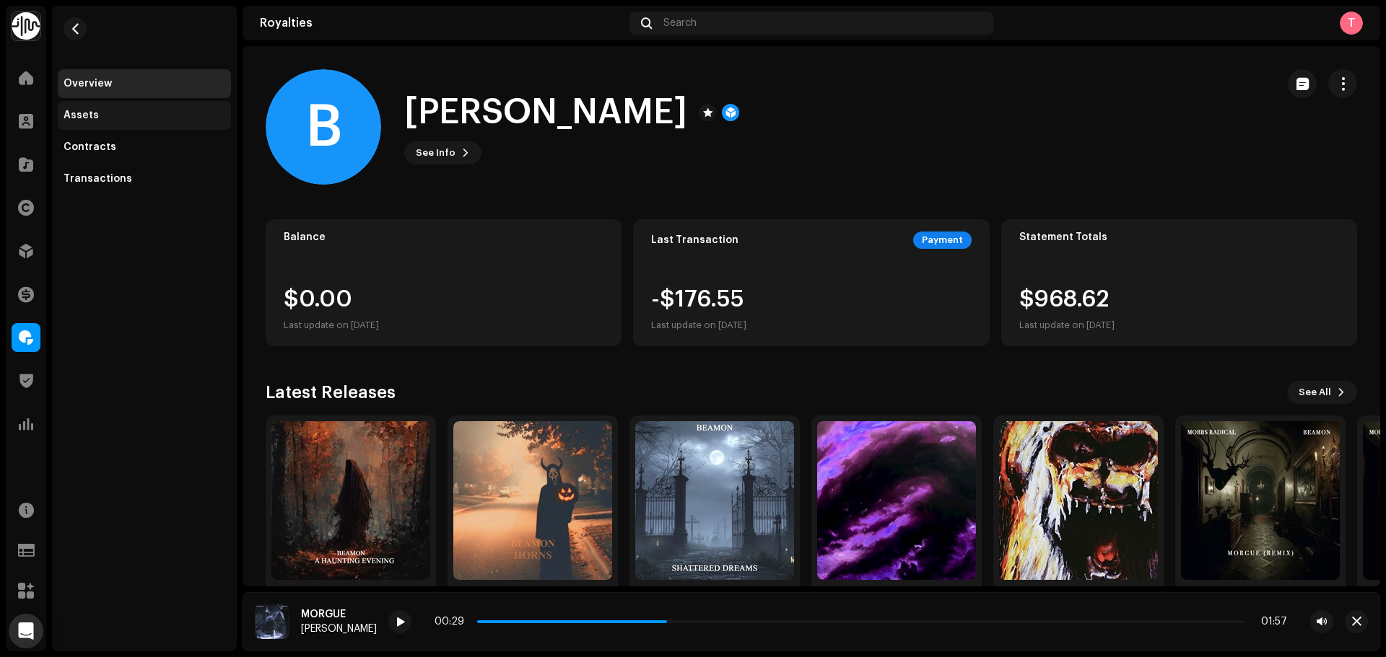
click at [121, 119] on div "Assets" at bounding box center [145, 116] width 162 height 12
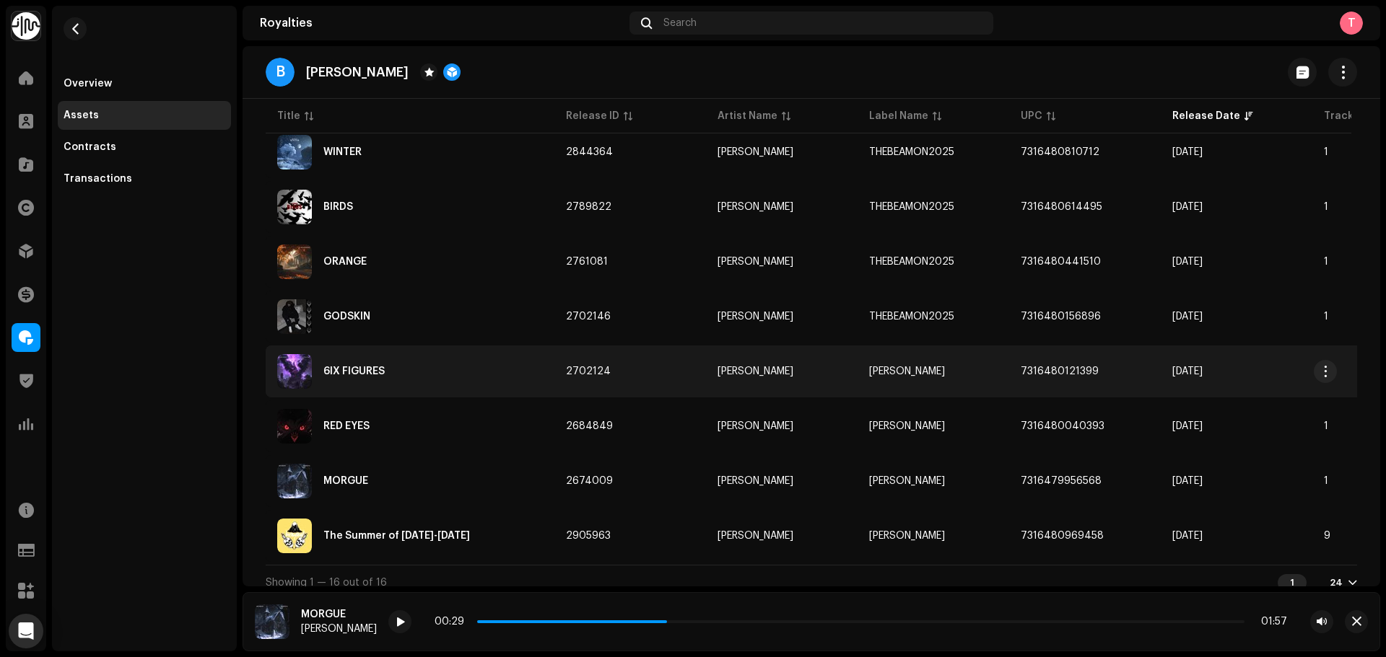
scroll to position [665, 0]
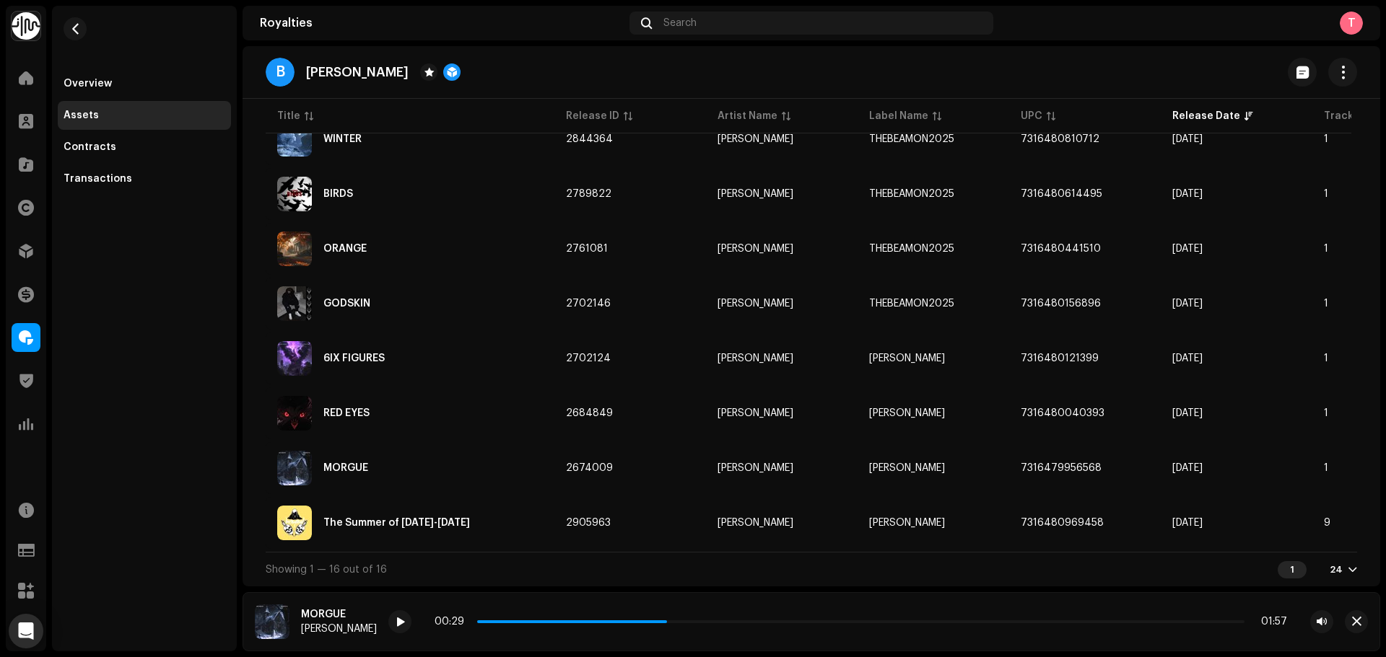
click at [1348, 565] on div at bounding box center [1352, 570] width 9 height 12
click at [1027, 567] on div "Showing 1 — 16 out of 16 1 24" at bounding box center [811, 569] width 1091 height 35
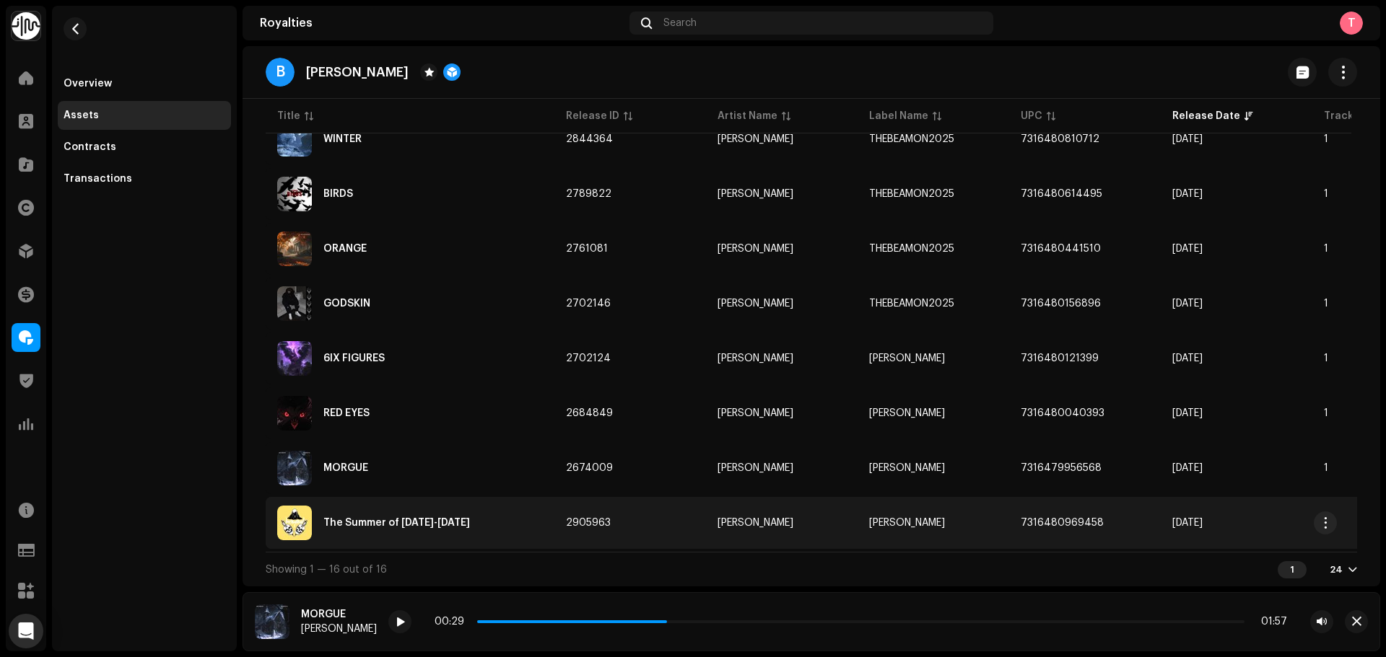
click at [471, 533] on div "The Summer of [DATE]-[DATE]" at bounding box center [410, 523] width 266 height 35
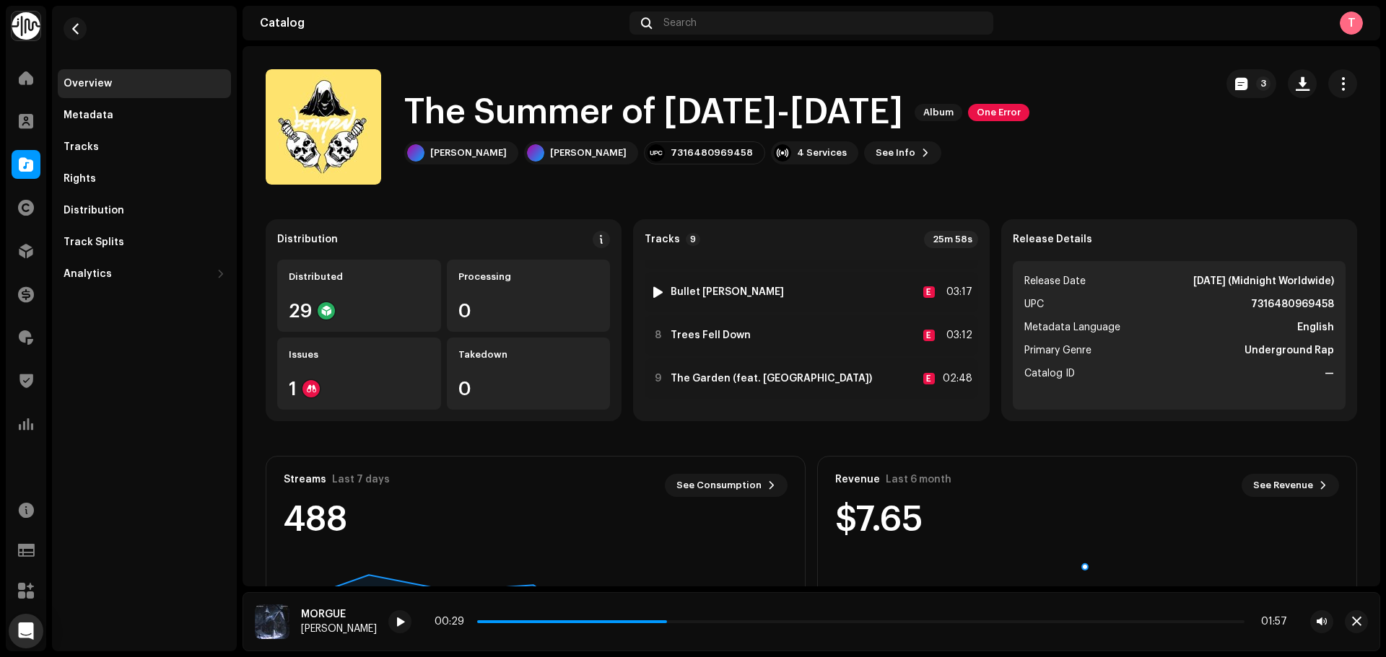
scroll to position [248, 0]
click at [1235, 81] on span "button" at bounding box center [1241, 84] width 12 height 12
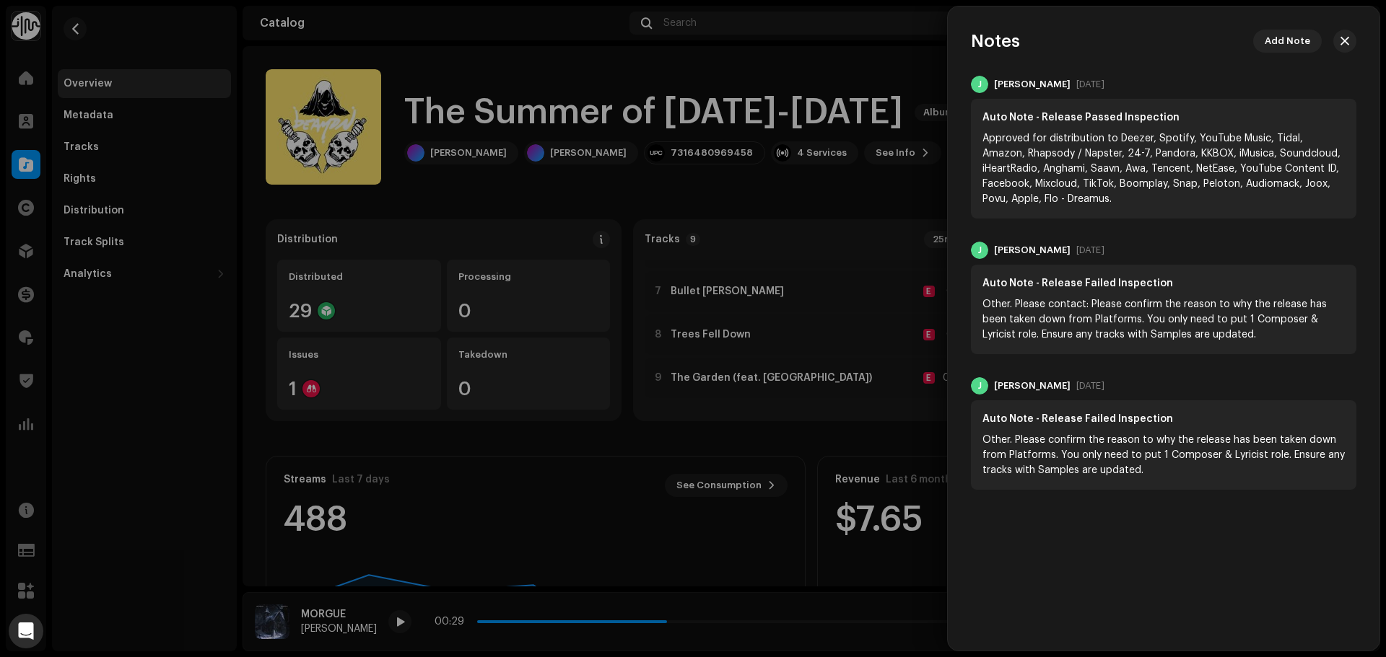
click at [615, 194] on div at bounding box center [693, 328] width 1386 height 657
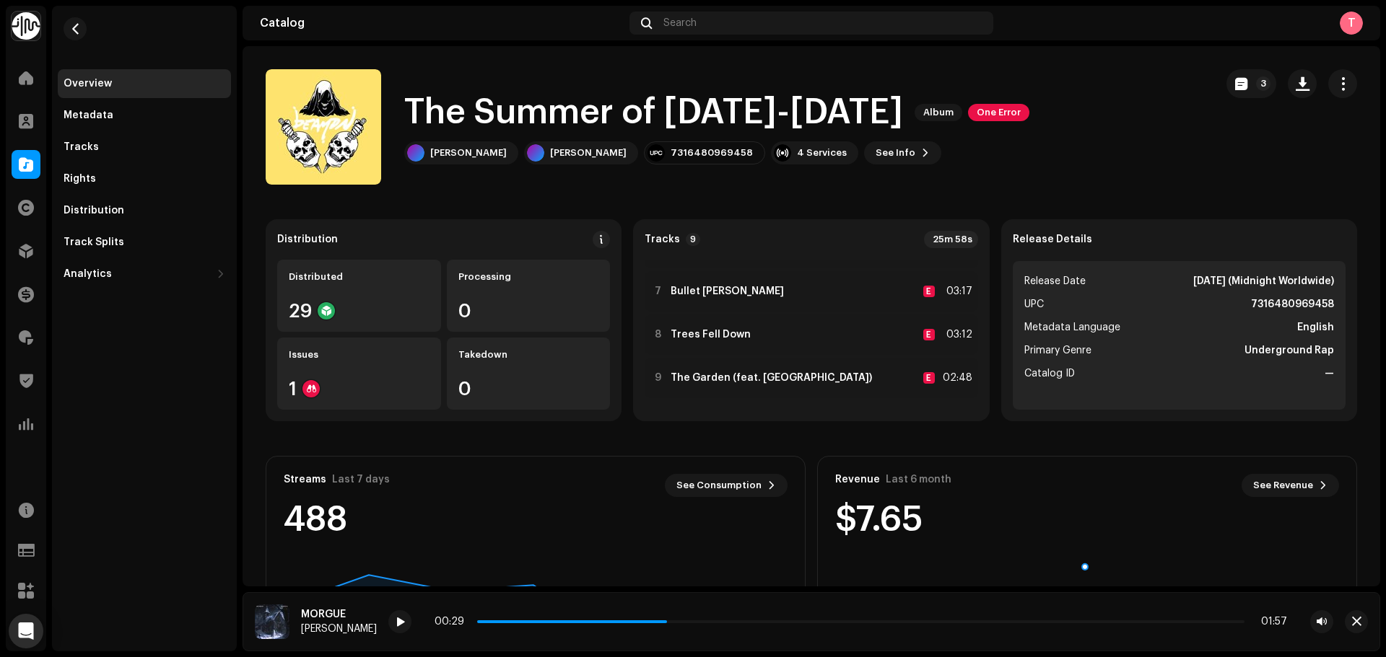
click at [85, 17] on re-m-nav-back at bounding box center [75, 38] width 35 height 64
click at [74, 22] on button "button" at bounding box center [75, 28] width 23 height 23
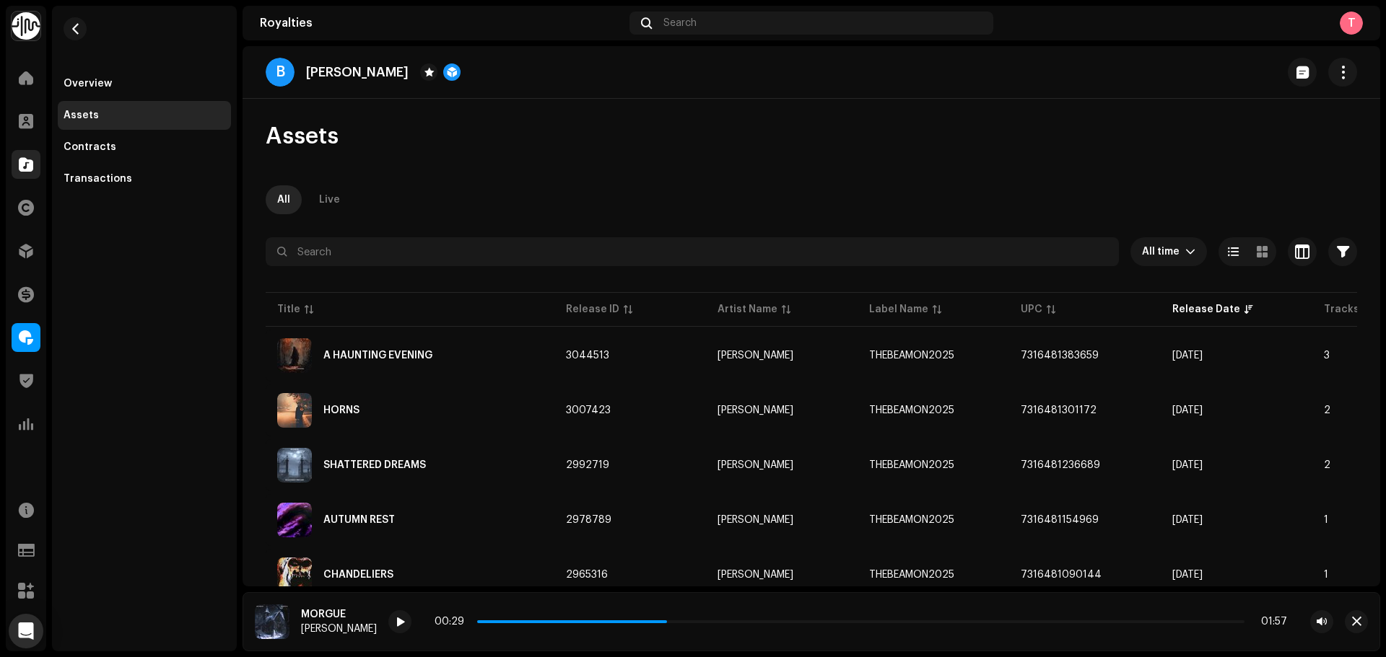
click at [22, 167] on span at bounding box center [26, 165] width 14 height 12
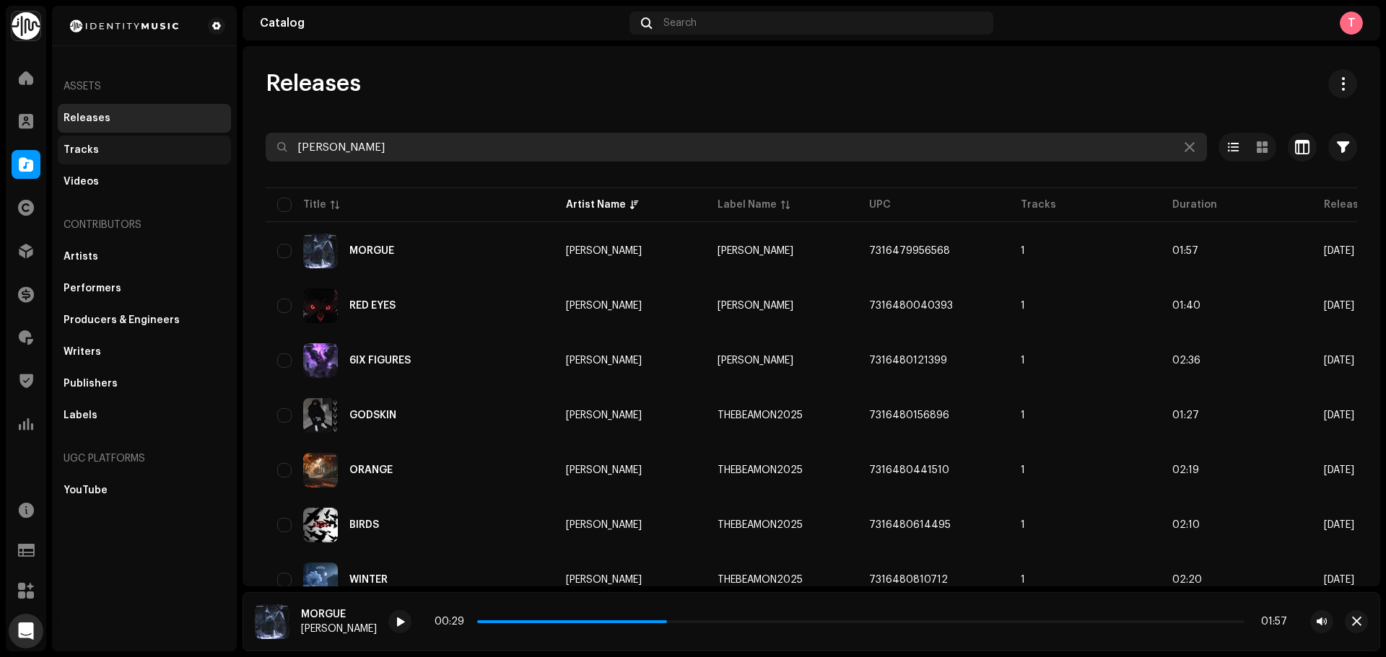
drag, startPoint x: 475, startPoint y: 152, endPoint x: 201, endPoint y: 137, distance: 274.6
click at [201, 137] on div "Identity Music Home Clients Catalog Rights Distribution Finance Royalties Trust…" at bounding box center [693, 328] width 1386 height 657
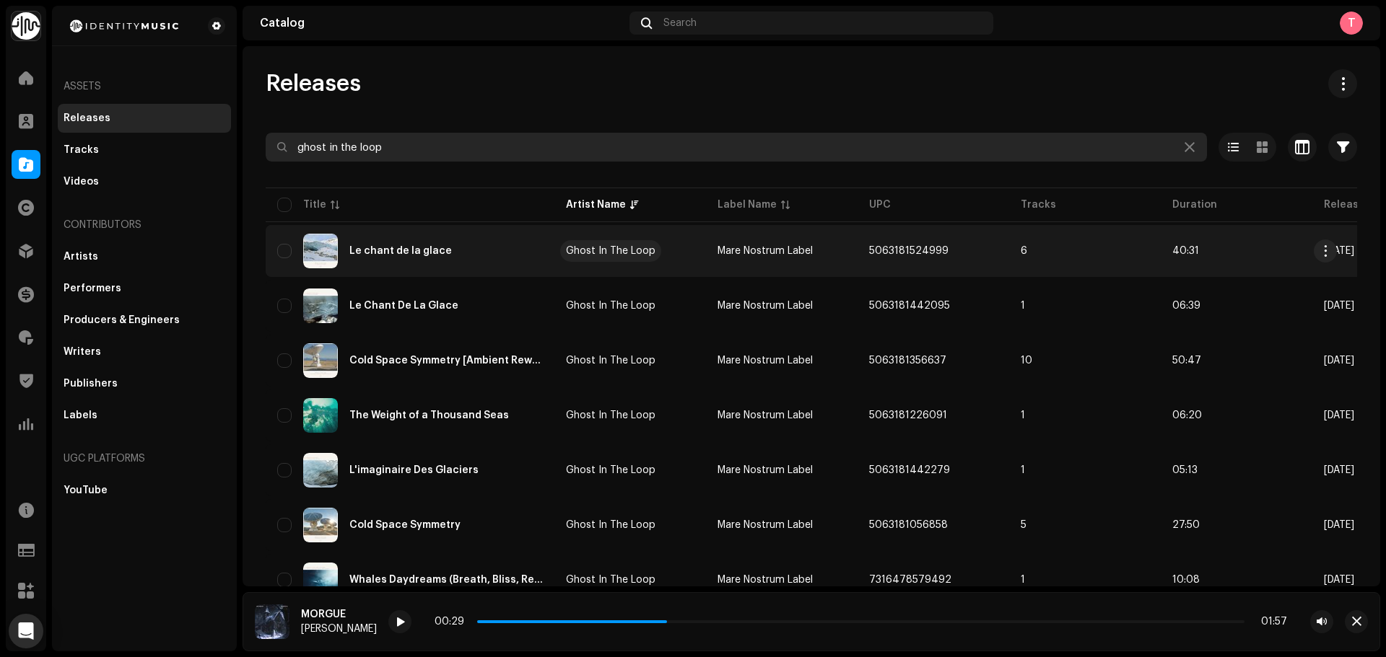
type input "ghost in the loop"
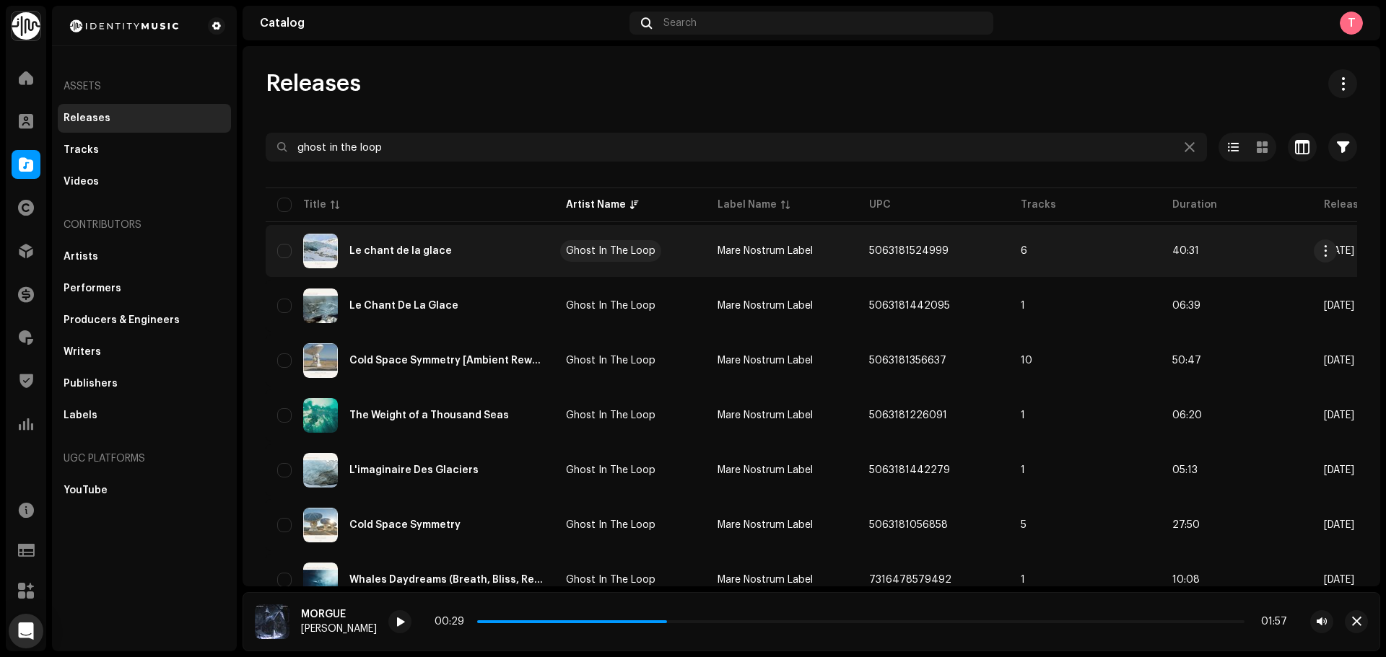
click at [617, 253] on div "Ghost In The Loop" at bounding box center [610, 251] width 89 height 10
click at [677, 238] on td "Ghost In The Loop" at bounding box center [630, 251] width 152 height 52
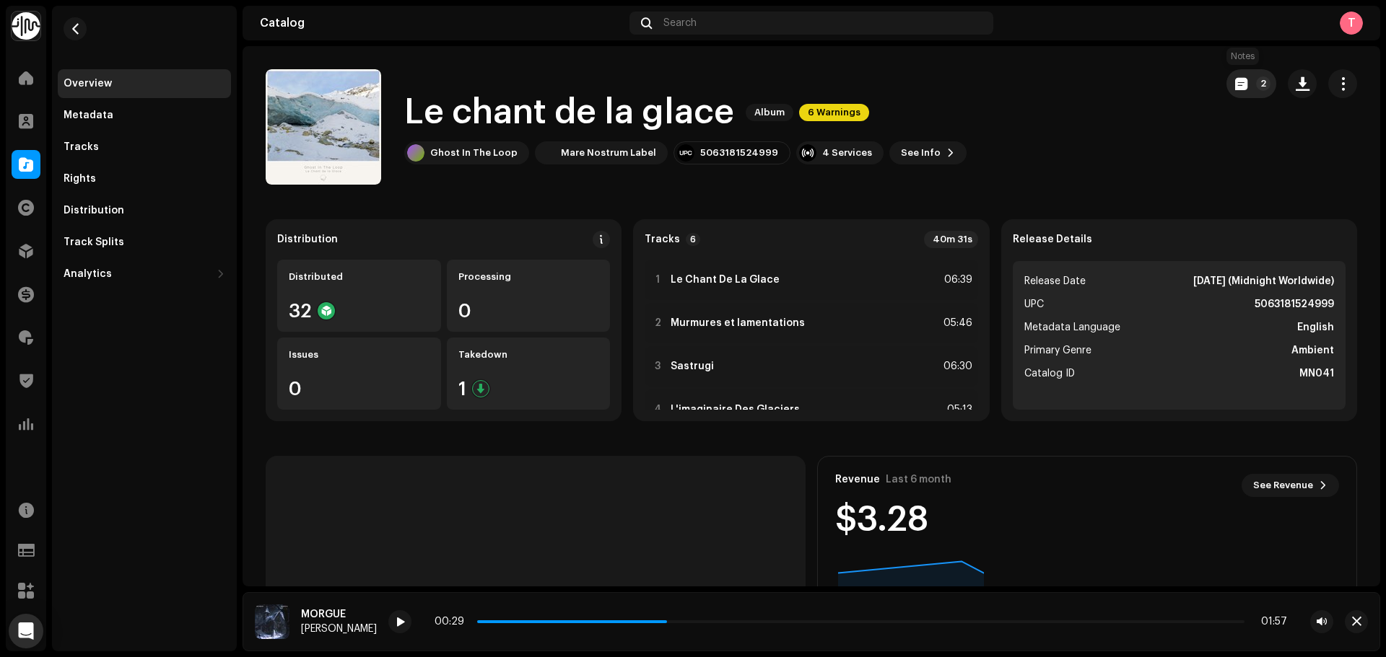
click at [1238, 84] on span "button" at bounding box center [1241, 84] width 12 height 12
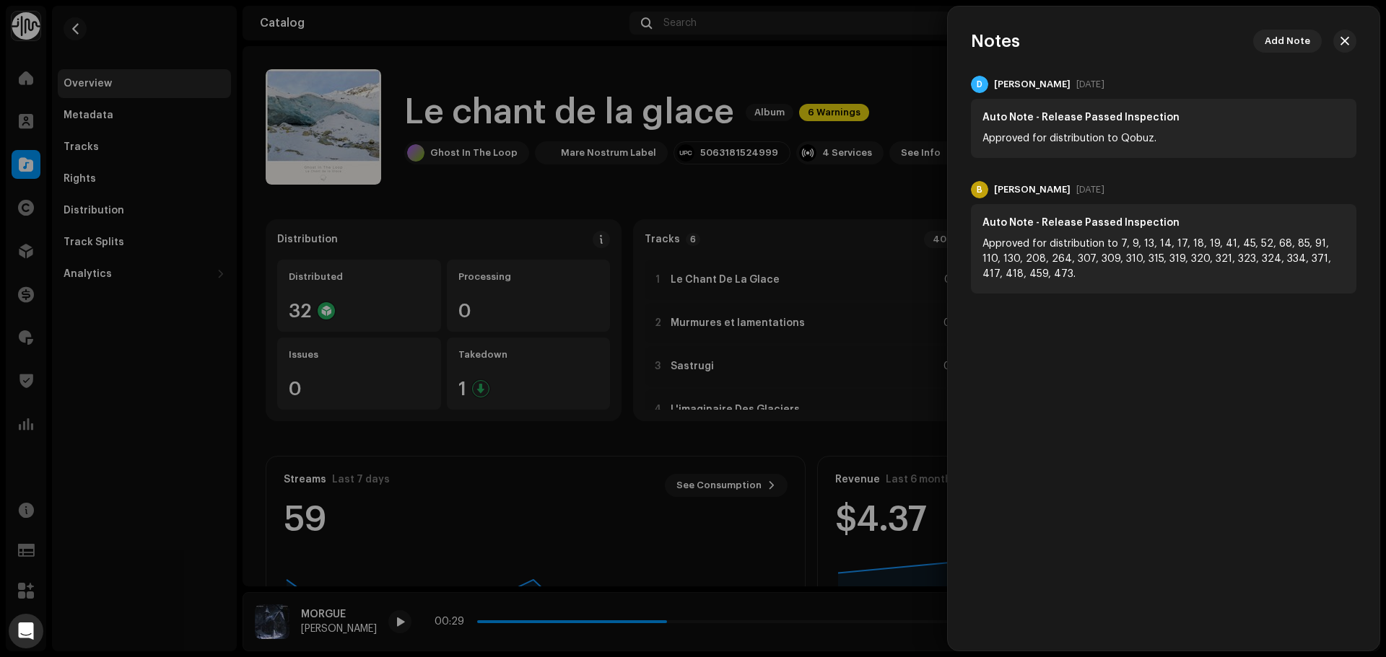
click at [902, 95] on div at bounding box center [693, 328] width 1386 height 657
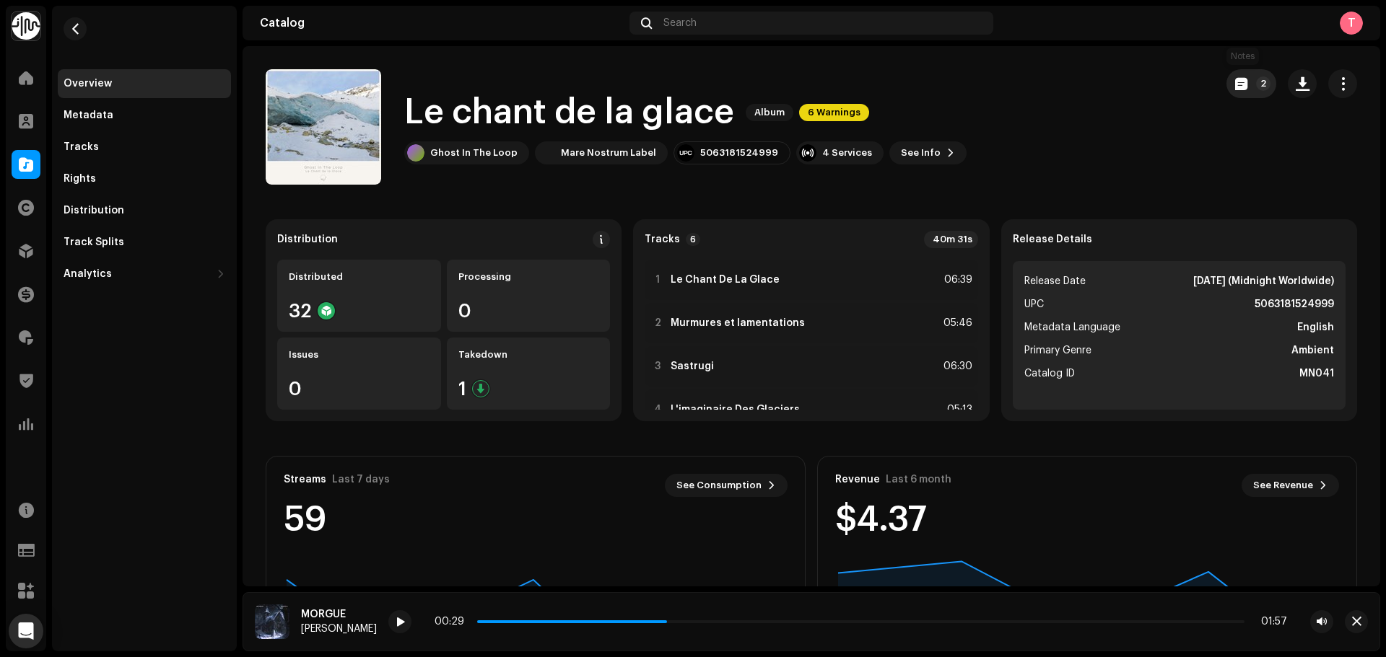
click at [1233, 76] on button "2" at bounding box center [1251, 83] width 50 height 29
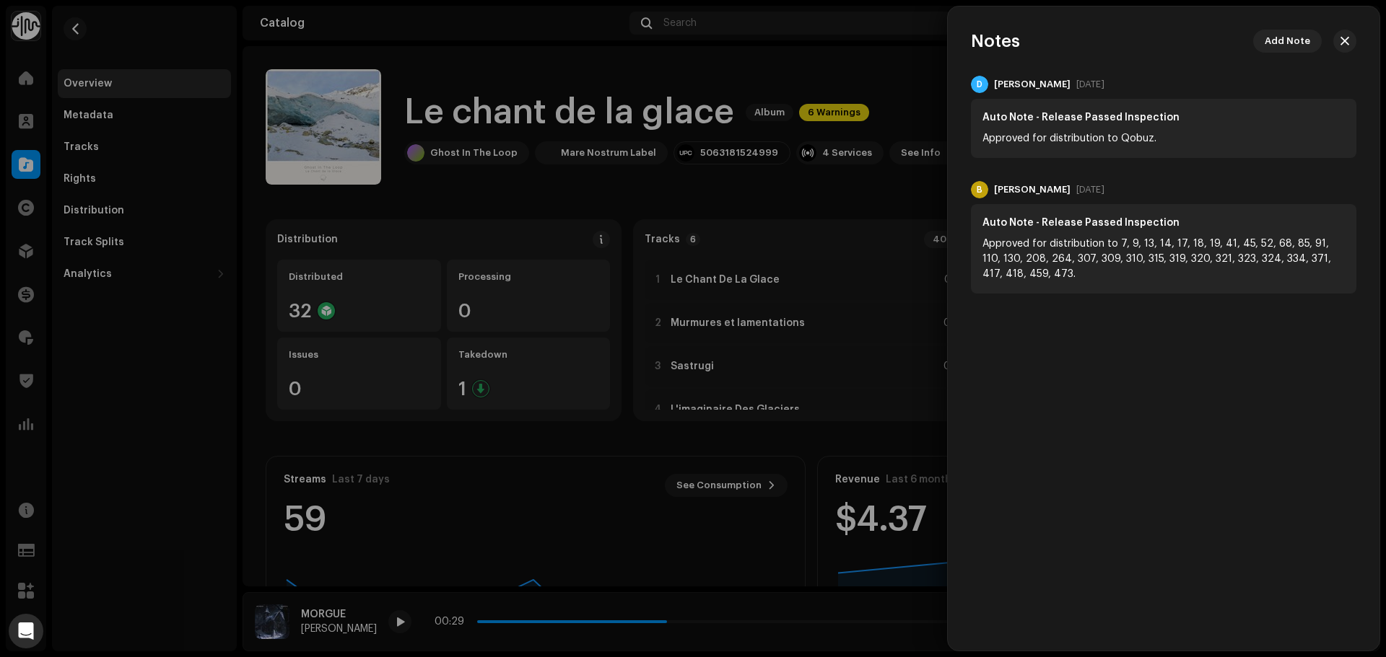
click at [904, 56] on div at bounding box center [693, 328] width 1386 height 657
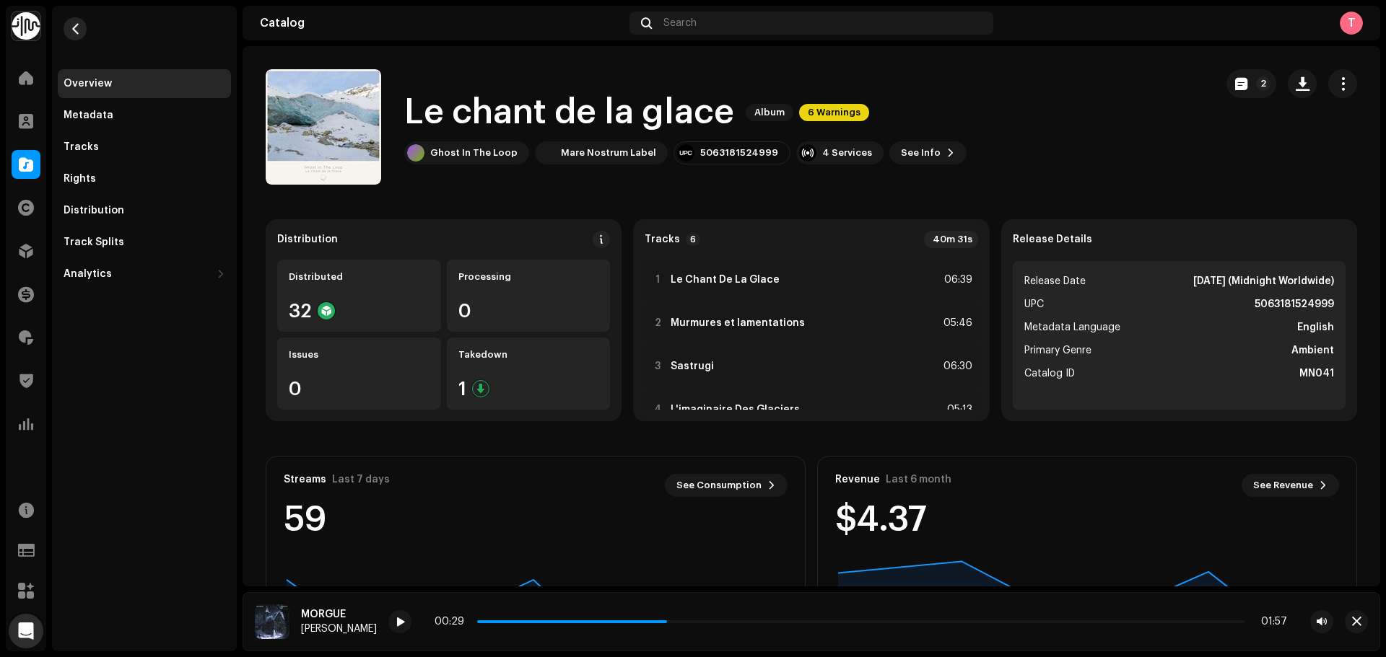
click at [79, 32] on span "button" at bounding box center [75, 29] width 11 height 12
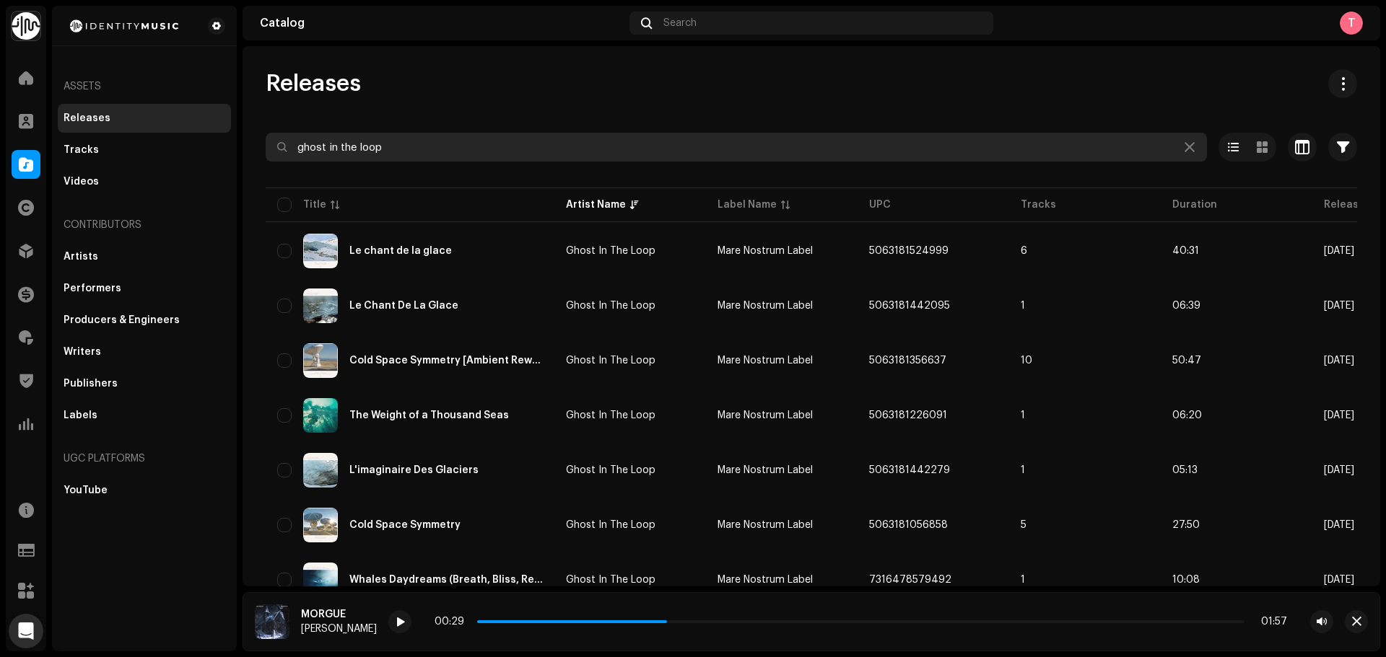
drag, startPoint x: 447, startPoint y: 146, endPoint x: 238, endPoint y: 148, distance: 208.6
click at [240, 148] on div "Identity Music Home Clients Catalog Rights Distribution Finance Royalties Trust…" at bounding box center [693, 328] width 1386 height 657
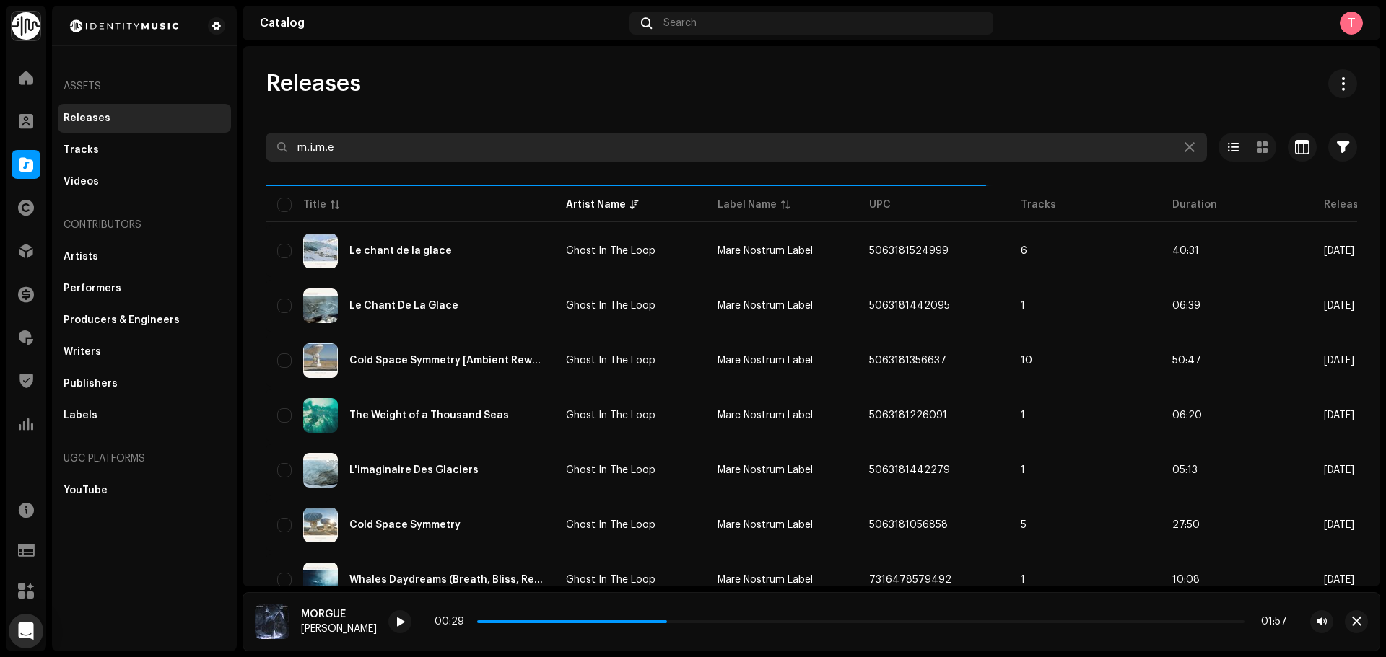
type input "m.i.m.e"
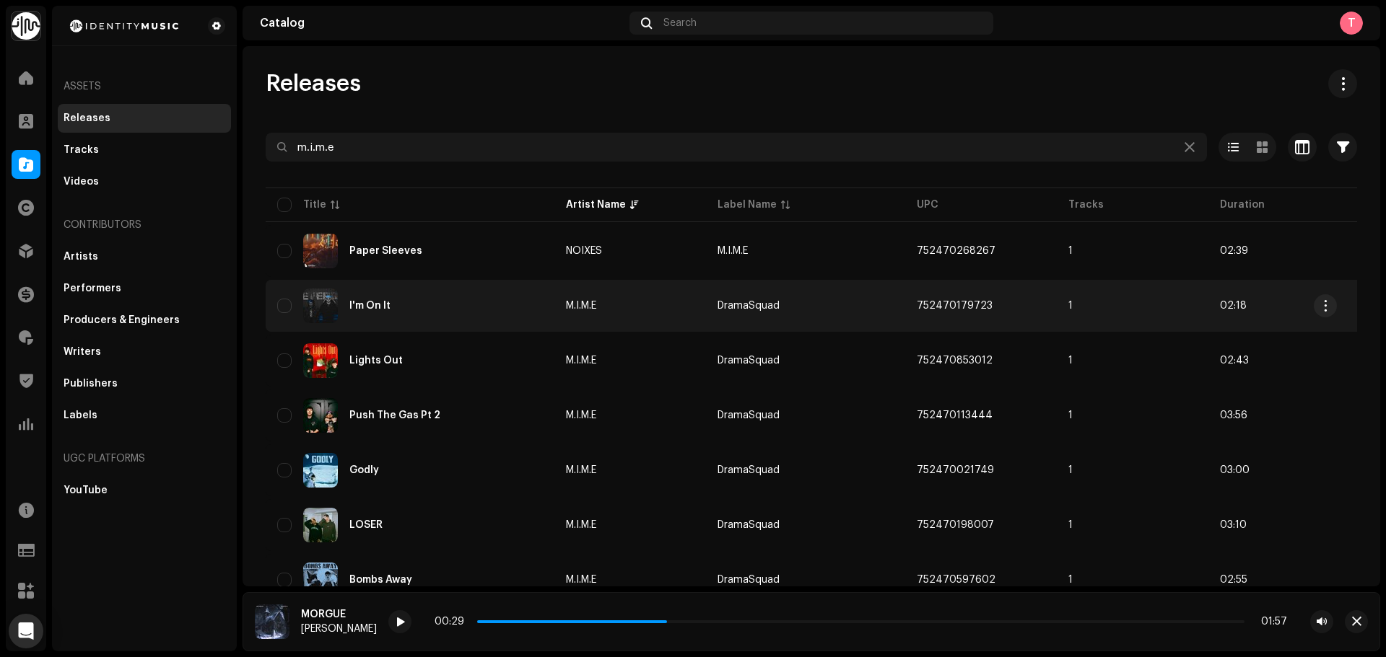
click at [577, 313] on td "M.I.M.E" at bounding box center [630, 306] width 152 height 52
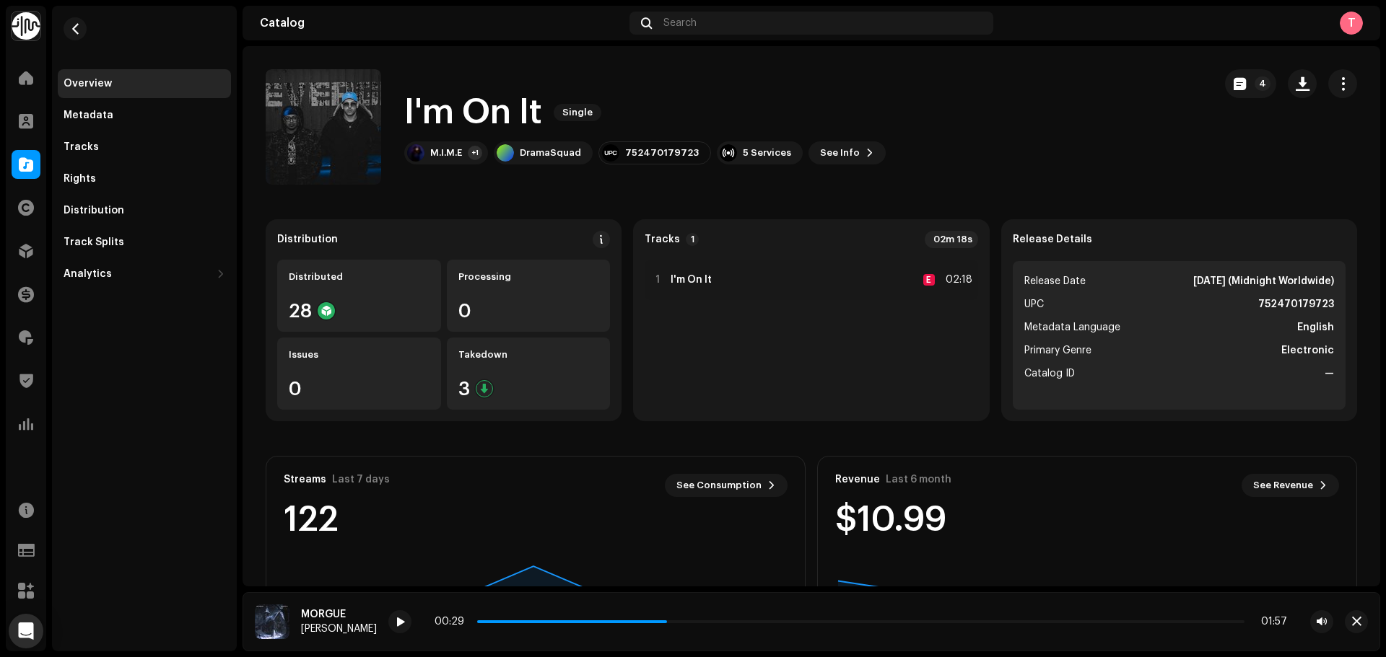
click at [429, 141] on div "I'm On It Single M.I.M.E +1 DramaSquad 752470179723 5 Services See Info 4" at bounding box center [644, 126] width 481 height 75
click at [431, 149] on div "M.I.M.E" at bounding box center [446, 153] width 32 height 12
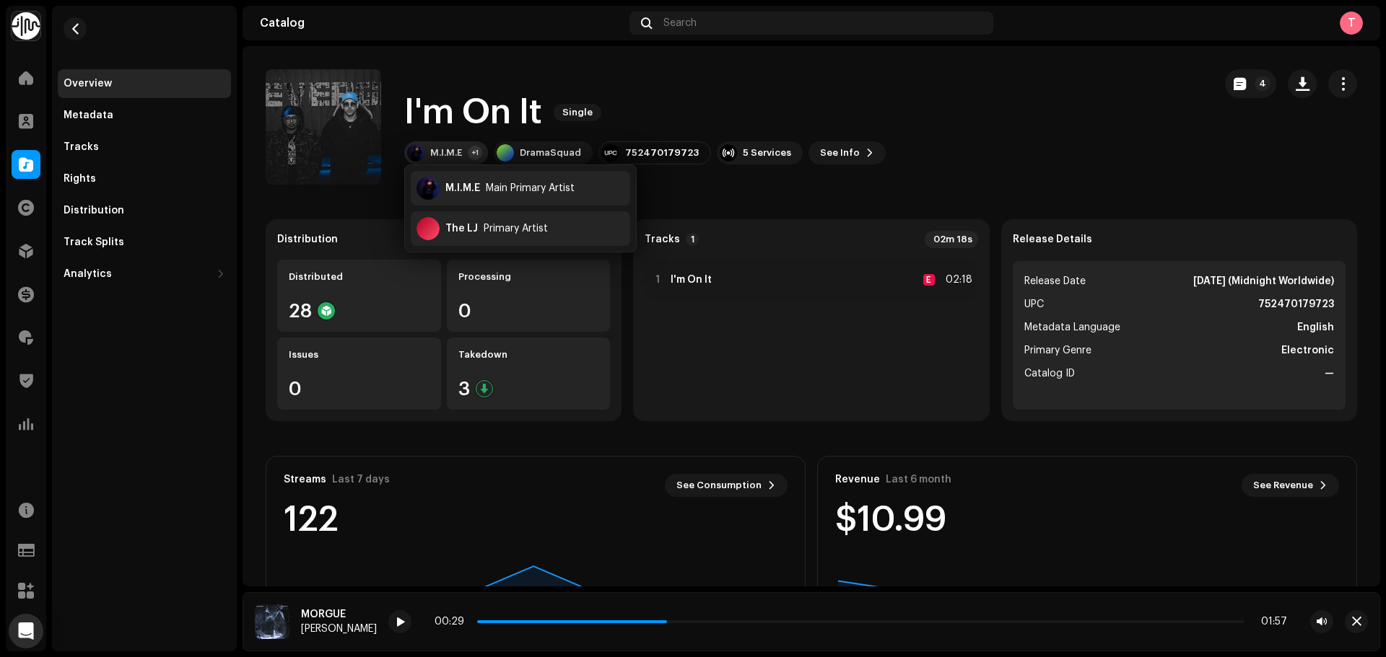
click at [431, 149] on div "M.I.M.E" at bounding box center [446, 153] width 32 height 12
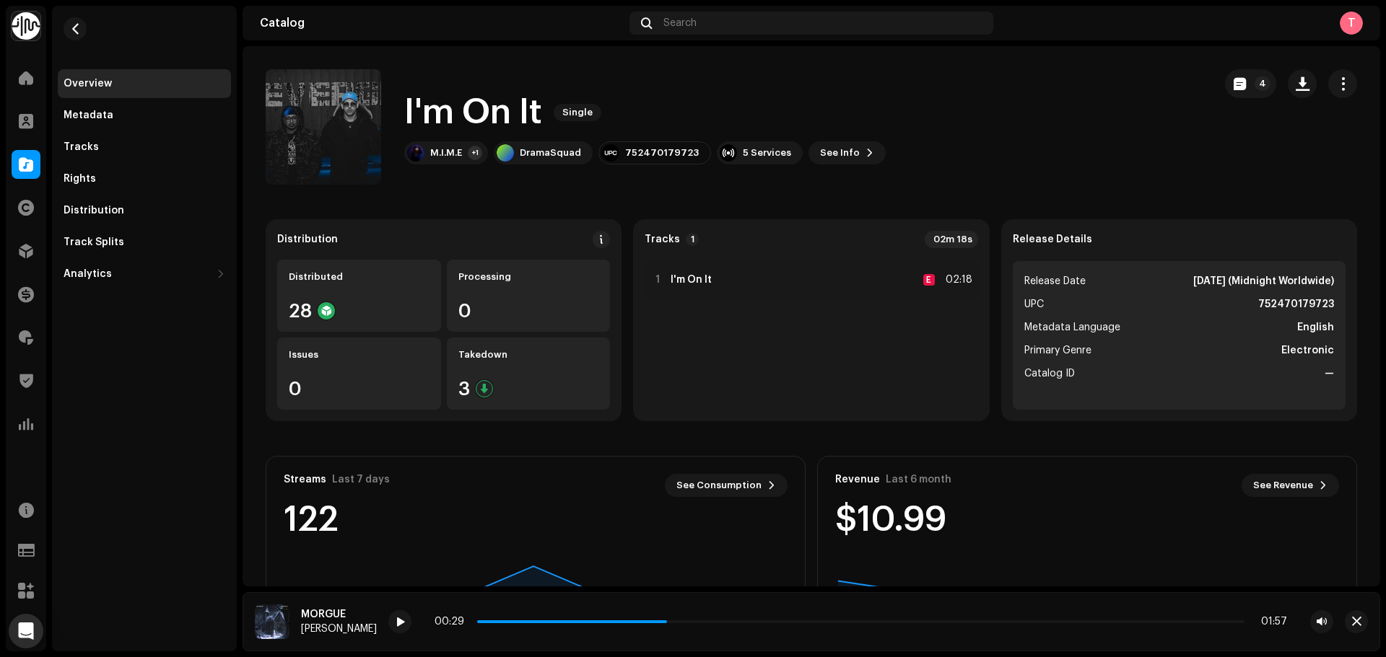
click at [1225, 100] on div "4" at bounding box center [1291, 126] width 132 height 115
click at [1225, 87] on button "4" at bounding box center [1250, 83] width 51 height 29
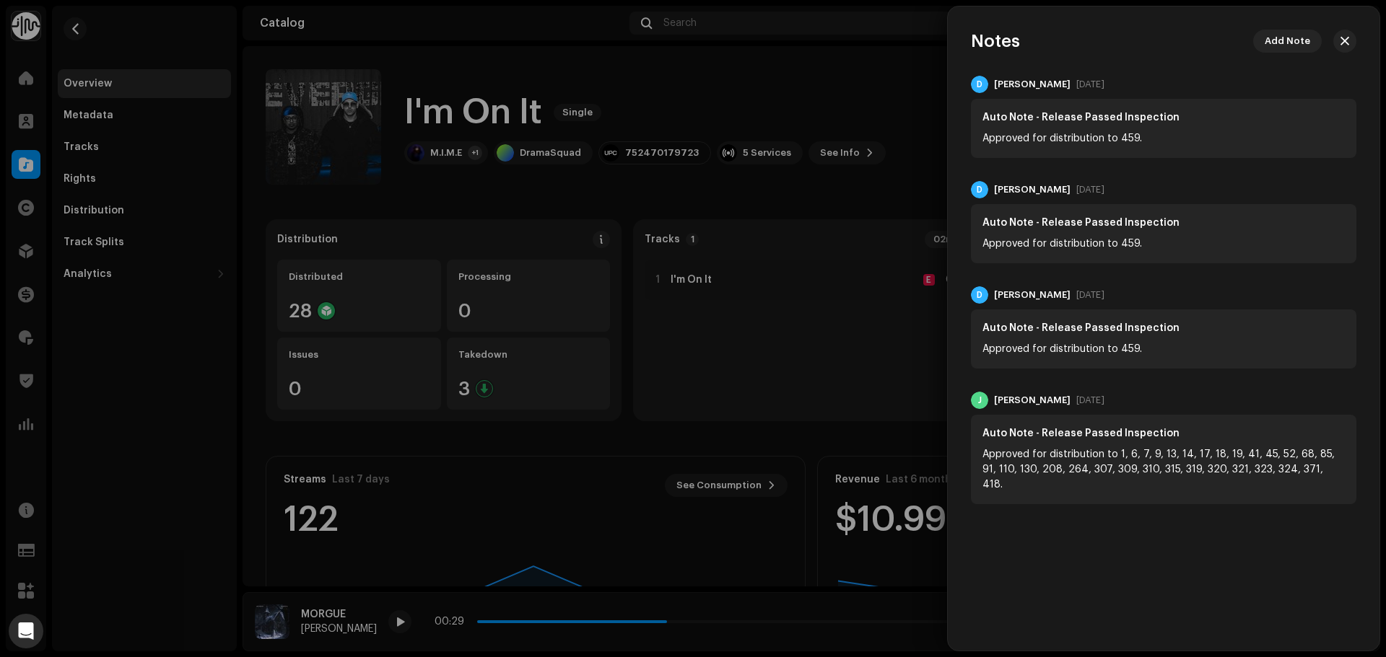
click at [860, 102] on div at bounding box center [693, 328] width 1386 height 657
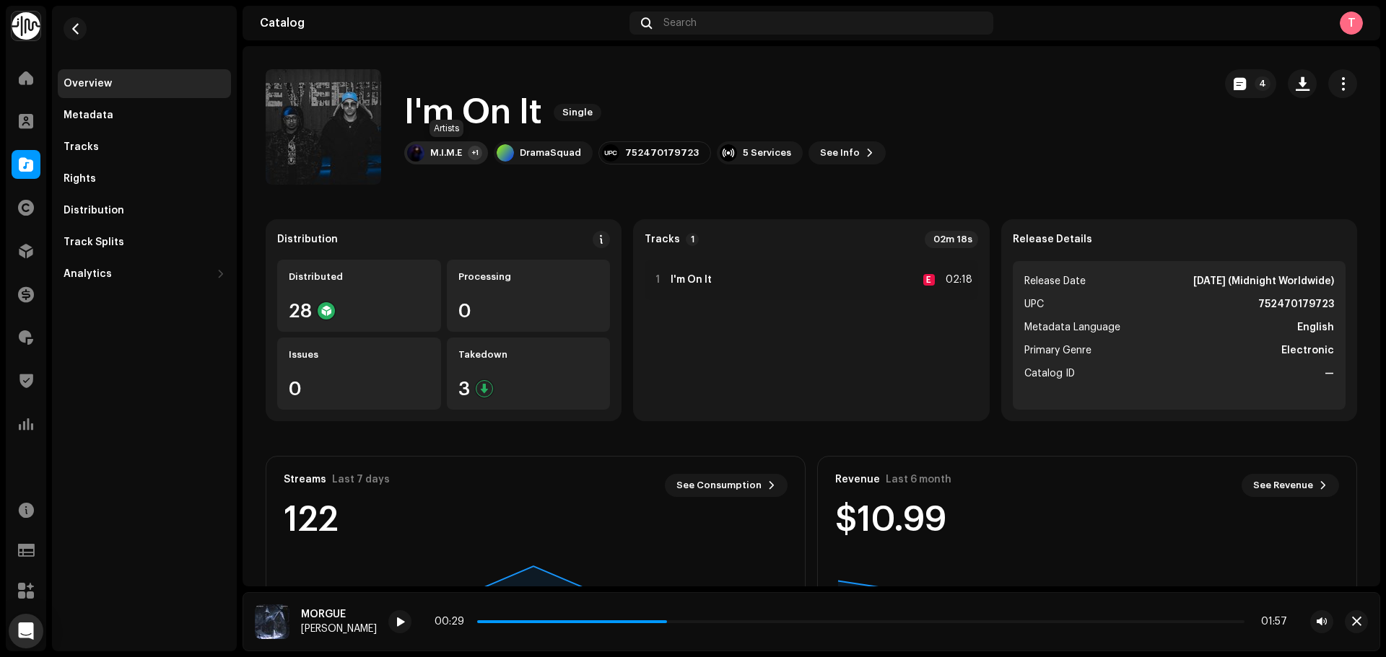
click at [434, 162] on div "M.I.M.E +1" at bounding box center [446, 152] width 84 height 23
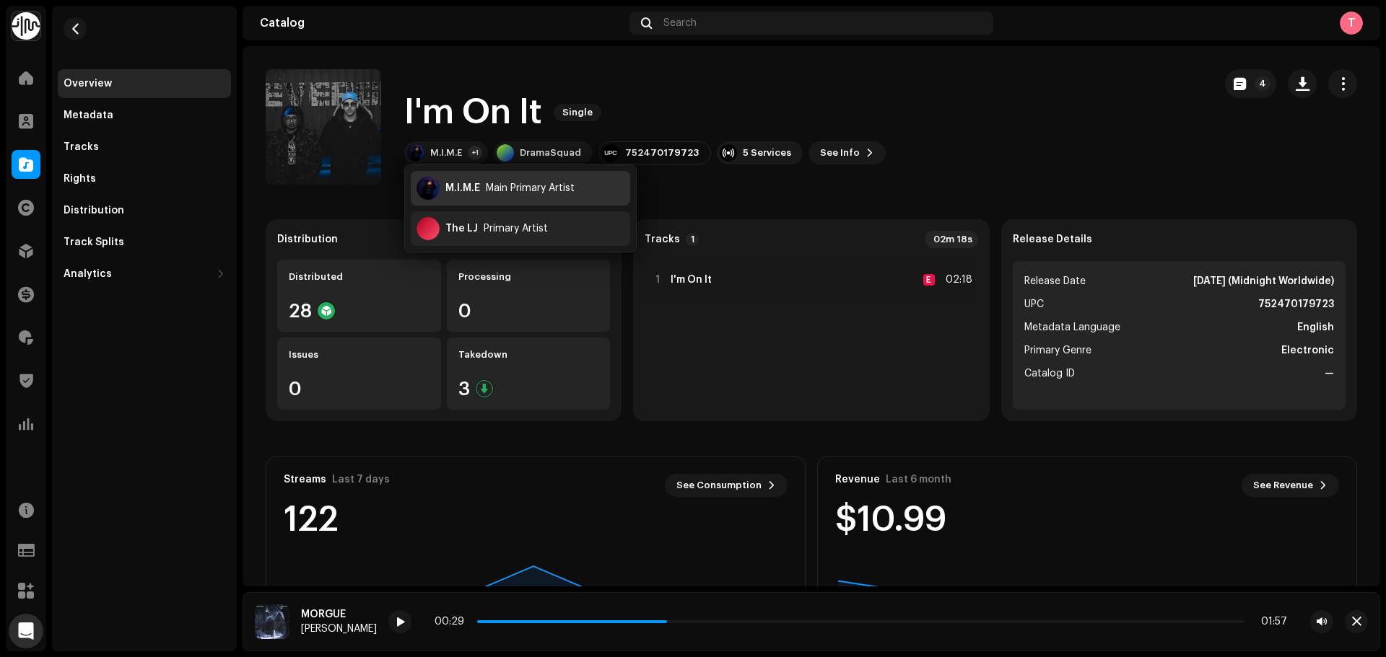
click at [455, 184] on div "M.I.M.E" at bounding box center [462, 189] width 35 height 12
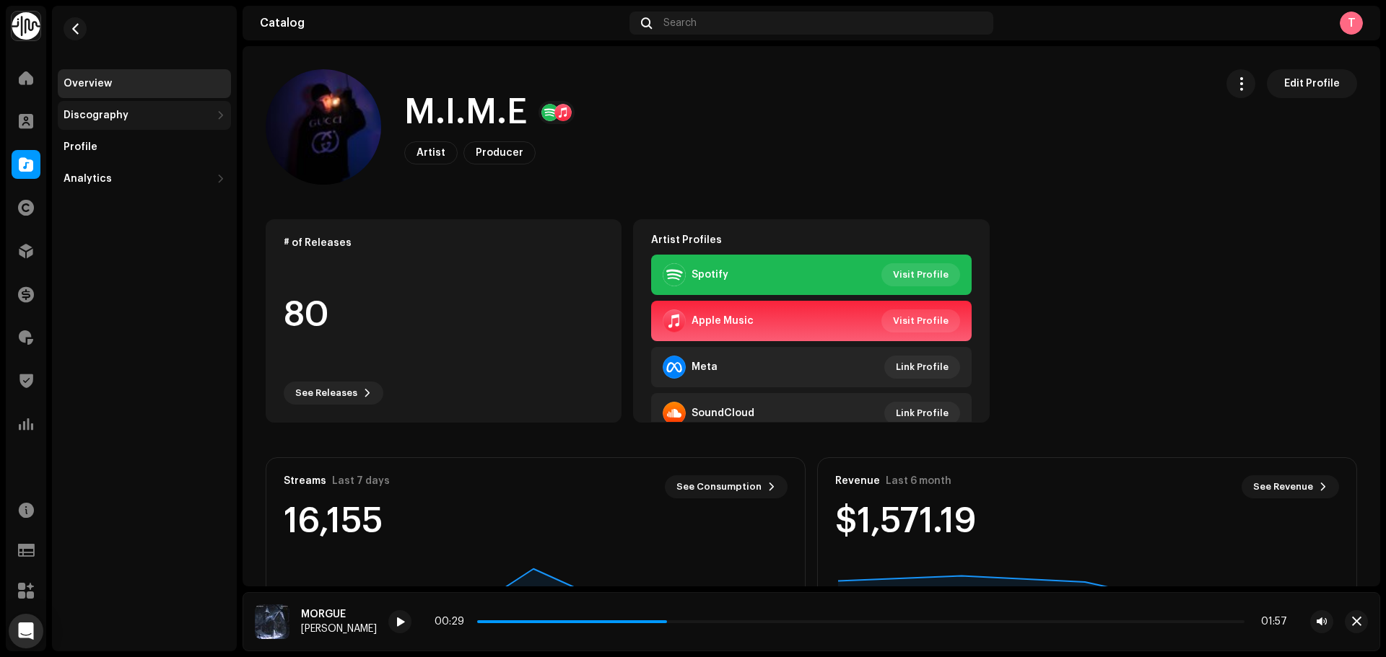
click at [136, 114] on div "Discography" at bounding box center [137, 116] width 147 height 12
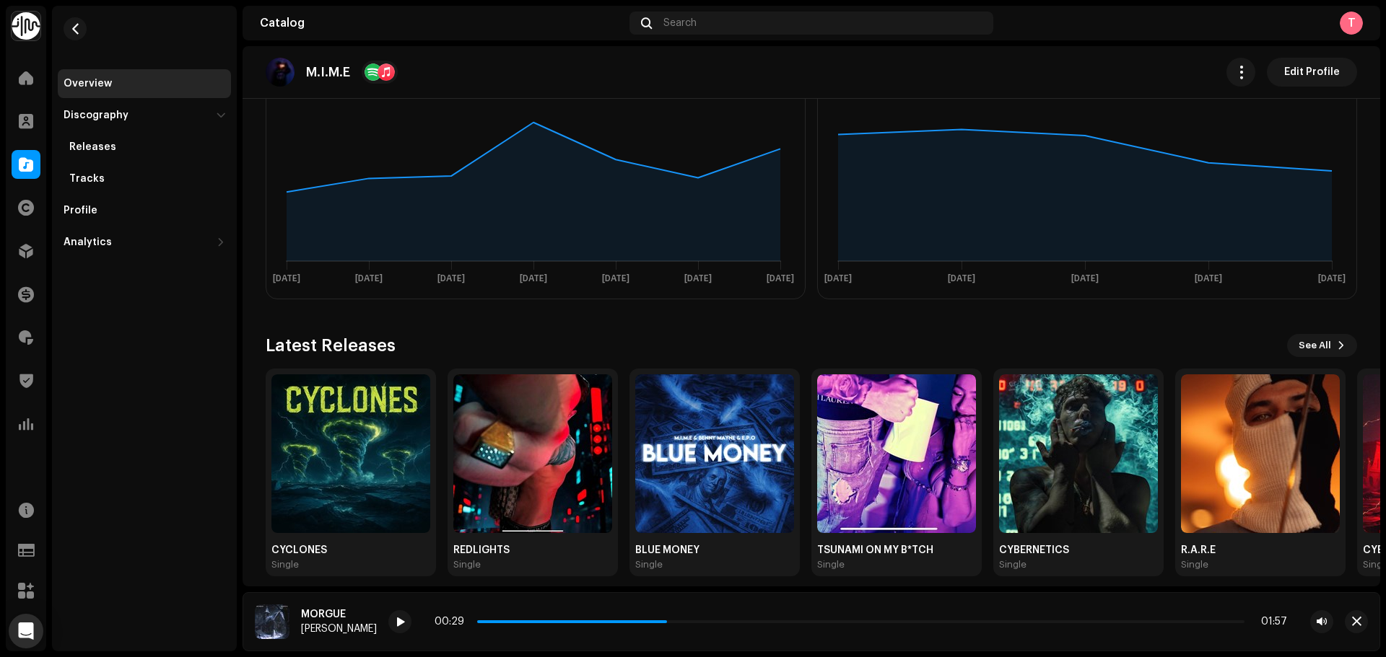
scroll to position [460, 0]
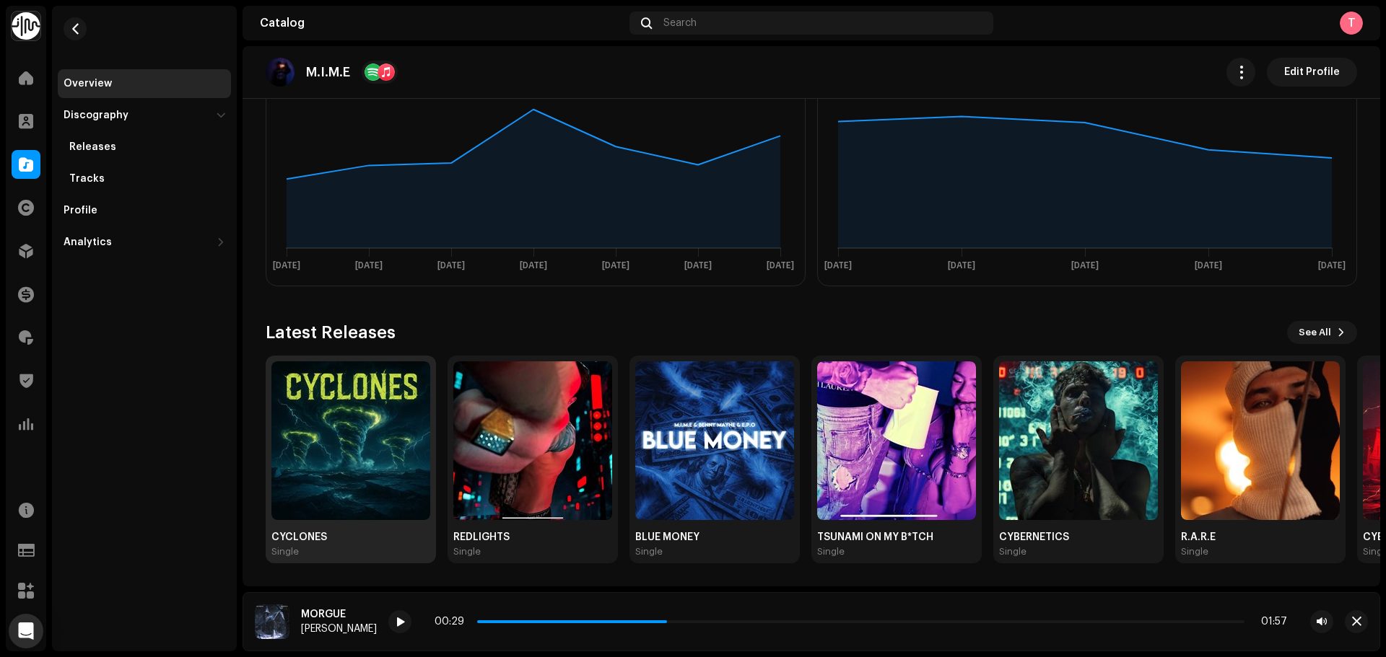
click at [338, 524] on div "CYCLONES Single" at bounding box center [350, 460] width 159 height 196
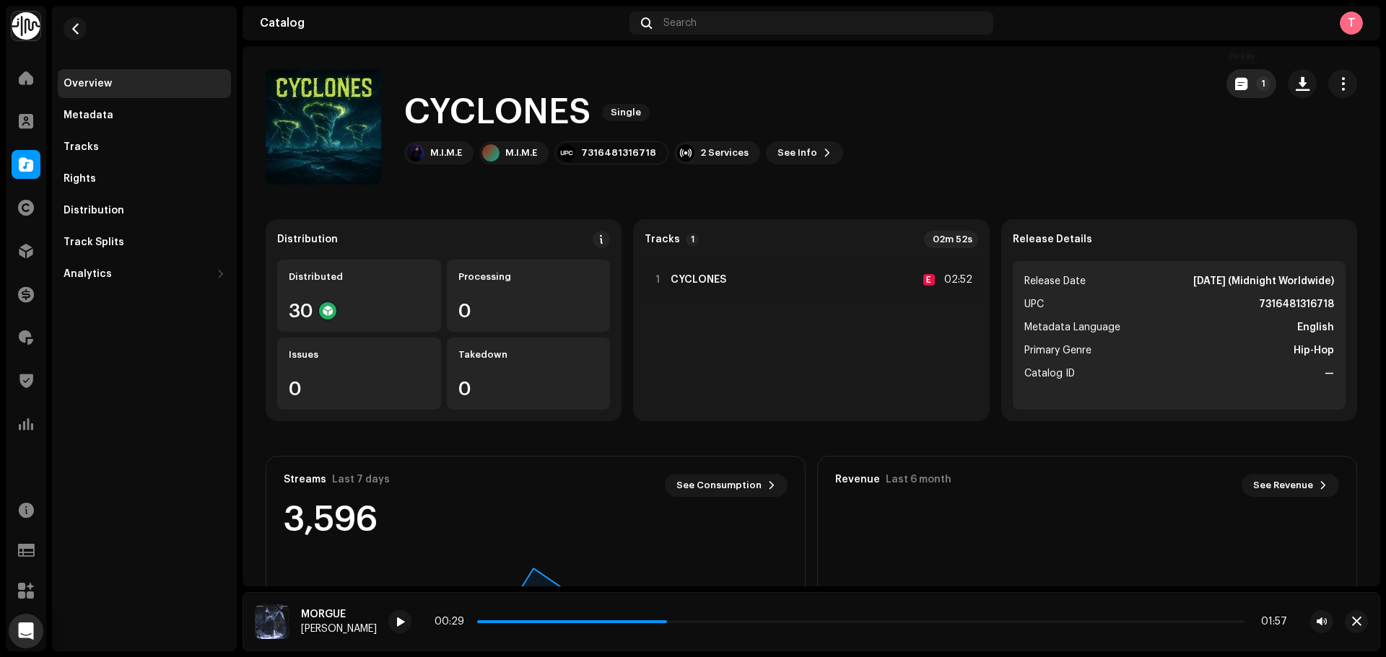
click at [1235, 81] on span "button" at bounding box center [1241, 84] width 12 height 12
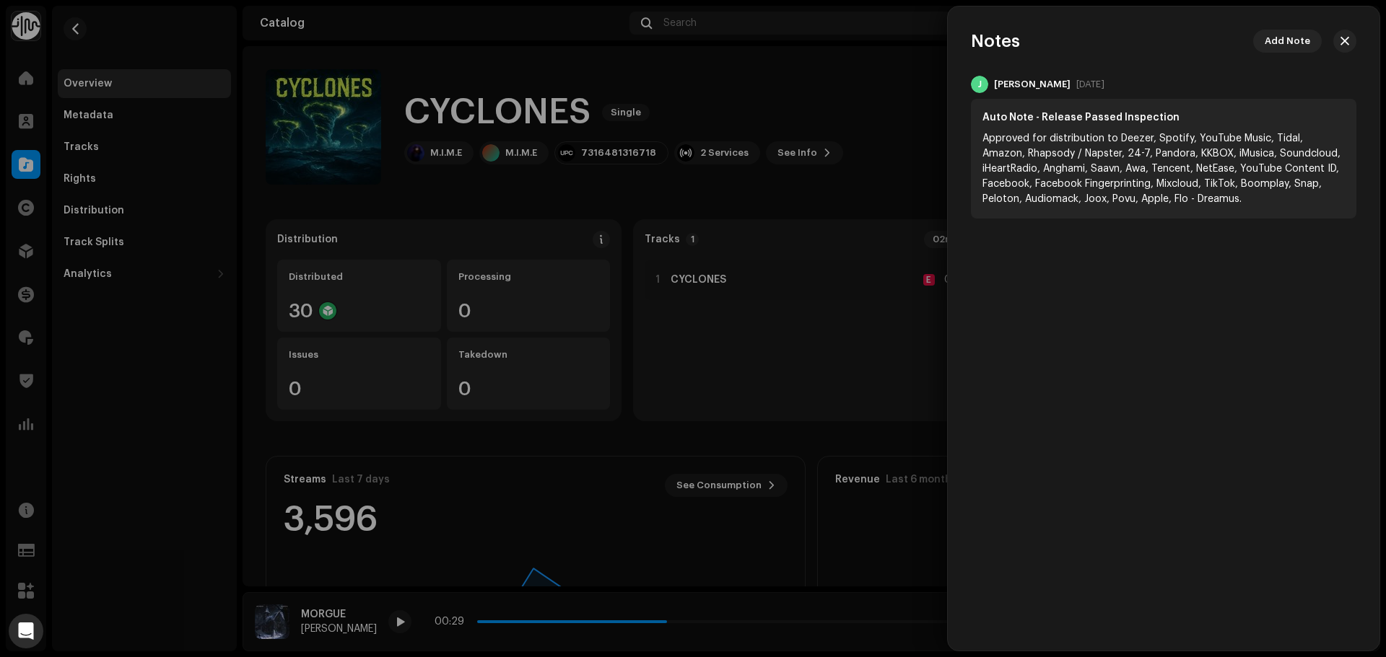
click at [878, 92] on div at bounding box center [693, 328] width 1386 height 657
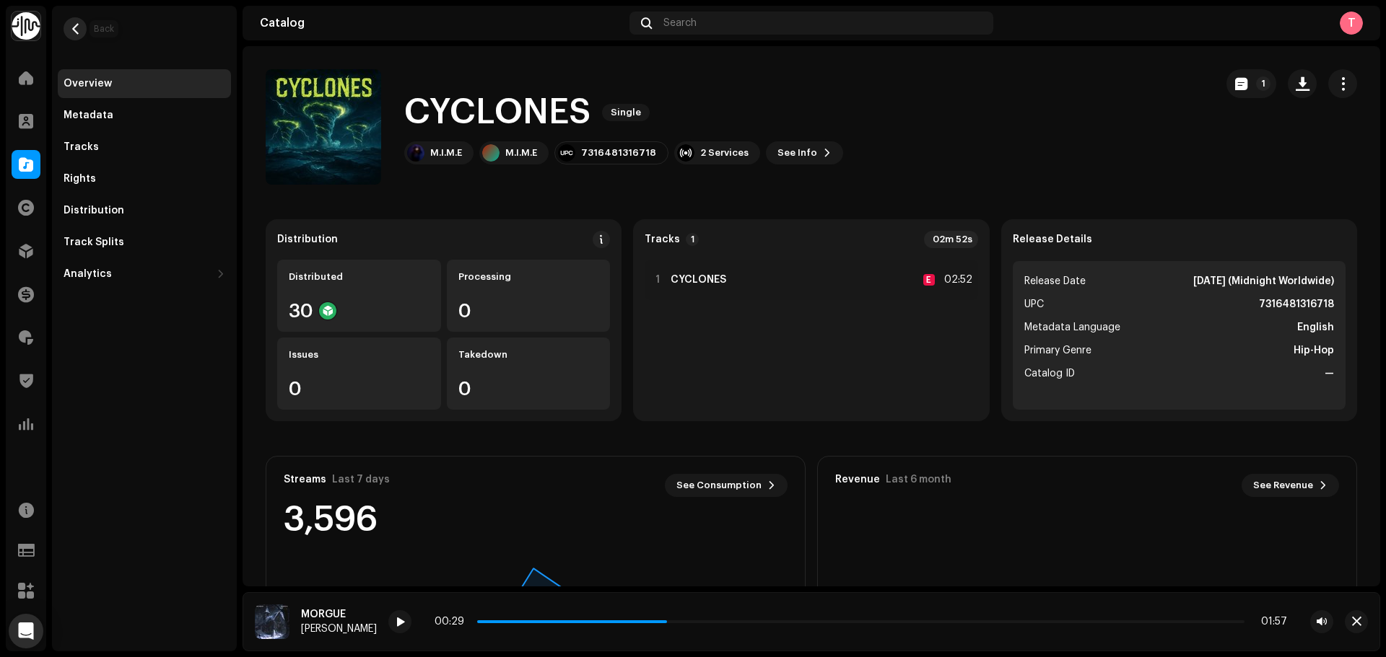
click at [74, 24] on span "button" at bounding box center [75, 29] width 11 height 12
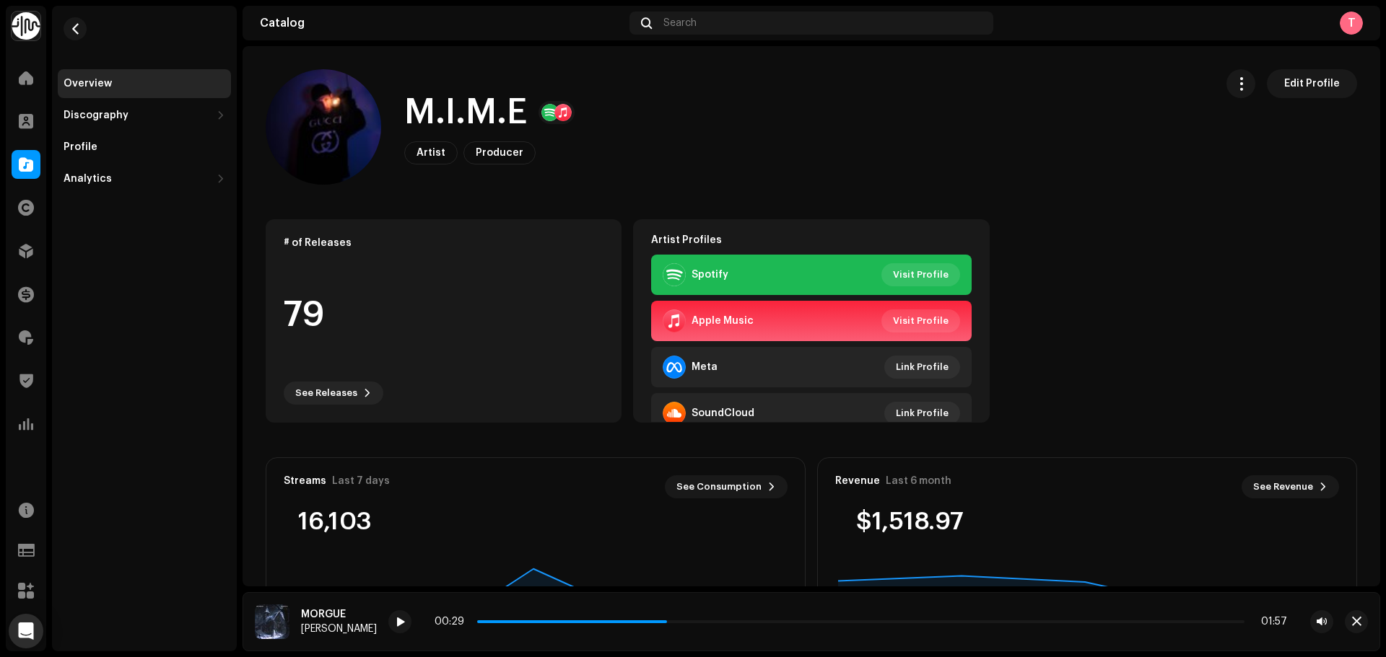
click at [37, 172] on div at bounding box center [26, 164] width 29 height 29
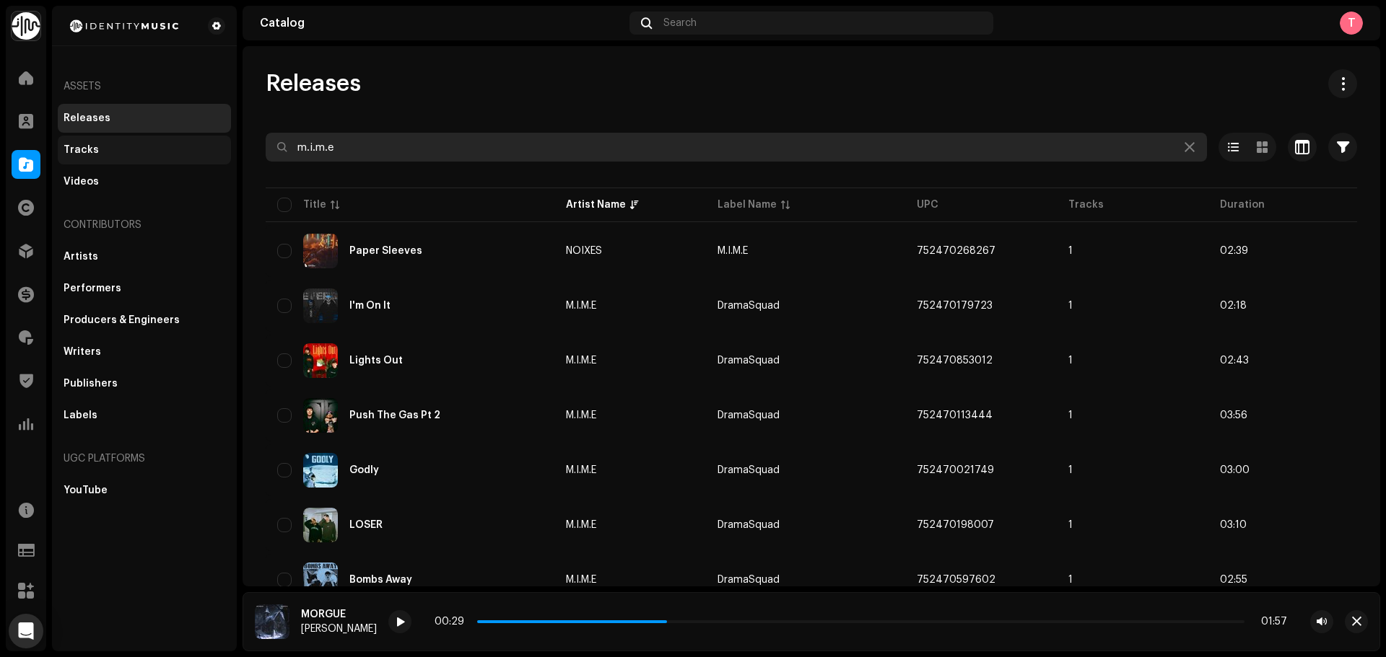
drag, startPoint x: 369, startPoint y: 154, endPoint x: 210, endPoint y: 156, distance: 158.8
click at [220, 155] on div "Identity Music Home Clients Catalog Rights Distribution Finance Royalties Trust…" at bounding box center [693, 328] width 1386 height 657
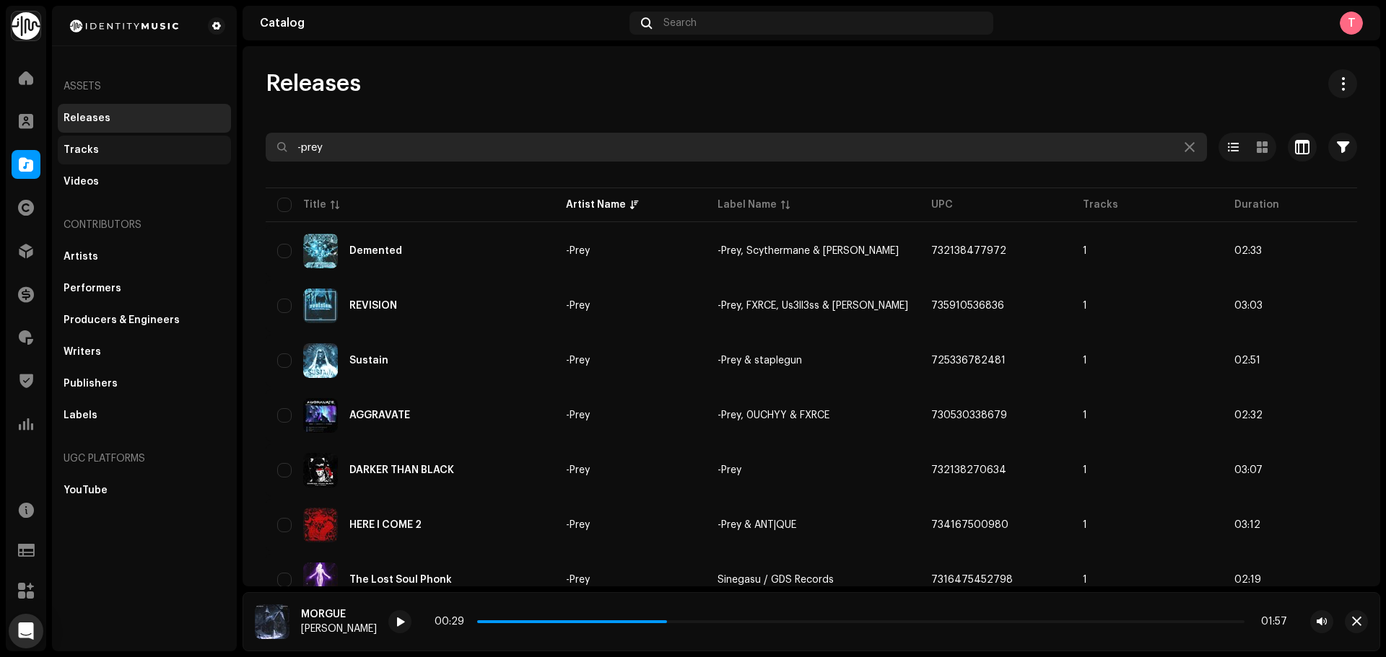
drag, startPoint x: 357, startPoint y: 152, endPoint x: 210, endPoint y: 149, distance: 147.3
click at [210, 149] on div "Identity Music Home Clients Catalog Rights Distribution Finance Royalties Trust…" at bounding box center [693, 328] width 1386 height 657
paste input "734167500980"
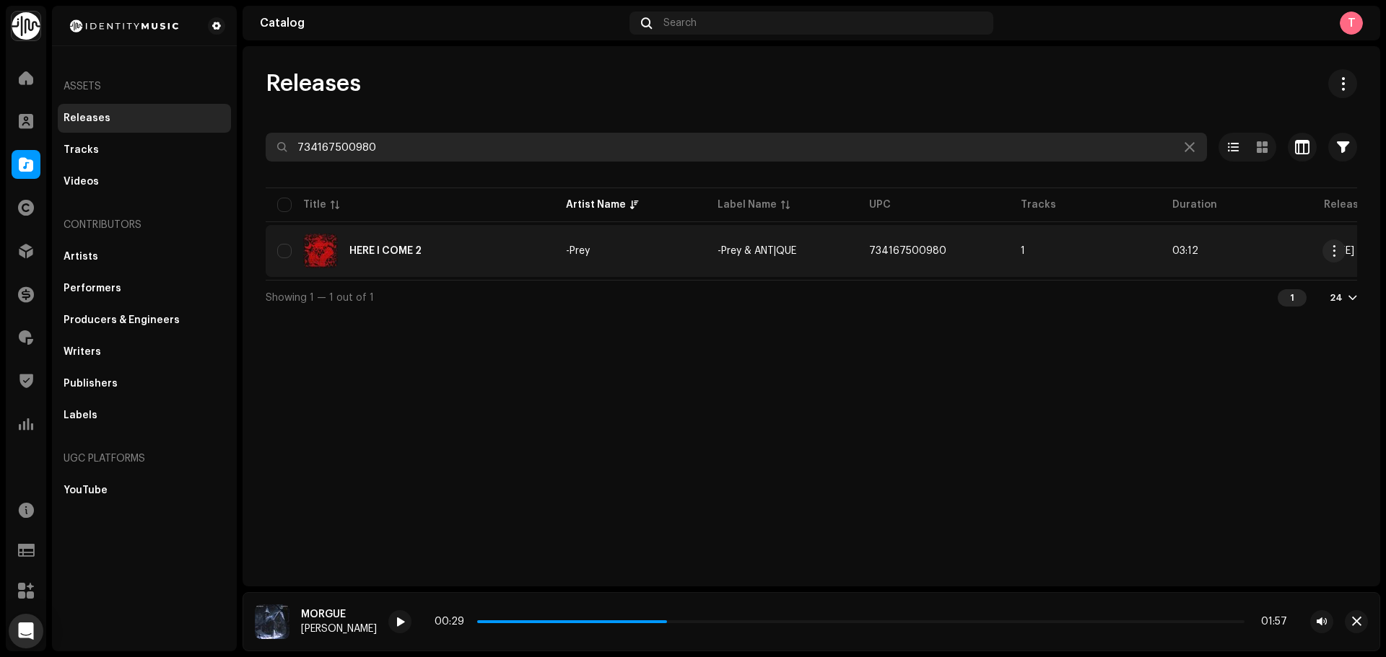
type input "734167500980"
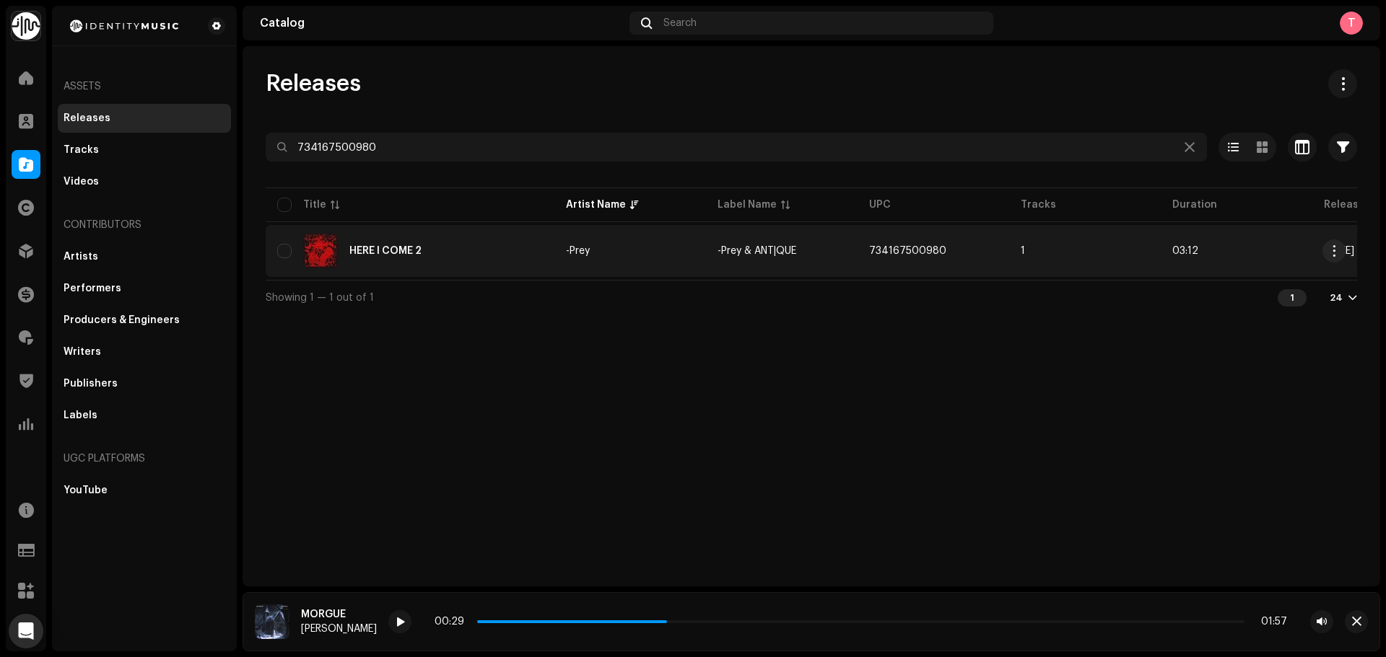
click at [513, 256] on div "HERE I COME 2" at bounding box center [410, 251] width 266 height 35
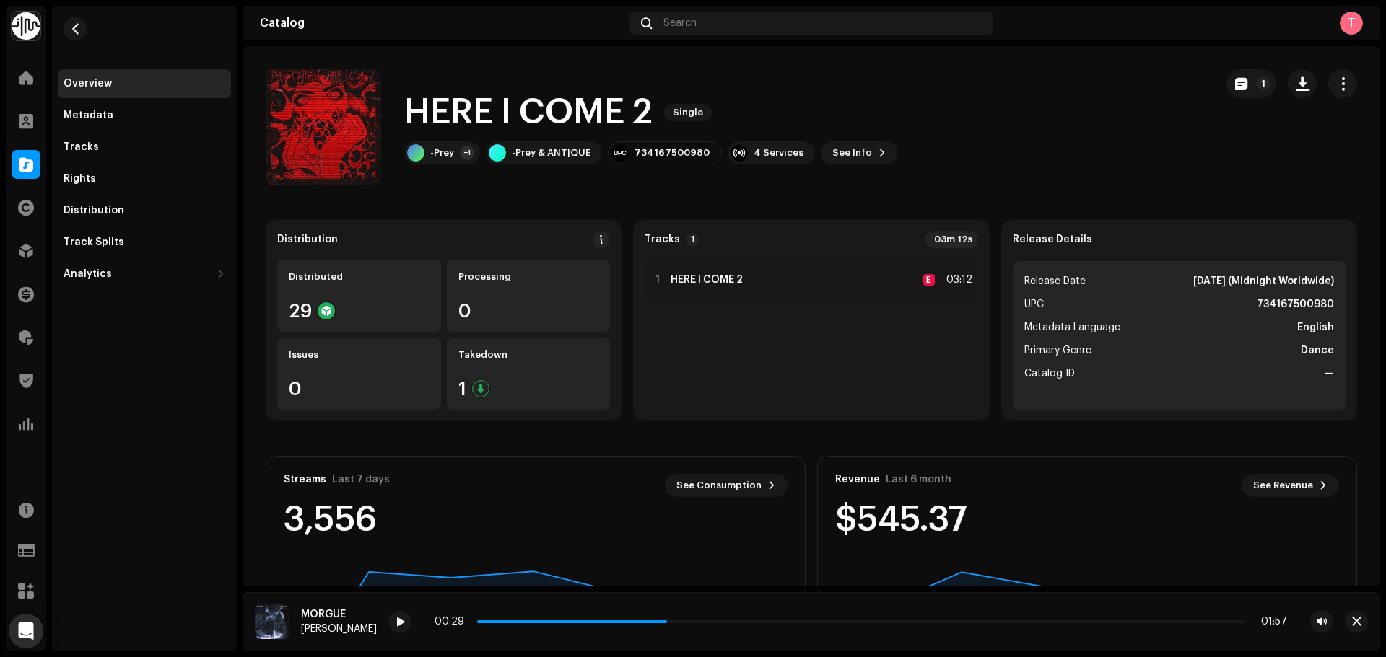
click at [1343, 97] on re-m-actions-button at bounding box center [1342, 83] width 29 height 29
click at [1244, 89] on button "1" at bounding box center [1251, 83] width 50 height 29
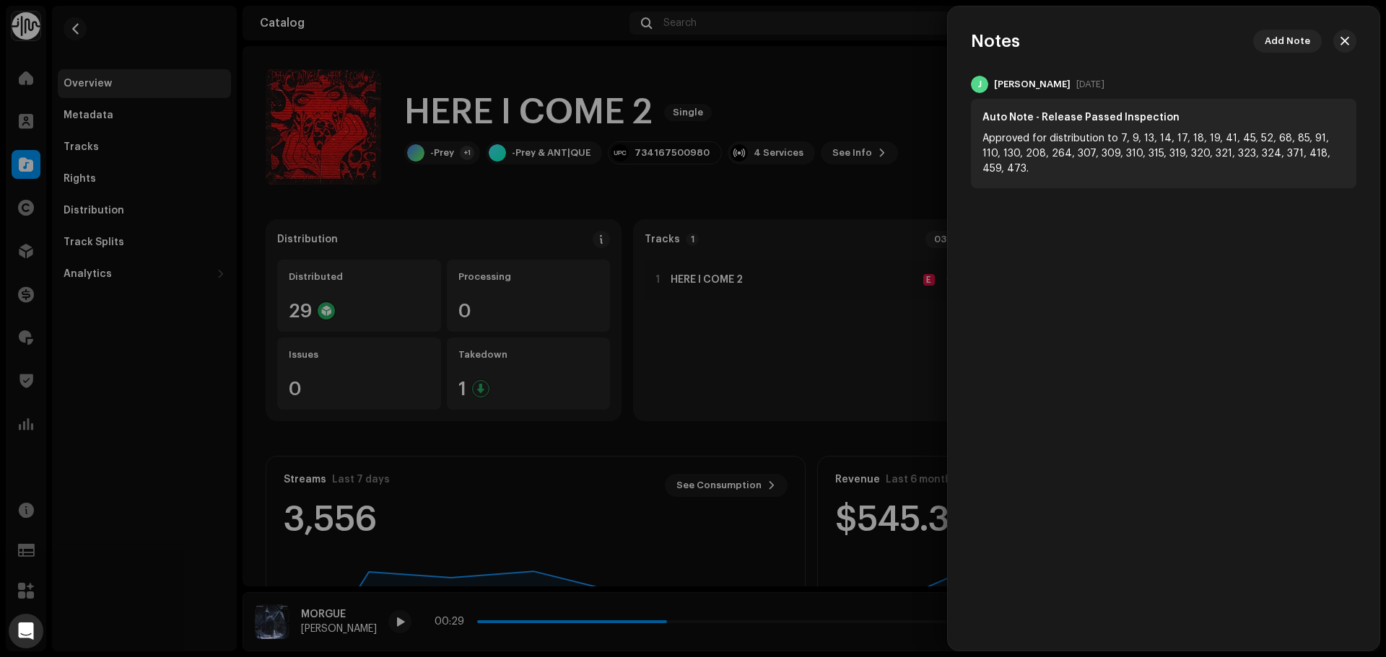
click at [861, 92] on div at bounding box center [693, 328] width 1386 height 657
